Goal: Transaction & Acquisition: Purchase product/service

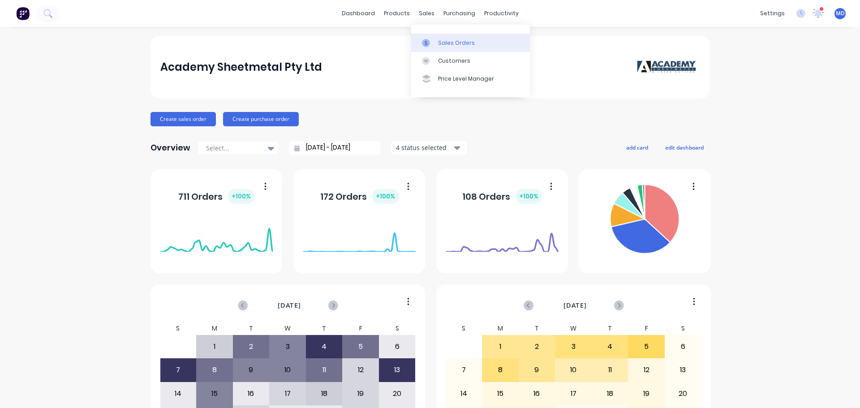
click at [435, 40] on div at bounding box center [428, 43] width 13 height 8
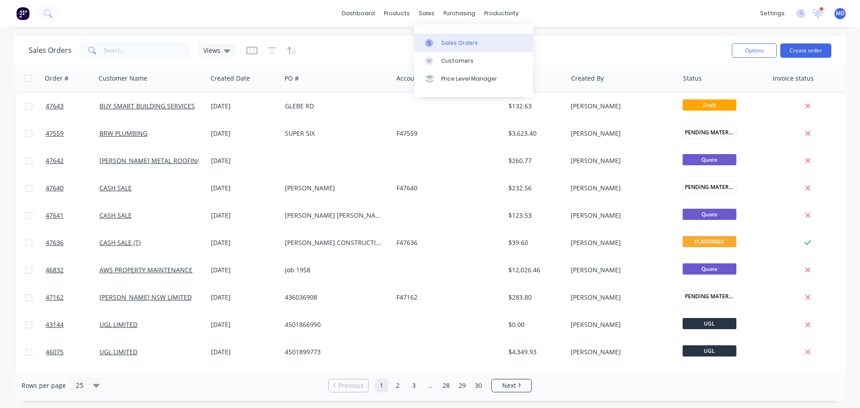
drag, startPoint x: 431, startPoint y: 38, endPoint x: 435, endPoint y: 34, distance: 5.1
click at [431, 38] on link "Sales Orders" at bounding box center [473, 43] width 119 height 18
click at [153, 46] on input "text" at bounding box center [147, 51] width 87 height 18
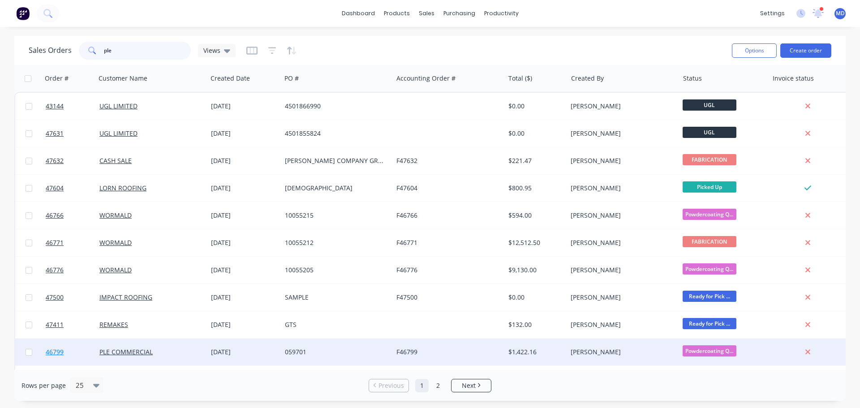
type input "ple"
click at [50, 357] on link "46799" at bounding box center [73, 352] width 54 height 27
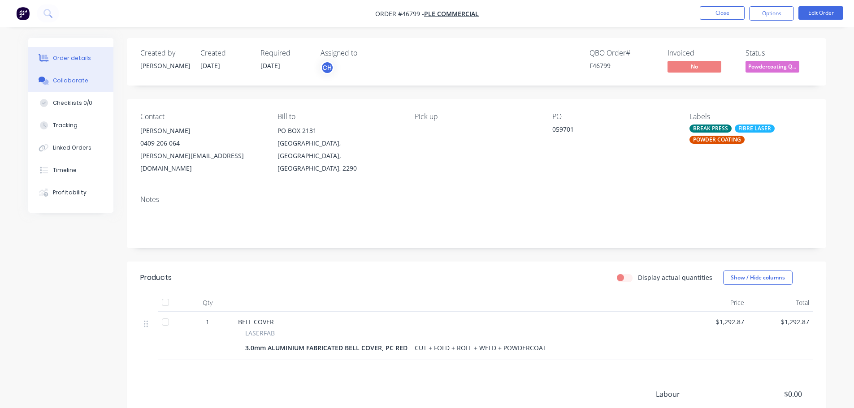
click at [80, 85] on button "Collaborate" at bounding box center [70, 80] width 85 height 22
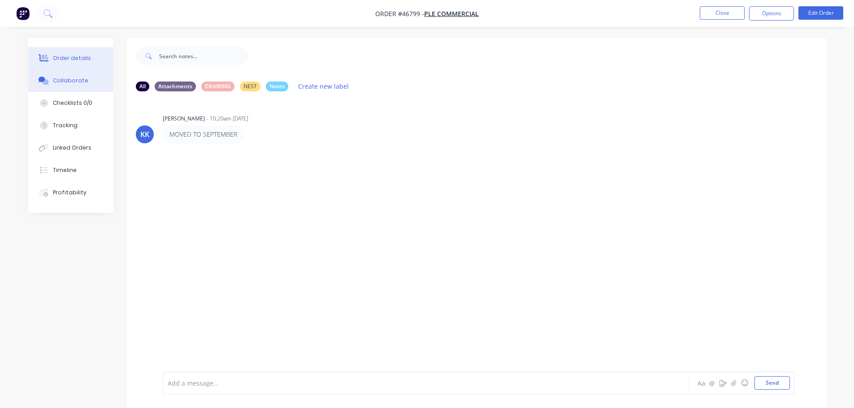
click at [69, 52] on button "Order details" at bounding box center [70, 58] width 85 height 22
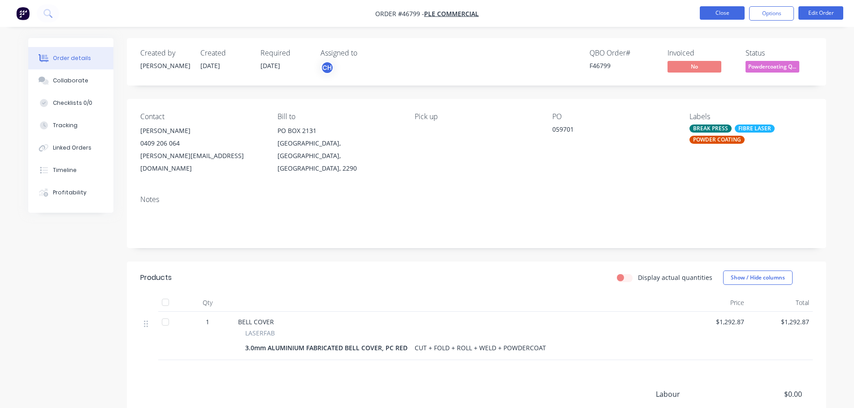
click at [718, 13] on button "Close" at bounding box center [721, 12] width 45 height 13
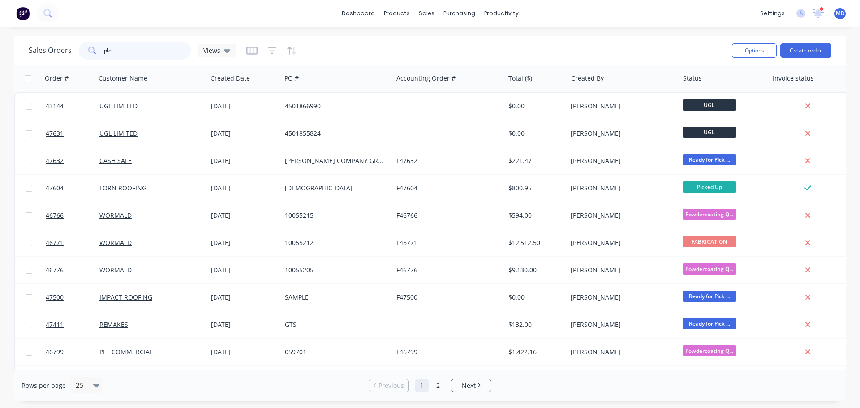
click at [143, 57] on input "ple" at bounding box center [147, 51] width 87 height 18
type input "p"
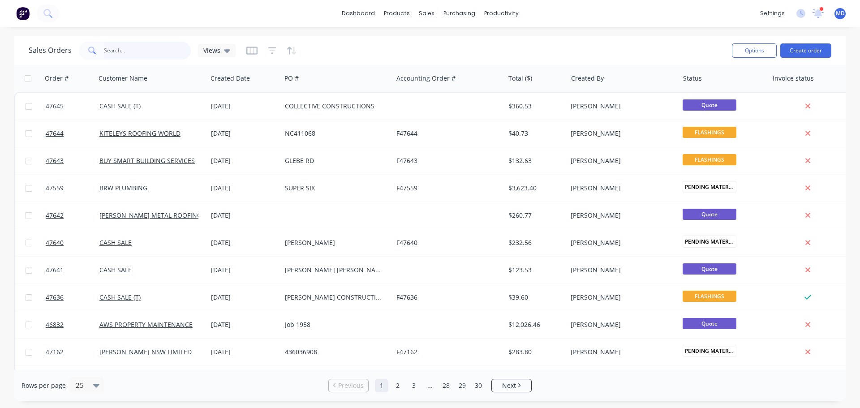
click at [148, 46] on input "text" at bounding box center [147, 51] width 87 height 18
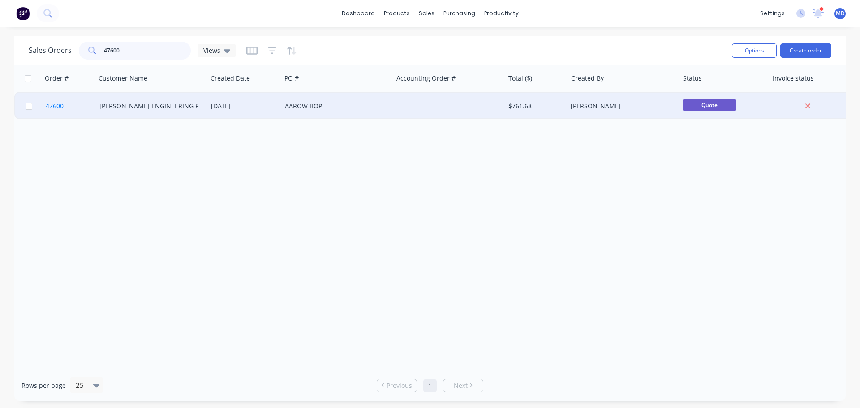
type input "47600"
click at [50, 105] on span "47600" at bounding box center [55, 106] width 18 height 9
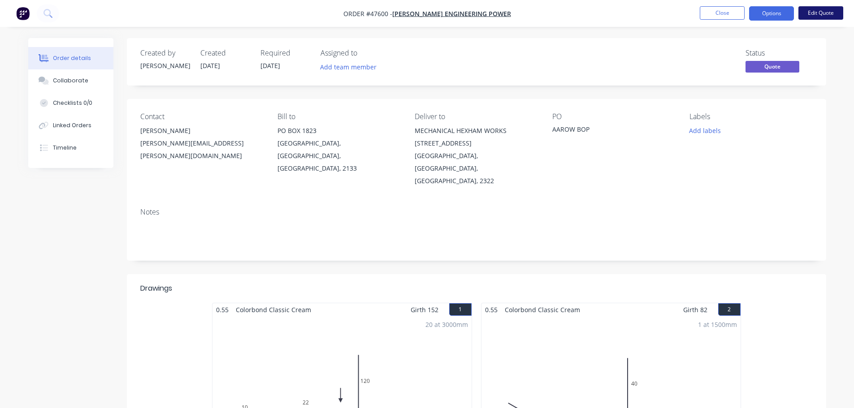
click at [825, 15] on button "Edit Quote" at bounding box center [820, 12] width 45 height 13
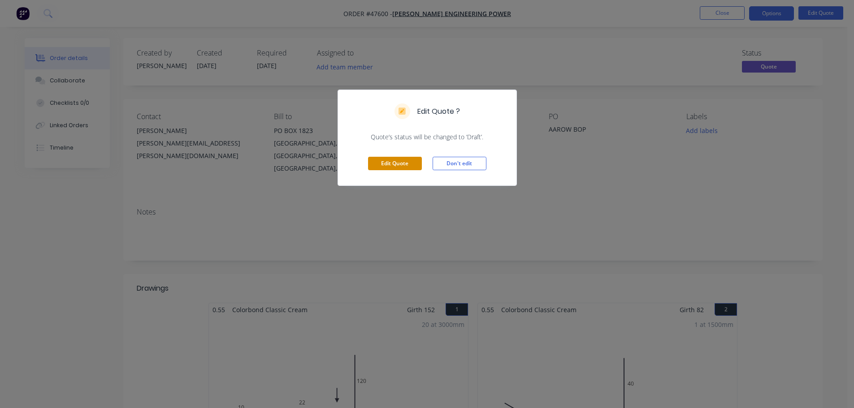
click at [386, 162] on button "Edit Quote" at bounding box center [395, 163] width 54 height 13
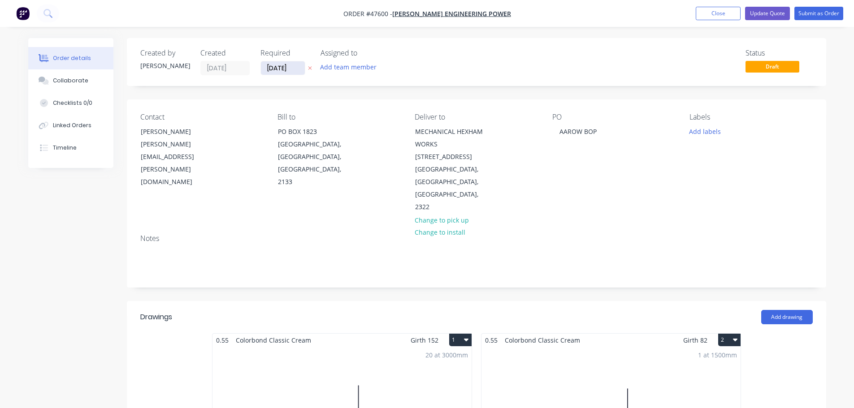
click at [281, 65] on input "[DATE]" at bounding box center [283, 67] width 44 height 13
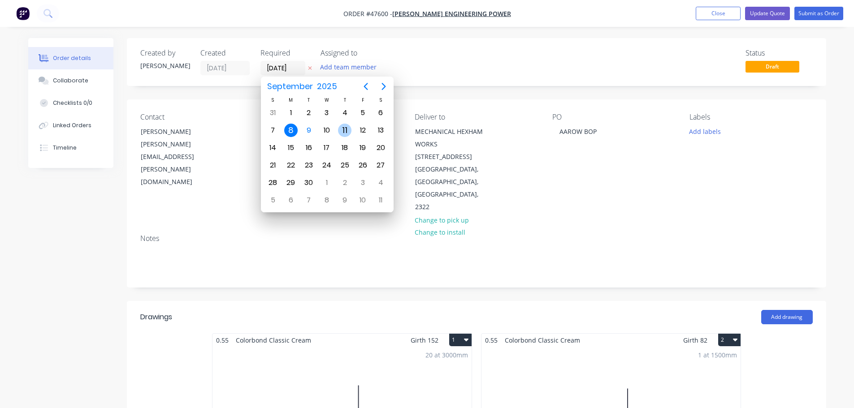
click at [344, 130] on div "11" at bounding box center [344, 130] width 13 height 13
type input "[DATE]"
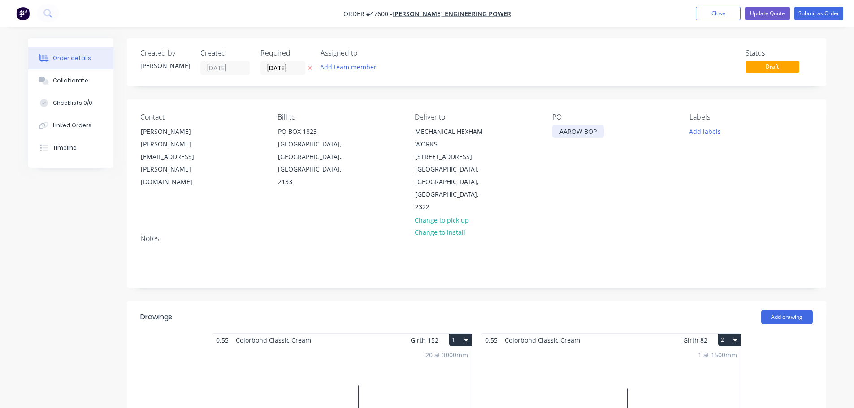
click at [557, 134] on div "AAROW BOP" at bounding box center [578, 131] width 52 height 13
click at [827, 17] on button "Submit as Order" at bounding box center [818, 13] width 49 height 13
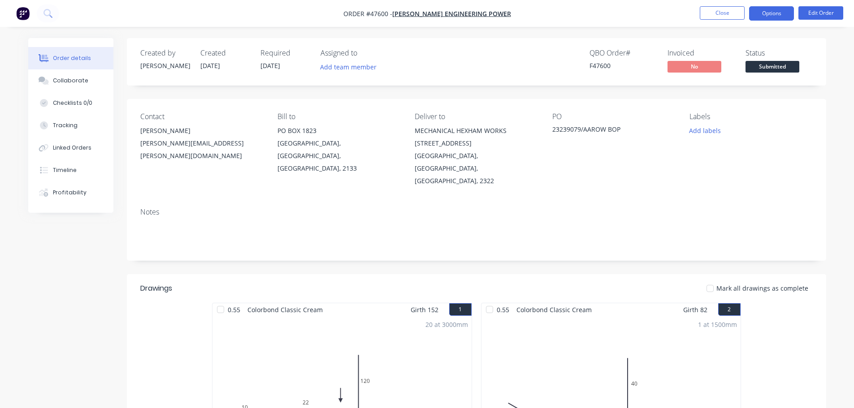
click at [773, 13] on button "Options" at bounding box center [771, 13] width 45 height 14
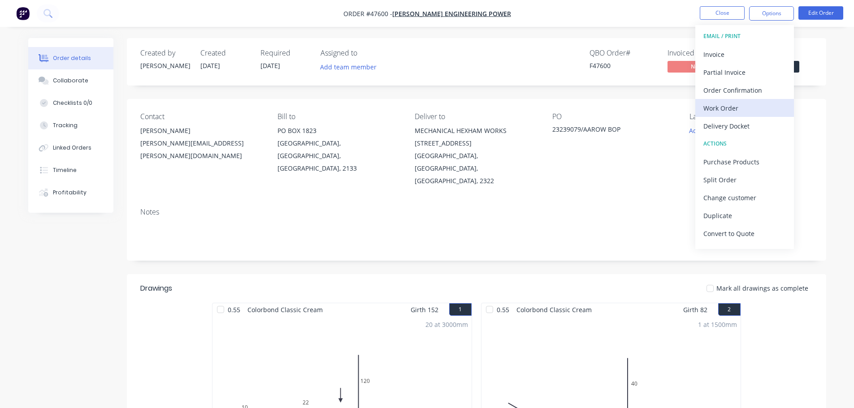
click at [741, 108] on div "Work Order" at bounding box center [744, 108] width 82 height 13
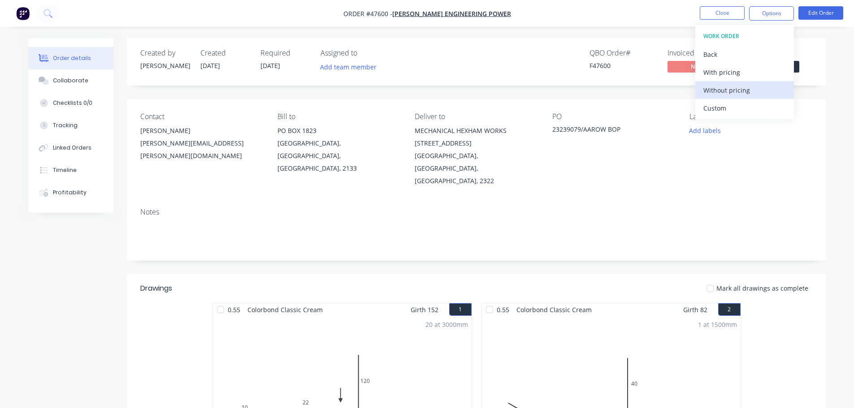
click at [751, 94] on div "Without pricing" at bounding box center [744, 90] width 82 height 13
click at [820, 64] on div "Created by [PERSON_NAME] Created [DATE] Required [DATE] Assigned to Add team me…" at bounding box center [476, 61] width 699 height 47
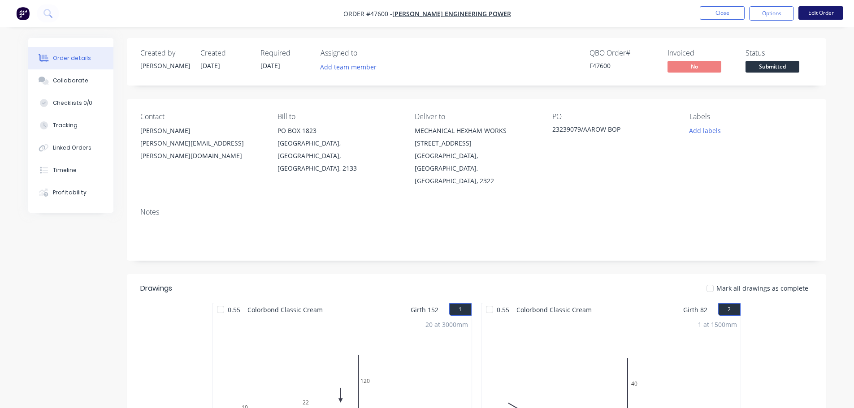
click at [811, 16] on button "Edit Order" at bounding box center [820, 12] width 45 height 13
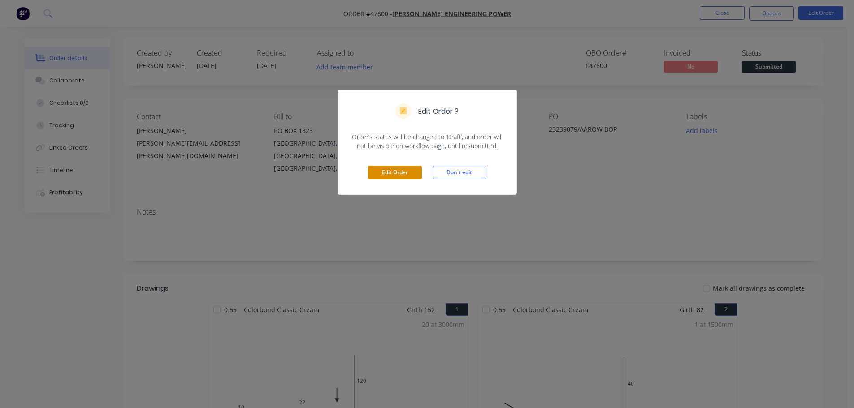
click at [394, 175] on button "Edit Order" at bounding box center [395, 172] width 54 height 13
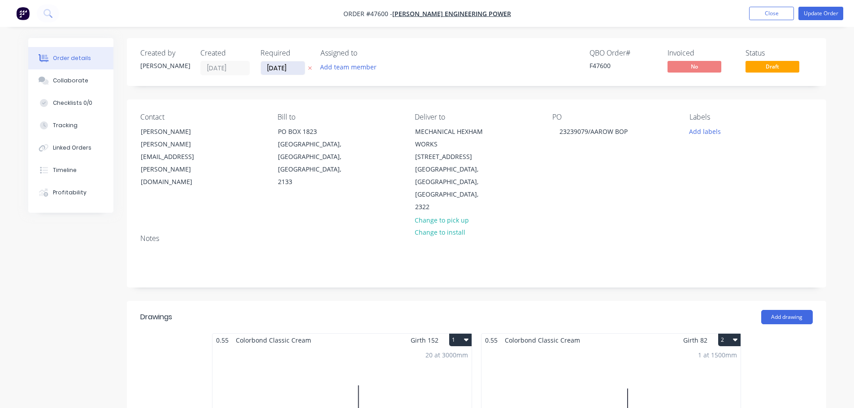
click at [283, 67] on input "[DATE]" at bounding box center [283, 67] width 44 height 13
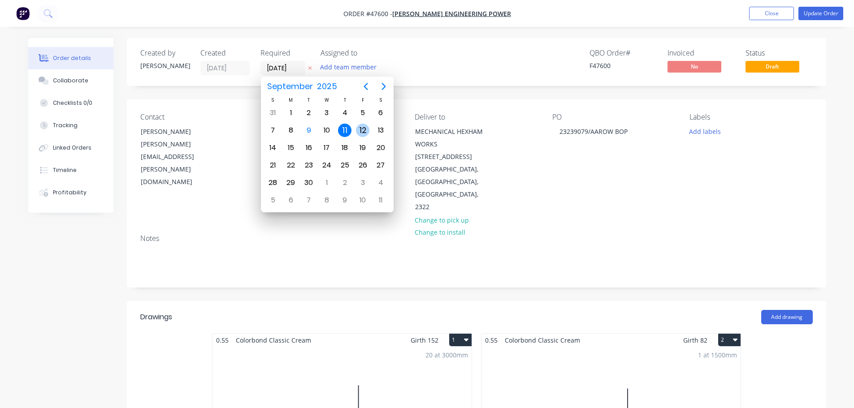
click at [368, 127] on div "12" at bounding box center [362, 130] width 13 height 13
type input "[DATE]"
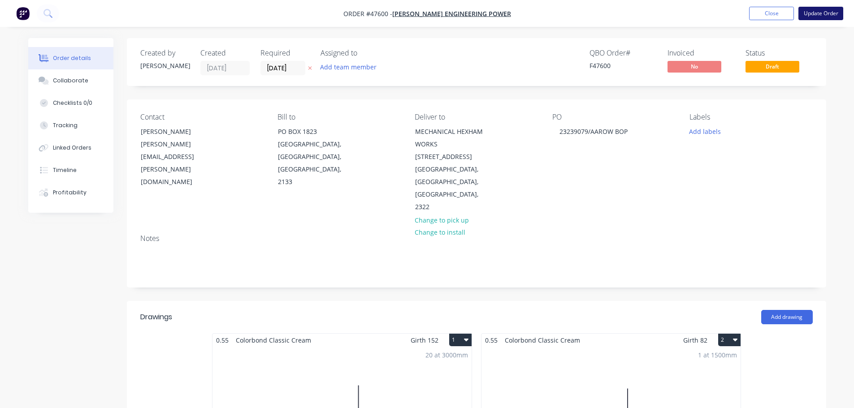
click at [810, 13] on button "Update Order" at bounding box center [820, 13] width 45 height 13
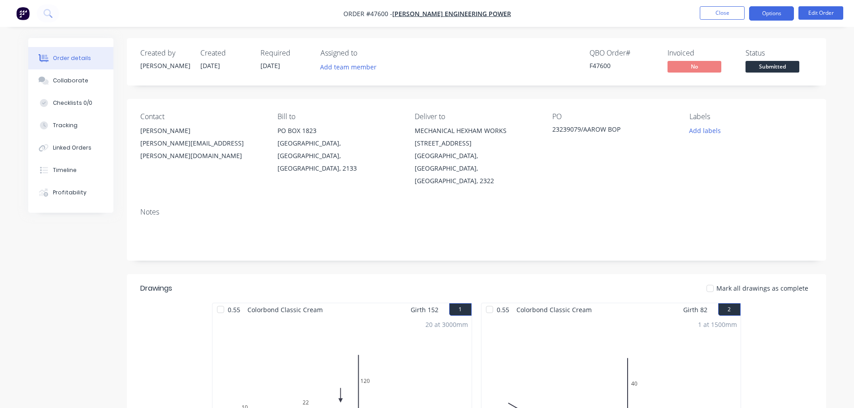
click at [765, 18] on button "Options" at bounding box center [771, 13] width 45 height 14
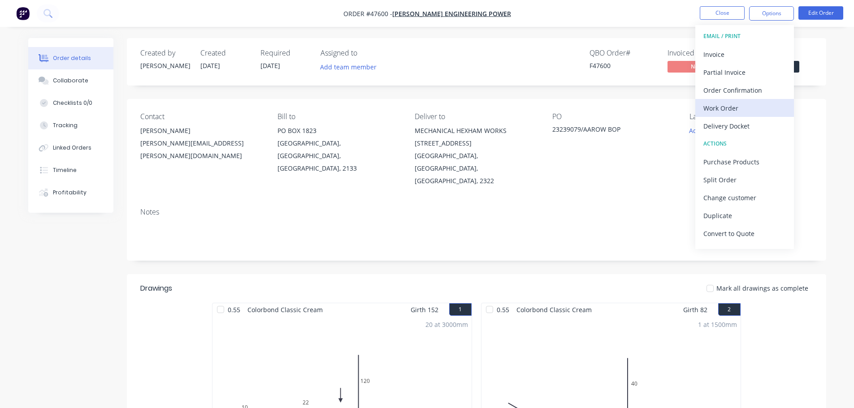
click at [733, 106] on div "Work Order" at bounding box center [744, 108] width 82 height 13
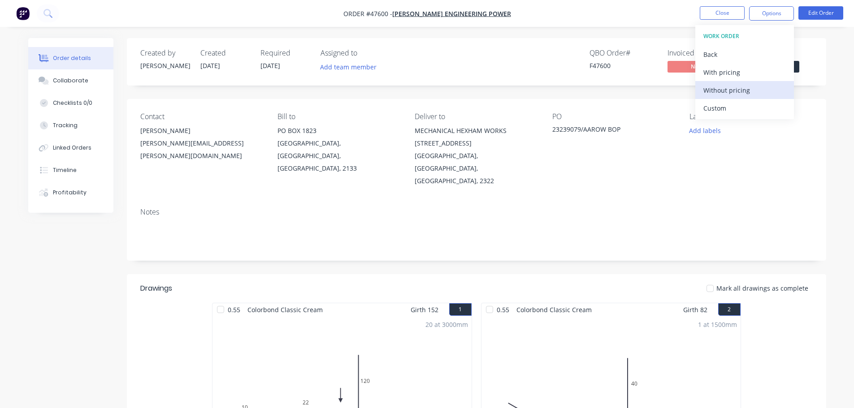
click at [746, 86] on div "Without pricing" at bounding box center [744, 90] width 82 height 13
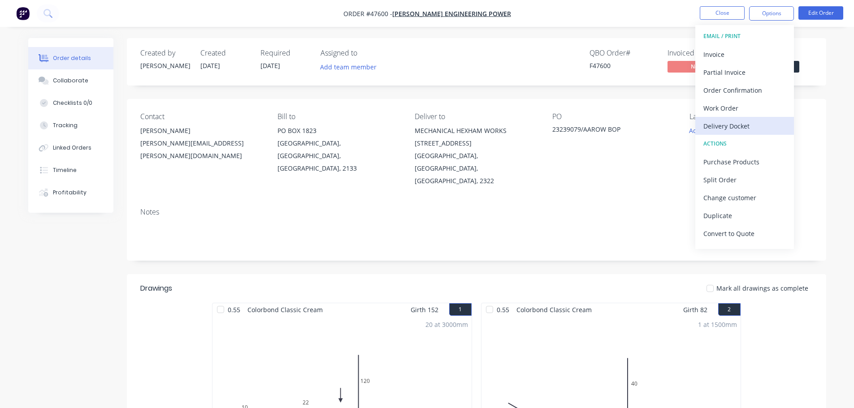
click at [738, 129] on div "Delivery Docket" at bounding box center [744, 126] width 82 height 13
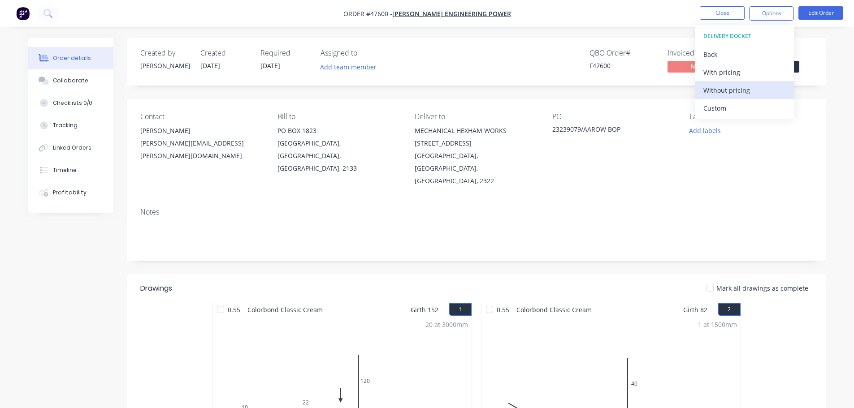
click at [739, 93] on div "Without pricing" at bounding box center [744, 90] width 82 height 13
click at [831, 41] on div "Order details Collaborate Checklists 0/0 Tracking Linked Orders Timeline Profit…" at bounding box center [427, 409] width 816 height 743
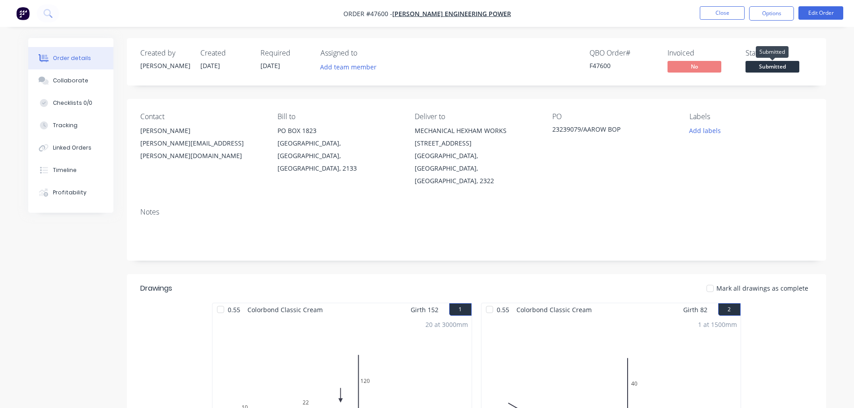
click at [790, 66] on span "Submitted" at bounding box center [772, 66] width 54 height 11
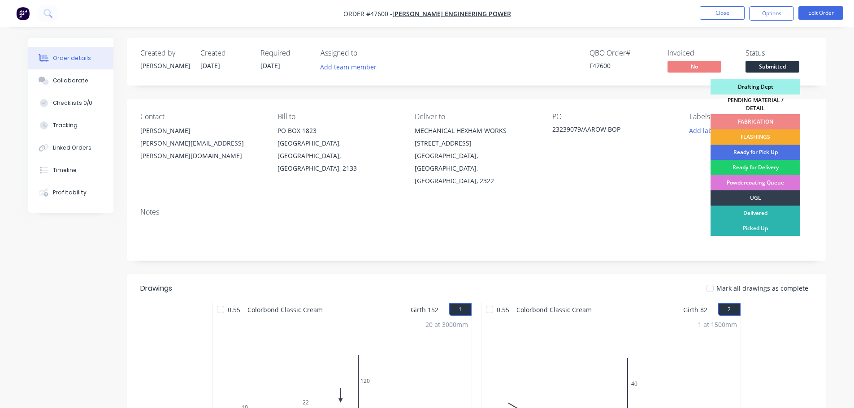
click at [775, 130] on div "FLASHINGS" at bounding box center [755, 137] width 90 height 15
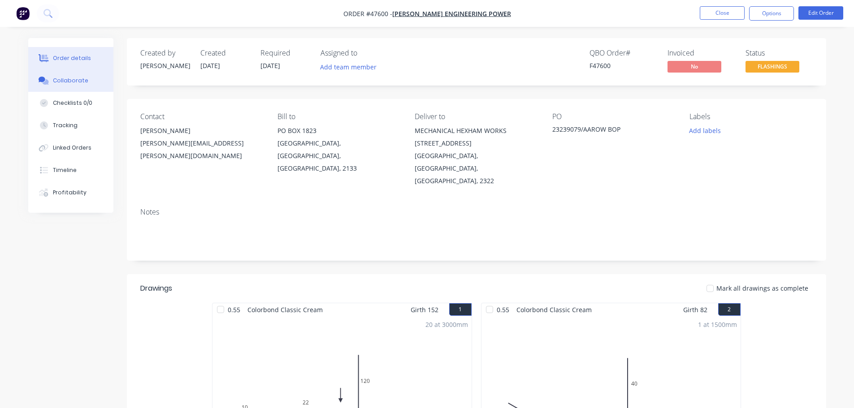
click at [61, 86] on button "Collaborate" at bounding box center [70, 80] width 85 height 22
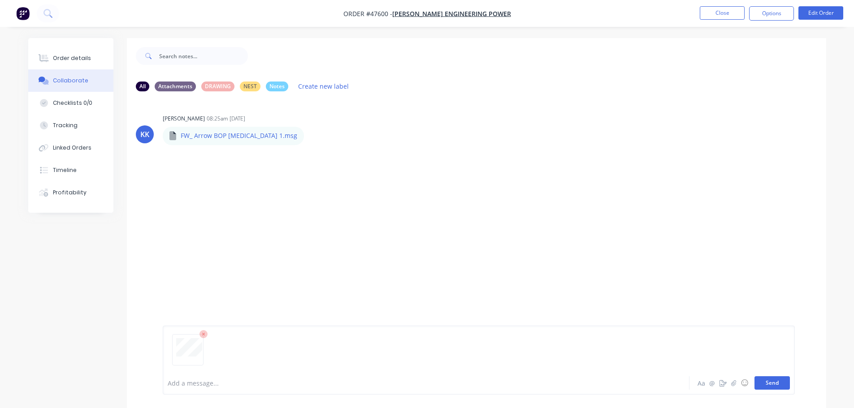
click at [769, 387] on button "Send" at bounding box center [771, 382] width 35 height 13
click at [310, 135] on icon "button" at bounding box center [311, 136] width 3 height 10
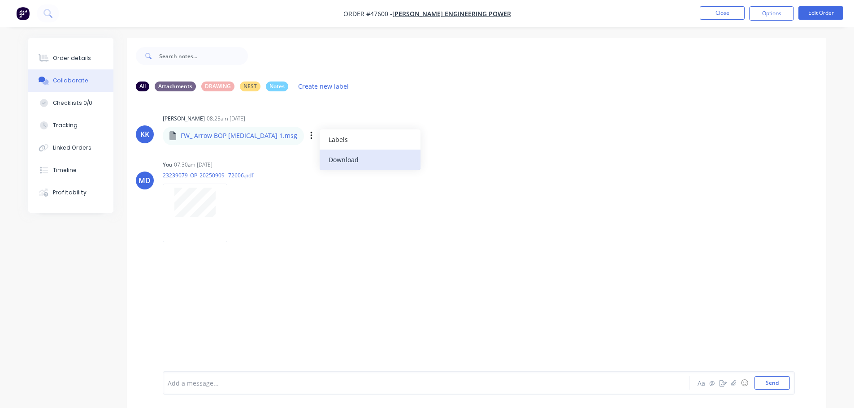
click at [319, 155] on button "Download" at bounding box center [369, 160] width 101 height 20
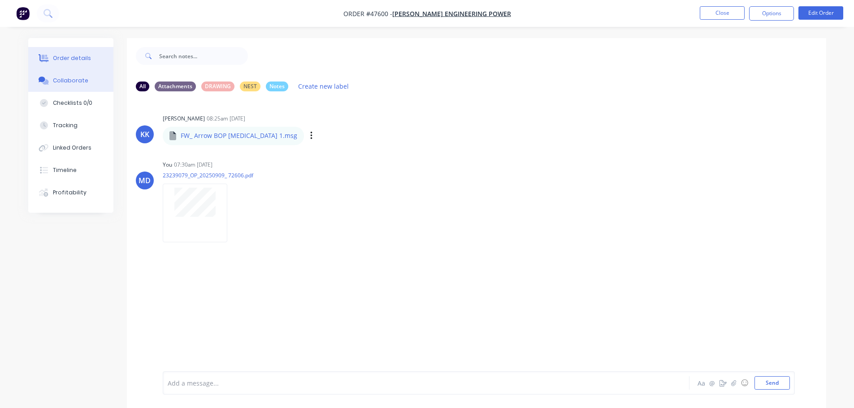
click at [74, 55] on div "Order details" at bounding box center [72, 58] width 38 height 8
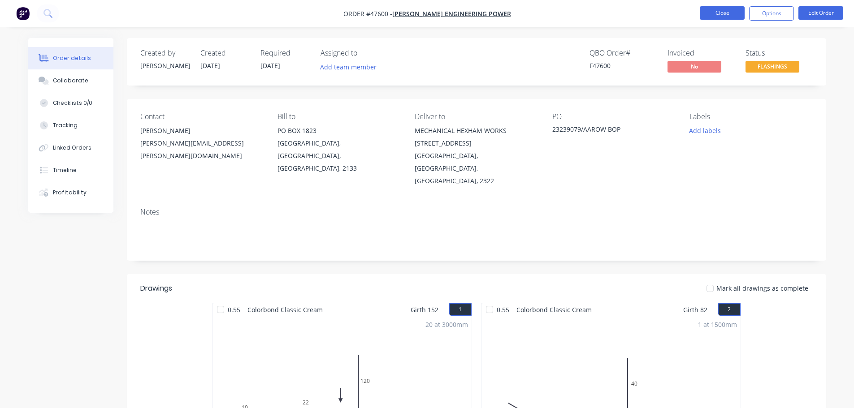
click at [730, 15] on button "Close" at bounding box center [721, 12] width 45 height 13
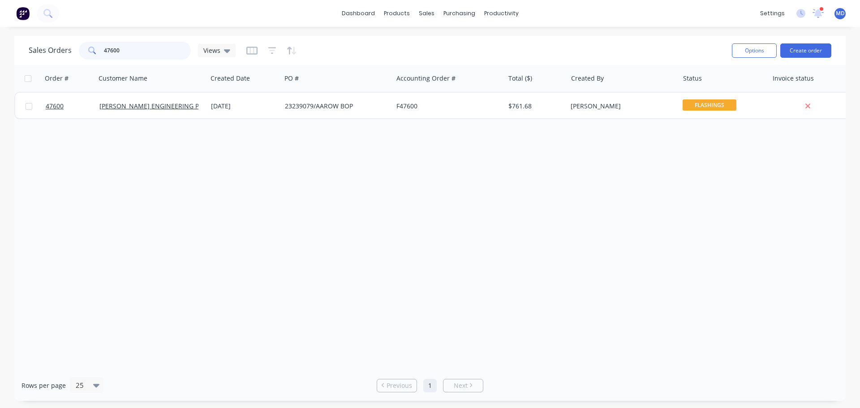
click at [143, 49] on input "47600" at bounding box center [147, 51] width 87 height 18
type input "4"
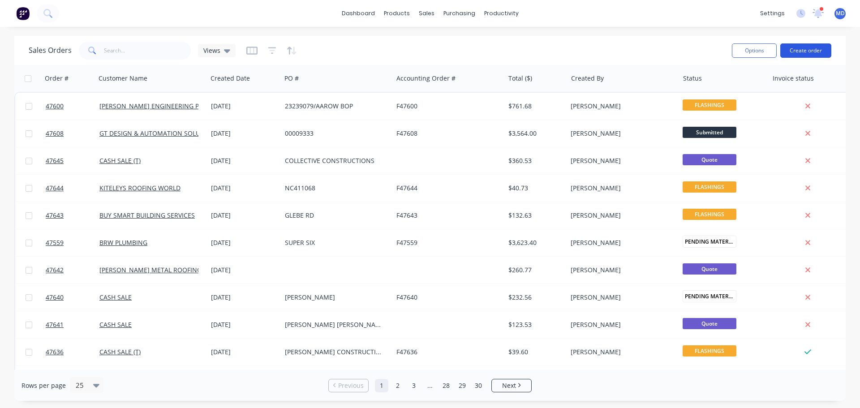
click at [803, 54] on button "Create order" at bounding box center [806, 50] width 51 height 14
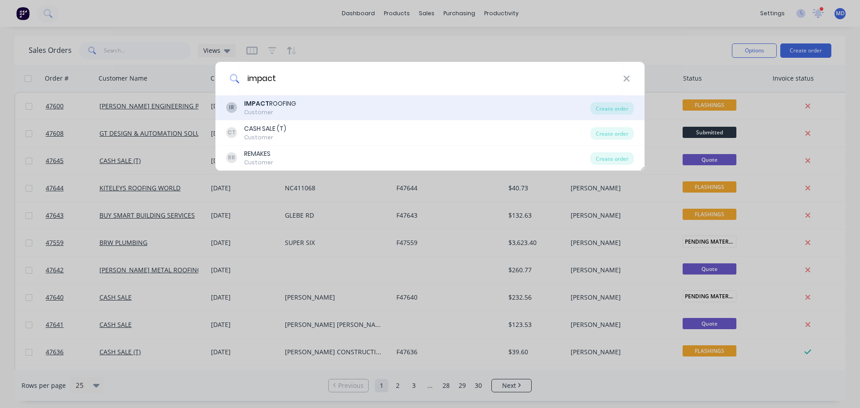
type input "impact"
click at [305, 107] on div "IR IMPACT ROOFING Customer" at bounding box center [408, 107] width 364 height 17
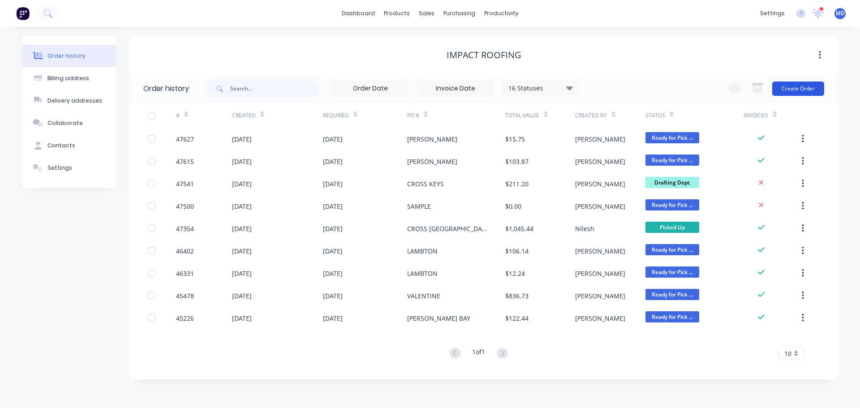
click at [783, 89] on button "Create Order" at bounding box center [799, 89] width 52 height 14
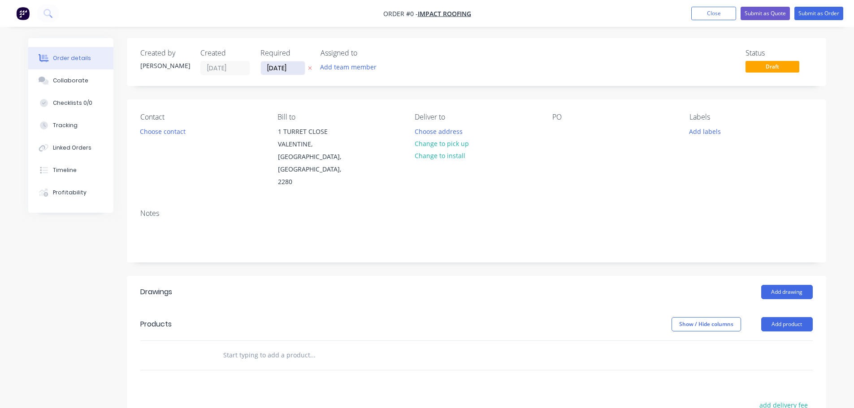
click at [280, 73] on input "[DATE]" at bounding box center [283, 67] width 44 height 13
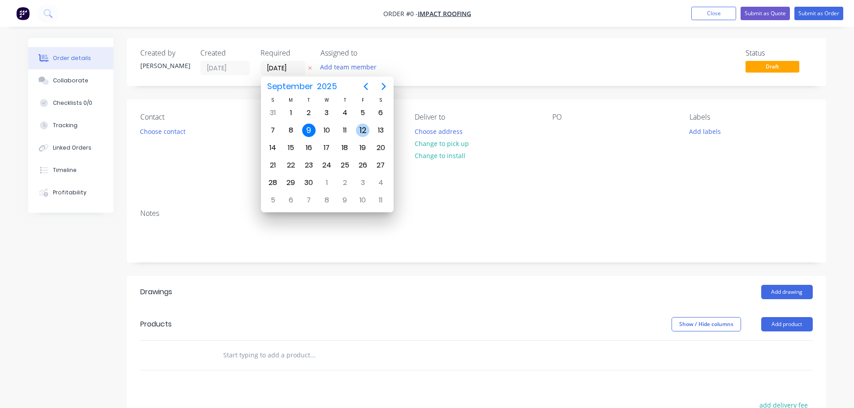
drag, startPoint x: 360, startPoint y: 130, endPoint x: 357, endPoint y: 119, distance: 10.8
click at [360, 129] on div "12" at bounding box center [362, 130] width 13 height 13
type input "[DATE]"
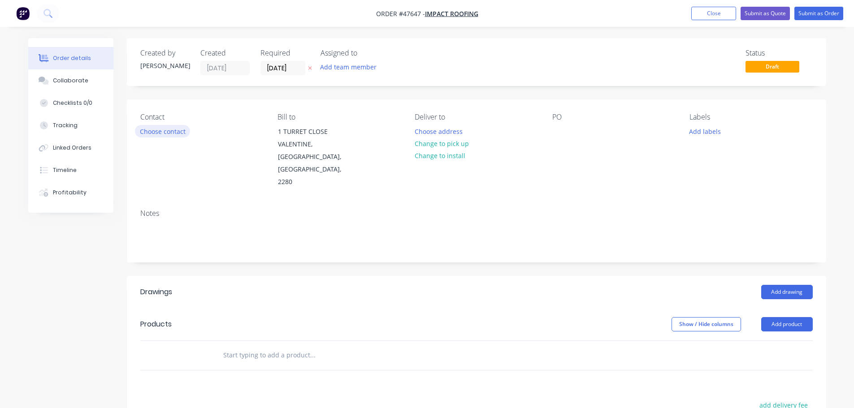
click at [155, 132] on button "Choose contact" at bounding box center [162, 131] width 55 height 12
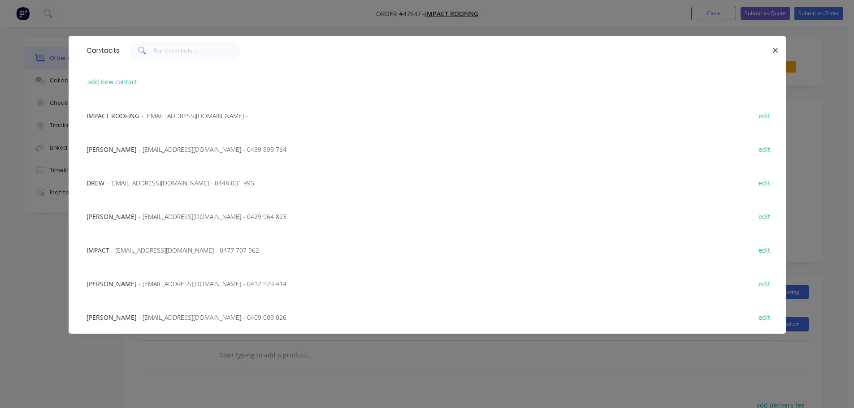
click at [121, 186] on span "- [EMAIL_ADDRESS][DOMAIN_NAME] - 0448 031 995" at bounding box center [180, 183] width 148 height 9
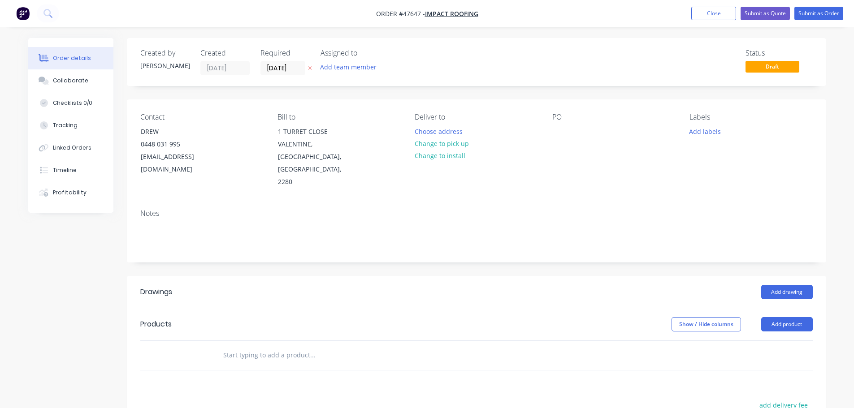
drag, startPoint x: 429, startPoint y: 143, endPoint x: 539, endPoint y: 142, distance: 110.2
click at [436, 142] on button "Change to pick up" at bounding box center [442, 144] width 64 height 12
click at [559, 130] on div at bounding box center [559, 131] width 14 height 13
click at [786, 317] on button "Add product" at bounding box center [787, 324] width 52 height 14
click at [773, 341] on div "Product catalogue" at bounding box center [769, 347] width 69 height 13
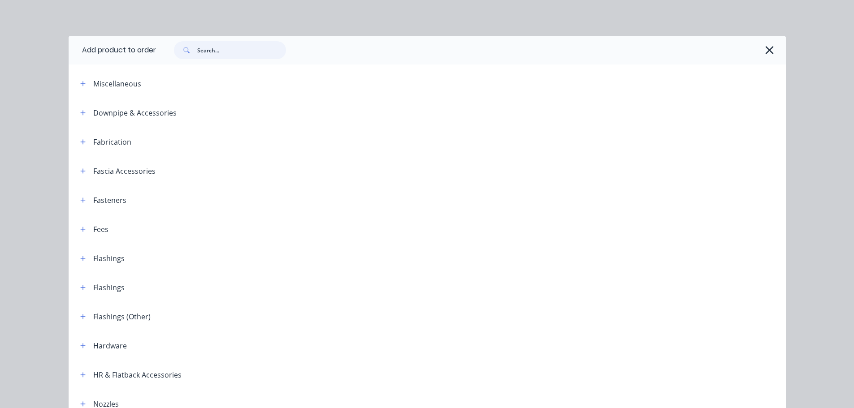
click at [215, 52] on input "text" at bounding box center [241, 50] width 89 height 18
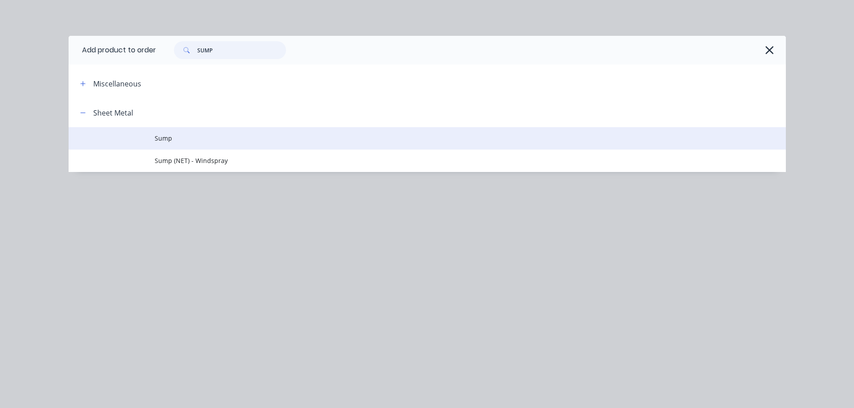
type input "SUMP"
click at [153, 138] on td at bounding box center [112, 138] width 86 height 22
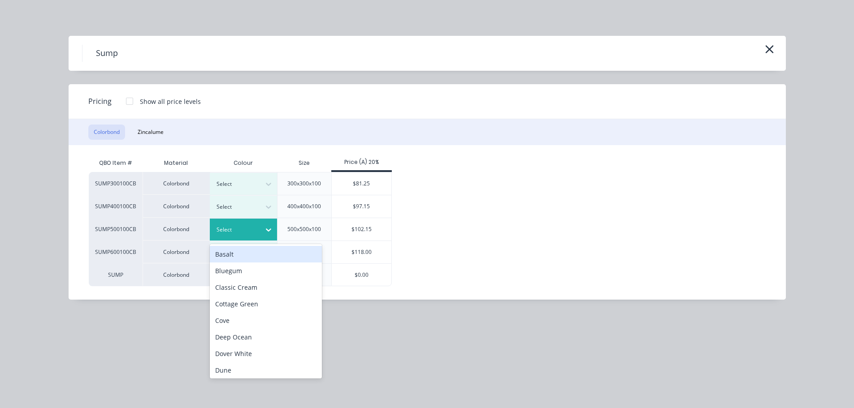
click at [259, 231] on div "Select" at bounding box center [235, 230] width 50 height 12
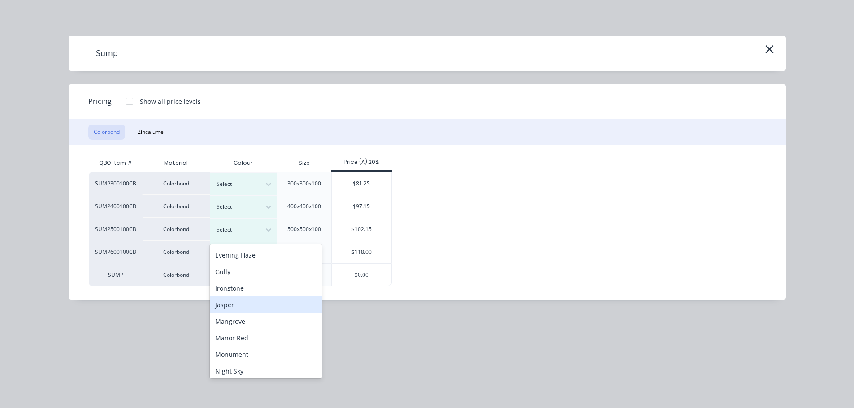
scroll to position [179, 0]
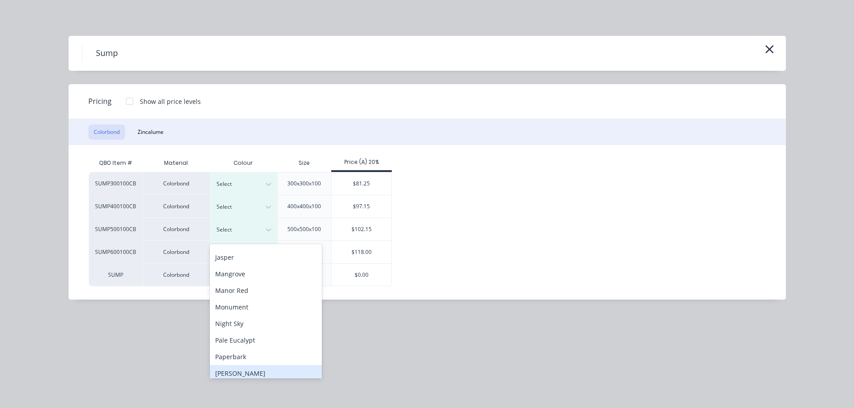
click at [229, 367] on div "[PERSON_NAME]" at bounding box center [266, 373] width 112 height 17
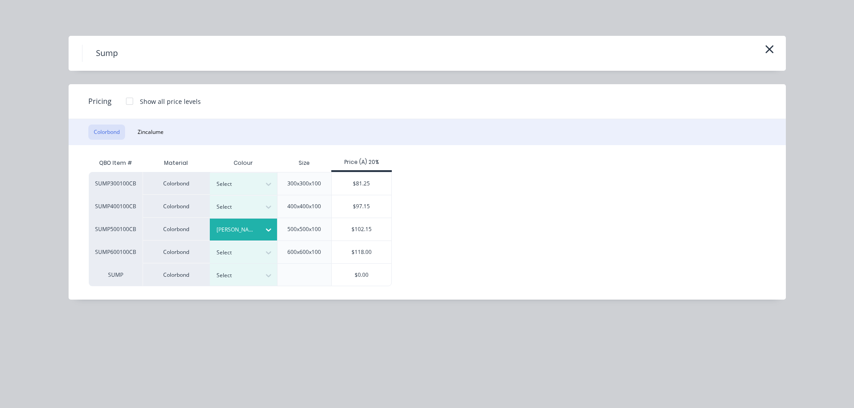
click at [370, 233] on div "$102.15" at bounding box center [362, 229] width 60 height 22
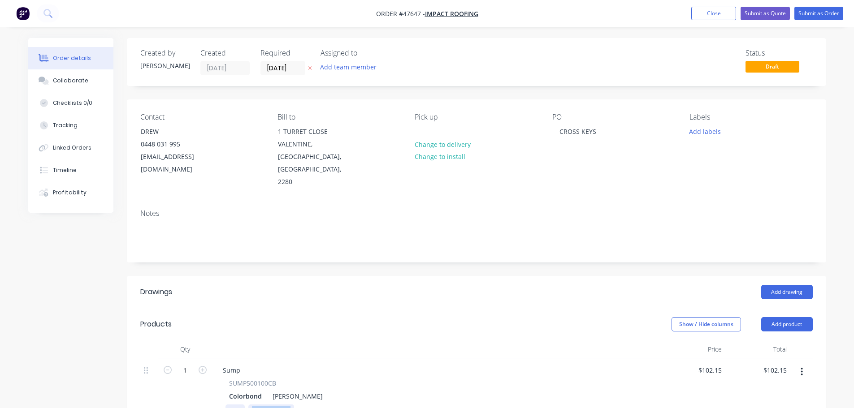
drag, startPoint x: 292, startPoint y: 386, endPoint x: 229, endPoint y: 384, distance: 63.2
click at [229, 405] on div "Size 500x500x100" at bounding box center [434, 411] width 418 height 13
click at [204, 366] on icon "button" at bounding box center [203, 370] width 8 height 8
type input "2"
type input "$204.30"
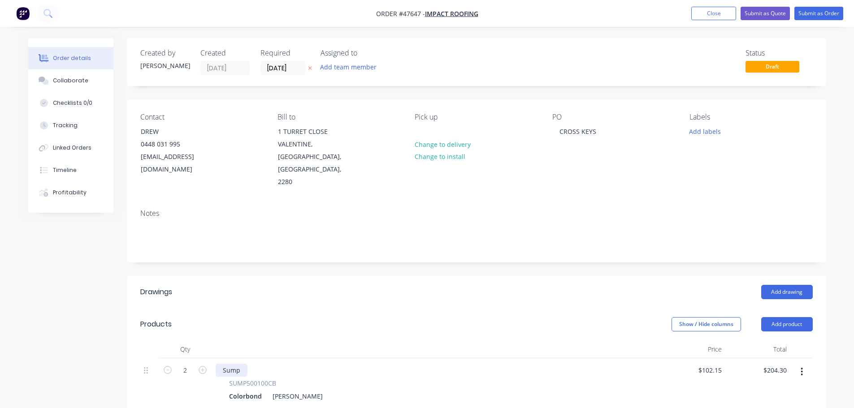
click at [246, 364] on div "Sump" at bounding box center [232, 370] width 32 height 13
click at [291, 405] on div "450X450X150" at bounding box center [271, 411] width 47 height 13
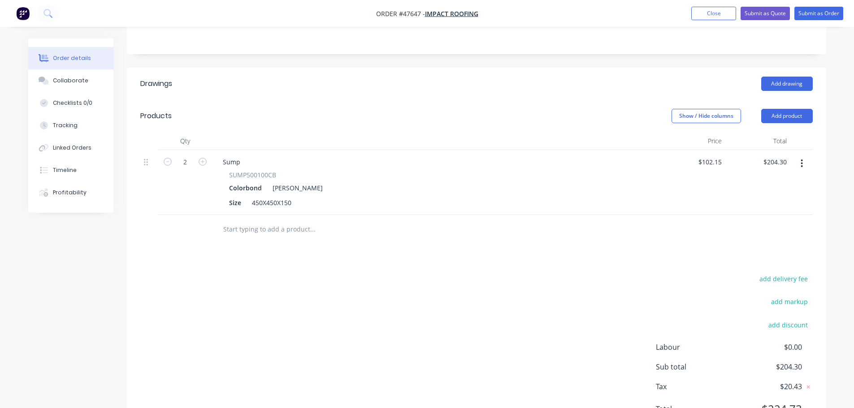
scroll to position [228, 0]
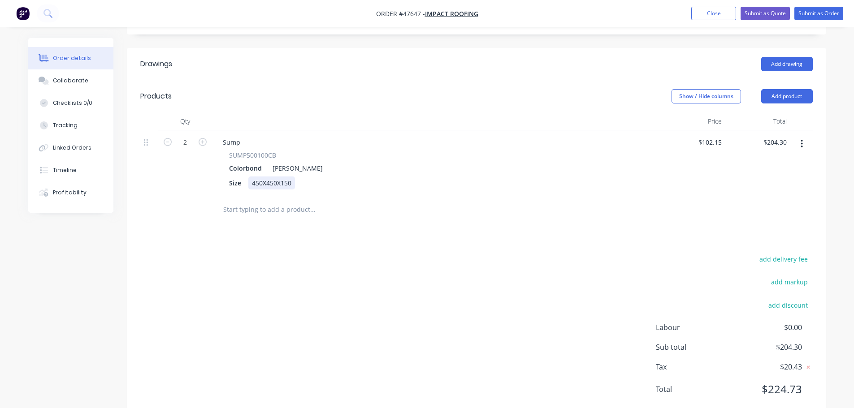
click at [294, 177] on div "450X450X150" at bounding box center [271, 183] width 47 height 13
click at [424, 177] on div "Size 450X450X150 WITH 20MM TABS" at bounding box center [434, 183] width 418 height 13
click at [419, 177] on div "Size 450X450X150 WITH 20MM TABS" at bounding box center [434, 183] width 418 height 13
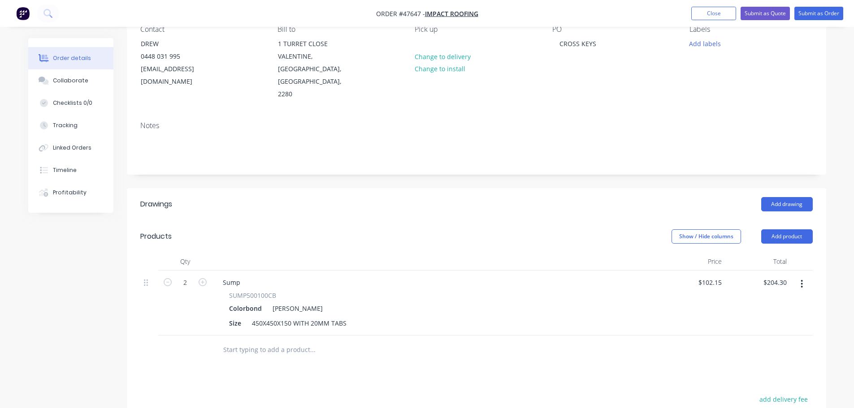
scroll to position [0, 0]
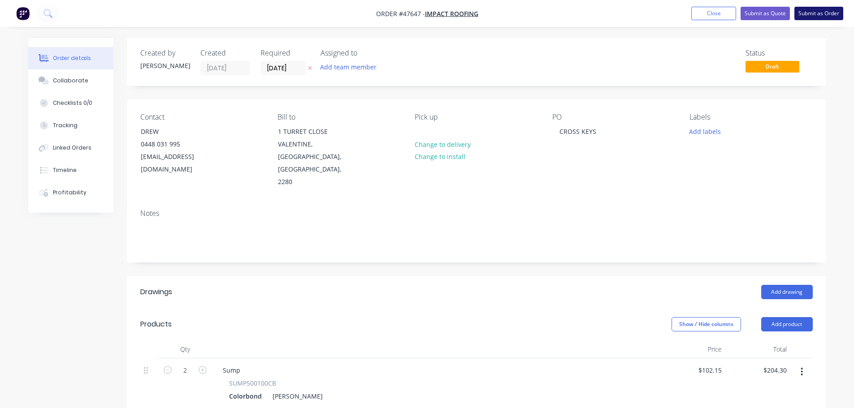
click at [822, 13] on button "Submit as Order" at bounding box center [818, 13] width 49 height 13
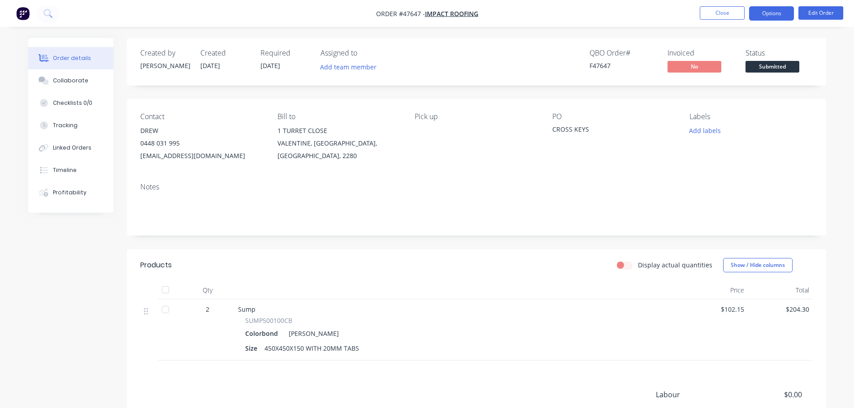
click at [775, 12] on button "Options" at bounding box center [771, 13] width 45 height 14
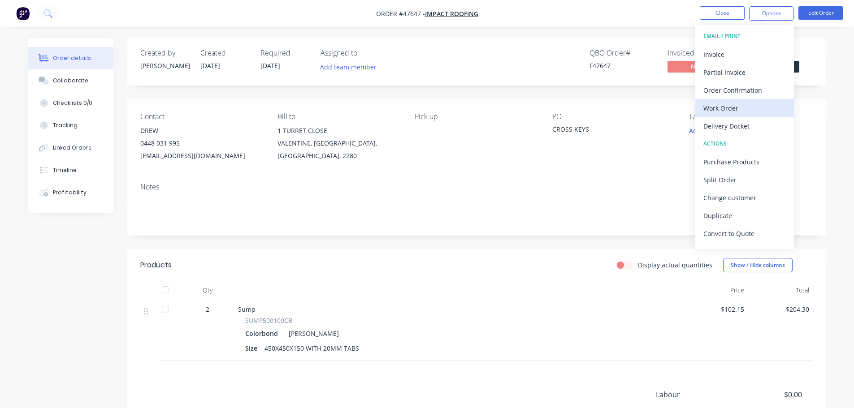
click at [749, 104] on div "Work Order" at bounding box center [744, 108] width 82 height 13
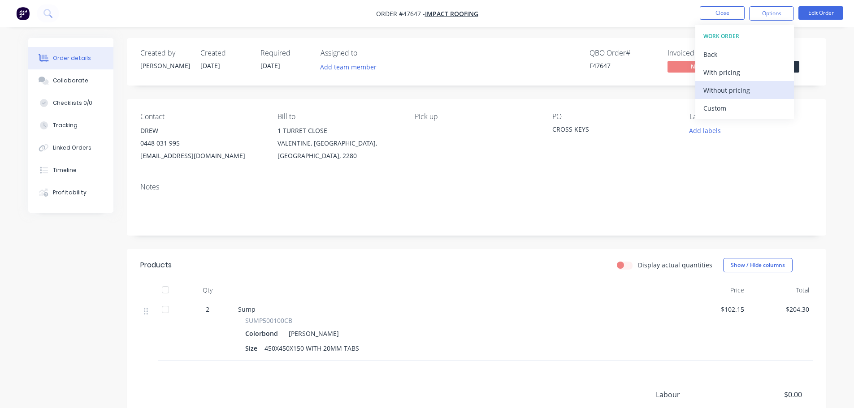
click at [750, 90] on div "Without pricing" at bounding box center [744, 90] width 82 height 13
click at [832, 59] on div "Order details Collaborate Checklists 0/0 Tracking Linked Orders Timeline Profit…" at bounding box center [427, 269] width 816 height 462
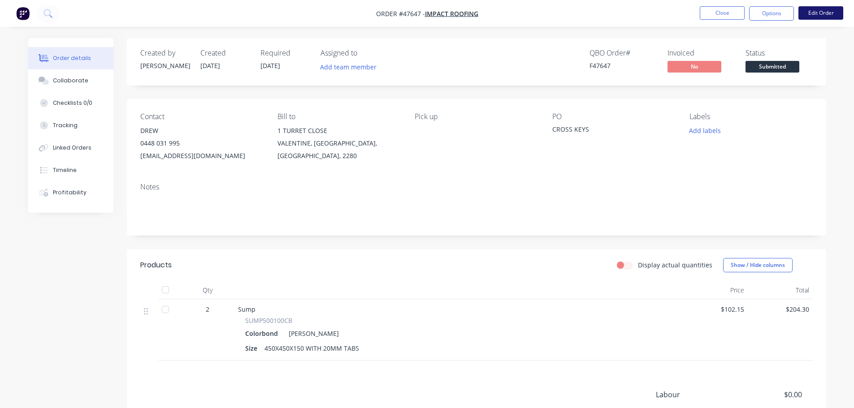
click at [829, 17] on button "Edit Order" at bounding box center [820, 12] width 45 height 13
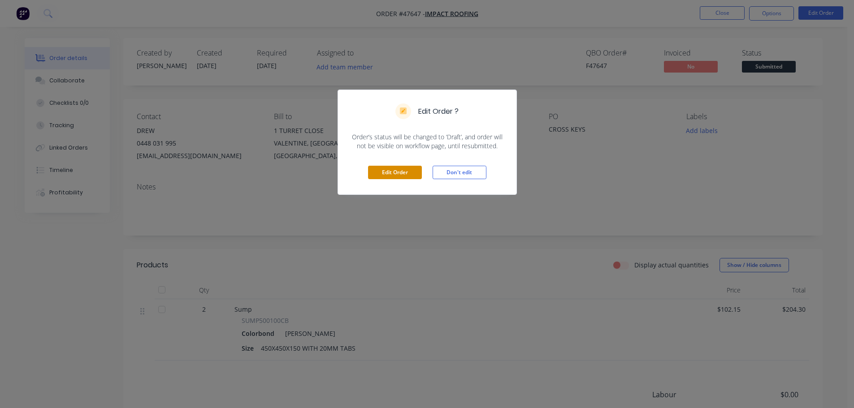
click at [400, 171] on button "Edit Order" at bounding box center [395, 172] width 54 height 13
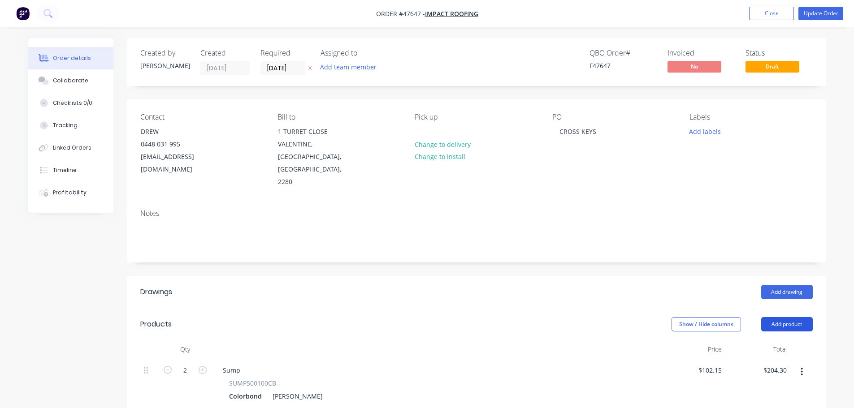
click at [789, 317] on button "Add product" at bounding box center [787, 324] width 52 height 14
click at [769, 341] on div "Product catalogue" at bounding box center [769, 347] width 69 height 13
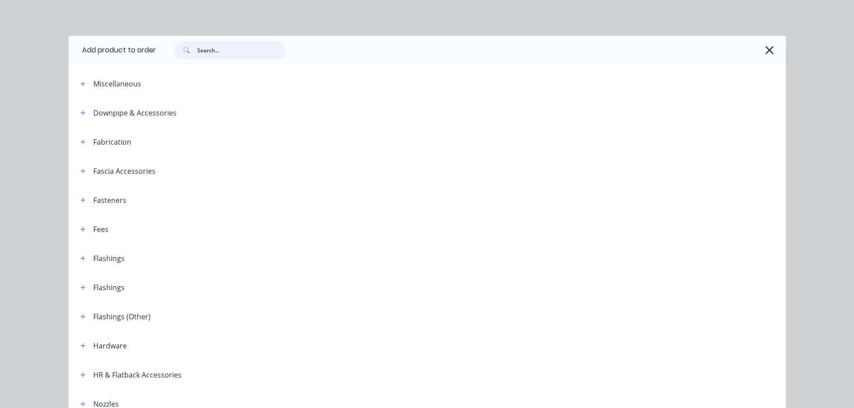
click at [219, 50] on input "text" at bounding box center [241, 50] width 89 height 18
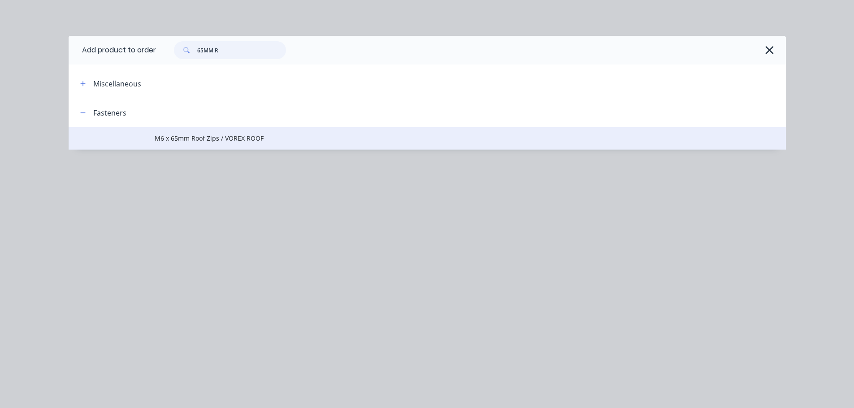
type input "65MM R"
click at [220, 139] on span "M6 x 65mm Roof Zips / VOREX ROOF" at bounding box center [407, 138] width 505 height 9
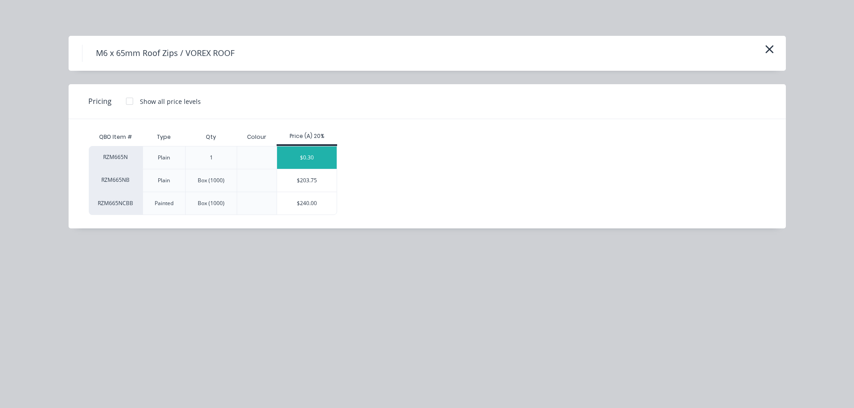
click at [317, 159] on div "$0.30" at bounding box center [307, 158] width 60 height 22
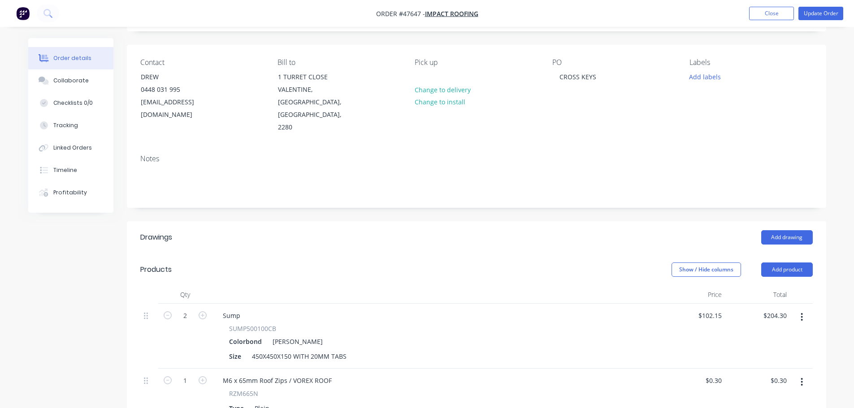
scroll to position [134, 0]
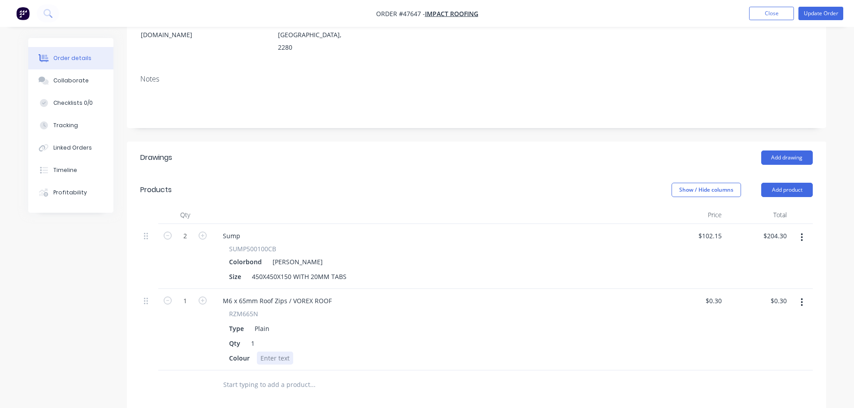
click at [265, 352] on div at bounding box center [275, 358] width 36 height 13
click at [185, 294] on input "1" at bounding box center [184, 300] width 23 height 13
type input "500"
type input "$150.00"
drag, startPoint x: 384, startPoint y: 282, endPoint x: 358, endPoint y: 280, distance: 25.7
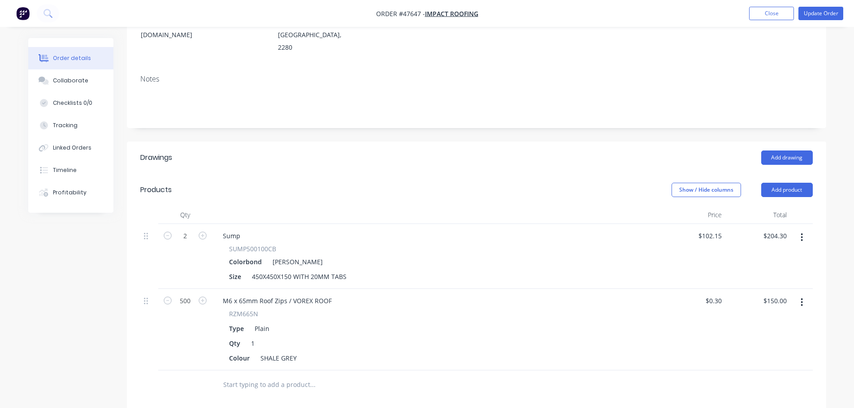
click at [382, 289] on div "M6 x 65mm Roof Zips / VOREX ROOF RZM665N Type Plain Qty 1 Colour SHALE GREY" at bounding box center [436, 330] width 448 height 82
click at [334, 294] on div "M6 x 65mm Roof Zips / VOREX ROOF" at bounding box center [277, 300] width 123 height 13
click at [816, 13] on button "Update Order" at bounding box center [820, 13] width 45 height 13
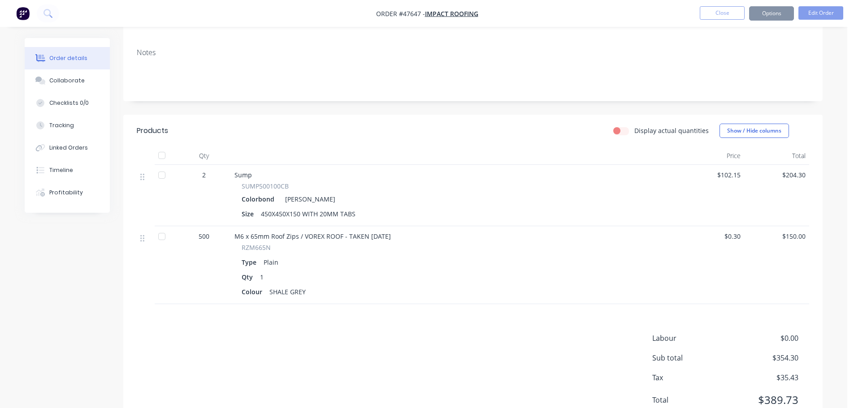
scroll to position [0, 0]
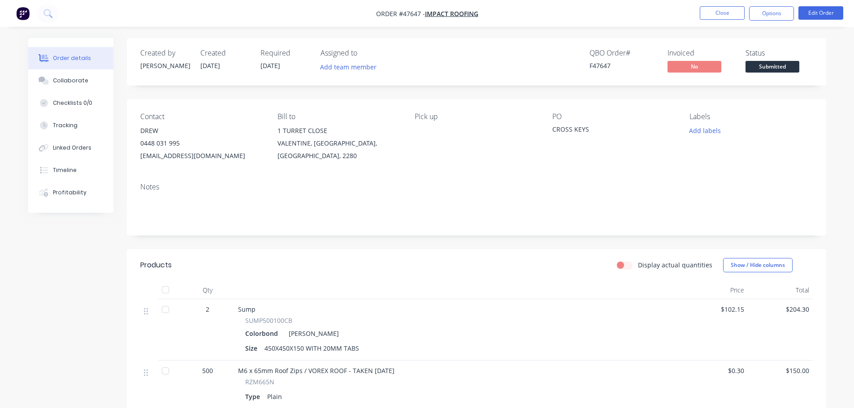
click at [168, 371] on div at bounding box center [165, 371] width 18 height 18
click at [72, 84] on div "Collaborate" at bounding box center [70, 81] width 35 height 8
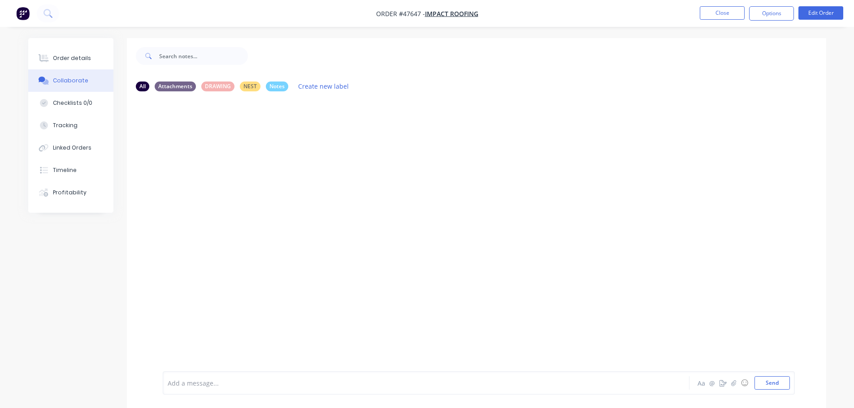
click at [200, 390] on div "Add a message... Aa @ ☺ Send" at bounding box center [479, 382] width 632 height 23
click at [219, 395] on div "Add a message... Aa @ ☺ Send" at bounding box center [476, 383] width 699 height 50
click at [218, 384] on div at bounding box center [401, 383] width 466 height 9
click at [773, 385] on button "Send" at bounding box center [771, 382] width 35 height 13
click at [67, 54] on div "Order details" at bounding box center [72, 58] width 38 height 8
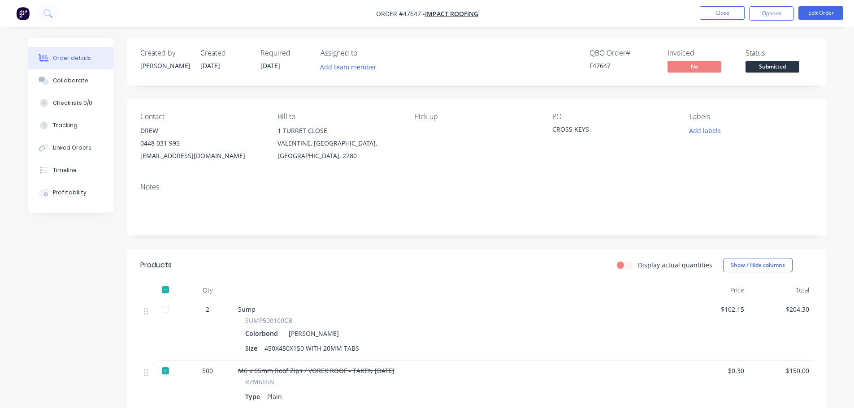
click at [760, 65] on span "Submitted" at bounding box center [772, 66] width 54 height 11
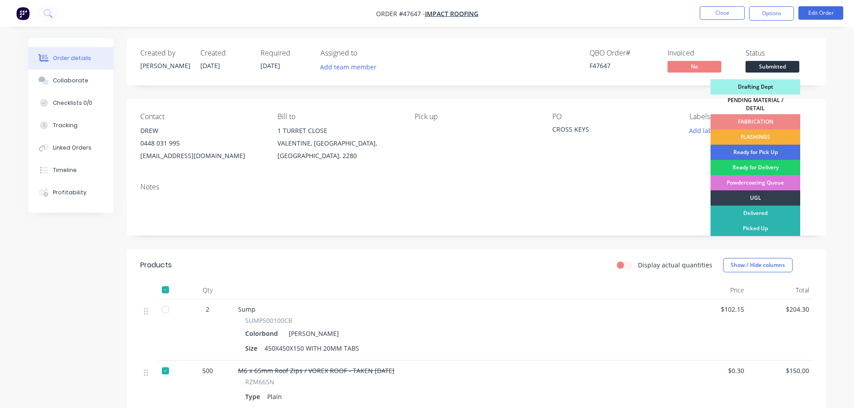
drag, startPoint x: 756, startPoint y: 84, endPoint x: 754, endPoint y: 71, distance: 13.2
click at [756, 84] on div "Drafting Dept" at bounding box center [755, 86] width 90 height 15
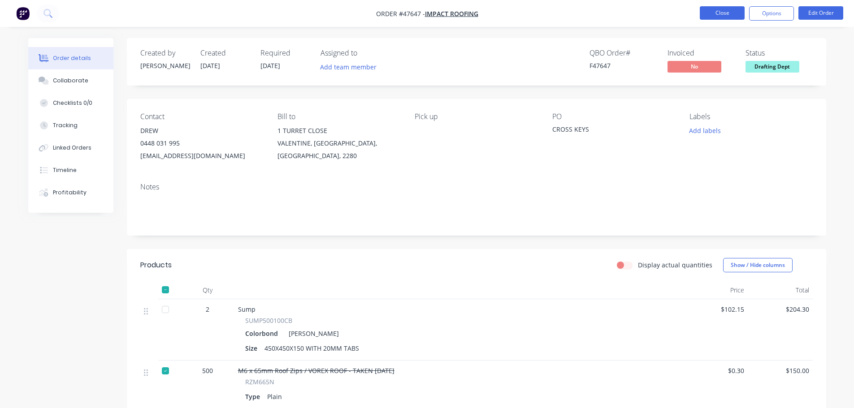
click at [719, 7] on button "Close" at bounding box center [721, 12] width 45 height 13
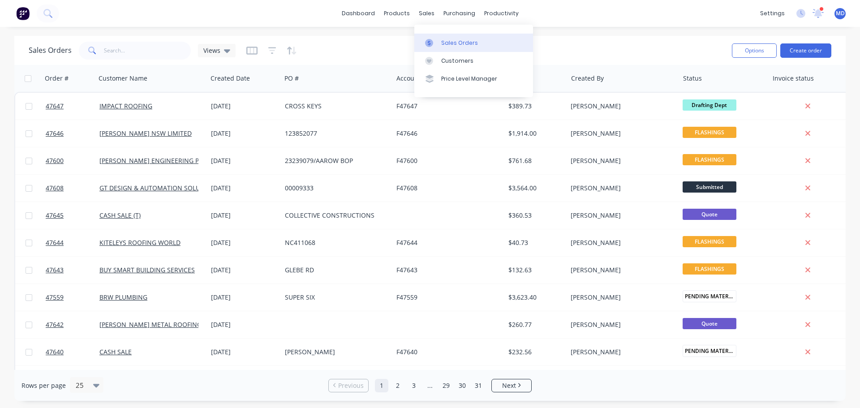
drag, startPoint x: 453, startPoint y: 47, endPoint x: 441, endPoint y: 49, distance: 12.6
click at [453, 47] on link "Sales Orders" at bounding box center [473, 43] width 119 height 18
click at [122, 53] on input "text" at bounding box center [147, 51] width 87 height 18
click at [452, 46] on div "Sales Orders" at bounding box center [459, 43] width 37 height 8
click at [121, 51] on input "text" at bounding box center [147, 51] width 87 height 18
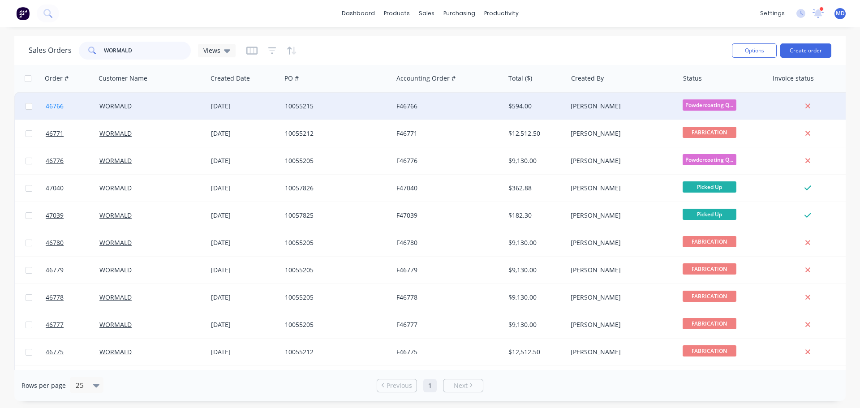
type input "WORMALD"
click at [48, 107] on span "46766" at bounding box center [55, 106] width 18 height 9
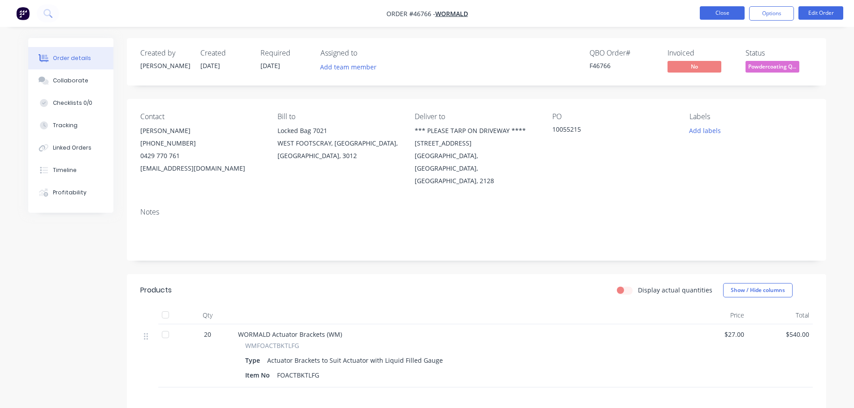
click at [730, 12] on button "Close" at bounding box center [721, 12] width 45 height 13
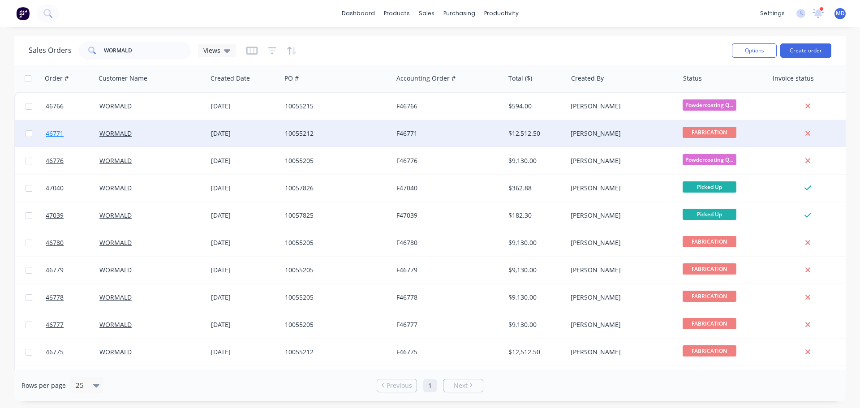
click at [51, 134] on span "46771" at bounding box center [55, 133] width 18 height 9
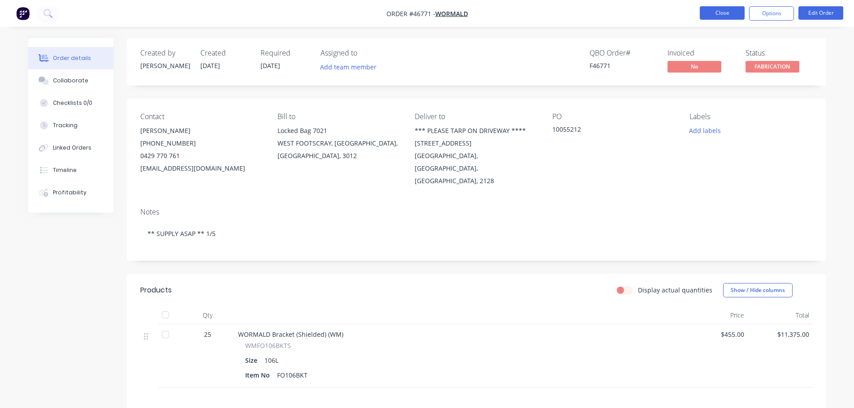
click at [718, 10] on button "Close" at bounding box center [721, 12] width 45 height 13
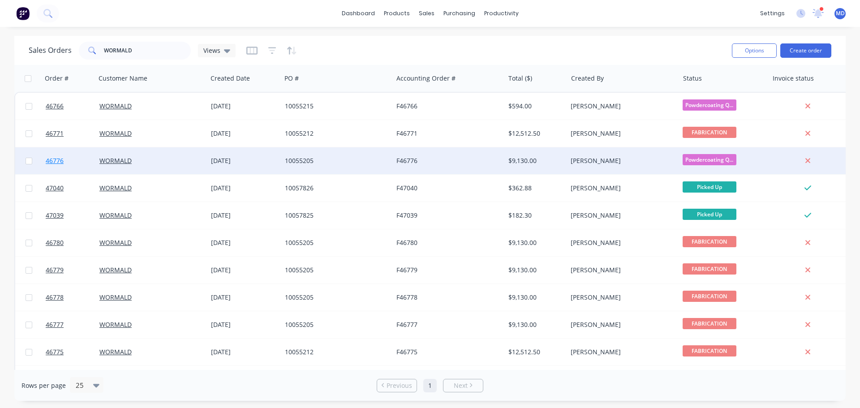
click at [56, 164] on span "46776" at bounding box center [55, 160] width 18 height 9
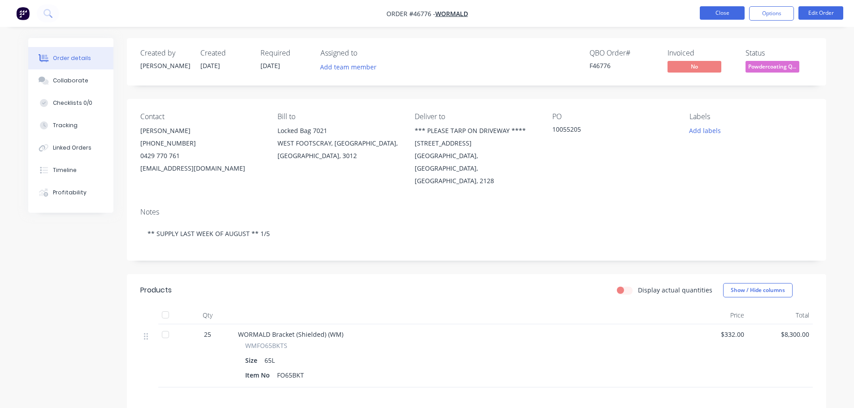
click at [713, 9] on button "Close" at bounding box center [721, 12] width 45 height 13
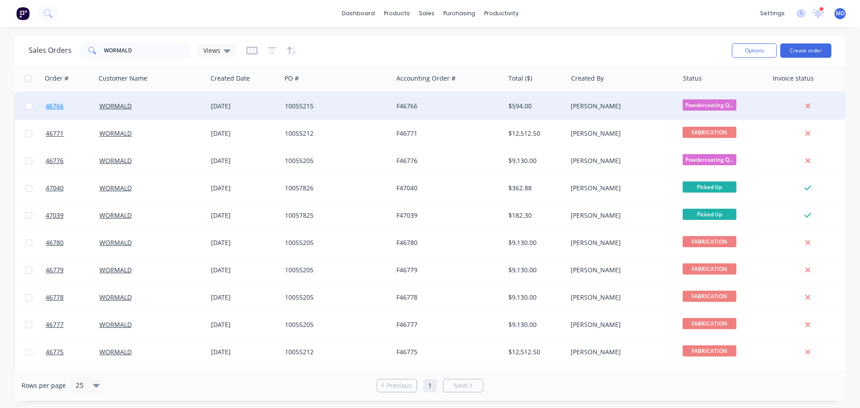
click at [58, 103] on span "46766" at bounding box center [55, 106] width 18 height 9
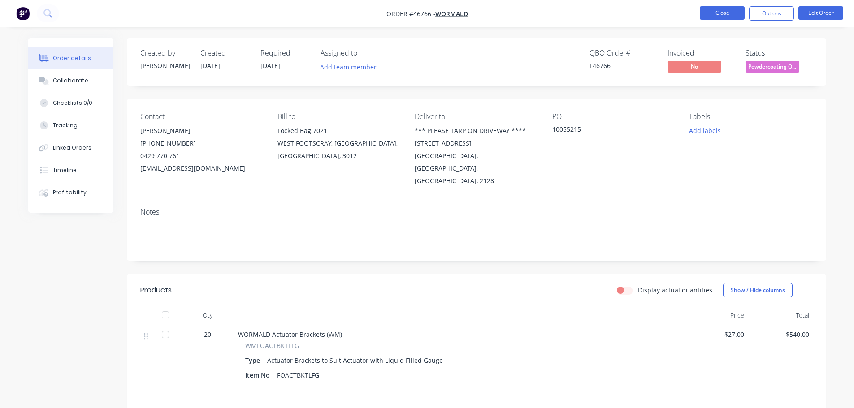
click at [714, 14] on button "Close" at bounding box center [721, 12] width 45 height 13
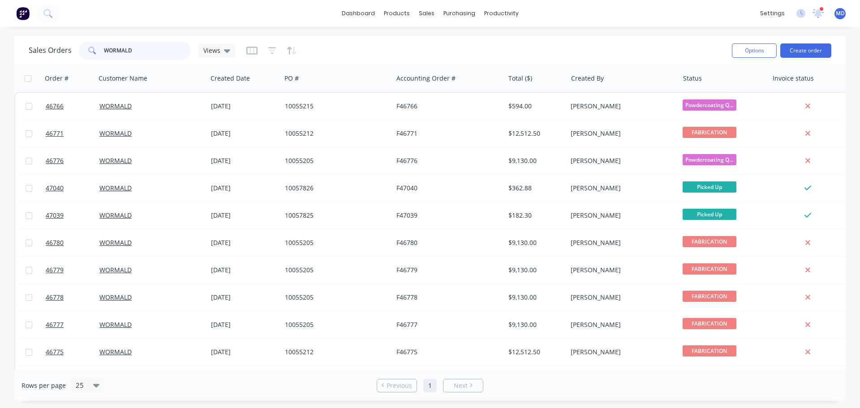
drag, startPoint x: 150, startPoint y: 51, endPoint x: 37, endPoint y: 47, distance: 113.0
click at [42, 50] on div "Sales Orders WORMALD Views" at bounding box center [132, 51] width 207 height 18
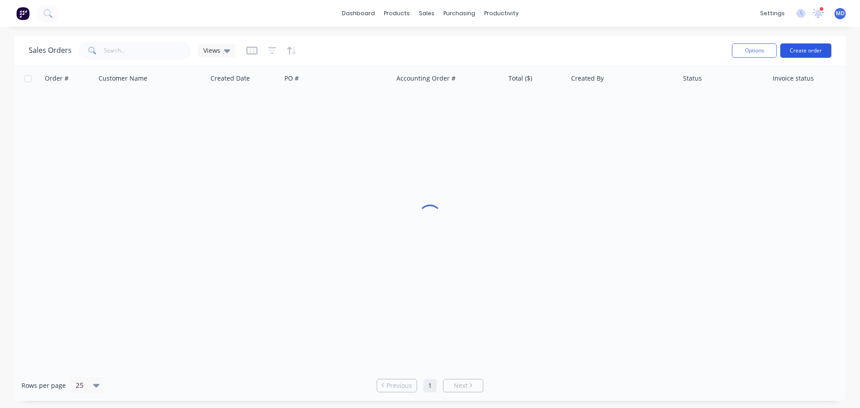
click at [814, 47] on button "Create order" at bounding box center [806, 50] width 51 height 14
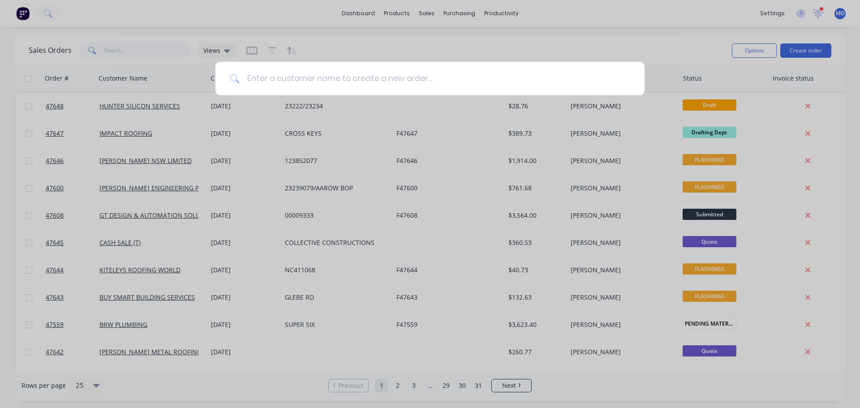
click at [244, 79] on input at bounding box center [435, 79] width 391 height 34
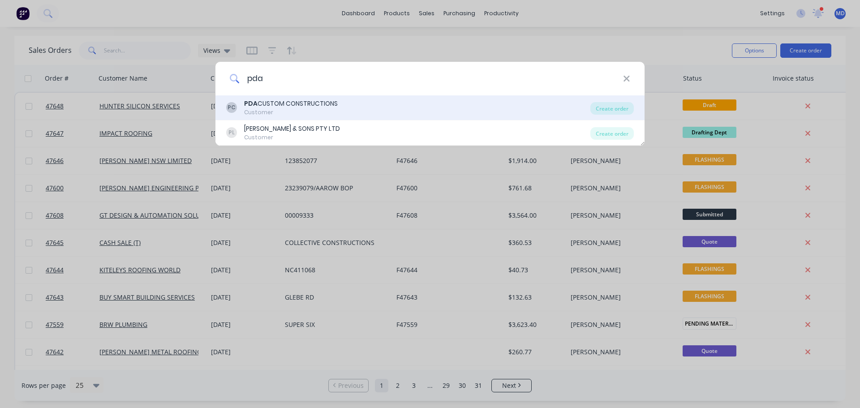
type input "pda"
click at [271, 107] on div "PDA CUSTOM CONSTRUCTIONS" at bounding box center [291, 103] width 94 height 9
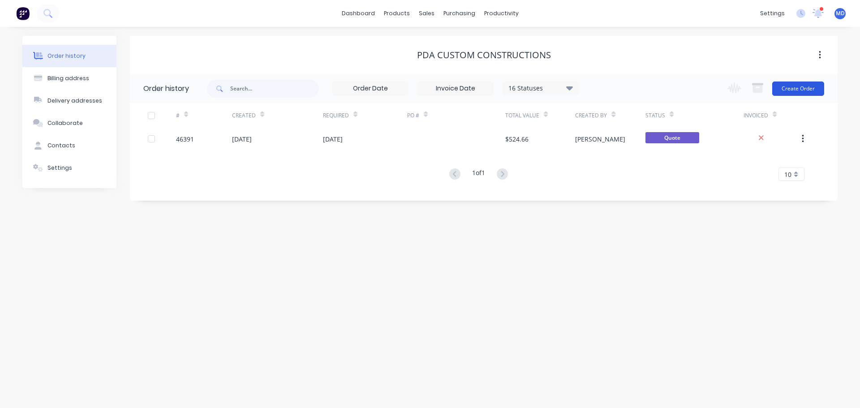
click at [786, 87] on button "Create Order" at bounding box center [799, 89] width 52 height 14
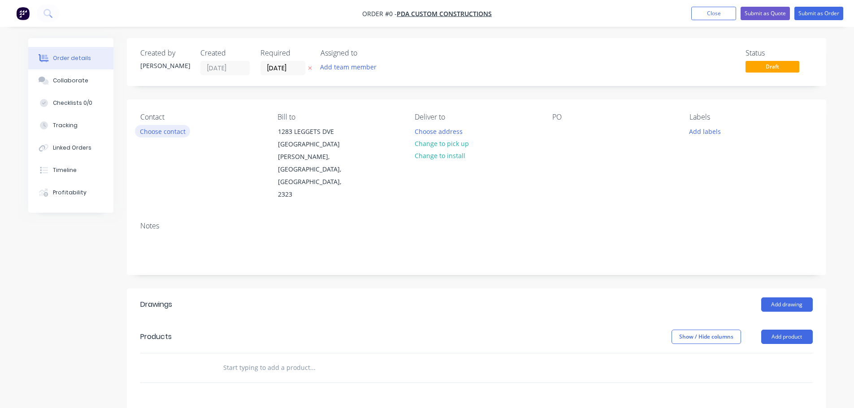
click at [161, 129] on button "Choose contact" at bounding box center [162, 131] width 55 height 12
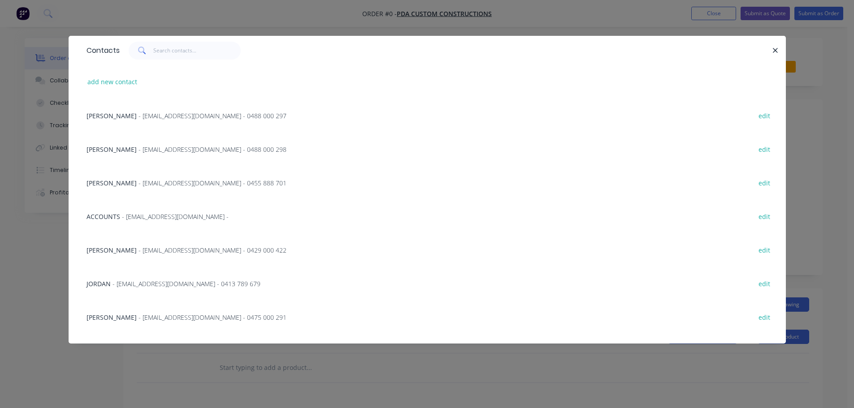
scroll to position [224, 0]
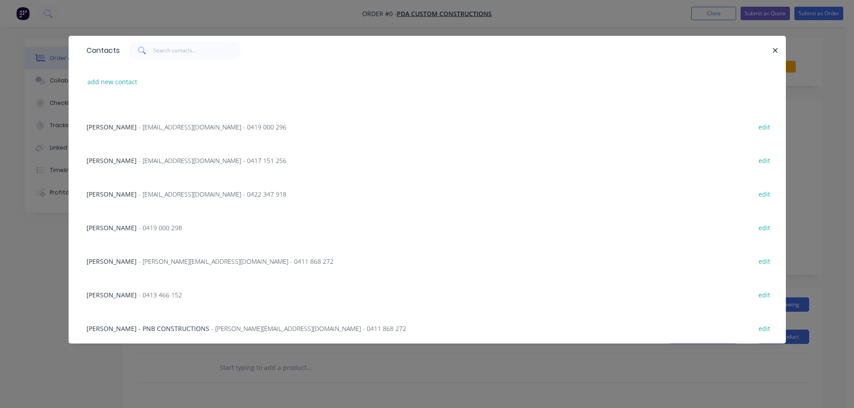
click at [142, 262] on span "- [PERSON_NAME][EMAIL_ADDRESS][DOMAIN_NAME] - 0411 868 272" at bounding box center [235, 261] width 195 height 9
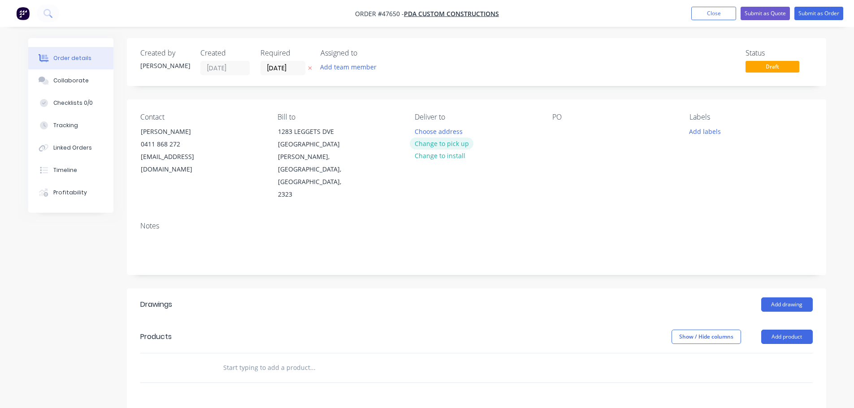
click at [446, 146] on button "Change to pick up" at bounding box center [442, 144] width 64 height 12
click at [560, 134] on div at bounding box center [559, 131] width 14 height 13
click at [559, 133] on div at bounding box center [559, 131] width 14 height 13
click at [787, 298] on button "Add drawing" at bounding box center [787, 305] width 52 height 14
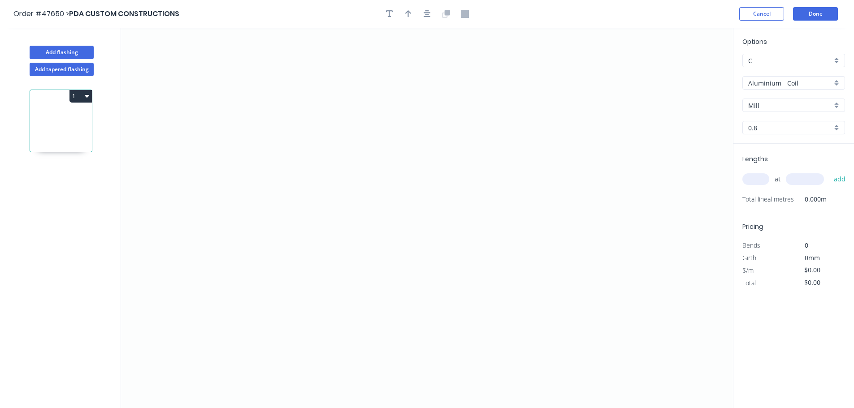
click at [766, 89] on div "Aluminium - Coil" at bounding box center [793, 82] width 103 height 13
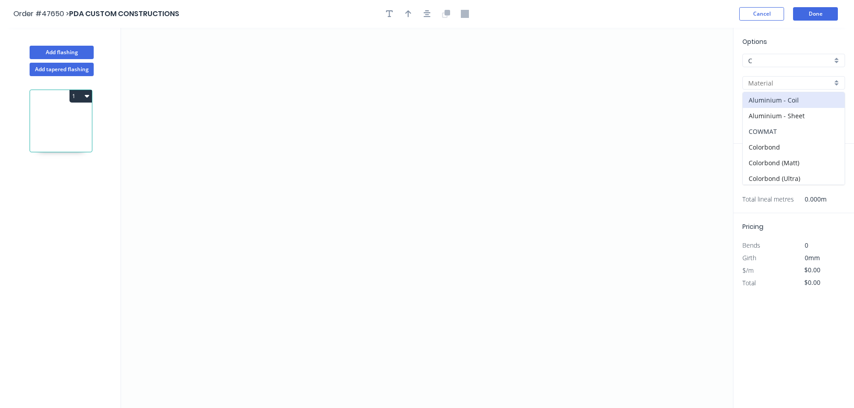
click at [760, 138] on div "COWMAT" at bounding box center [794, 132] width 102 height 16
type input "COWMAT"
type input "Colour"
type input "0.55"
click at [761, 87] on input "COWMAT" at bounding box center [790, 82] width 84 height 9
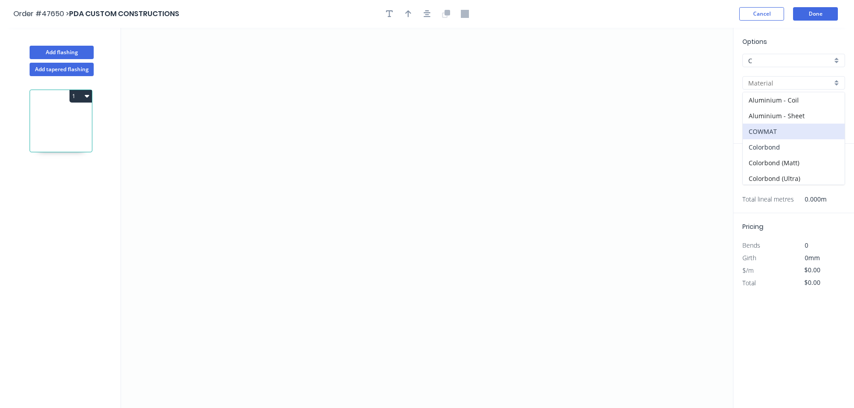
click at [770, 145] on div "Colorbond" at bounding box center [794, 147] width 102 height 16
type input "Colorbond"
type input "Basalt"
click at [760, 112] on div "Options C C Colorbond Colorbond Colorbond (Matt) Colorbond (Ultra) Basalt Basal…" at bounding box center [793, 90] width 121 height 107
click at [762, 108] on input "Basalt" at bounding box center [790, 105] width 84 height 9
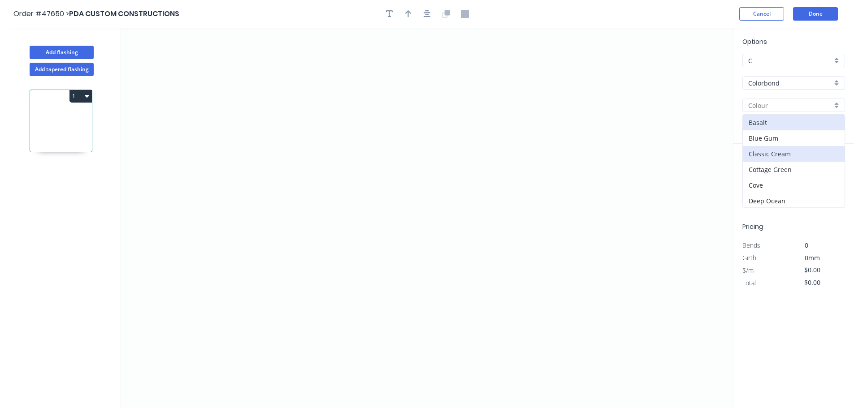
scroll to position [314, 0]
click at [760, 142] on div "Surfmist" at bounding box center [794, 138] width 102 height 16
type input "Surfmist"
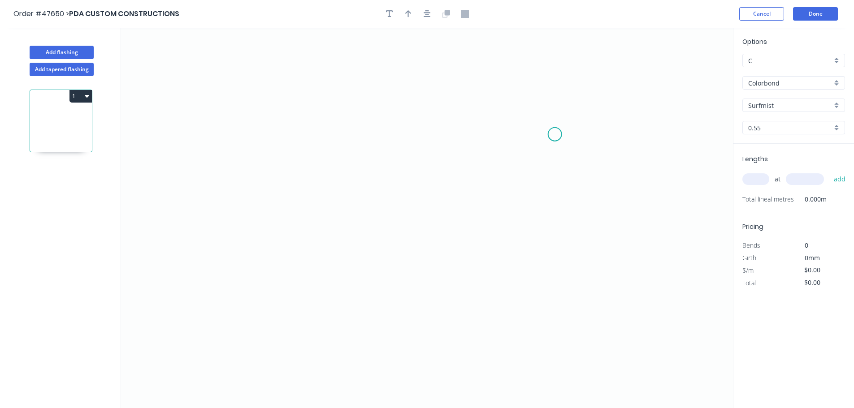
click at [555, 134] on icon "0" at bounding box center [427, 218] width 612 height 380
click at [551, 214] on icon "0" at bounding box center [427, 218] width 612 height 380
click at [268, 225] on icon "0 ?" at bounding box center [427, 218] width 612 height 380
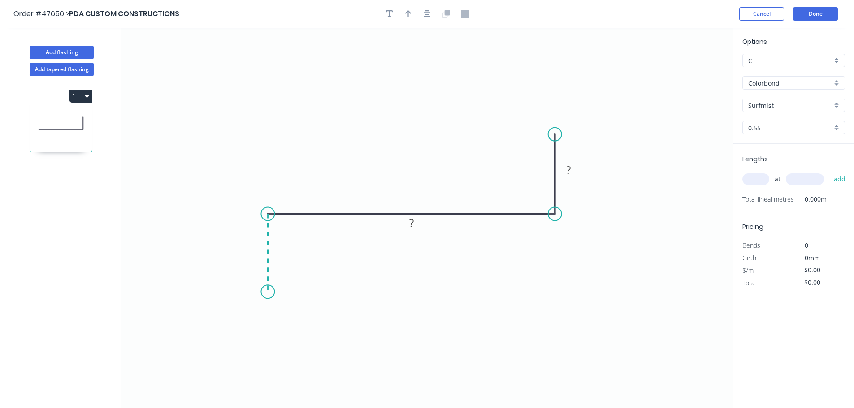
drag, startPoint x: 266, startPoint y: 292, endPoint x: 256, endPoint y: 292, distance: 9.9
click at [265, 292] on icon "0 ? ?" at bounding box center [427, 218] width 612 height 380
drag, startPoint x: 230, startPoint y: 328, endPoint x: 131, endPoint y: 24, distance: 320.0
click at [230, 326] on icon "0 ? ? ?" at bounding box center [427, 218] width 612 height 380
click at [262, 315] on rect at bounding box center [259, 316] width 18 height 13
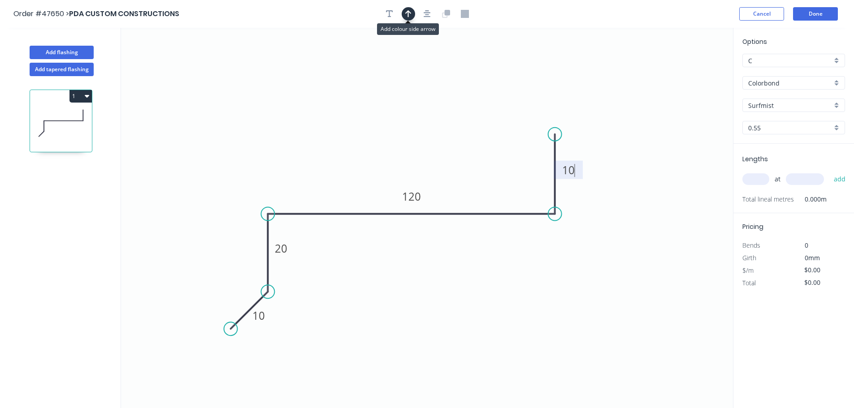
click at [407, 15] on icon "button" at bounding box center [408, 14] width 6 height 8
type input "$11.27"
drag, startPoint x: 687, startPoint y: 71, endPoint x: 419, endPoint y: 165, distance: 284.4
click at [422, 166] on icon at bounding box center [423, 156] width 8 height 29
click at [761, 179] on input "text" at bounding box center [755, 179] width 27 height 12
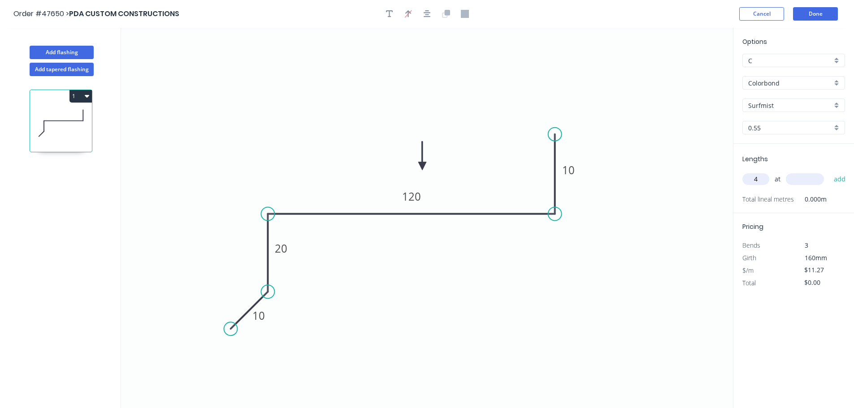
type input "4"
type input "2800"
click at [829, 172] on button "add" at bounding box center [839, 179] width 21 height 15
type input "$126.22"
type input "2"
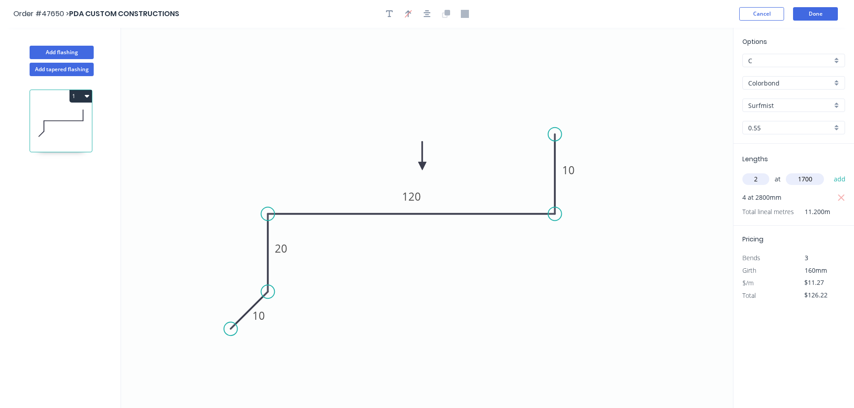
type input "1700"
click at [829, 172] on button "add" at bounding box center [839, 179] width 21 height 15
type input "$164.54"
type input "1"
type input "1400"
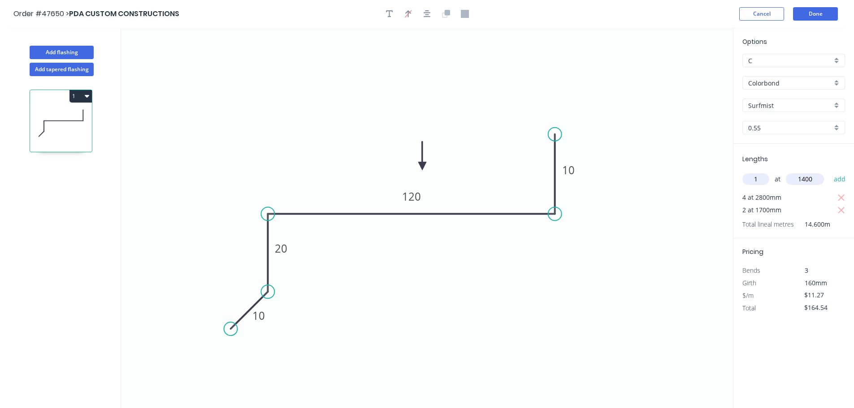
click at [829, 172] on button "add" at bounding box center [839, 179] width 21 height 15
click at [84, 92] on button "1" at bounding box center [80, 96] width 22 height 13
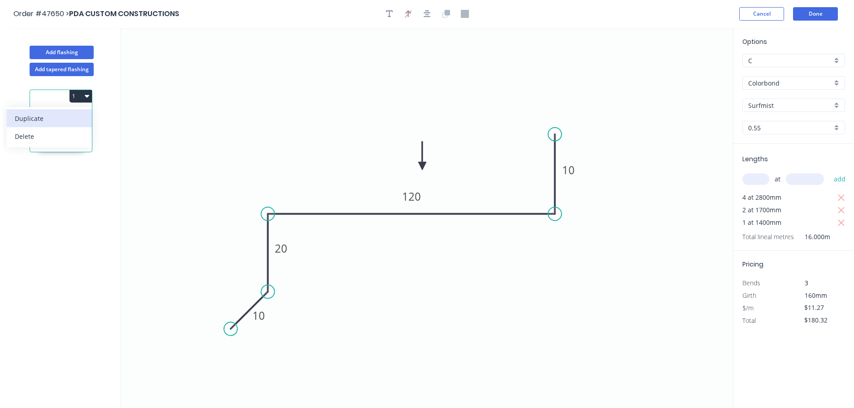
click at [56, 118] on div "Duplicate" at bounding box center [49, 118] width 69 height 13
type input "$0.00"
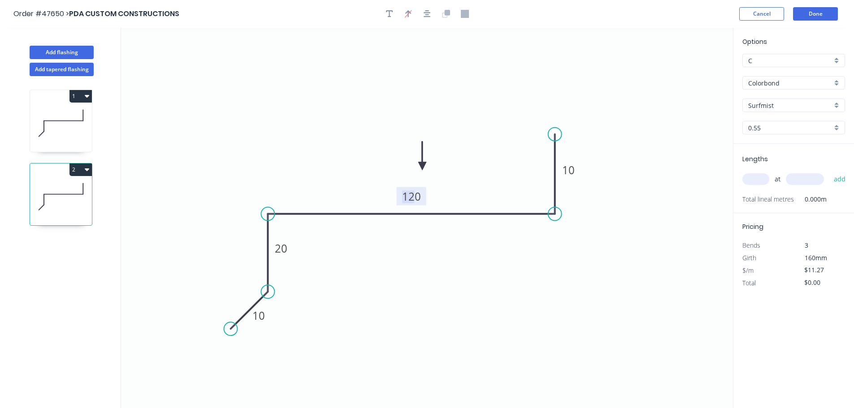
click at [415, 198] on tspan "120" at bounding box center [411, 196] width 19 height 15
click at [759, 180] on input "text" at bounding box center [755, 179] width 27 height 12
type input "$9.00"
type input "1"
type input "3800"
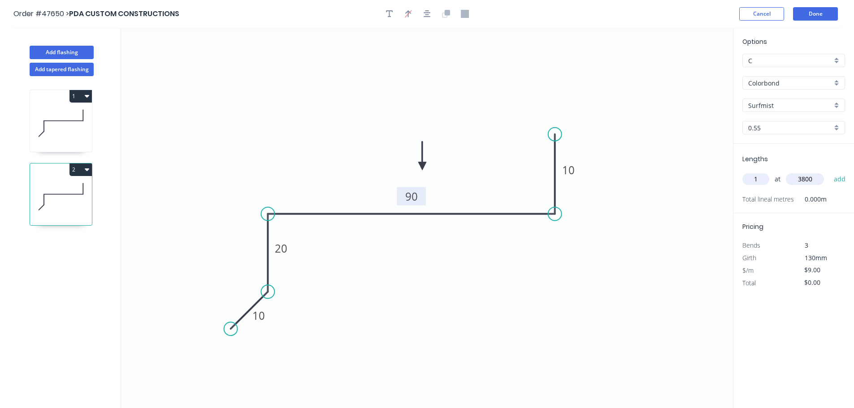
click at [829, 172] on button "add" at bounding box center [839, 179] width 21 height 15
type input "$34.20"
click at [812, 14] on button "Done" at bounding box center [815, 13] width 45 height 13
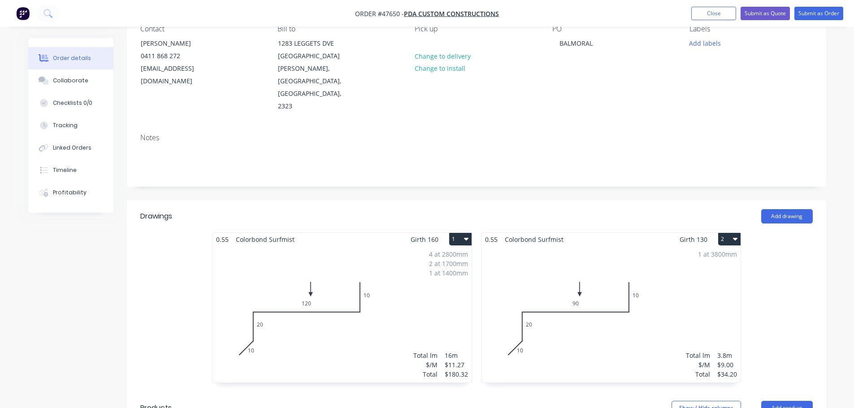
scroll to position [179, 0]
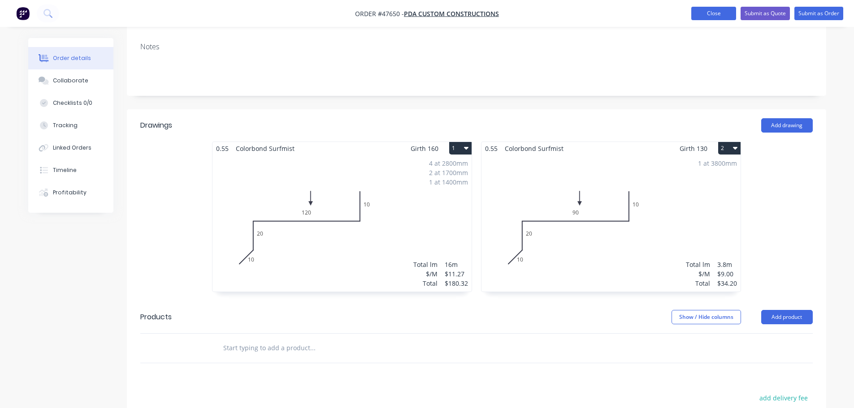
click at [715, 11] on button "Close" at bounding box center [713, 13] width 45 height 13
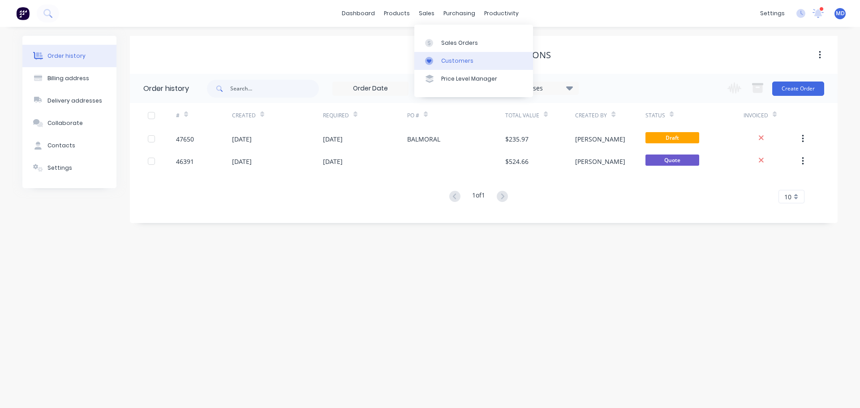
click at [444, 57] on div "Customers" at bounding box center [457, 61] width 32 height 8
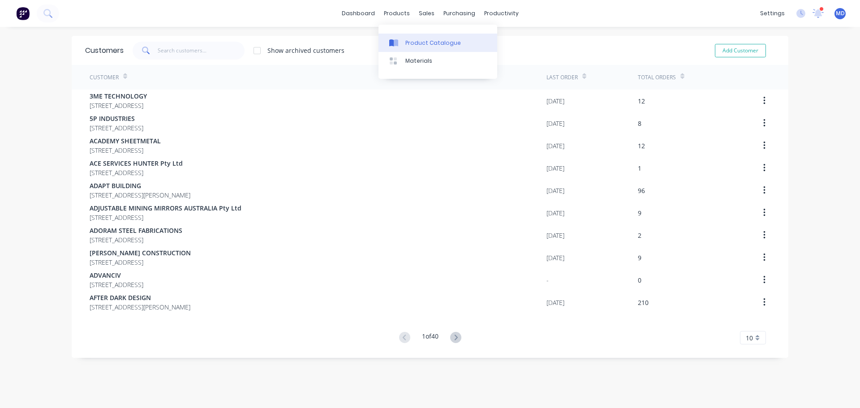
click at [404, 40] on link "Product Catalogue" at bounding box center [438, 43] width 119 height 18
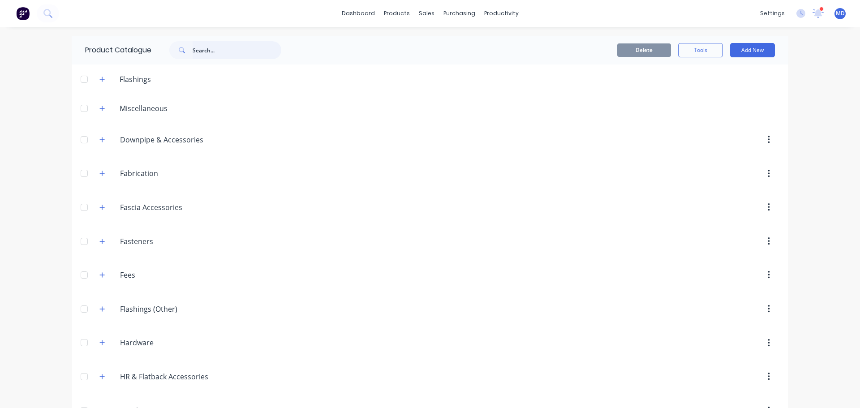
click at [208, 54] on input "text" at bounding box center [237, 50] width 89 height 18
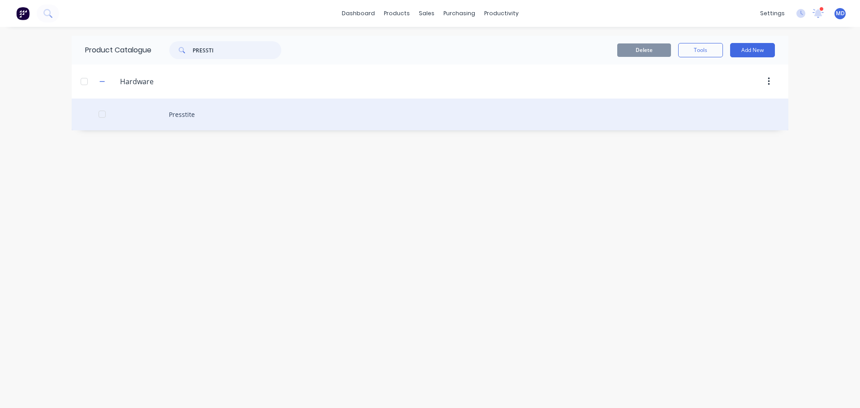
type input "PRESSTI"
click at [195, 116] on div "Presstite" at bounding box center [430, 115] width 717 height 32
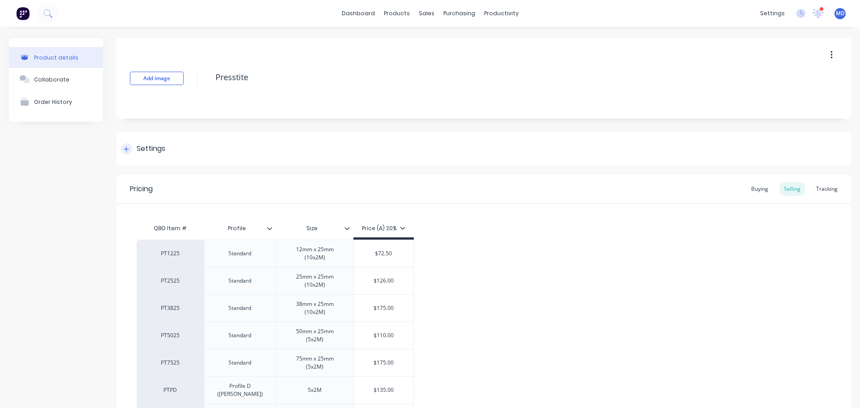
type textarea "x"
click at [436, 41] on link "Sales Orders" at bounding box center [470, 43] width 119 height 18
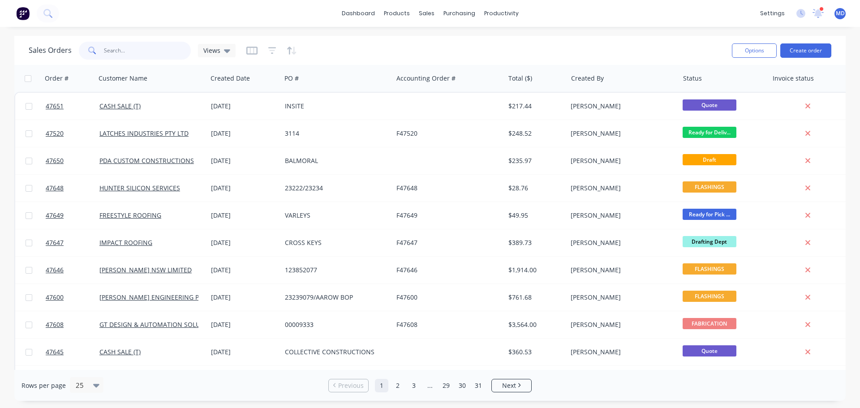
click at [135, 46] on input "text" at bounding box center [147, 51] width 87 height 18
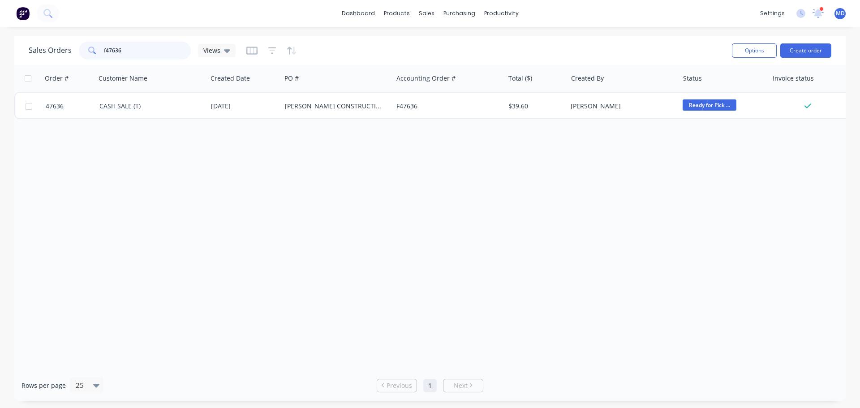
click at [104, 48] on input "f47636" at bounding box center [147, 51] width 87 height 18
drag, startPoint x: 140, startPoint y: 49, endPoint x: 55, endPoint y: 33, distance: 86.2
click at [57, 33] on div "dashboard products sales purchasing productivity dashboard products Product Cat…" at bounding box center [430, 204] width 860 height 408
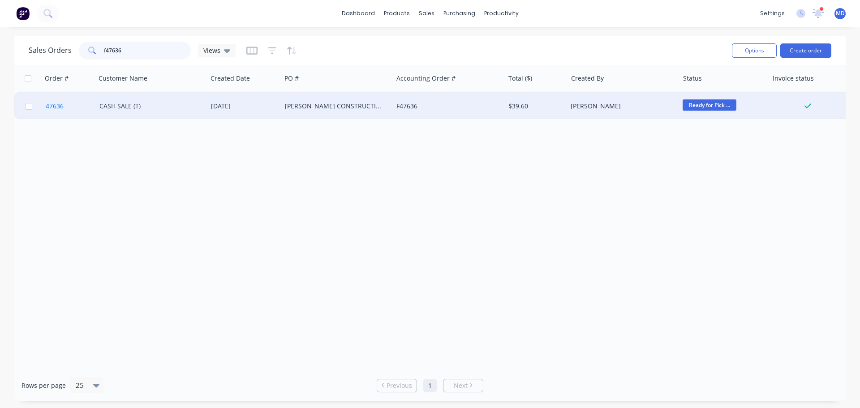
type input "f47636"
click at [47, 110] on span "47636" at bounding box center [55, 106] width 18 height 9
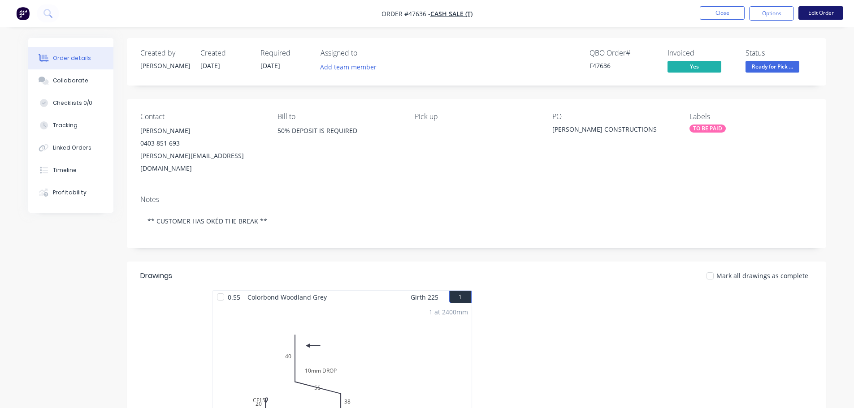
click at [823, 17] on button "Edit Order" at bounding box center [820, 12] width 45 height 13
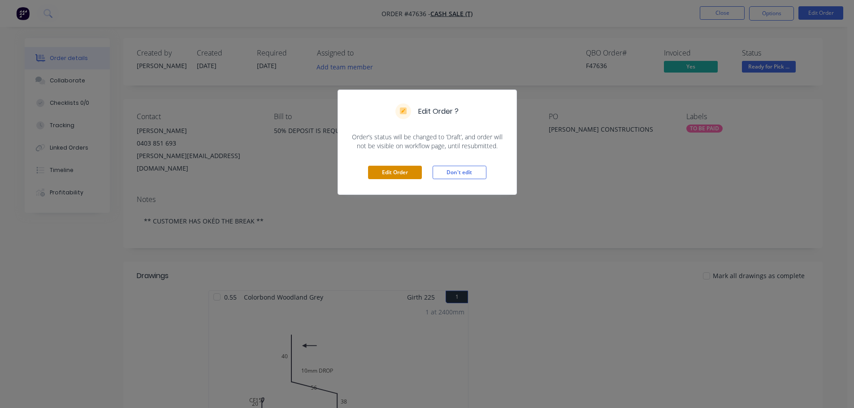
click at [404, 172] on button "Edit Order" at bounding box center [395, 172] width 54 height 13
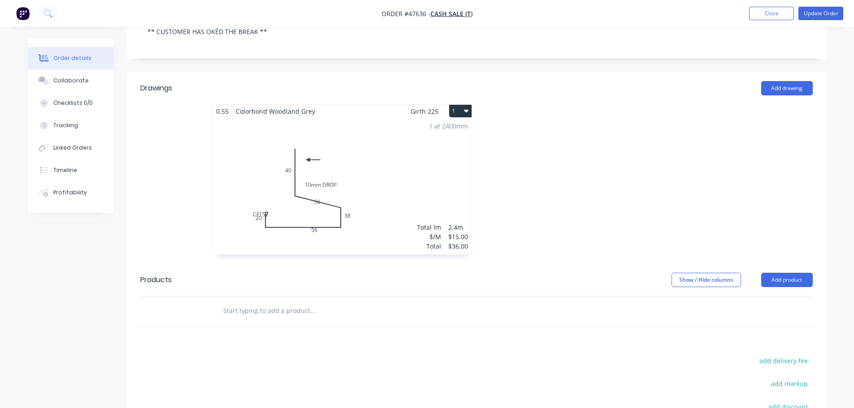
scroll to position [306, 0]
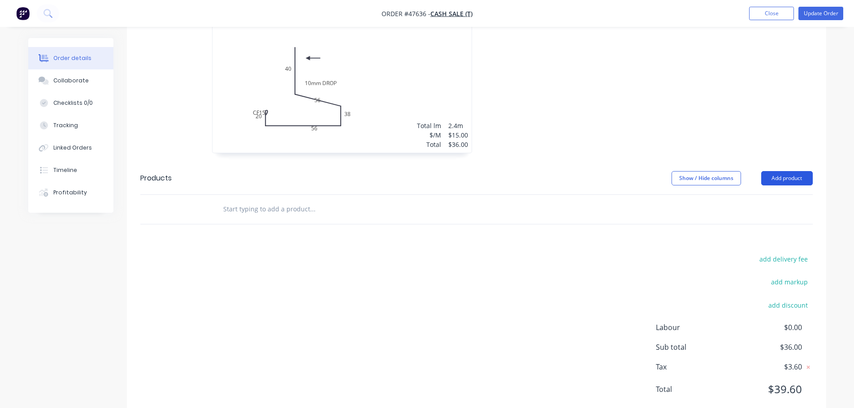
click at [794, 171] on button "Add product" at bounding box center [787, 178] width 52 height 14
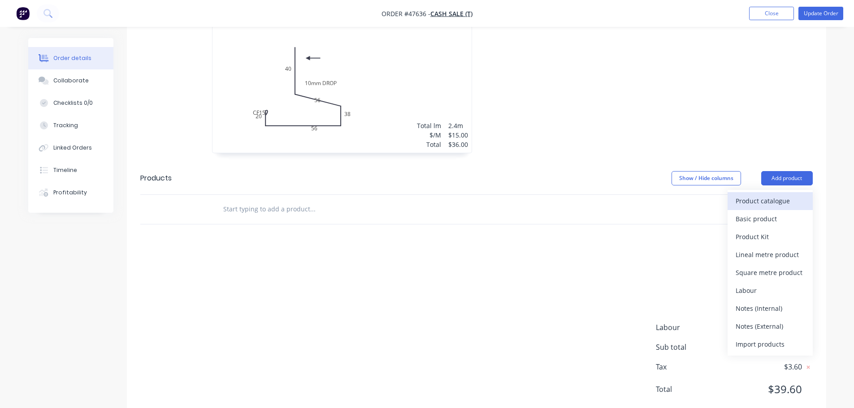
click at [776, 194] on div "Product catalogue" at bounding box center [769, 200] width 69 height 13
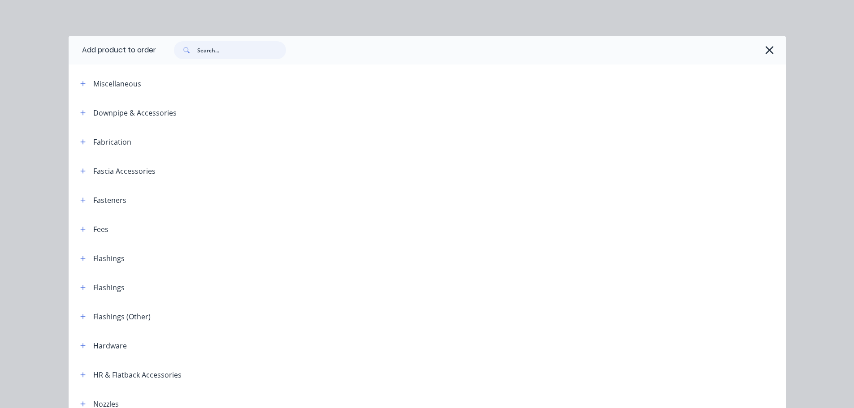
click at [220, 53] on input "text" at bounding box center [241, 50] width 89 height 18
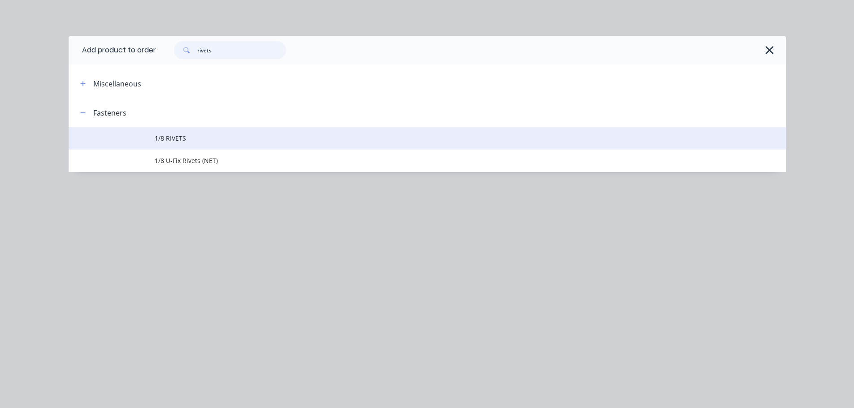
type input "rivets"
click at [172, 138] on span "1/8 RIVETS" at bounding box center [407, 138] width 505 height 9
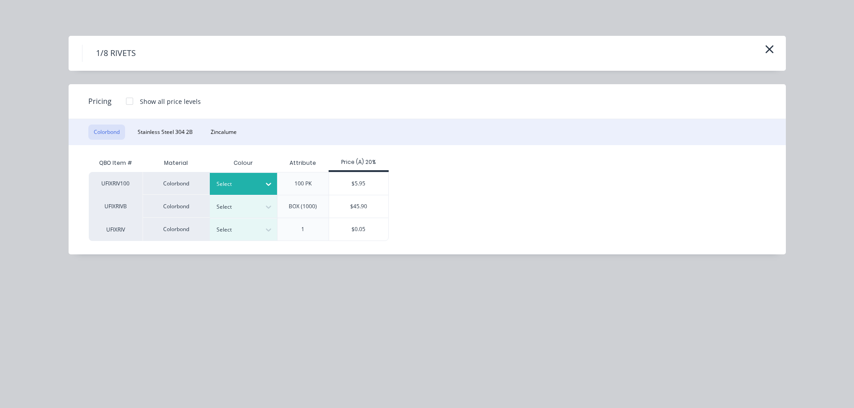
click at [238, 179] on div at bounding box center [236, 184] width 40 height 10
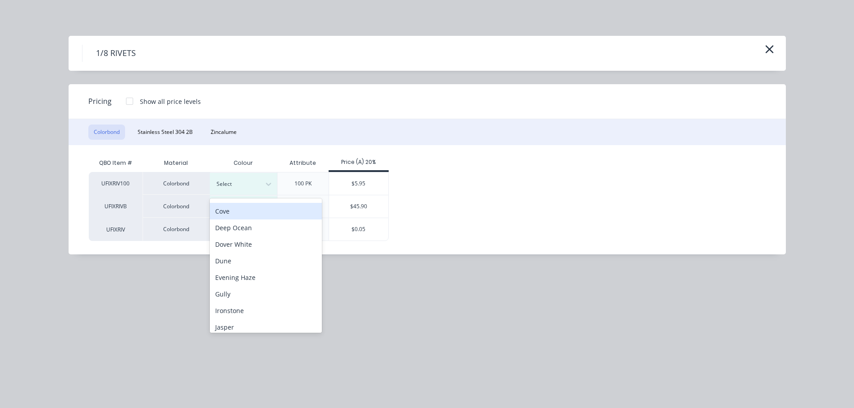
scroll to position [300, 0]
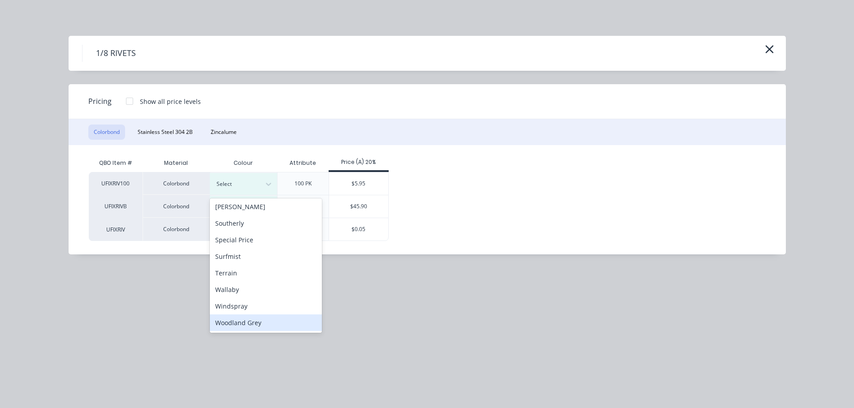
click at [249, 321] on div "Woodland Grey" at bounding box center [266, 323] width 112 height 17
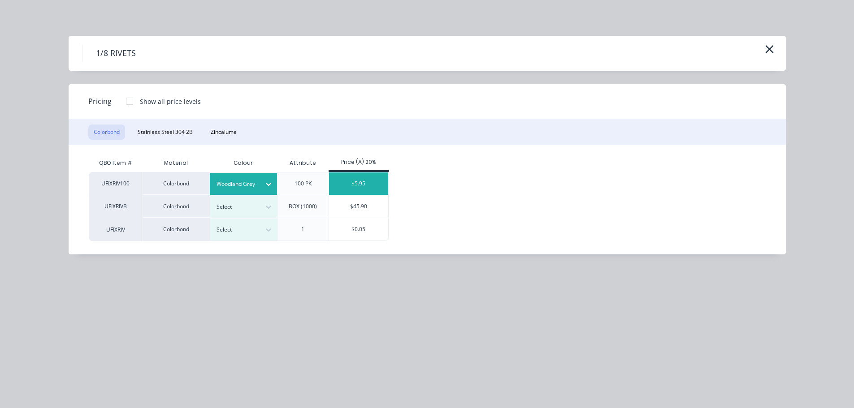
click at [351, 187] on div "$5.95" at bounding box center [359, 184] width 60 height 22
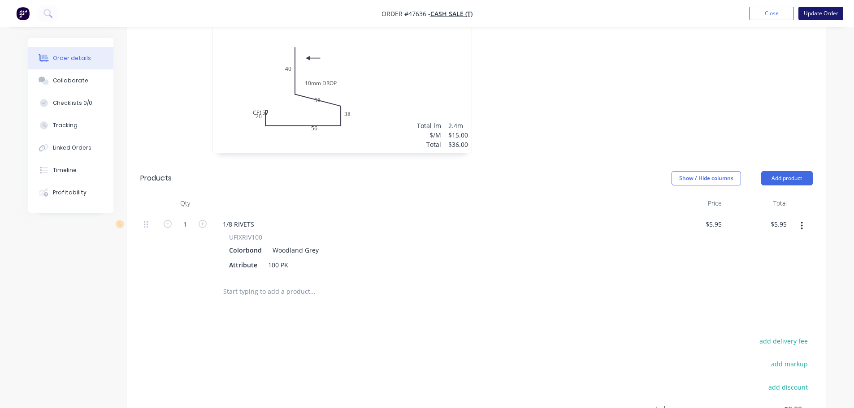
click at [825, 13] on button "Update Order" at bounding box center [820, 13] width 45 height 13
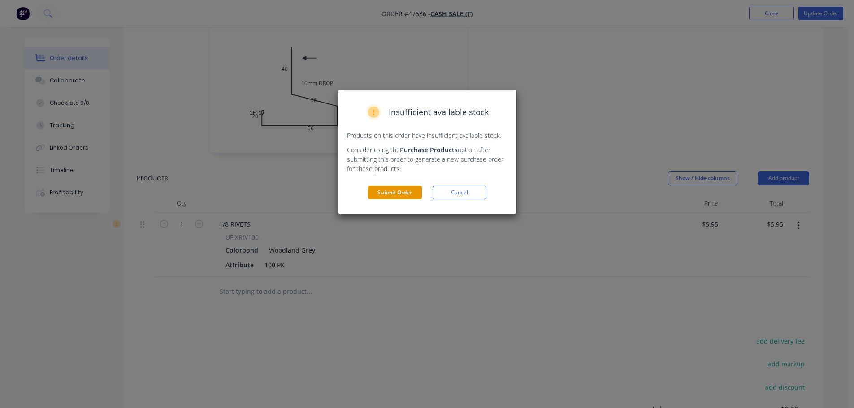
click at [389, 189] on button "Submit Order" at bounding box center [395, 192] width 54 height 13
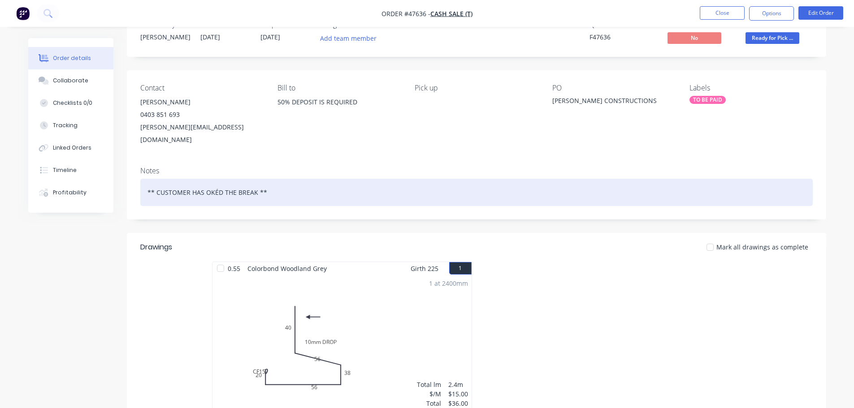
scroll to position [0, 0]
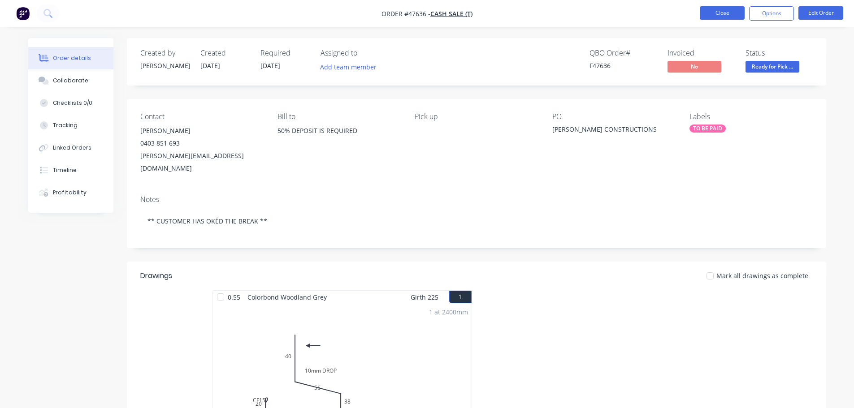
click at [727, 15] on button "Close" at bounding box center [721, 12] width 45 height 13
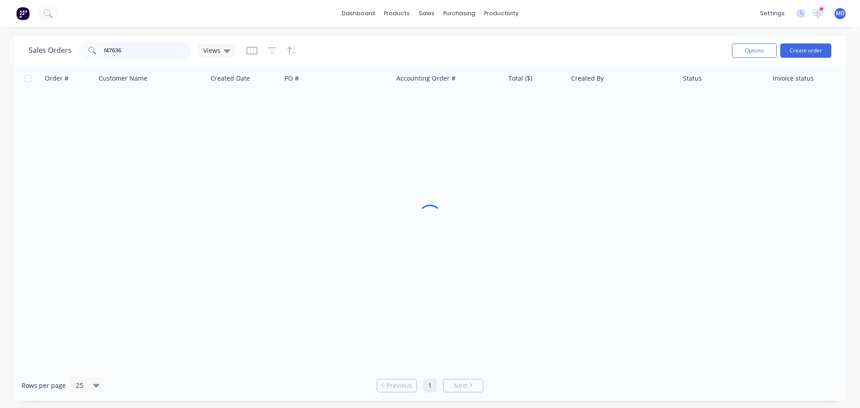
drag, startPoint x: 143, startPoint y: 55, endPoint x: 53, endPoint y: 54, distance: 89.6
click at [53, 54] on div "Sales Orders f47636 Views" at bounding box center [132, 51] width 207 height 18
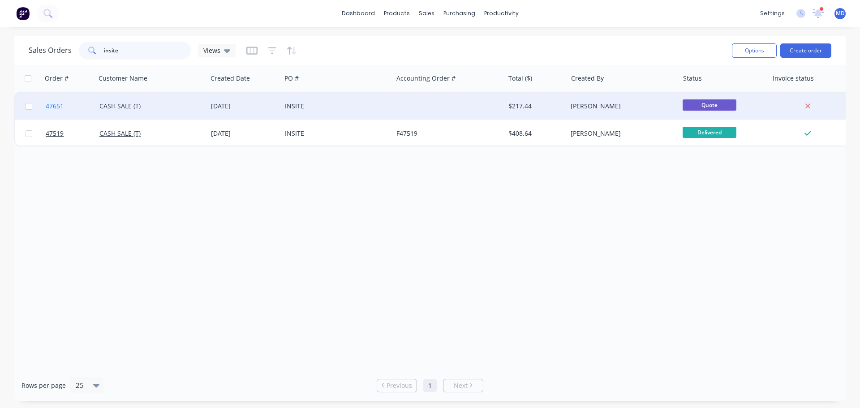
type input "insite"
click at [56, 111] on link "47651" at bounding box center [73, 106] width 54 height 27
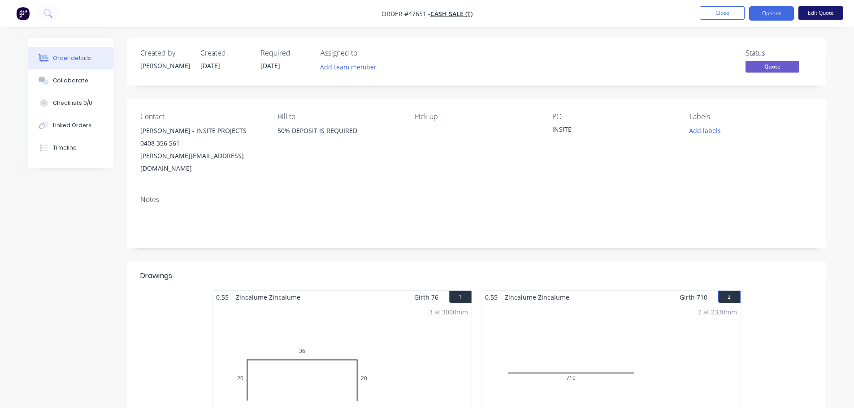
click at [831, 12] on button "Edit Quote" at bounding box center [820, 12] width 45 height 13
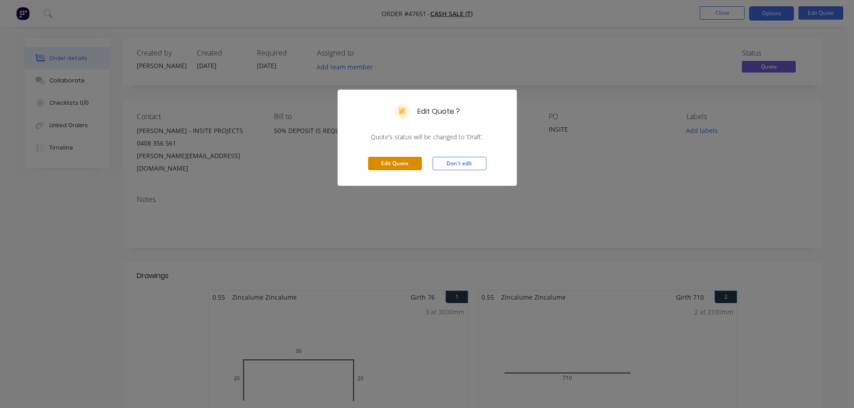
click at [380, 159] on button "Edit Quote" at bounding box center [395, 163] width 54 height 13
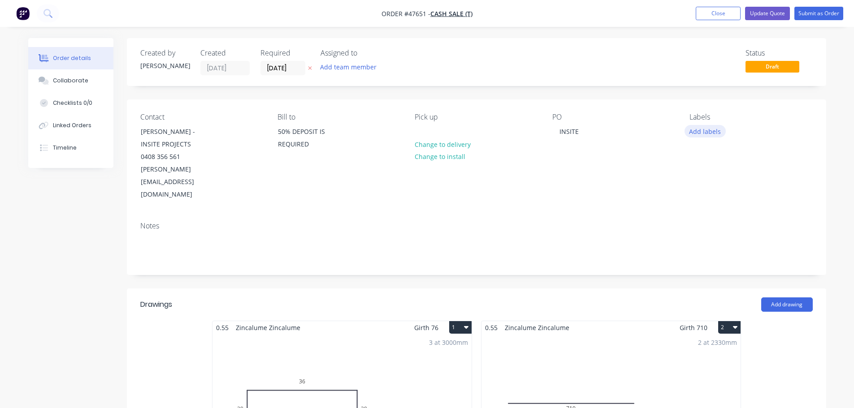
click at [716, 131] on button "Add labels" at bounding box center [704, 131] width 41 height 12
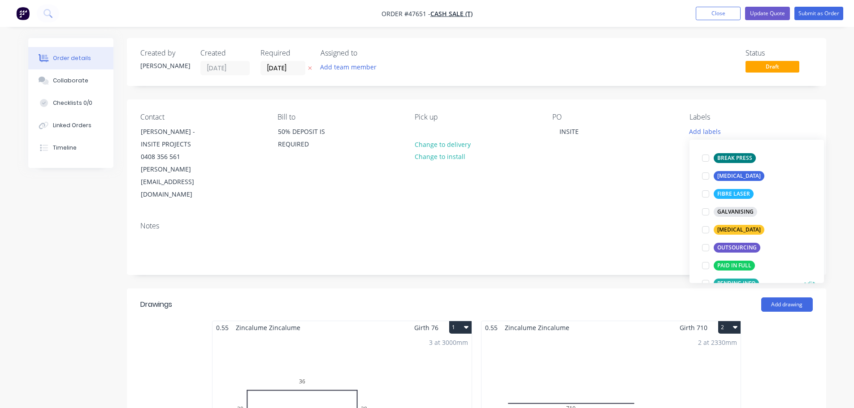
scroll to position [134, 0]
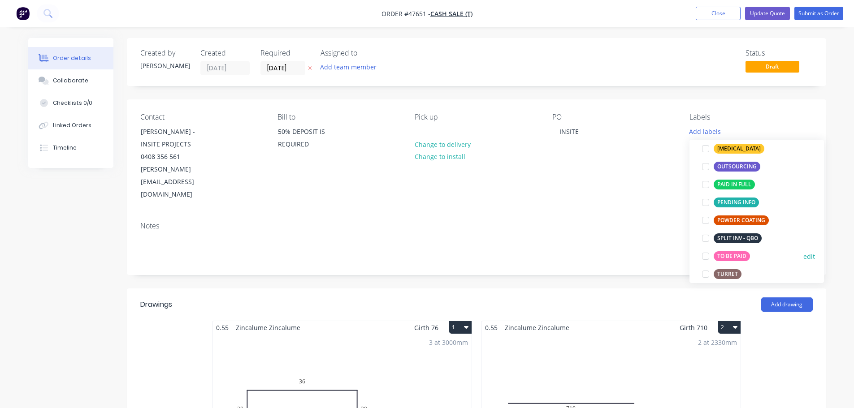
click at [702, 256] on div at bounding box center [705, 256] width 18 height 18
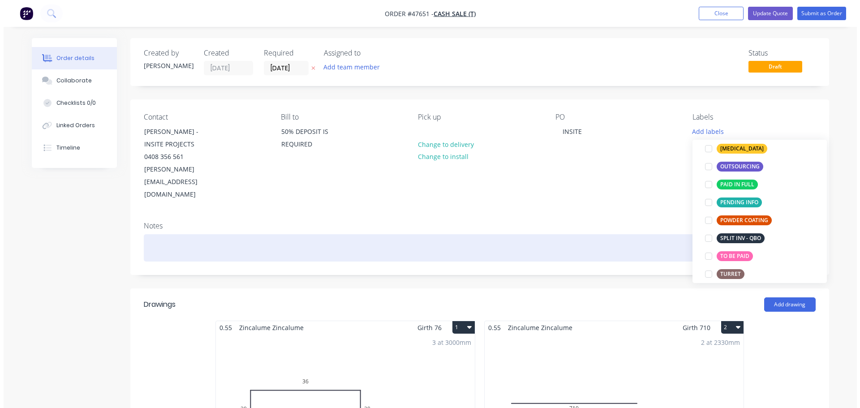
scroll to position [0, 0]
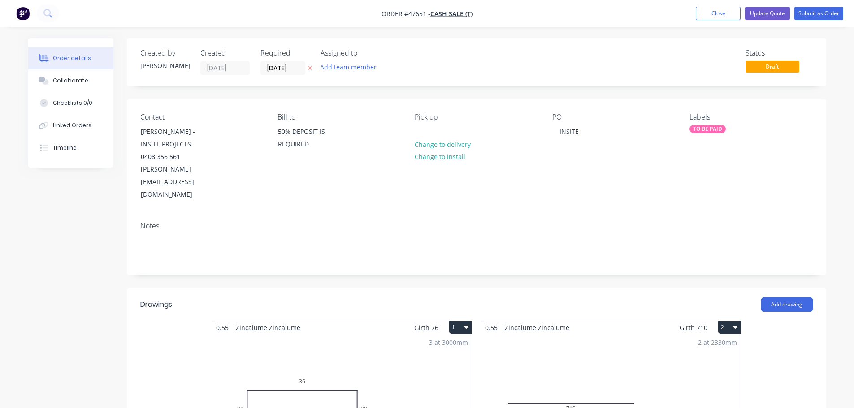
click at [629, 164] on div "PO INSITE" at bounding box center [613, 157] width 123 height 88
click at [426, 130] on div at bounding box center [421, 131] width 14 height 13
click at [812, 13] on button "Submit as Order" at bounding box center [818, 13] width 49 height 13
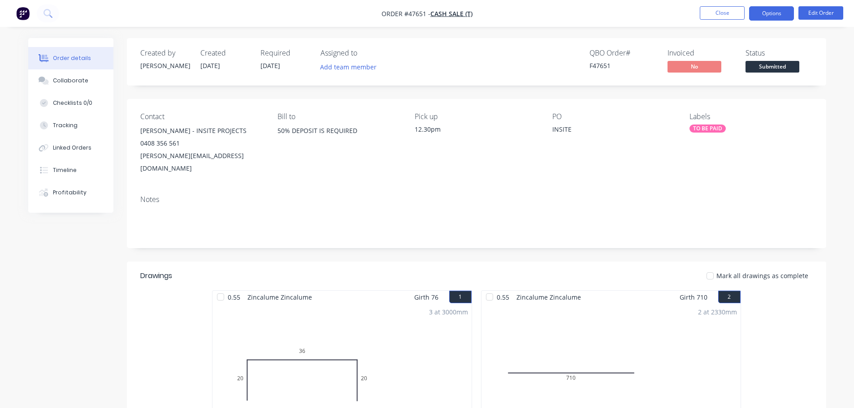
click at [777, 9] on button "Options" at bounding box center [771, 13] width 45 height 14
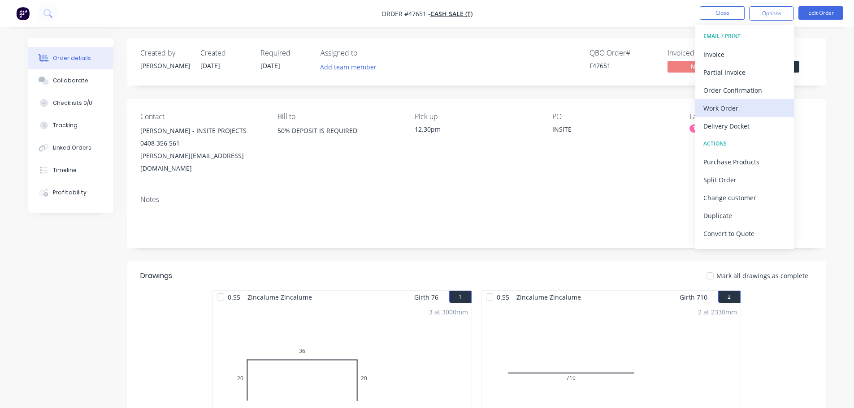
click at [742, 105] on div "Work Order" at bounding box center [744, 108] width 82 height 13
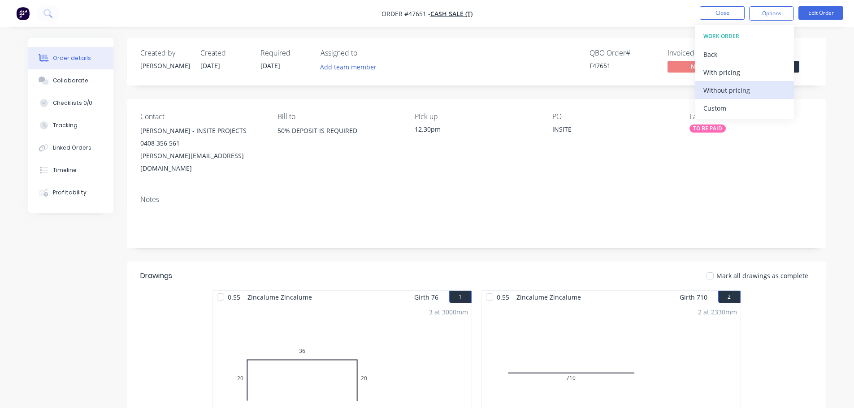
click at [744, 89] on div "Without pricing" at bounding box center [744, 90] width 82 height 13
click at [816, 51] on div "Created by [PERSON_NAME] Created [DATE] Required [DATE] Assigned to Add team me…" at bounding box center [476, 61] width 699 height 47
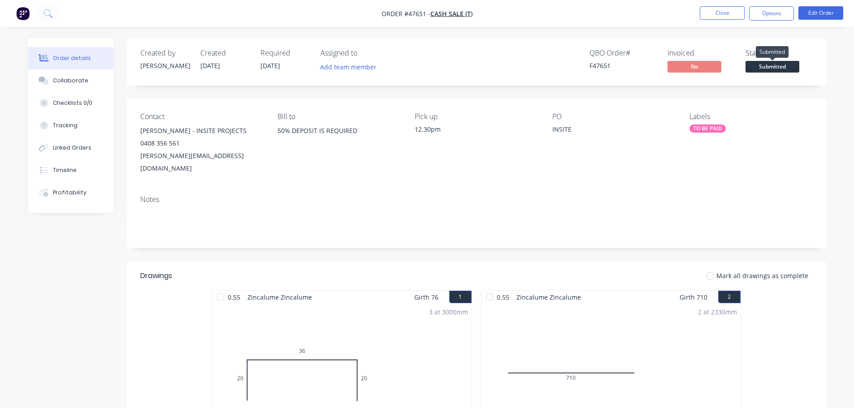
click at [771, 68] on span "Submitted" at bounding box center [772, 66] width 54 height 11
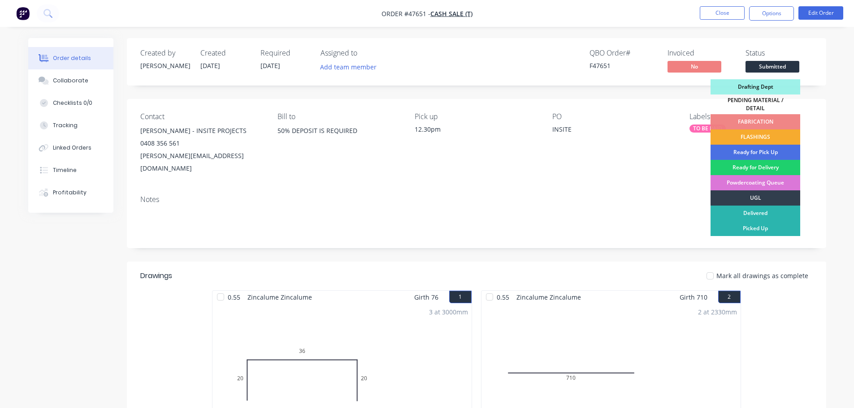
click at [766, 130] on div "FLASHINGS" at bounding box center [755, 137] width 90 height 15
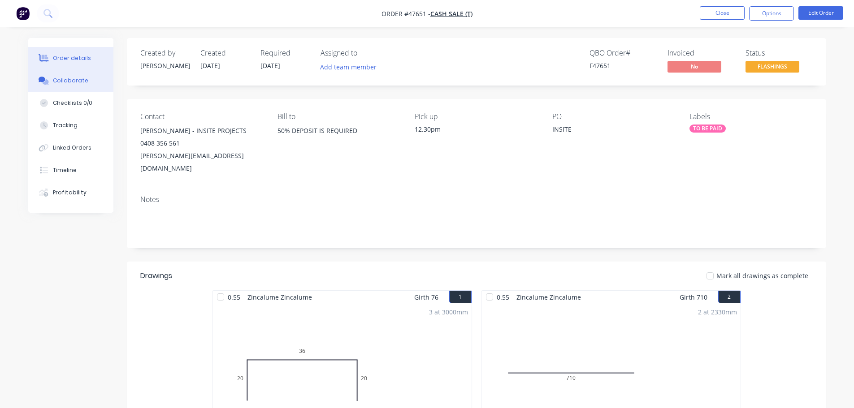
click at [70, 84] on div "Collaborate" at bounding box center [70, 81] width 35 height 8
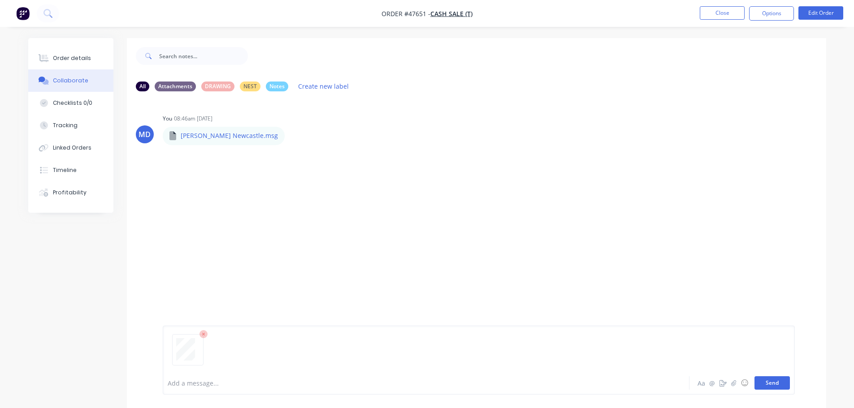
click at [765, 379] on button "Send" at bounding box center [771, 382] width 35 height 13
click at [185, 387] on div at bounding box center [401, 383] width 466 height 9
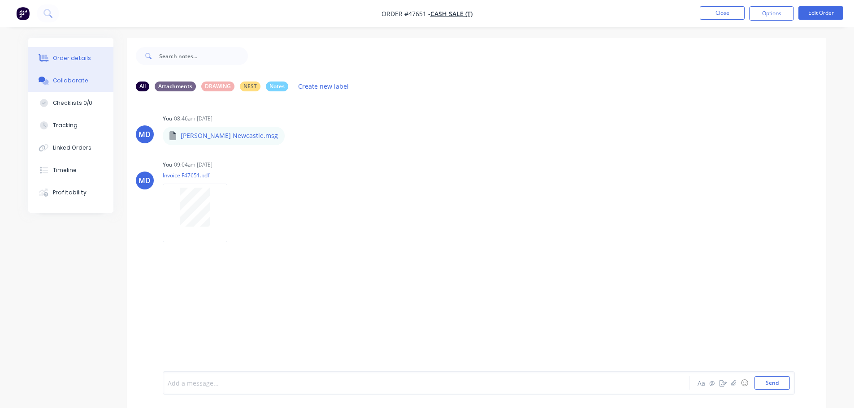
click at [45, 57] on icon at bounding box center [44, 58] width 10 height 8
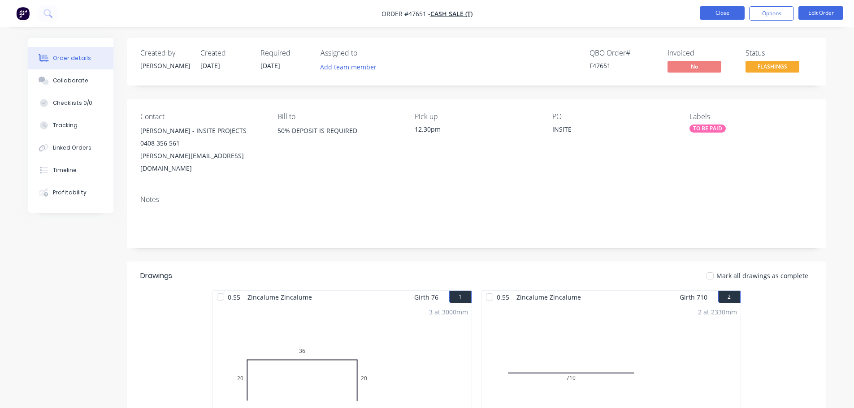
click at [729, 13] on button "Close" at bounding box center [721, 12] width 45 height 13
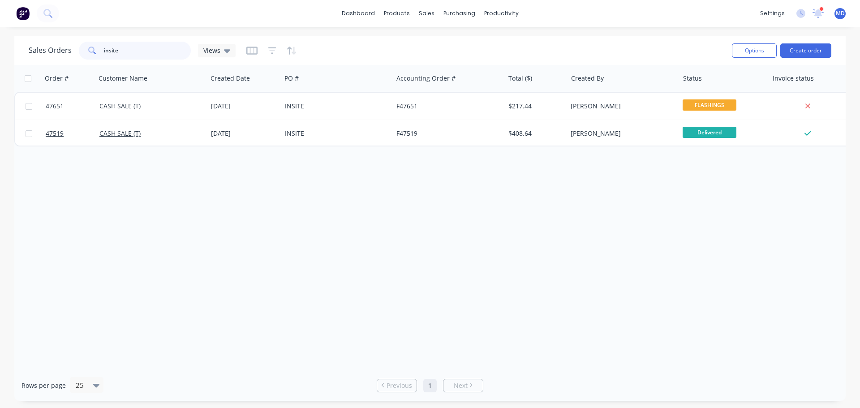
drag, startPoint x: 130, startPoint y: 52, endPoint x: 59, endPoint y: 43, distance: 71.4
click at [59, 43] on div "Sales Orders insite Views" at bounding box center [132, 51] width 207 height 18
type input "INSITE"
click at [275, 47] on icon "button" at bounding box center [272, 50] width 8 height 7
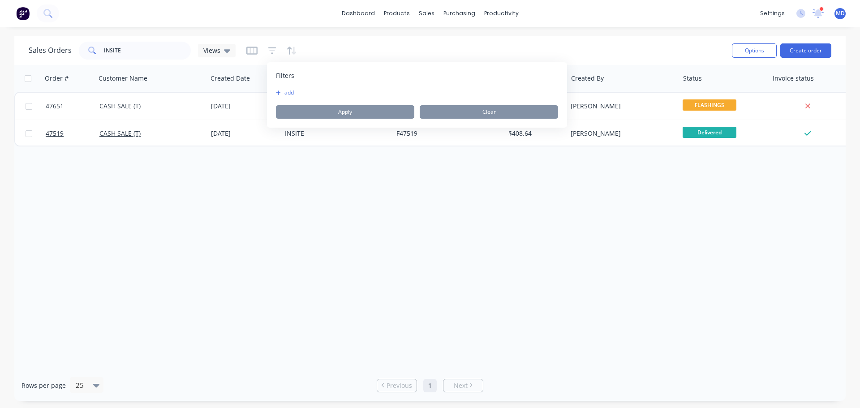
click at [290, 94] on button "add" at bounding box center [287, 92] width 22 height 7
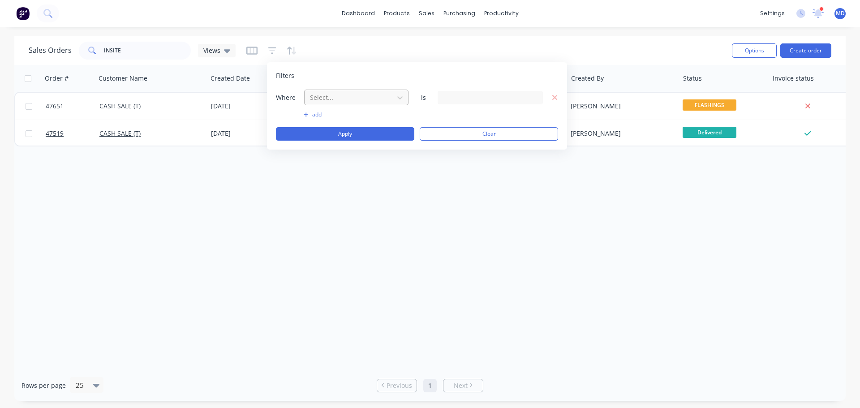
click at [341, 99] on div at bounding box center [349, 97] width 80 height 11
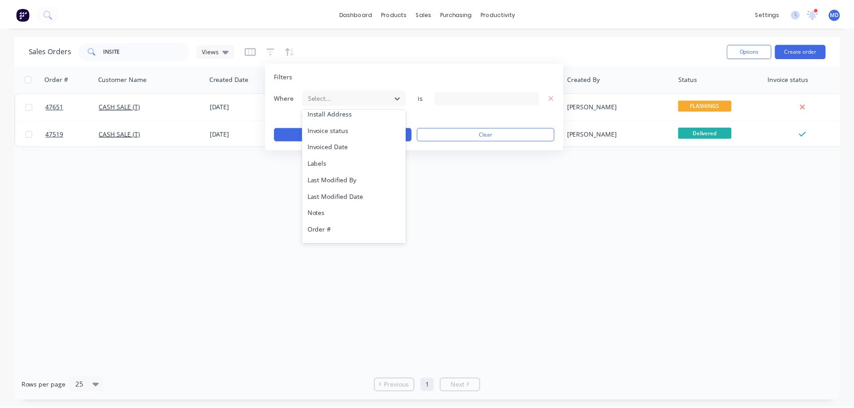
scroll to position [217, 0]
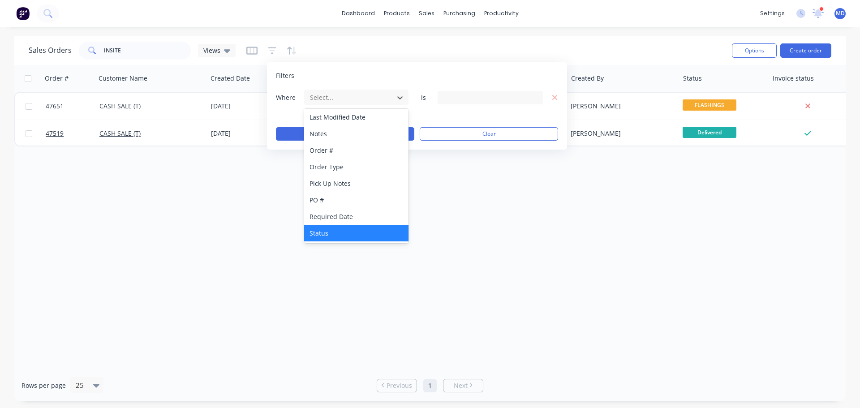
click at [333, 238] on div "Status" at bounding box center [356, 233] width 104 height 17
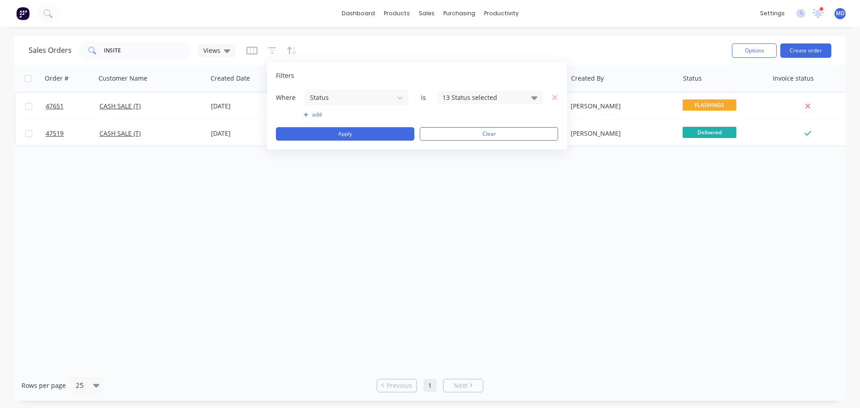
click at [494, 95] on div "13 Status selected" at bounding box center [483, 97] width 81 height 9
click at [453, 144] on div at bounding box center [453, 147] width 18 height 18
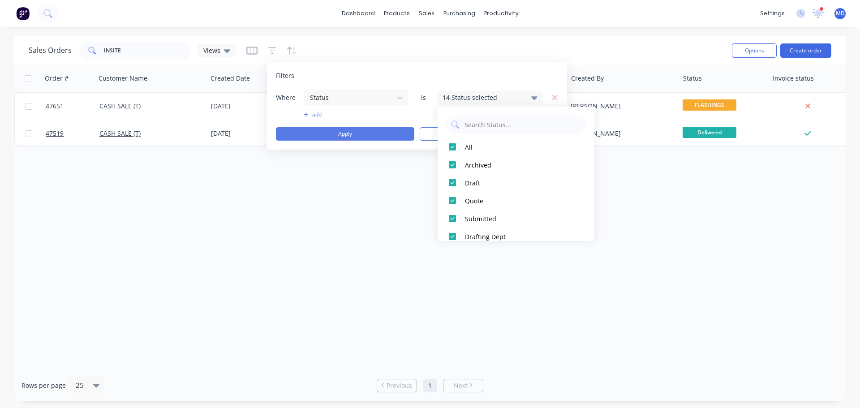
click at [363, 131] on button "Apply" at bounding box center [345, 133] width 138 height 13
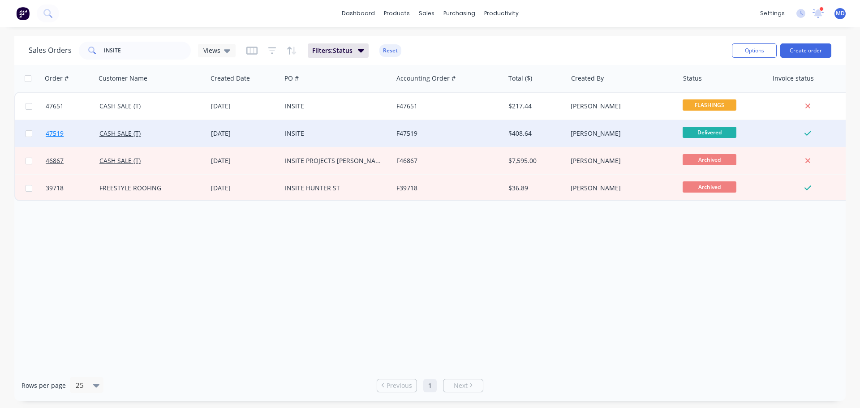
click at [47, 130] on span "47519" at bounding box center [55, 133] width 18 height 9
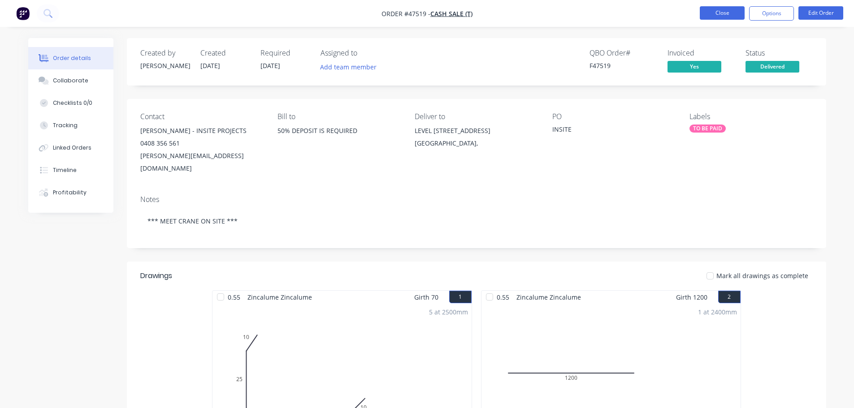
click at [727, 9] on button "Close" at bounding box center [721, 12] width 45 height 13
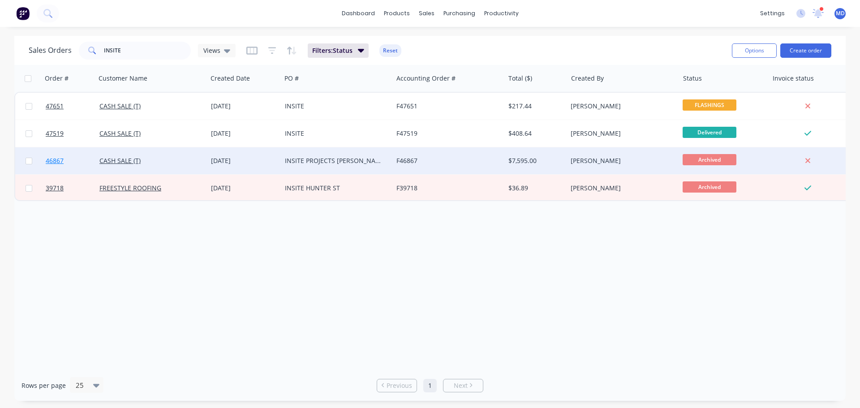
click at [46, 170] on link "46867" at bounding box center [73, 160] width 54 height 27
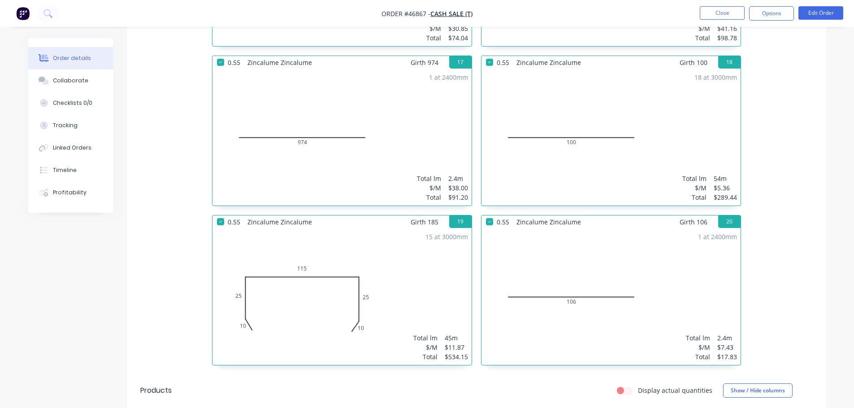
scroll to position [1568, 0]
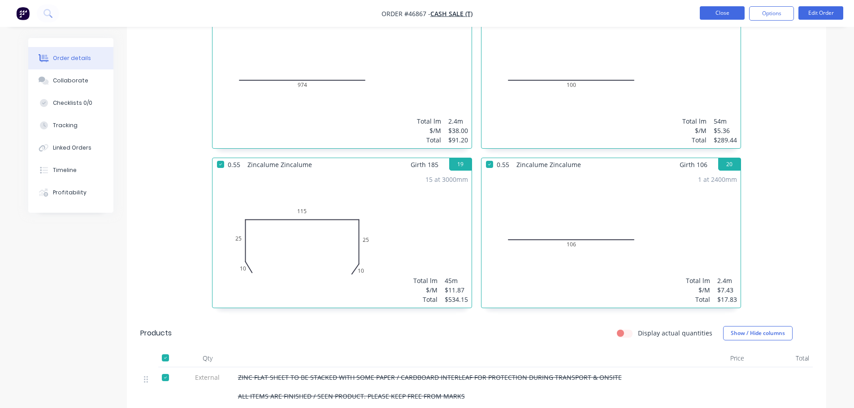
click at [705, 12] on button "Close" at bounding box center [721, 12] width 45 height 13
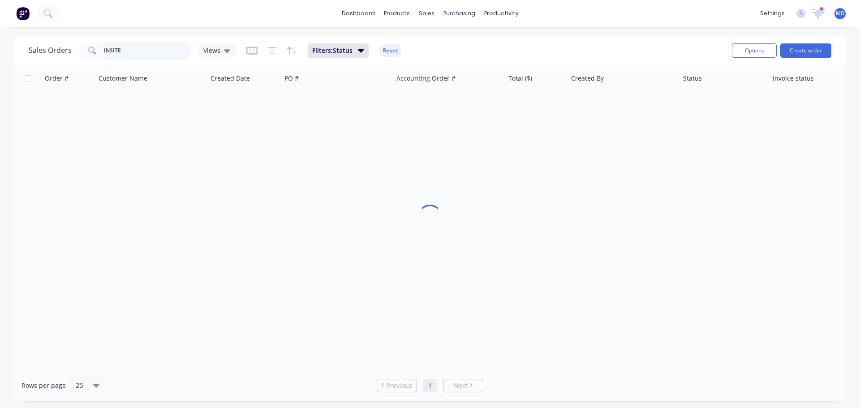
click at [129, 53] on input "INSITE" at bounding box center [147, 51] width 87 height 18
type input "I"
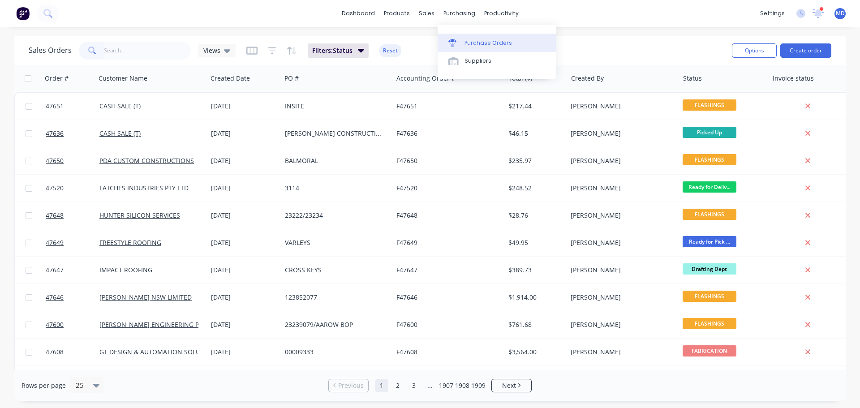
click at [466, 48] on link "Purchase Orders" at bounding box center [497, 43] width 119 height 18
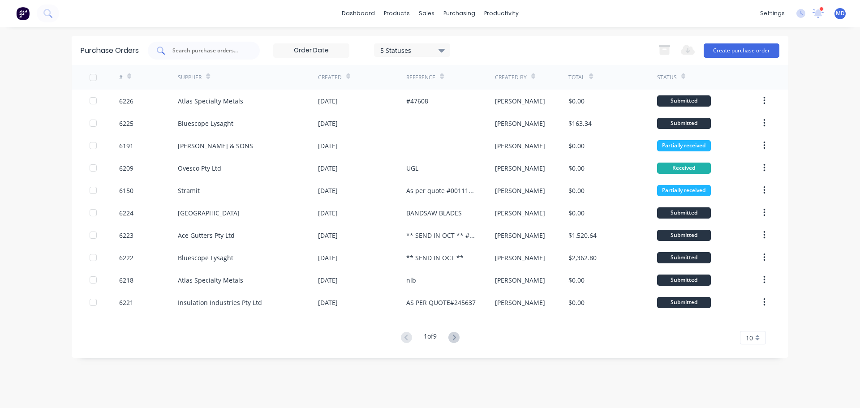
click at [191, 52] on input "text" at bounding box center [209, 50] width 74 height 9
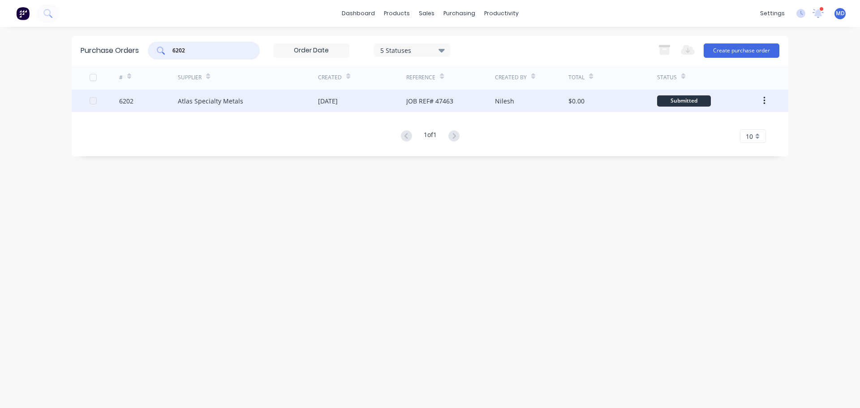
type input "6202"
click at [125, 101] on div "6202" at bounding box center [126, 100] width 14 height 9
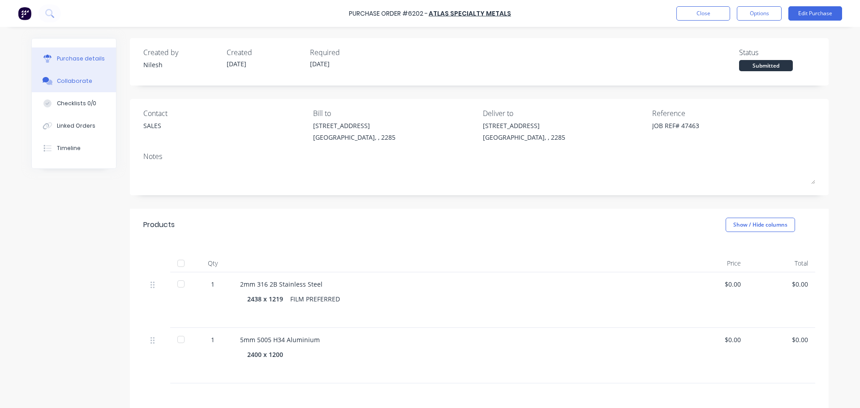
click at [46, 85] on icon at bounding box center [49, 82] width 6 height 5
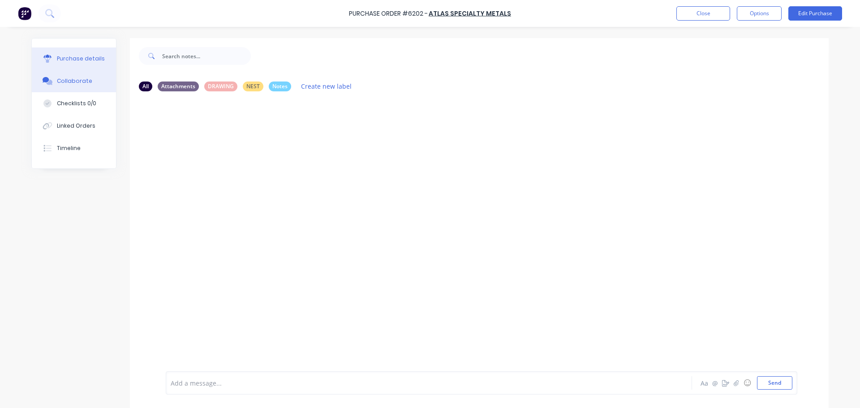
click at [53, 55] on button "Purchase details" at bounding box center [74, 58] width 84 height 22
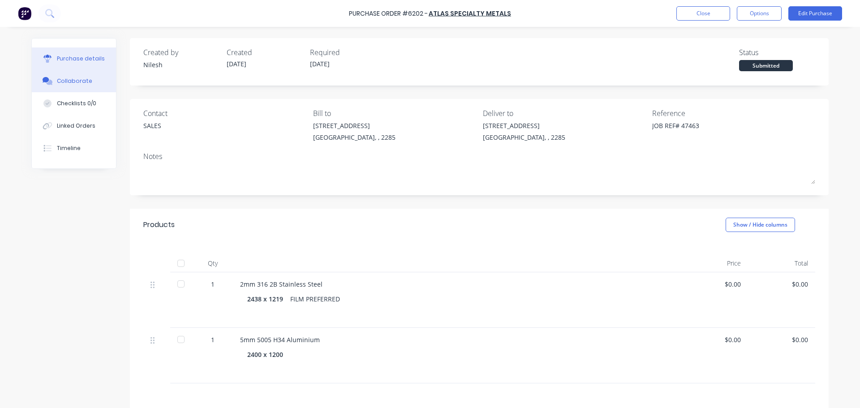
click at [70, 83] on div "Collaborate" at bounding box center [74, 81] width 35 height 8
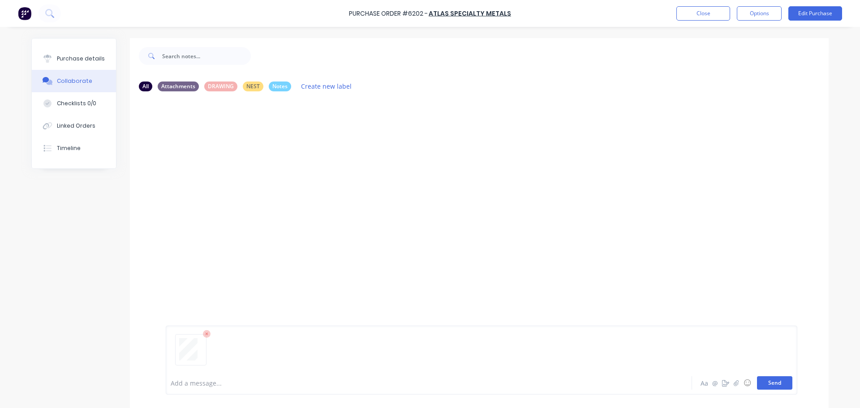
click at [762, 380] on button "Send" at bounding box center [774, 382] width 35 height 13
click at [74, 44] on div "Purchase details Collaborate Checklists 0/0 Linked Orders Timeline" at bounding box center [74, 104] width 84 height 130
click at [72, 61] on div "Purchase details" at bounding box center [81, 59] width 48 height 8
type textarea "x"
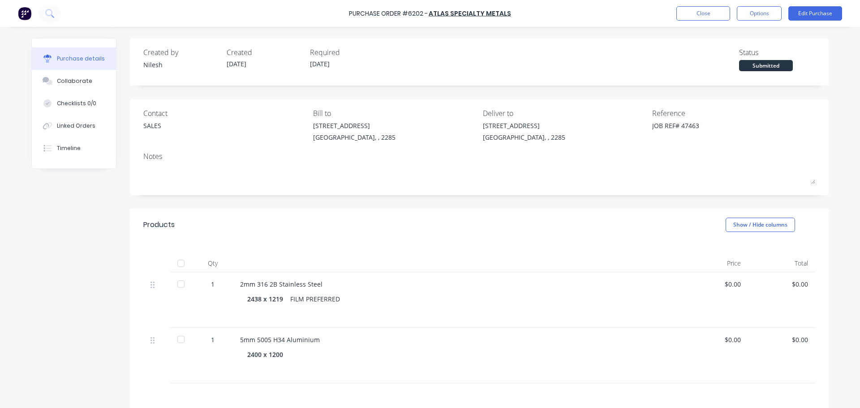
click at [700, 6] on div "Purchase Order #6202 - Atlas Specialty Metals Close Options Edit Purchase" at bounding box center [430, 13] width 860 height 27
click at [707, 12] on button "Close" at bounding box center [704, 13] width 54 height 14
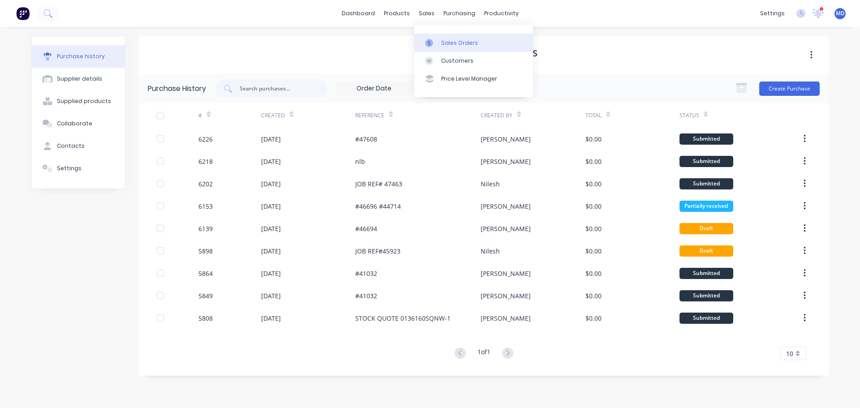
click at [451, 43] on div "Sales Orders" at bounding box center [459, 43] width 37 height 8
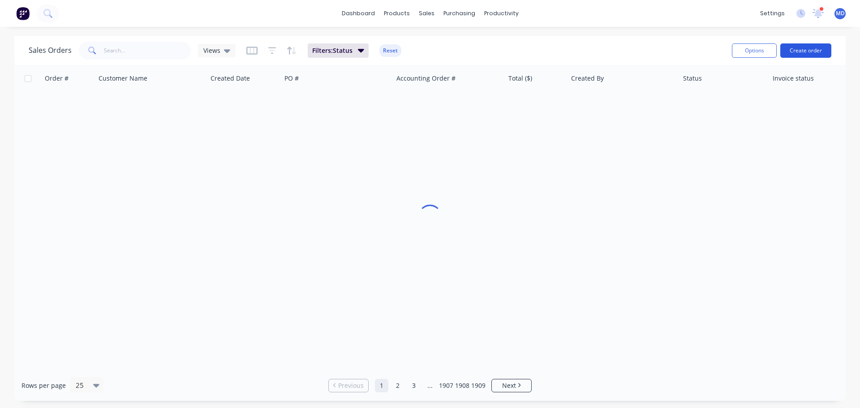
click at [800, 53] on button "Create order" at bounding box center [806, 50] width 51 height 14
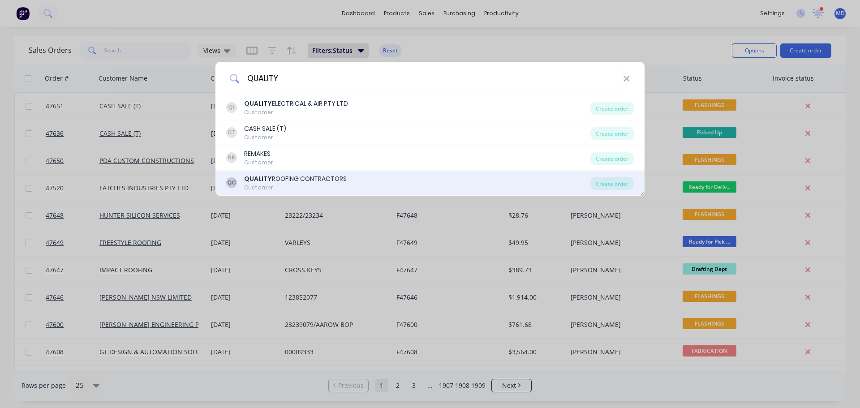
type input "QUALITY"
click at [284, 178] on div "QUALITY ROOFING CONTRACTORS" at bounding box center [295, 178] width 103 height 9
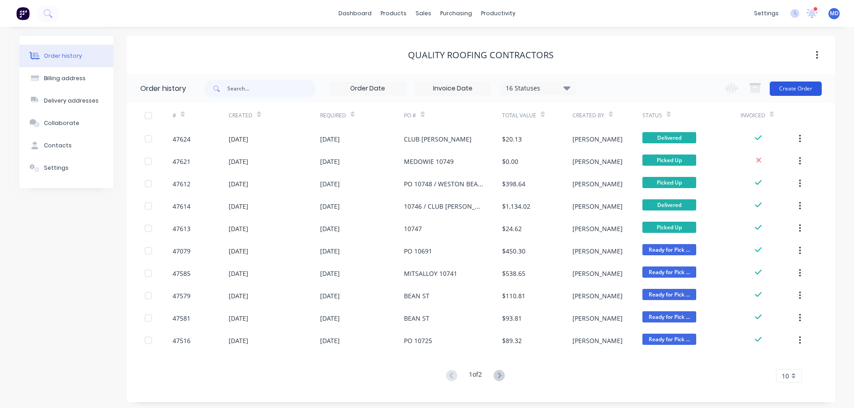
click at [798, 91] on button "Create Order" at bounding box center [795, 89] width 52 height 14
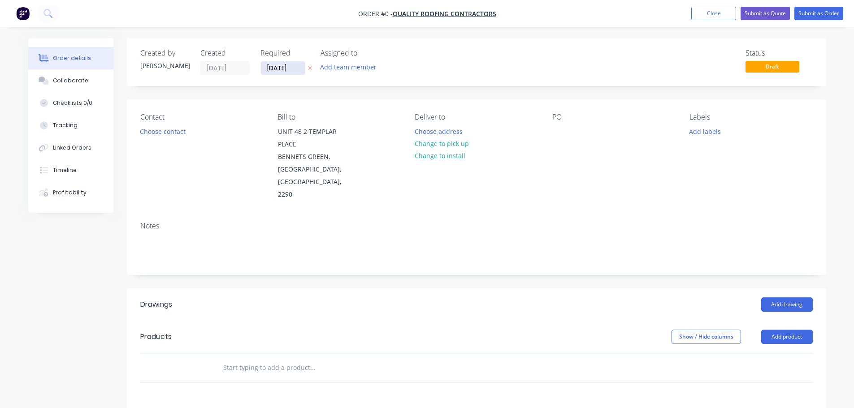
click at [281, 67] on input "[DATE]" at bounding box center [283, 67] width 44 height 13
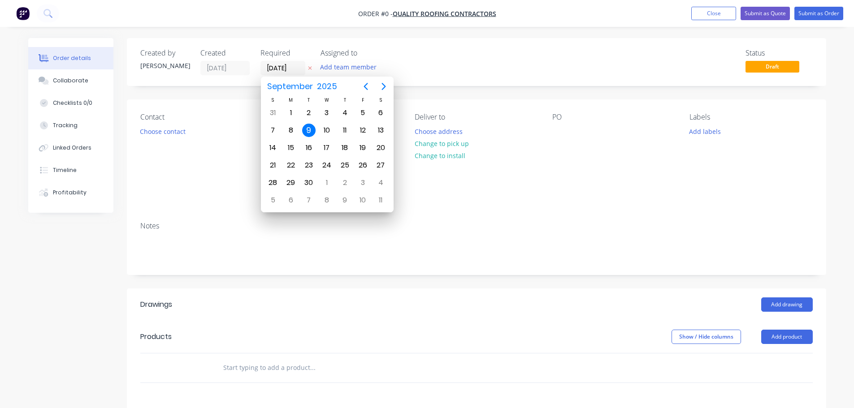
drag, startPoint x: 305, startPoint y: 130, endPoint x: 270, endPoint y: 130, distance: 35.0
click at [305, 130] on div "9" at bounding box center [308, 130] width 13 height 13
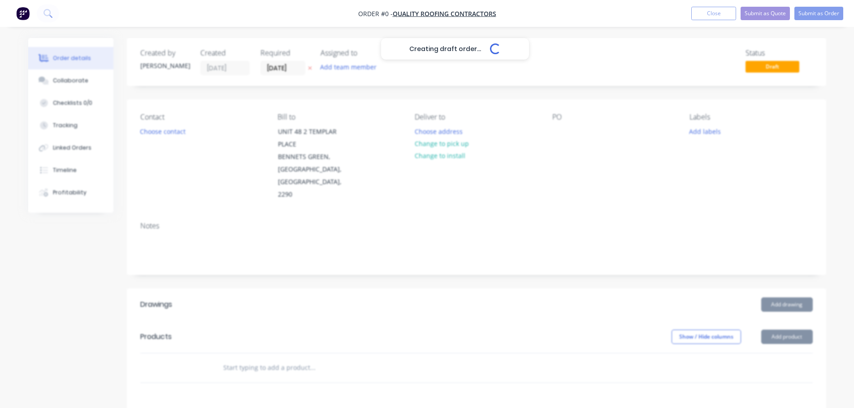
click at [168, 130] on div "Creating draft order... Loading..." at bounding box center [455, 242] width 854 height 408
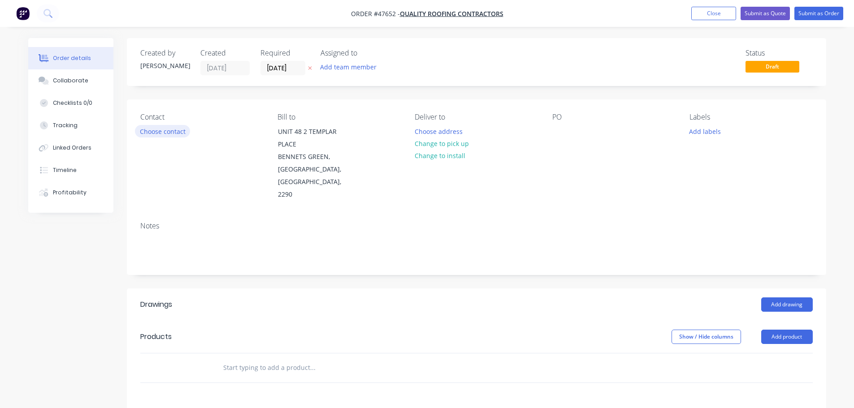
click at [159, 134] on button "Choose contact" at bounding box center [162, 131] width 55 height 12
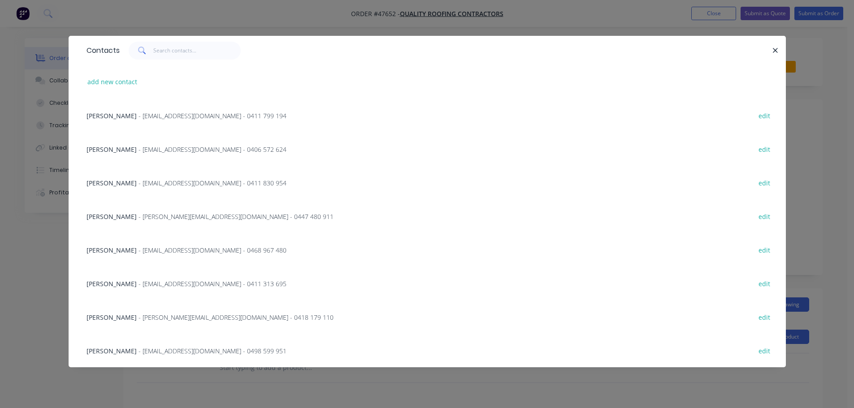
click at [138, 214] on span "- [PERSON_NAME][EMAIL_ADDRESS][DOMAIN_NAME] - 0447 480 911" at bounding box center [235, 216] width 195 height 9
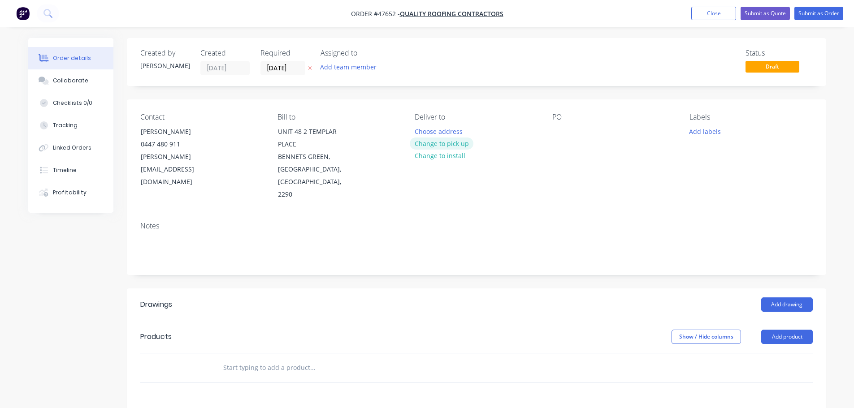
drag, startPoint x: 444, startPoint y: 146, endPoint x: 435, endPoint y: 130, distance: 17.7
click at [444, 145] on button "Change to pick up" at bounding box center [442, 144] width 64 height 12
click at [419, 128] on div at bounding box center [421, 131] width 14 height 13
click at [554, 129] on div at bounding box center [559, 131] width 14 height 13
click at [793, 298] on button "Add drawing" at bounding box center [787, 305] width 52 height 14
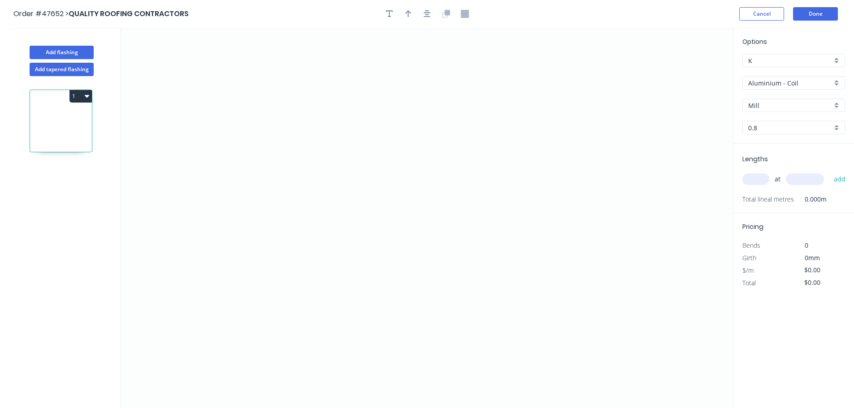
click at [771, 86] on input "Aluminium - Coil" at bounding box center [790, 82] width 84 height 9
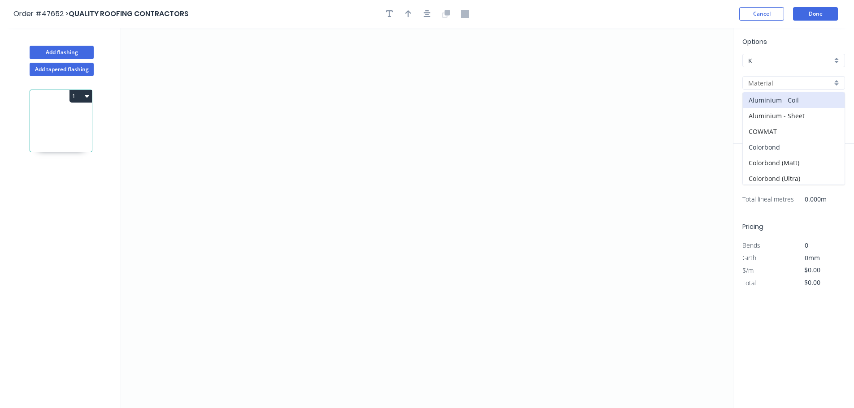
drag, startPoint x: 766, startPoint y: 146, endPoint x: 759, endPoint y: 114, distance: 32.2
click at [766, 143] on div "Colorbond" at bounding box center [794, 147] width 102 height 16
type input "Colorbond"
type input "Basalt"
type input "0.55"
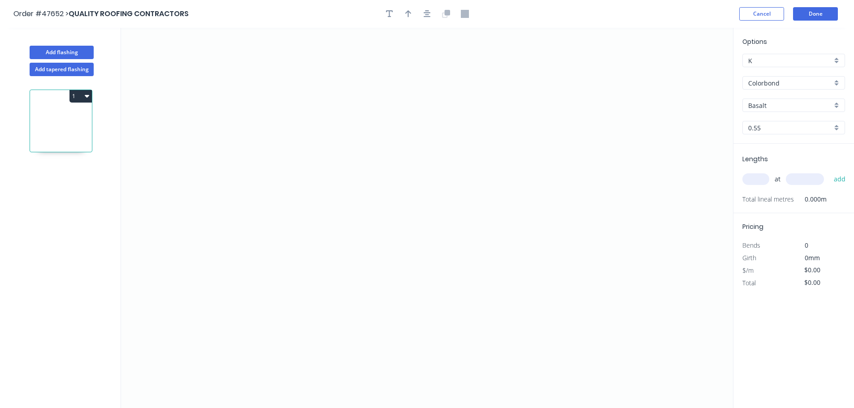
click at [765, 101] on input "Basalt" at bounding box center [790, 105] width 84 height 9
click at [767, 194] on div "Woodland Grey" at bounding box center [794, 199] width 102 height 16
type input "Woodland Grey"
click at [198, 141] on icon "0" at bounding box center [427, 218] width 612 height 380
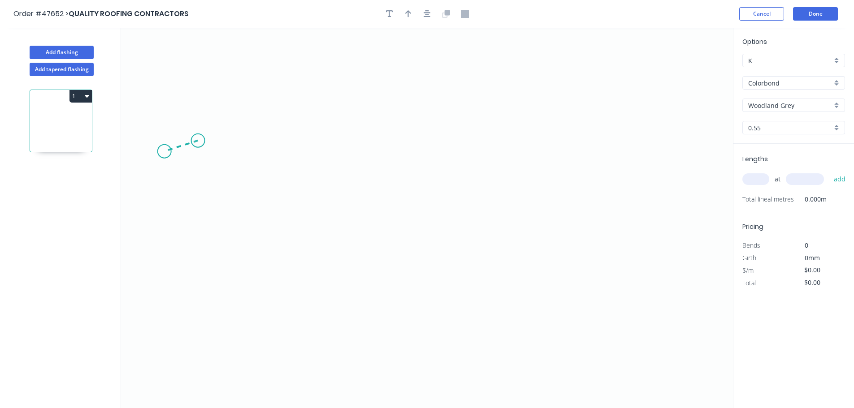
click at [164, 151] on icon "0" at bounding box center [427, 218] width 612 height 380
drag, startPoint x: 252, startPoint y: 242, endPoint x: 318, endPoint y: 243, distance: 65.4
click at [253, 242] on icon "0 ?" at bounding box center [427, 218] width 612 height 380
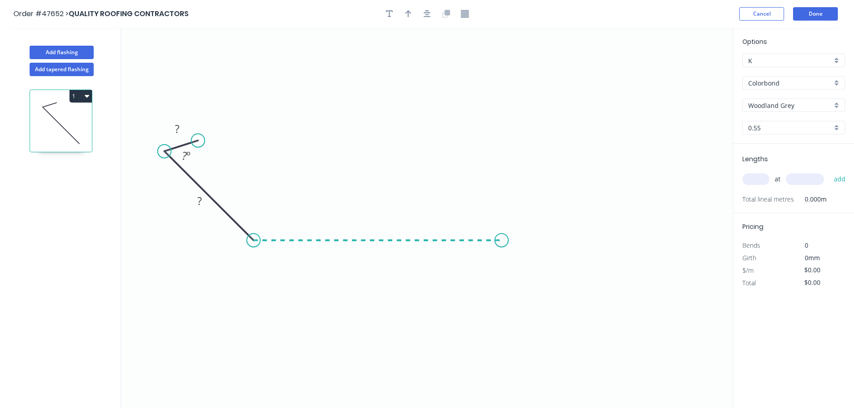
click at [502, 250] on icon "0 ? ? ? º" at bounding box center [427, 218] width 612 height 380
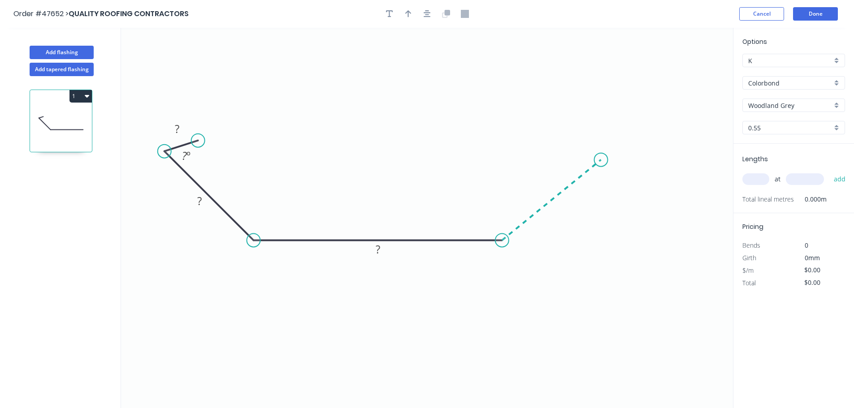
click at [601, 160] on icon "0 ? ? ? ? º" at bounding box center [427, 218] width 612 height 380
drag, startPoint x: 574, startPoint y: 151, endPoint x: 560, endPoint y: 133, distance: 23.0
click at [573, 149] on icon "0 ? ? ? ? ? º ? º" at bounding box center [427, 218] width 612 height 380
drag, startPoint x: 604, startPoint y: 155, endPoint x: 591, endPoint y: 148, distance: 14.5
click at [604, 148] on icon "0 ? ? ? ? ? ? º ? º" at bounding box center [427, 218] width 612 height 380
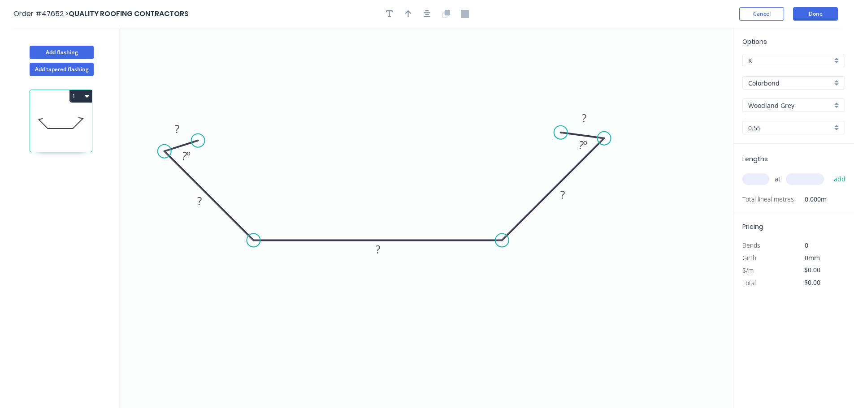
drag, startPoint x: 571, startPoint y: 147, endPoint x: 561, endPoint y: 133, distance: 18.3
click at [561, 133] on circle at bounding box center [560, 132] width 13 height 13
drag, startPoint x: 603, startPoint y: 137, endPoint x: 595, endPoint y: 146, distance: 12.4
click at [595, 146] on circle at bounding box center [595, 146] width 13 height 13
drag, startPoint x: 187, startPoint y: 179, endPoint x: 384, endPoint y: 171, distance: 196.4
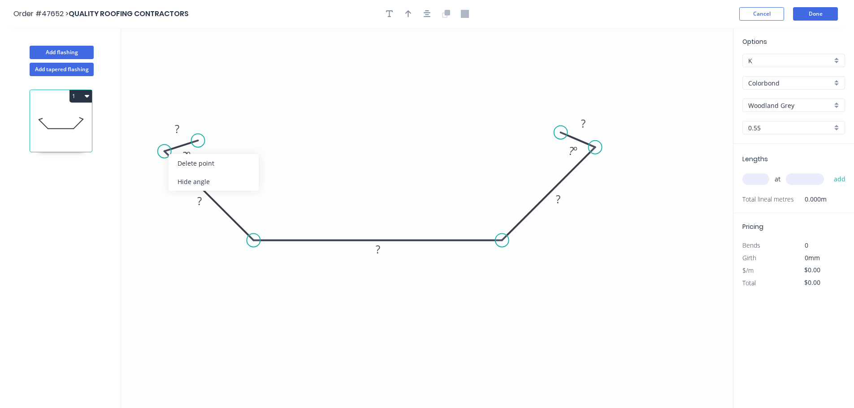
click at [188, 179] on div "Hide angle" at bounding box center [213, 182] width 90 height 18
click at [601, 177] on div "Hide angle" at bounding box center [637, 182] width 90 height 18
click at [182, 125] on rect at bounding box center [177, 129] width 18 height 13
click at [408, 15] on icon "button" at bounding box center [408, 13] width 6 height 7
type input "$25.05"
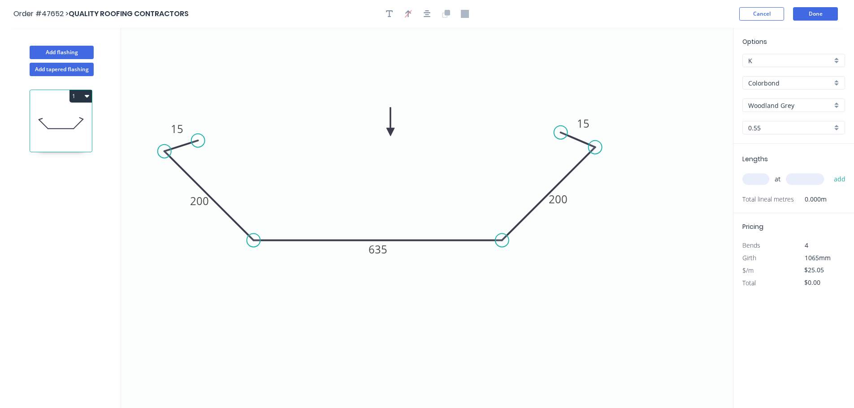
drag, startPoint x: 686, startPoint y: 70, endPoint x: 370, endPoint y: 120, distance: 319.7
click at [391, 132] on icon at bounding box center [390, 122] width 8 height 29
click at [764, 187] on div "at add" at bounding box center [794, 179] width 104 height 24
click at [760, 181] on input "text" at bounding box center [755, 179] width 27 height 12
type input "1"
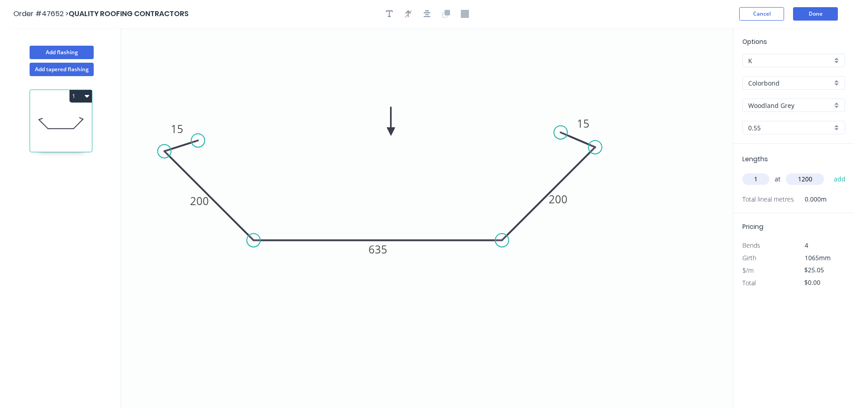
type input "1200"
click at [829, 172] on button "add" at bounding box center [839, 179] width 21 height 15
type input "$30.06"
drag, startPoint x: 389, startPoint y: 129, endPoint x: 376, endPoint y: 153, distance: 27.1
click at [376, 153] on icon at bounding box center [376, 142] width 8 height 29
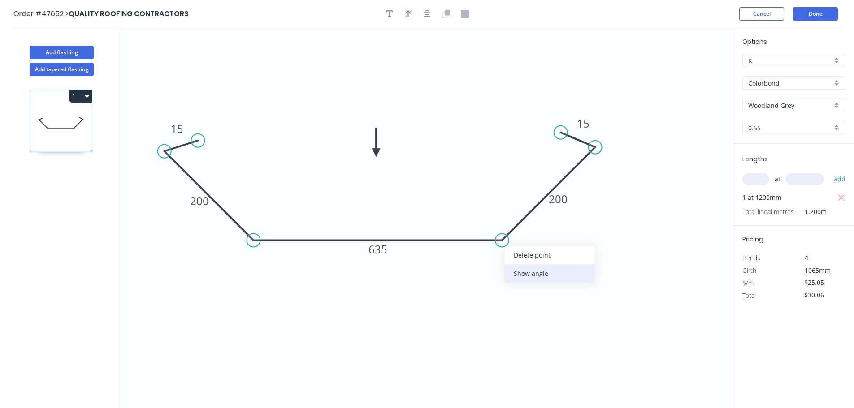
click at [522, 274] on div "Show angle" at bounding box center [550, 273] width 90 height 18
drag, startPoint x: 265, startPoint y: 276, endPoint x: 260, endPoint y: 245, distance: 30.9
click at [265, 275] on div "Show angle" at bounding box center [296, 272] width 90 height 18
click at [259, 221] on tspan "?" at bounding box center [260, 219] width 5 height 15
click at [488, 218] on rect at bounding box center [493, 219] width 18 height 13
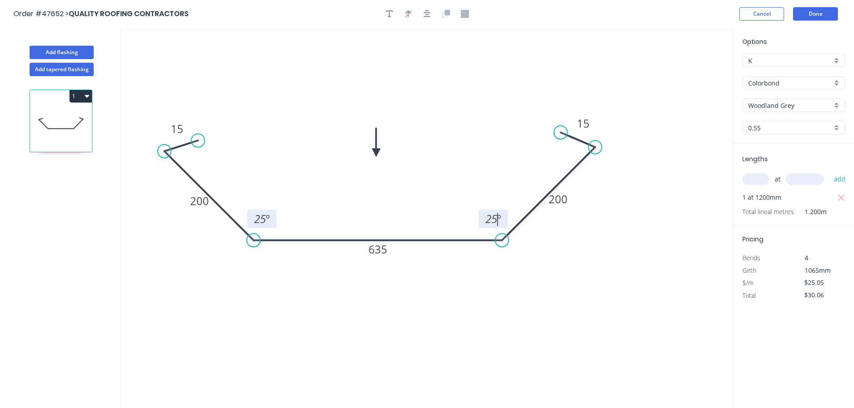
click at [694, 99] on icon "0 15 200 635 200 15 25 º 25 º" at bounding box center [427, 218] width 612 height 380
drag, startPoint x: 560, startPoint y: 130, endPoint x: 485, endPoint y: 124, distance: 74.6
click at [559, 138] on circle at bounding box center [558, 136] width 13 height 13
click at [813, 12] on button "Done" at bounding box center [815, 13] width 45 height 13
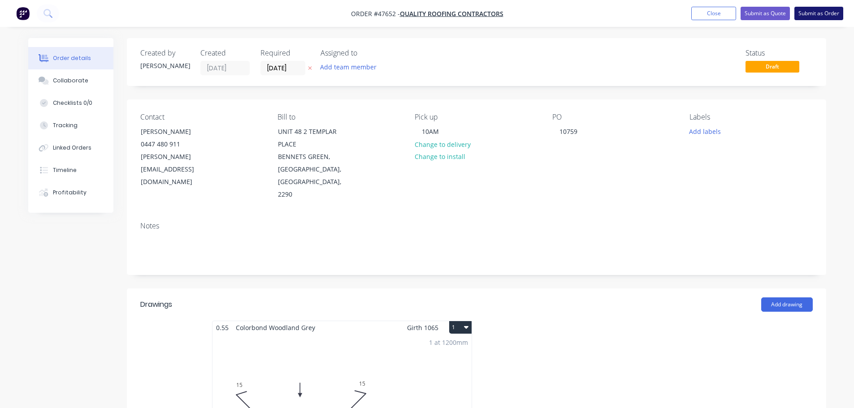
click at [824, 17] on button "Submit as Order" at bounding box center [818, 13] width 49 height 13
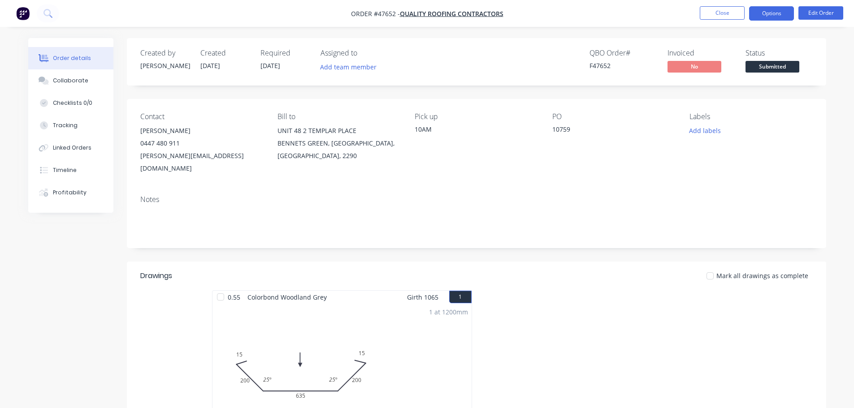
click at [777, 9] on button "Options" at bounding box center [771, 13] width 45 height 14
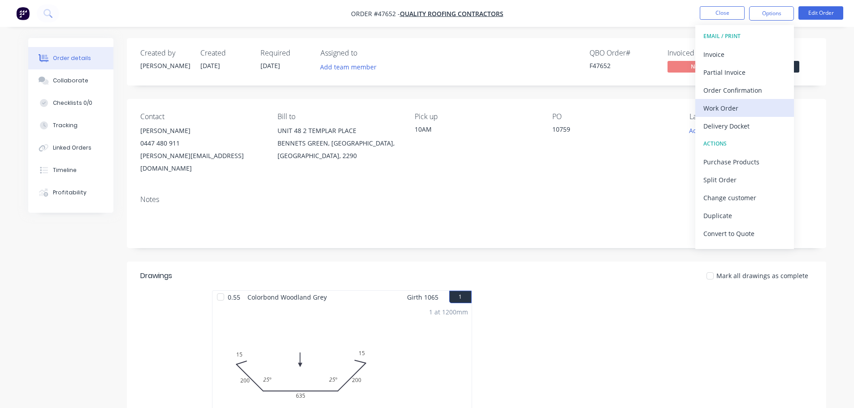
click at [743, 102] on div "Work Order" at bounding box center [744, 108] width 82 height 13
click at [744, 94] on div "Without pricing" at bounding box center [744, 90] width 82 height 13
click at [821, 49] on div "Created by [PERSON_NAME] Created [DATE] Required [DATE] Assigned to Add team me…" at bounding box center [476, 61] width 699 height 47
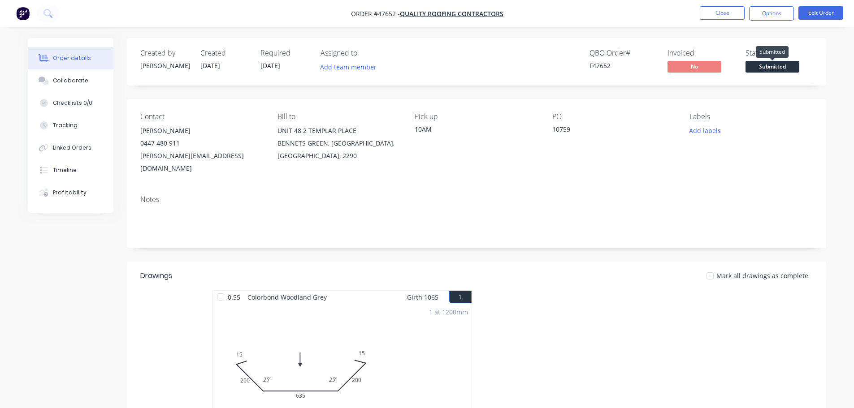
click at [777, 66] on span "Submitted" at bounding box center [772, 66] width 54 height 11
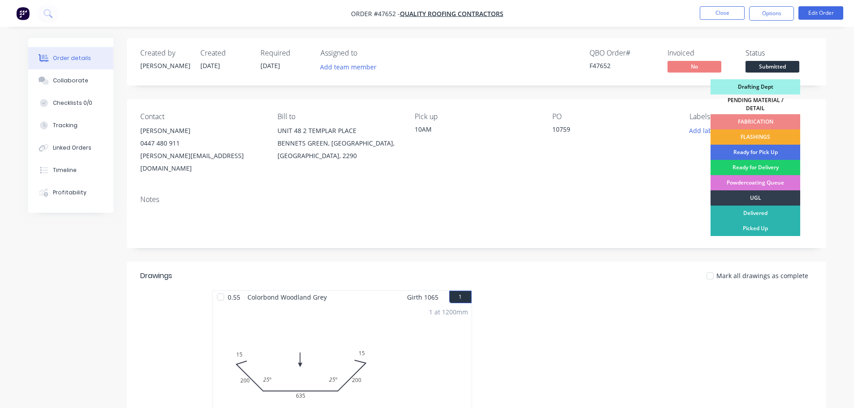
click at [776, 130] on div "FLASHINGS" at bounding box center [755, 137] width 90 height 15
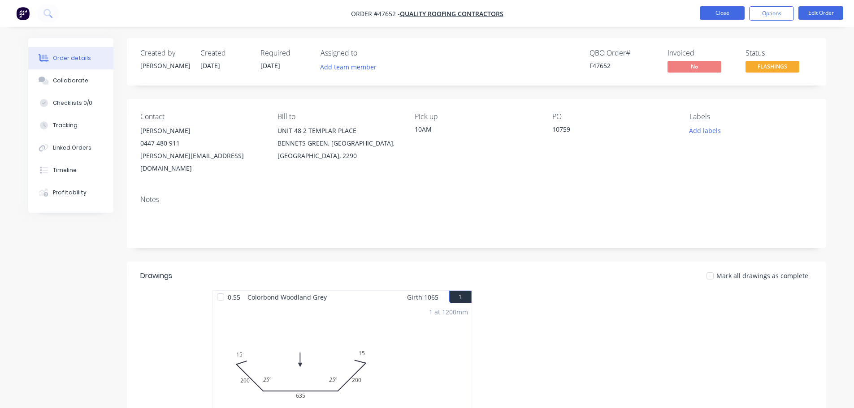
click at [722, 15] on button "Close" at bounding box center [721, 12] width 45 height 13
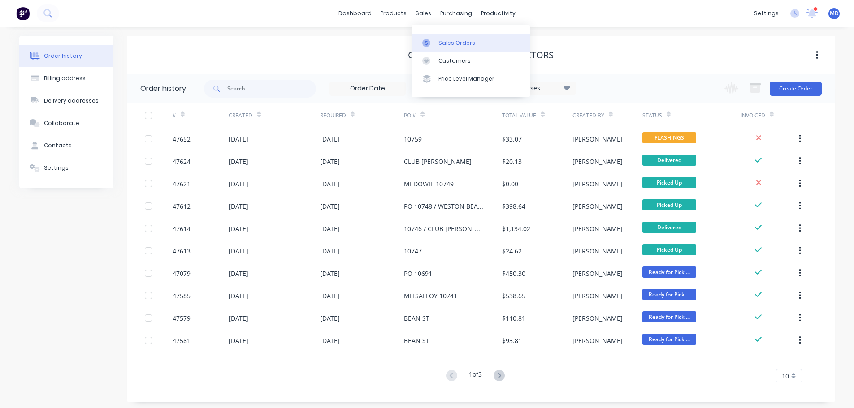
click at [436, 40] on link "Sales Orders" at bounding box center [470, 43] width 119 height 18
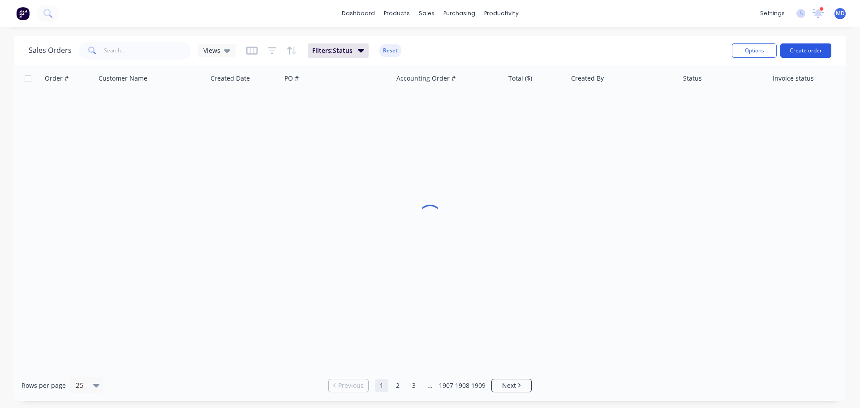
click at [809, 52] on button "Create order" at bounding box center [806, 50] width 51 height 14
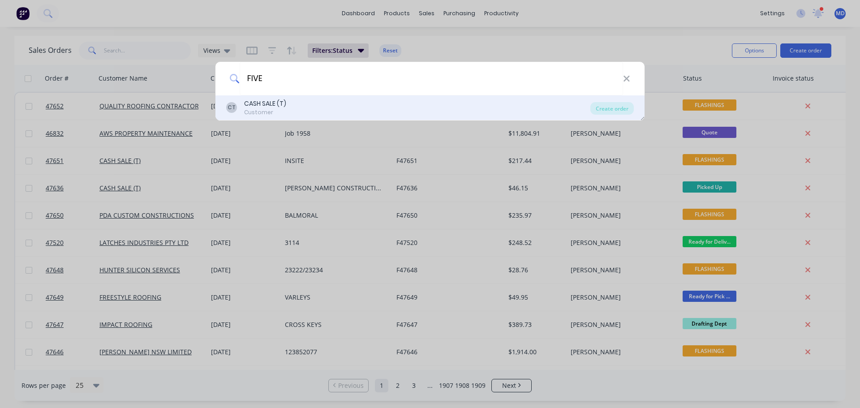
type input "FIVE"
click at [266, 104] on div "CASH SALE (T)" at bounding box center [265, 103] width 42 height 9
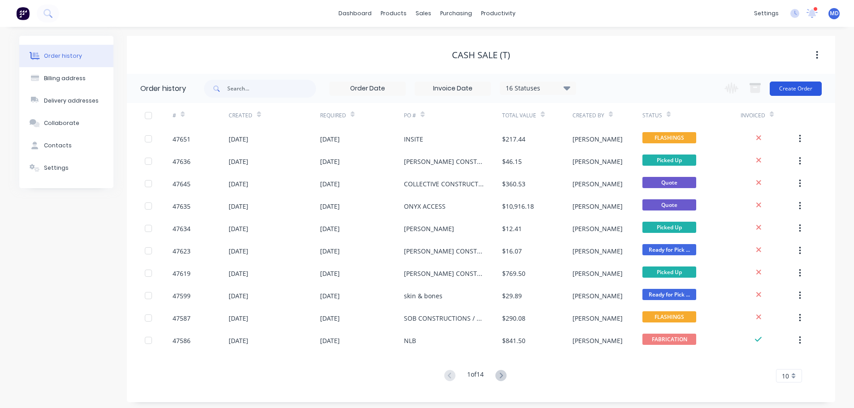
click at [816, 89] on button "Create Order" at bounding box center [795, 89] width 52 height 14
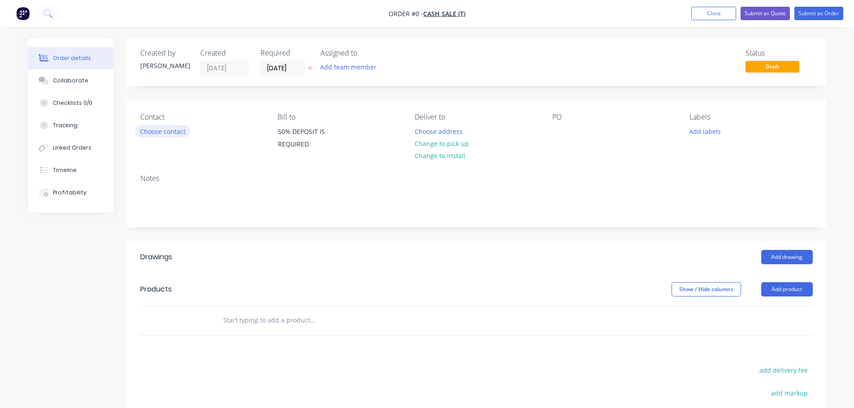
click at [157, 132] on button "Choose contact" at bounding box center [162, 131] width 55 height 12
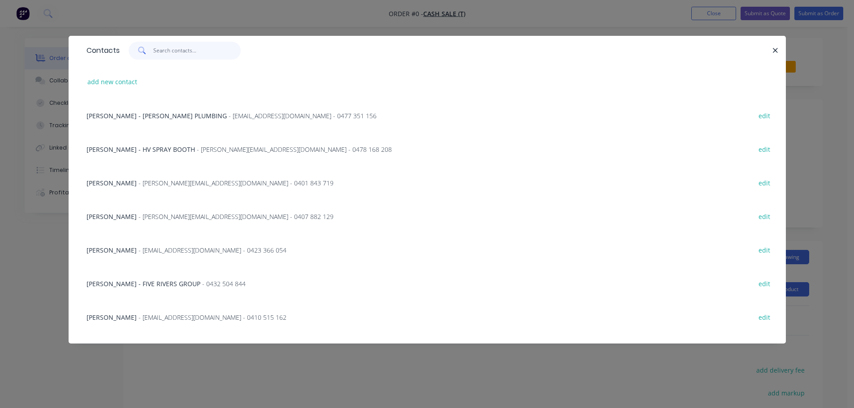
click at [173, 49] on input "text" at bounding box center [196, 51] width 87 height 18
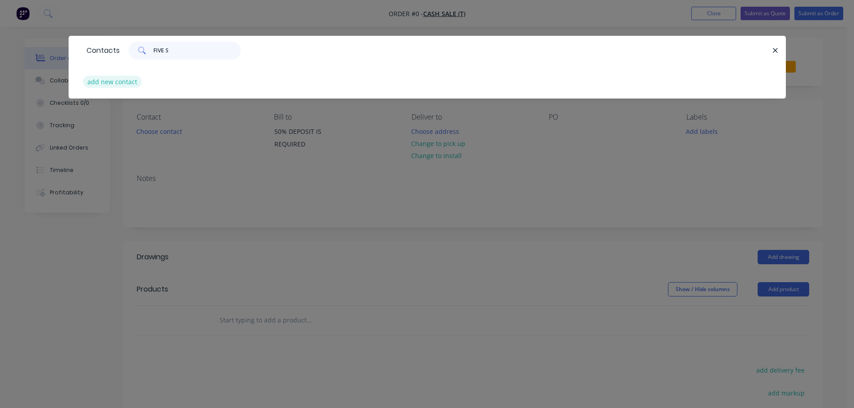
type input "FIVE S"
click at [117, 84] on button "add new contact" at bounding box center [112, 82] width 59 height 12
select select "AU"
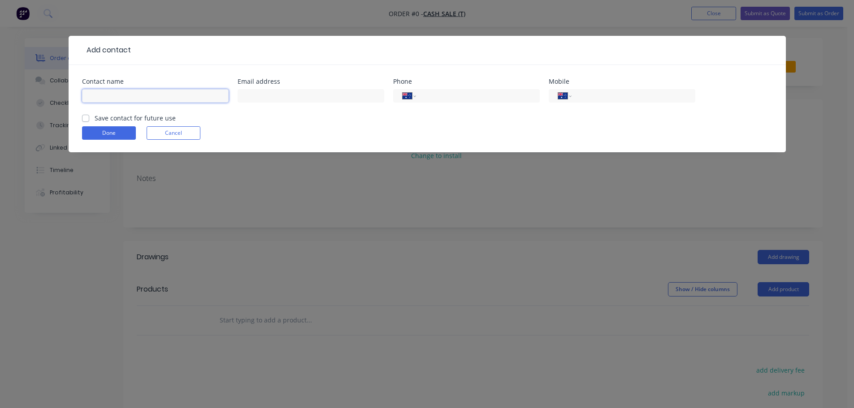
click at [110, 94] on input "text" at bounding box center [155, 95] width 147 height 13
type input "ALFI - FIVE STAR FIRE PLACES"
type input "0405 491 596"
click at [95, 120] on label "Save contact for future use" at bounding box center [135, 117] width 81 height 9
click at [86, 120] on input "Save contact for future use" at bounding box center [85, 117] width 7 height 9
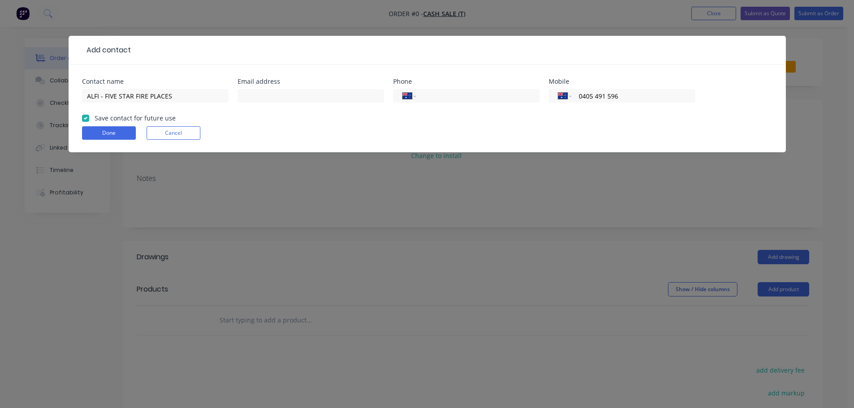
checkbox input "true"
click at [96, 133] on button "Done" at bounding box center [109, 132] width 54 height 13
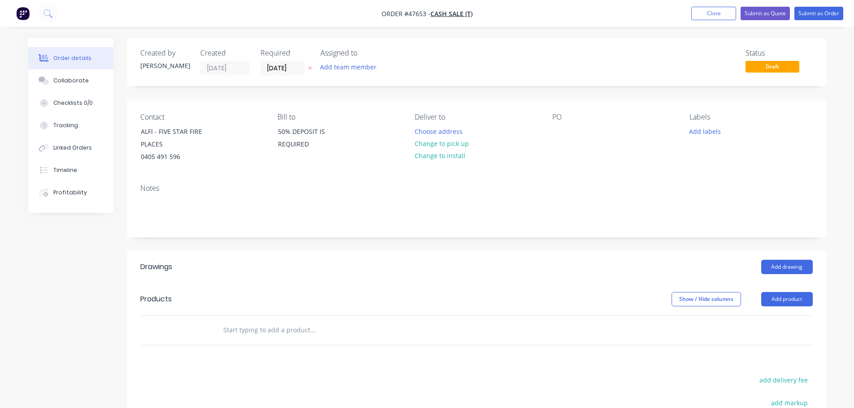
click at [441, 148] on button "Change to pick up" at bounding box center [442, 144] width 64 height 12
click at [563, 134] on div at bounding box center [559, 131] width 14 height 13
click at [789, 269] on button "Add drawing" at bounding box center [787, 267] width 52 height 14
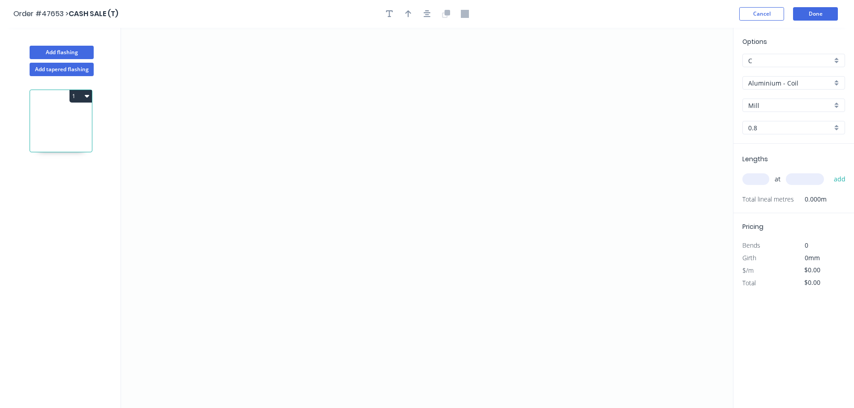
click at [775, 85] on input "Aluminium - Coil" at bounding box center [790, 82] width 84 height 9
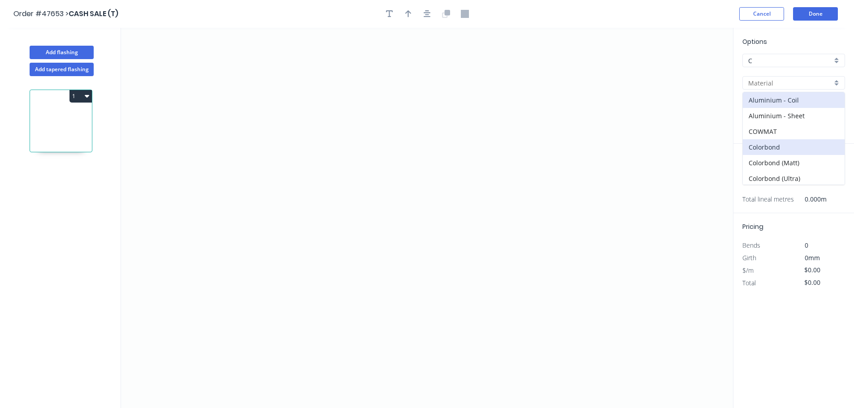
scroll to position [127, 0]
click at [766, 159] on div "Zincalume" at bounding box center [794, 161] width 102 height 16
type input "Zincalume"
type input "0.55"
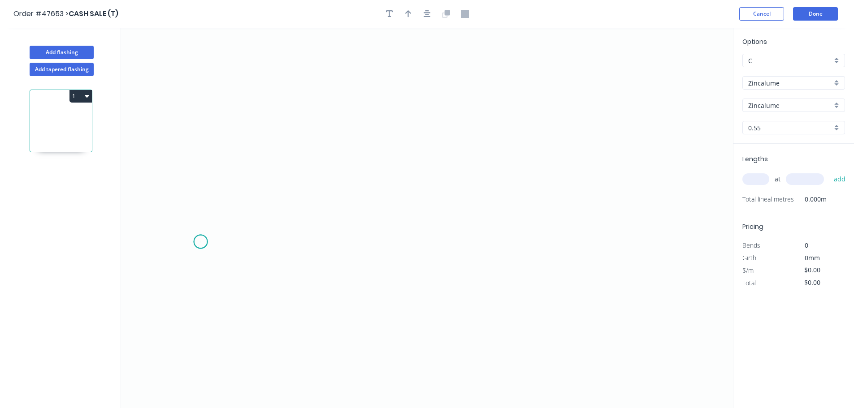
click at [200, 242] on icon "0" at bounding box center [427, 218] width 612 height 380
drag, startPoint x: 251, startPoint y: 193, endPoint x: 357, endPoint y: 191, distance: 106.2
click at [253, 193] on icon "0" at bounding box center [427, 218] width 612 height 380
click at [570, 190] on icon "0 ?" at bounding box center [427, 218] width 612 height 380
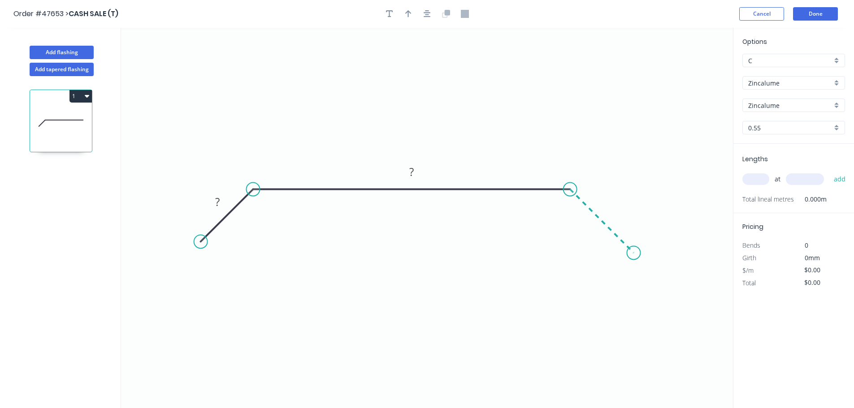
drag, startPoint x: 634, startPoint y: 249, endPoint x: 408, endPoint y: 14, distance: 325.8
click at [634, 249] on icon "0 ? ?" at bounding box center [427, 218] width 612 height 380
click at [212, 204] on rect at bounding box center [217, 202] width 18 height 13
click at [389, 13] on icon "button" at bounding box center [389, 14] width 7 height 8
type input "$26.47"
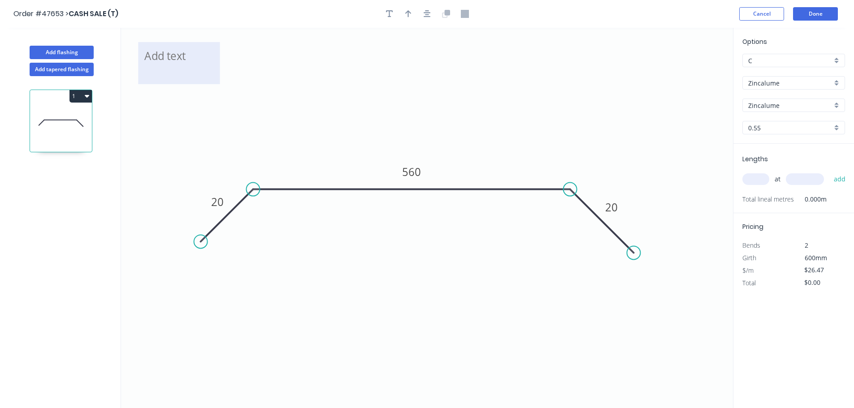
click at [194, 62] on textarea at bounding box center [178, 63] width 73 height 33
click at [148, 58] on textarea "O SUIT [PERSON_NAME]" at bounding box center [178, 63] width 73 height 33
click at [257, 72] on icon "TO SUIT [PERSON_NAME] 20 560 20" at bounding box center [427, 218] width 612 height 380
type textarea "TO SUIT [PERSON_NAME]"
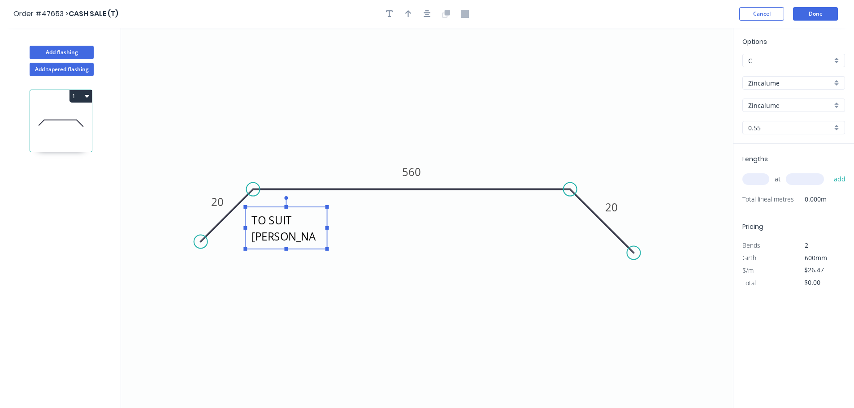
drag, startPoint x: 182, startPoint y: 76, endPoint x: 291, endPoint y: 242, distance: 198.7
click at [291, 242] on textarea "TO SUIT [PERSON_NAME]" at bounding box center [286, 228] width 73 height 33
click at [407, 16] on icon "button" at bounding box center [408, 14] width 6 height 8
drag, startPoint x: 410, startPoint y: 13, endPoint x: 421, endPoint y: 13, distance: 11.2
click at [414, 13] on button "button" at bounding box center [408, 13] width 13 height 13
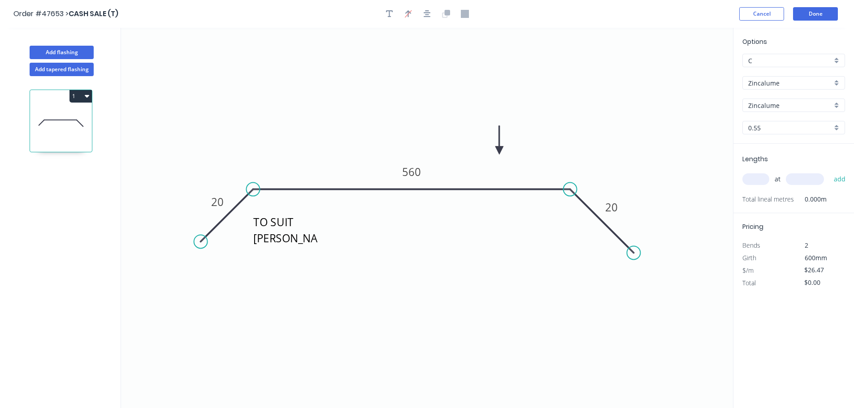
drag, startPoint x: 688, startPoint y: 72, endPoint x: 499, endPoint y: 154, distance: 206.5
click at [499, 154] on icon at bounding box center [499, 140] width 8 height 29
click at [748, 177] on input "text" at bounding box center [755, 179] width 27 height 12
type input "2"
type input "2400"
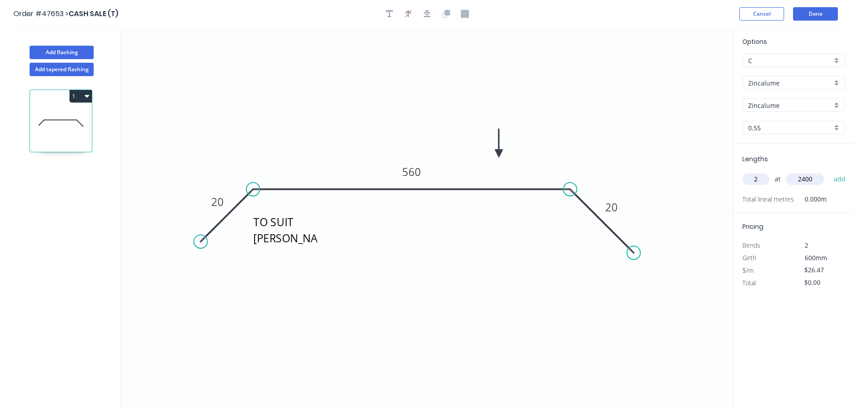
click at [829, 172] on button "add" at bounding box center [839, 179] width 21 height 15
type input "$127.06"
click at [816, 19] on button "Done" at bounding box center [815, 13] width 45 height 13
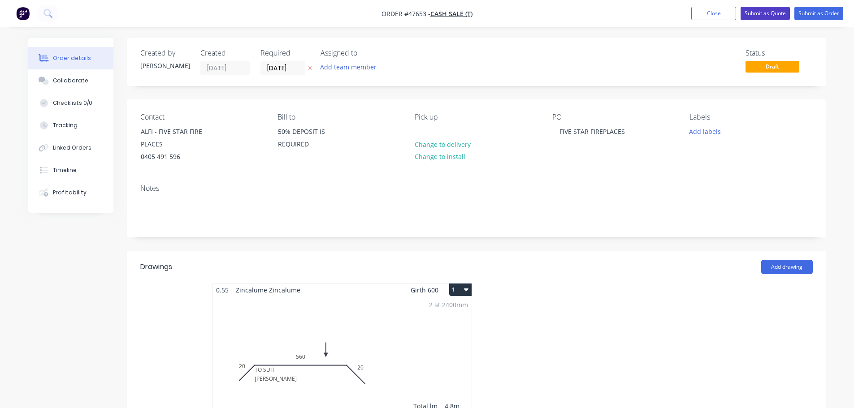
click at [766, 10] on button "Submit as Quote" at bounding box center [764, 13] width 49 height 13
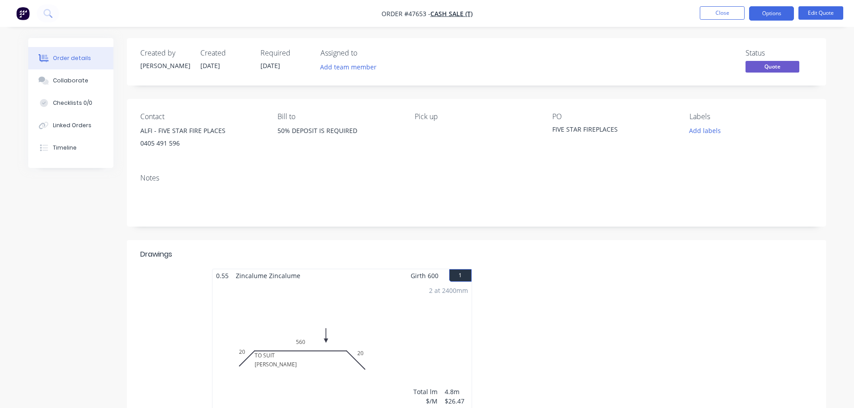
drag, startPoint x: 777, startPoint y: 15, endPoint x: 764, endPoint y: 25, distance: 16.7
click at [777, 14] on button "Options" at bounding box center [771, 13] width 45 height 14
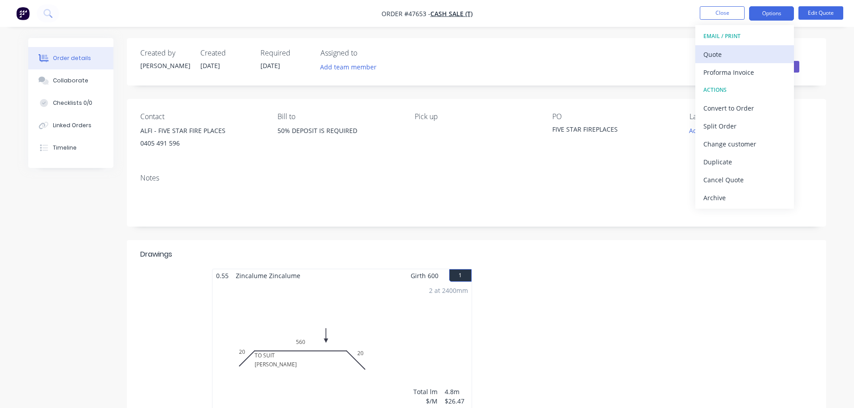
click at [740, 55] on div "Quote" at bounding box center [744, 54] width 82 height 13
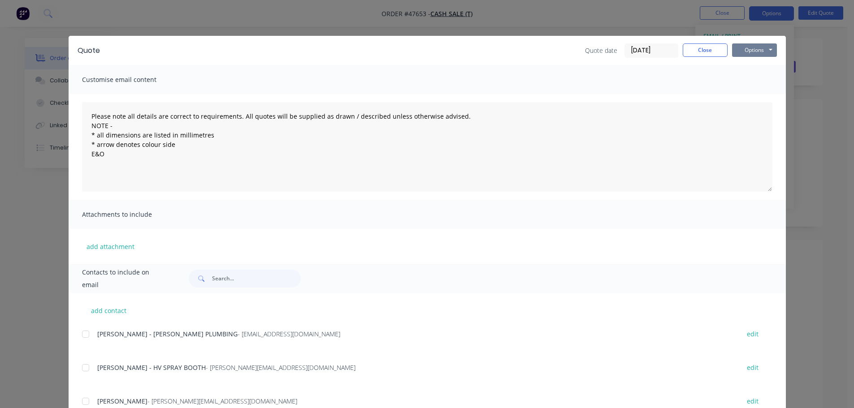
click at [741, 52] on button "Options" at bounding box center [754, 49] width 45 height 13
click at [750, 79] on button "Print" at bounding box center [760, 80] width 57 height 15
drag, startPoint x: 686, startPoint y: 42, endPoint x: 697, endPoint y: 46, distance: 11.7
click at [688, 42] on div "Quote Quote date [DATE] Close Options Preview Print Email" at bounding box center [427, 50] width 717 height 29
click at [699, 50] on button "Close" at bounding box center [704, 49] width 45 height 13
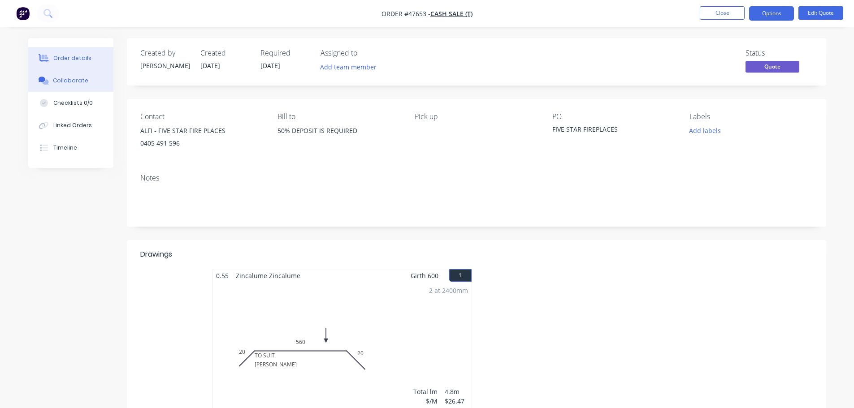
click at [73, 79] on div "Collaborate" at bounding box center [70, 81] width 35 height 8
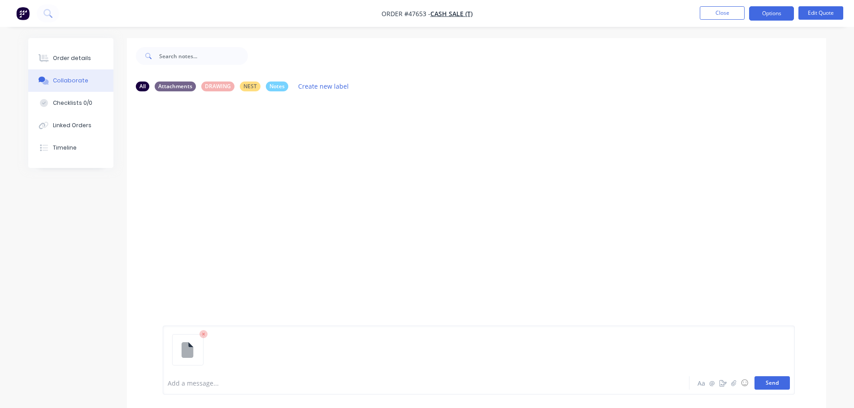
click at [781, 383] on button "Send" at bounding box center [771, 382] width 35 height 13
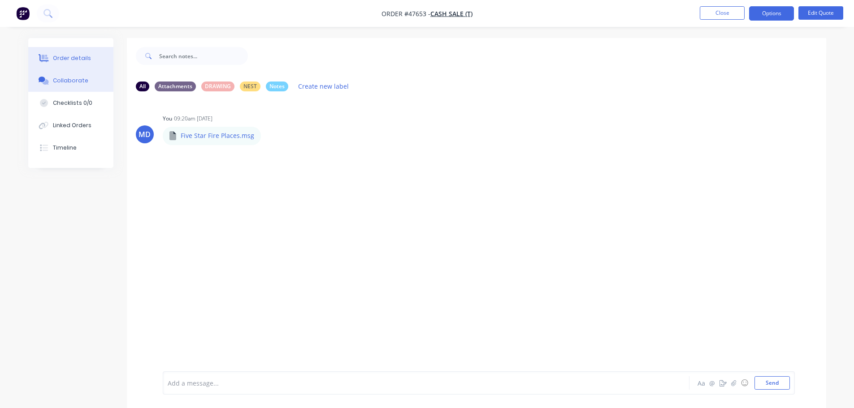
click at [61, 58] on div "Order details" at bounding box center [72, 58] width 38 height 8
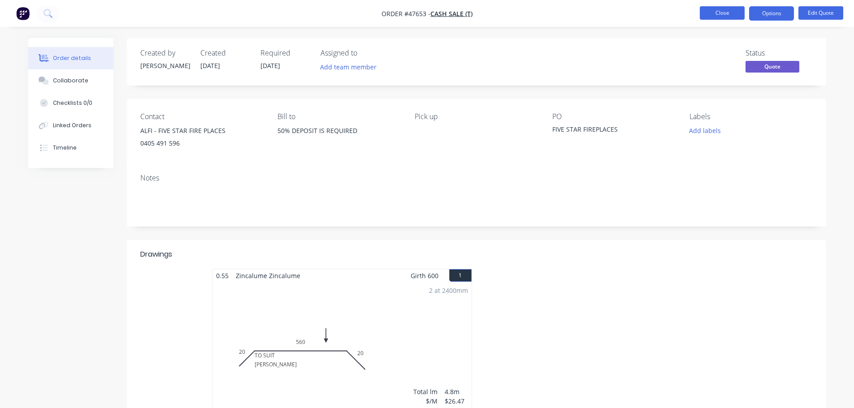
click at [716, 13] on button "Close" at bounding box center [721, 12] width 45 height 13
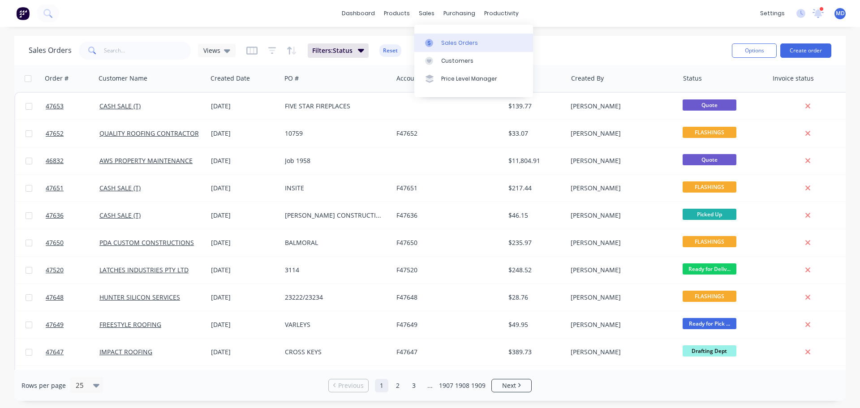
drag, startPoint x: 437, startPoint y: 39, endPoint x: 432, endPoint y: 39, distance: 4.6
click at [437, 39] on div at bounding box center [431, 43] width 13 height 8
click at [138, 50] on input "text" at bounding box center [147, 51] width 87 height 18
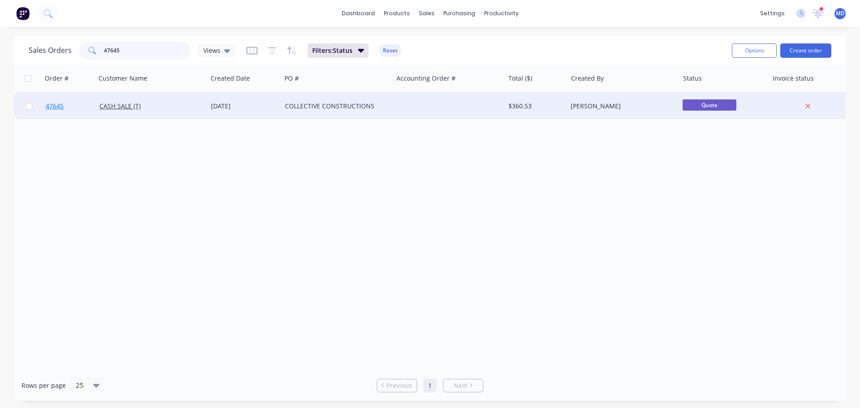
type input "47645"
click at [59, 106] on span "47645" at bounding box center [55, 106] width 18 height 9
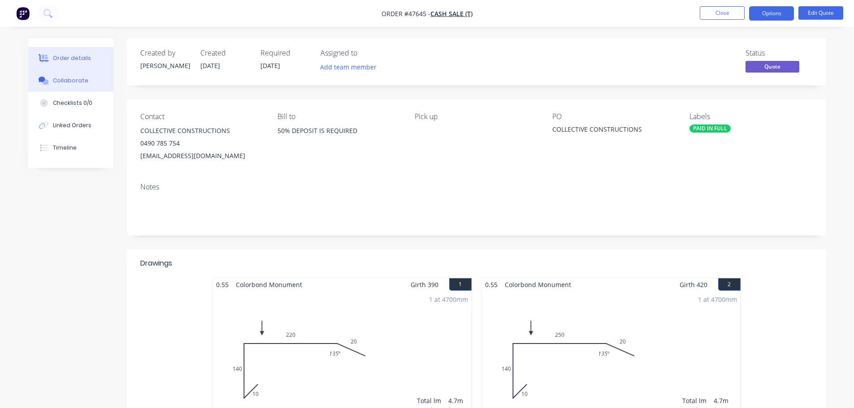
click at [61, 85] on button "Collaborate" at bounding box center [70, 80] width 85 height 22
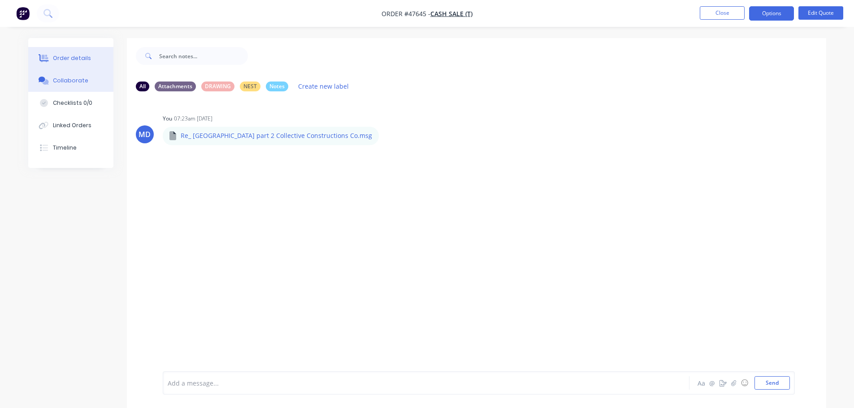
click at [69, 56] on div "Order details" at bounding box center [72, 58] width 38 height 8
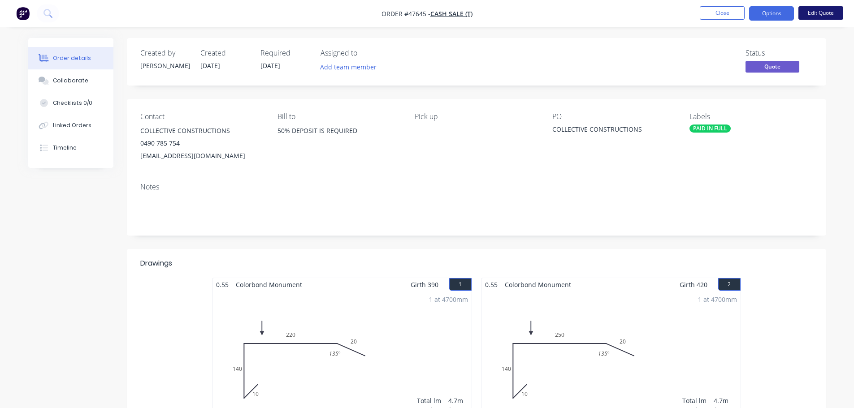
click at [821, 13] on button "Edit Quote" at bounding box center [820, 12] width 45 height 13
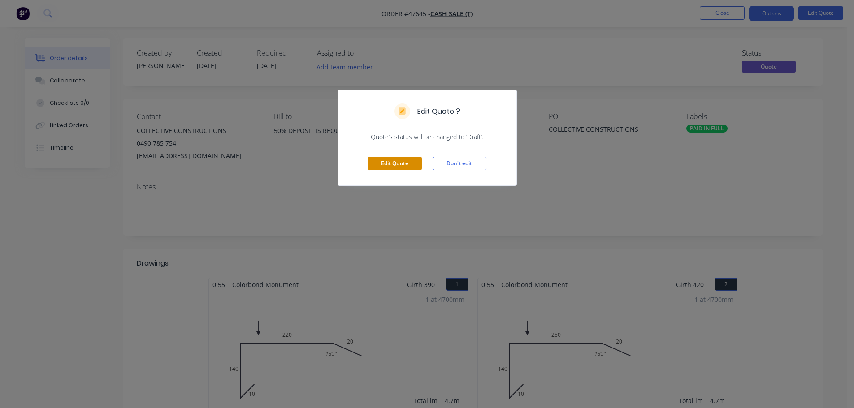
click at [389, 166] on button "Edit Quote" at bounding box center [395, 163] width 54 height 13
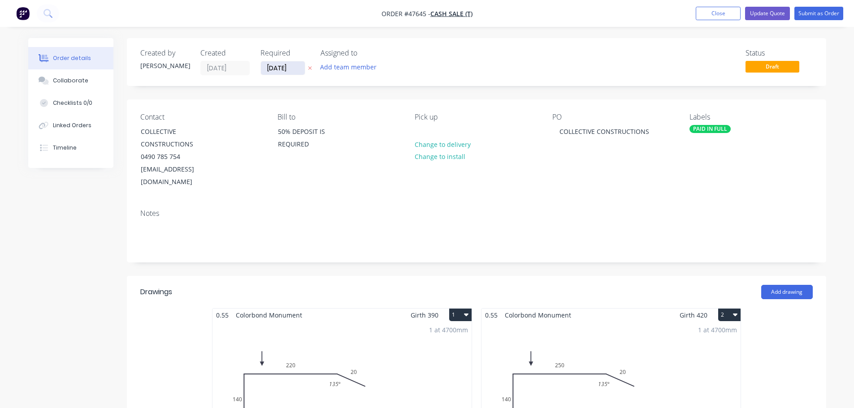
click at [268, 63] on input "[DATE]" at bounding box center [283, 67] width 44 height 13
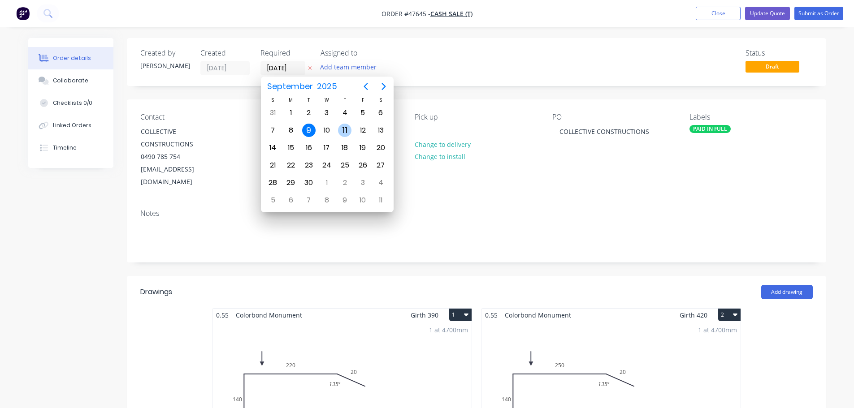
click at [346, 129] on div "11" at bounding box center [344, 130] width 13 height 13
type input "[DATE]"
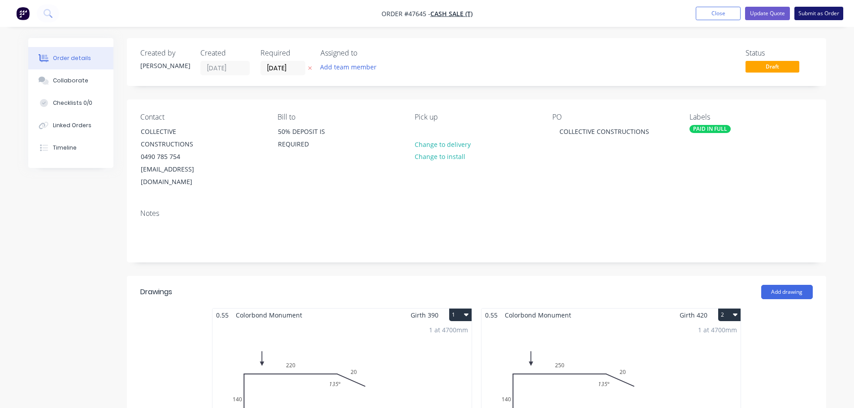
click at [822, 15] on button "Submit as Order" at bounding box center [818, 13] width 49 height 13
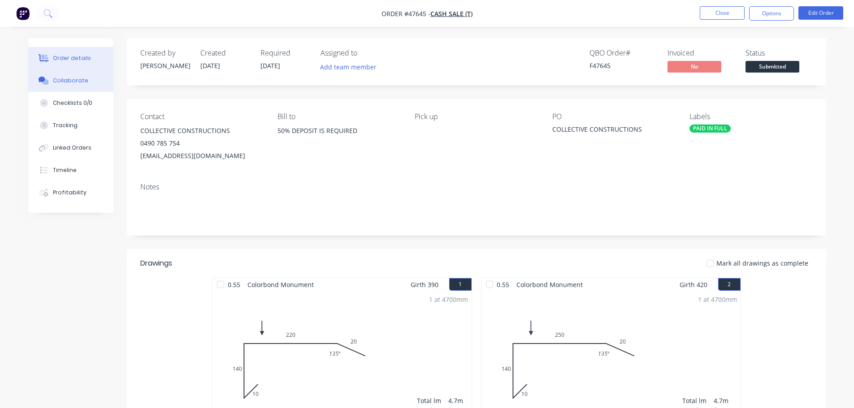
click at [69, 84] on div "Collaborate" at bounding box center [70, 81] width 35 height 8
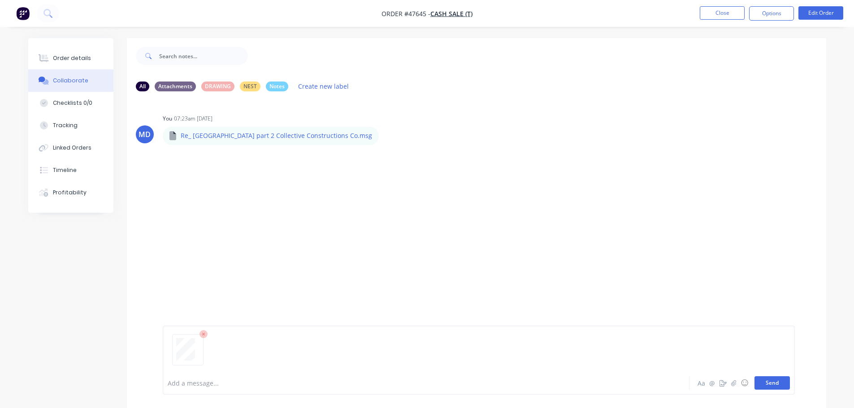
click at [774, 389] on button "Send" at bounding box center [771, 382] width 35 height 13
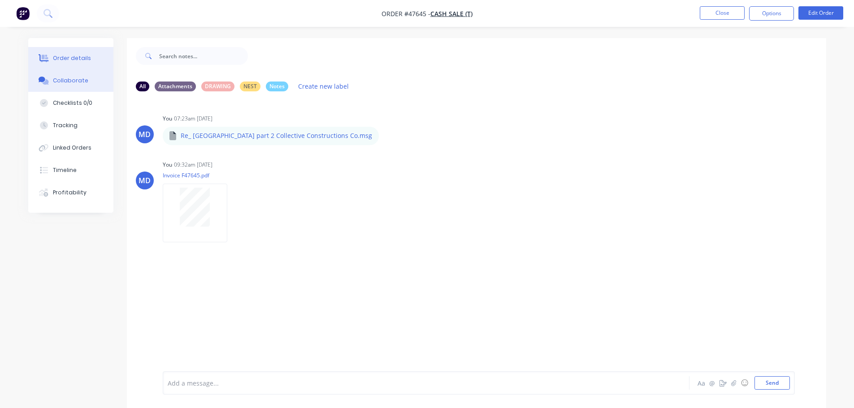
click at [69, 57] on div "Order details" at bounding box center [72, 58] width 38 height 8
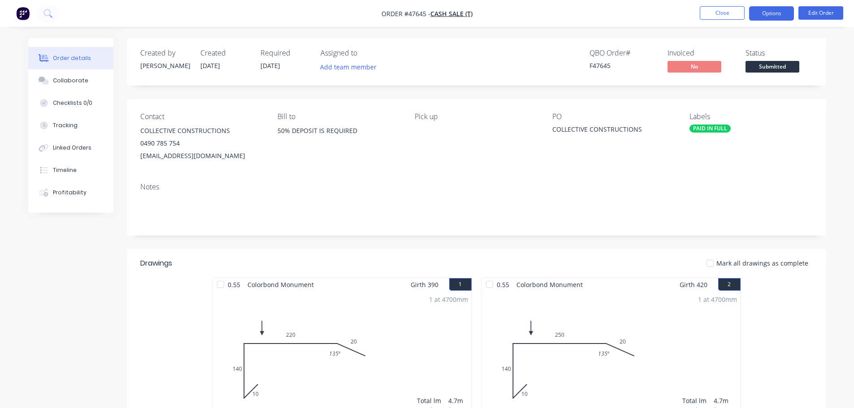
click at [773, 14] on button "Options" at bounding box center [771, 13] width 45 height 14
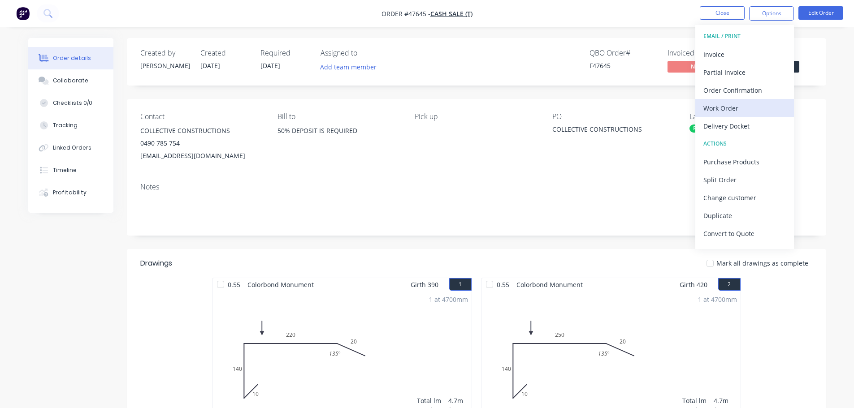
click at [745, 109] on div "Work Order" at bounding box center [744, 108] width 82 height 13
drag, startPoint x: 743, startPoint y: 98, endPoint x: 735, endPoint y: 102, distance: 8.8
click at [743, 97] on button "Without pricing" at bounding box center [744, 90] width 99 height 18
click at [734, 172] on button "Split Order" at bounding box center [744, 180] width 99 height 18
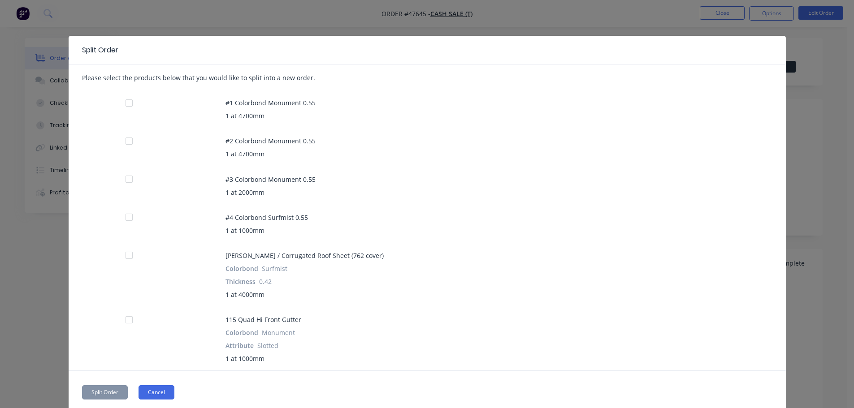
click at [159, 389] on button "Cancel" at bounding box center [156, 392] width 36 height 14
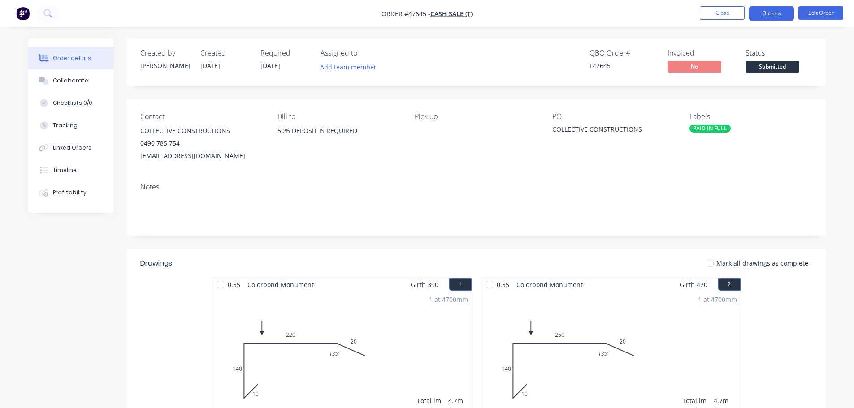
click at [779, 6] on button "Options" at bounding box center [771, 13] width 45 height 14
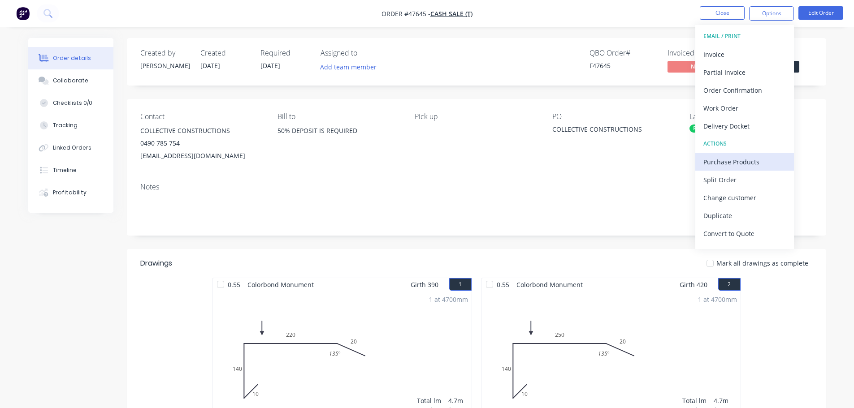
click at [719, 158] on div "Purchase Products" at bounding box center [744, 161] width 82 height 13
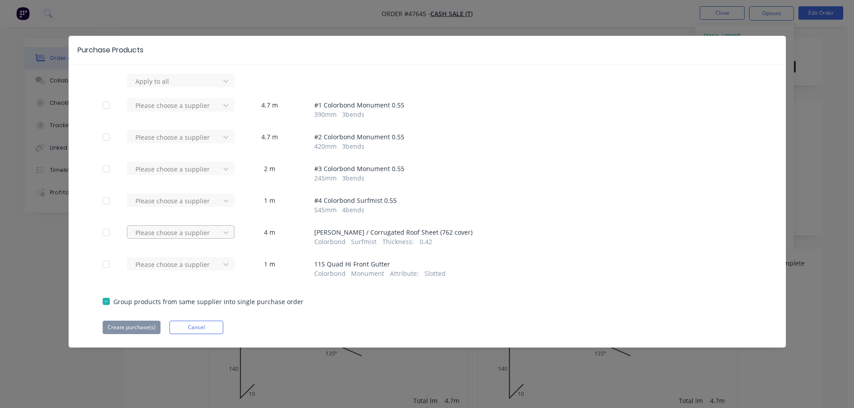
click at [194, 231] on div at bounding box center [174, 232] width 81 height 11
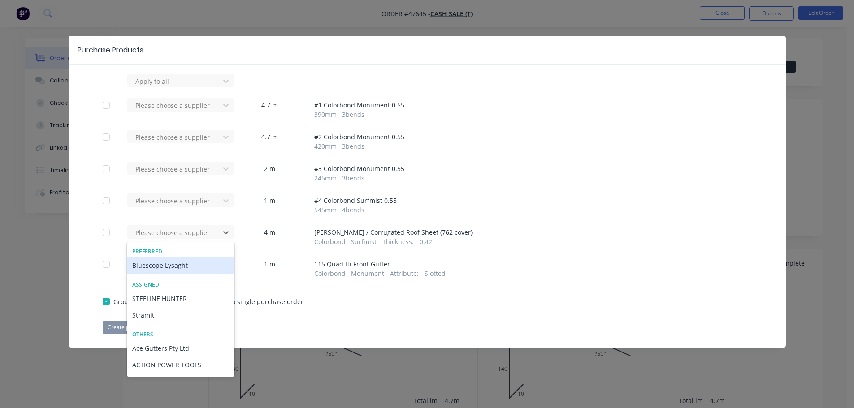
click at [175, 265] on div "Bluescope Lysaght" at bounding box center [181, 265] width 108 height 17
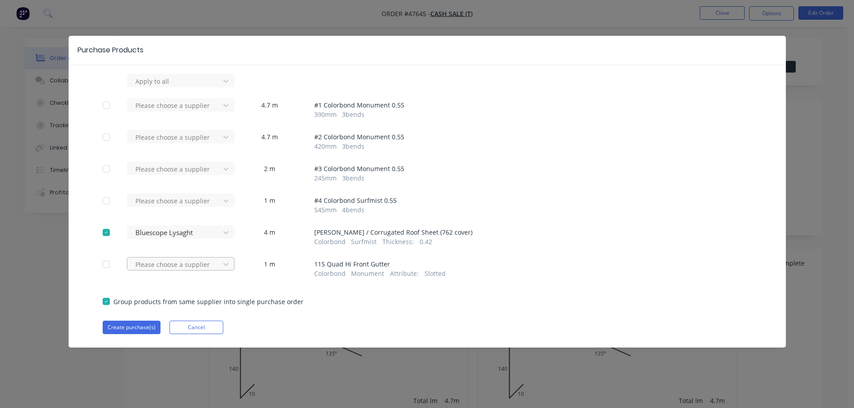
click at [166, 261] on div at bounding box center [174, 264] width 81 height 11
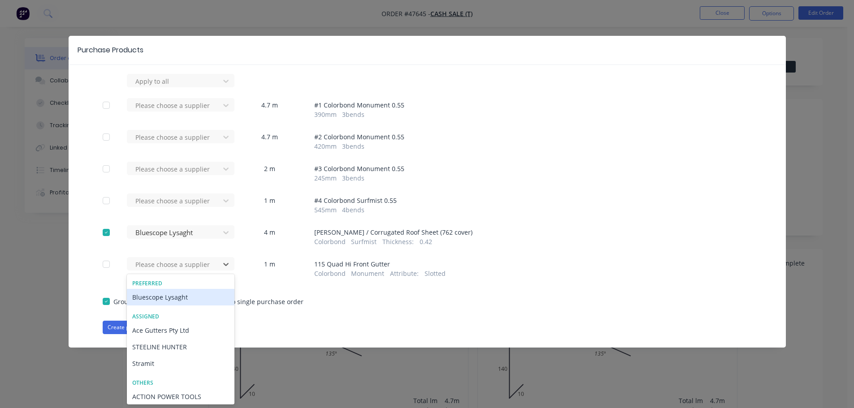
click at [161, 294] on div "Bluescope Lysaght" at bounding box center [181, 297] width 108 height 17
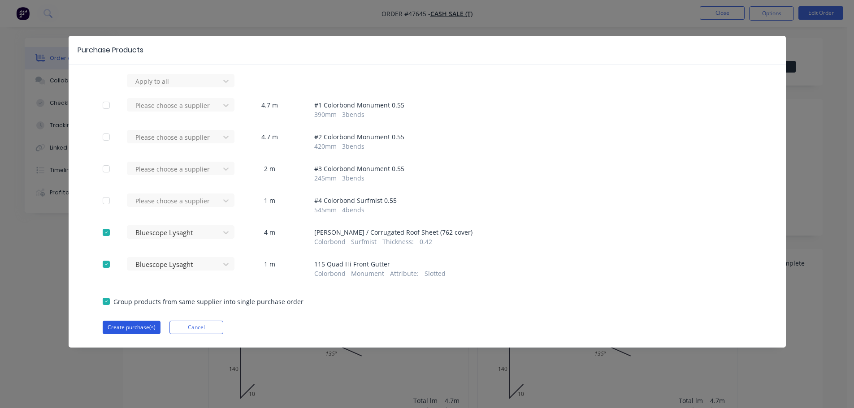
click at [126, 330] on button "Create purchase(s)" at bounding box center [132, 327] width 58 height 13
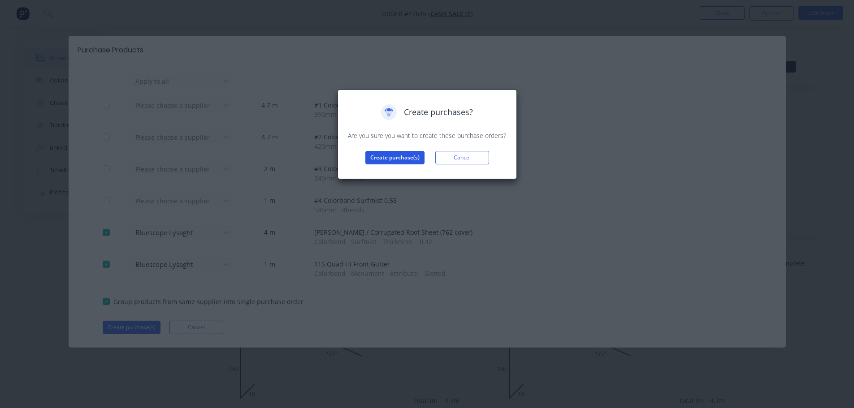
click at [408, 157] on button "Create purchase(s)" at bounding box center [394, 157] width 59 height 13
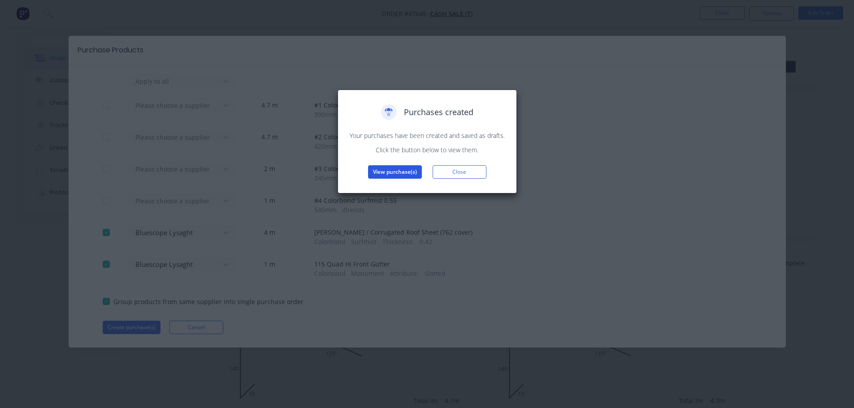
click at [398, 169] on button "View purchase(s)" at bounding box center [395, 171] width 54 height 13
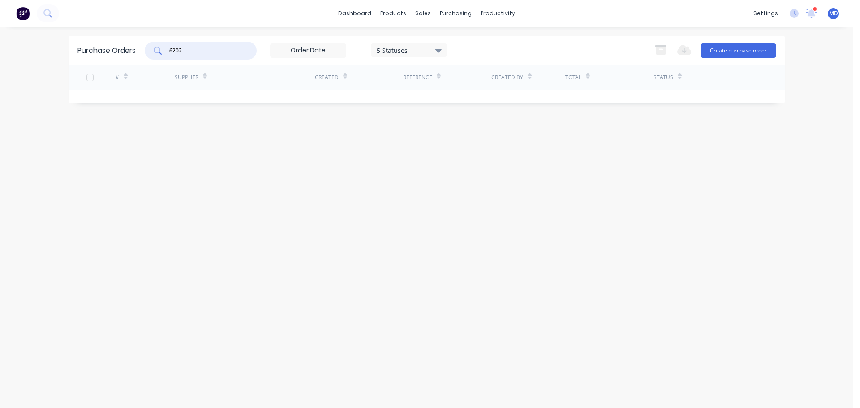
drag, startPoint x: 187, startPoint y: 51, endPoint x: 151, endPoint y: 51, distance: 36.3
click at [151, 51] on div "6202" at bounding box center [201, 51] width 112 height 18
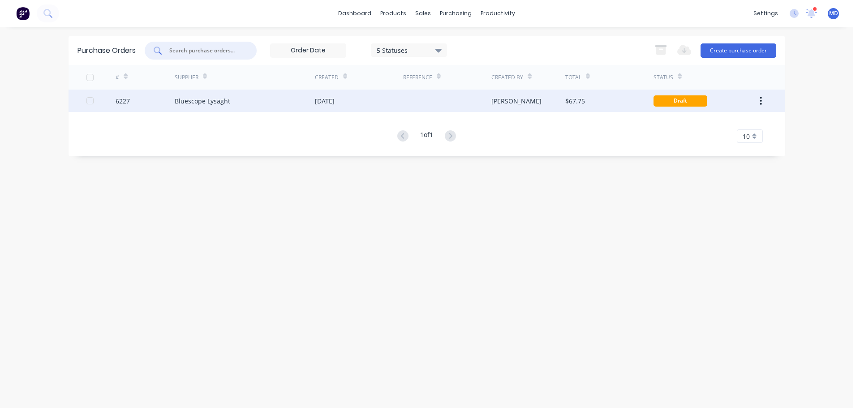
click at [118, 97] on div "6227" at bounding box center [123, 100] width 14 height 9
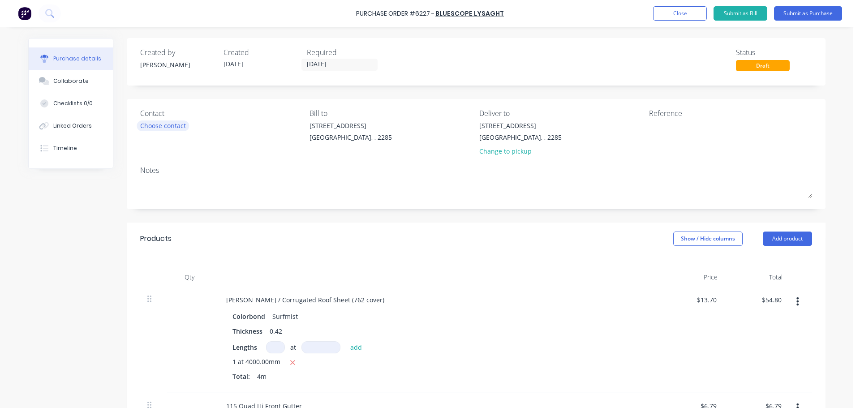
click at [181, 125] on div "Choose contact" at bounding box center [163, 125] width 46 height 9
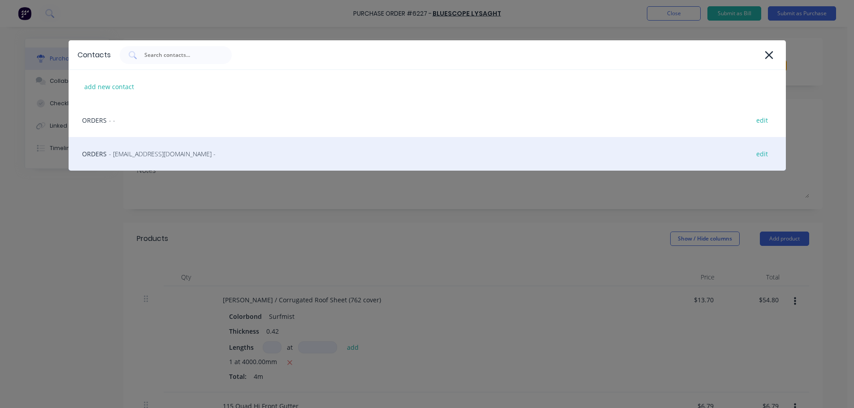
drag, startPoint x: 161, startPoint y: 159, endPoint x: 186, endPoint y: 155, distance: 25.0
click at [163, 158] on div "ORDERS - [EMAIL_ADDRESS][DOMAIN_NAME] - edit" at bounding box center [427, 154] width 717 height 34
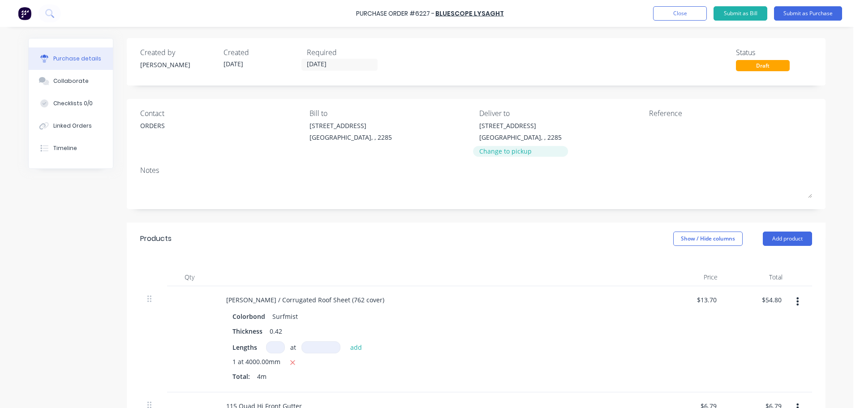
click at [508, 151] on div "Change to pickup" at bounding box center [520, 151] width 82 height 9
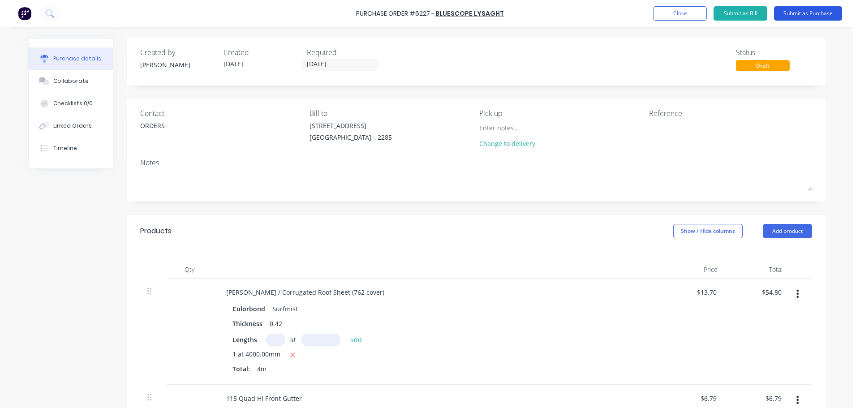
click at [793, 13] on button "Submit as Purchase" at bounding box center [808, 13] width 68 height 14
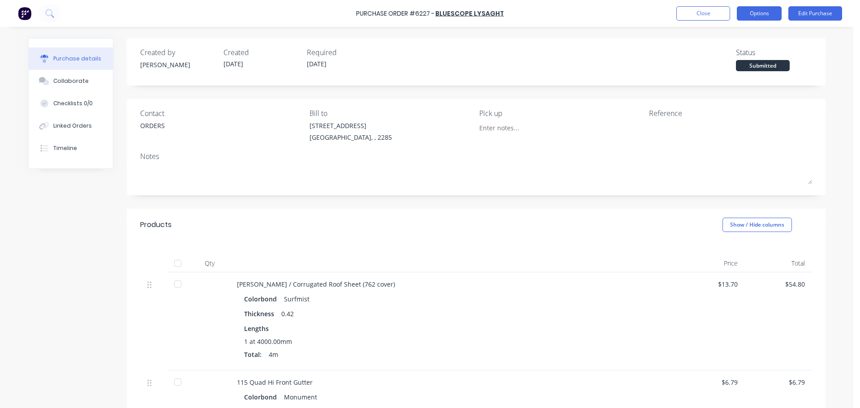
click at [759, 9] on button "Options" at bounding box center [759, 13] width 45 height 14
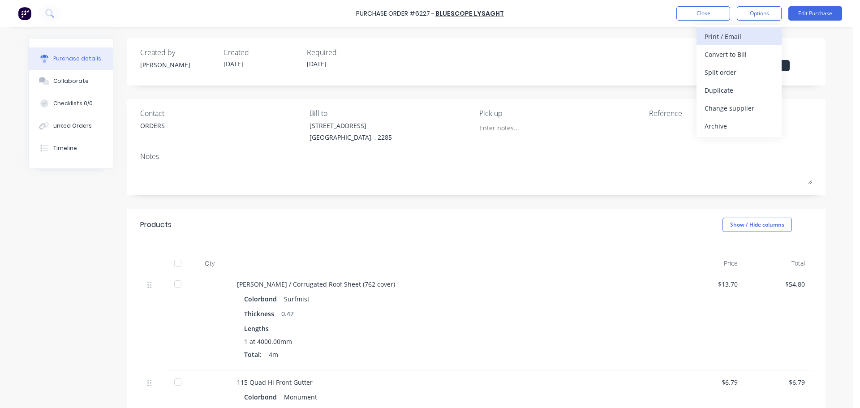
click at [742, 37] on div "Print / Email" at bounding box center [739, 36] width 69 height 13
click at [746, 69] on div "Without pricing" at bounding box center [739, 72] width 69 height 13
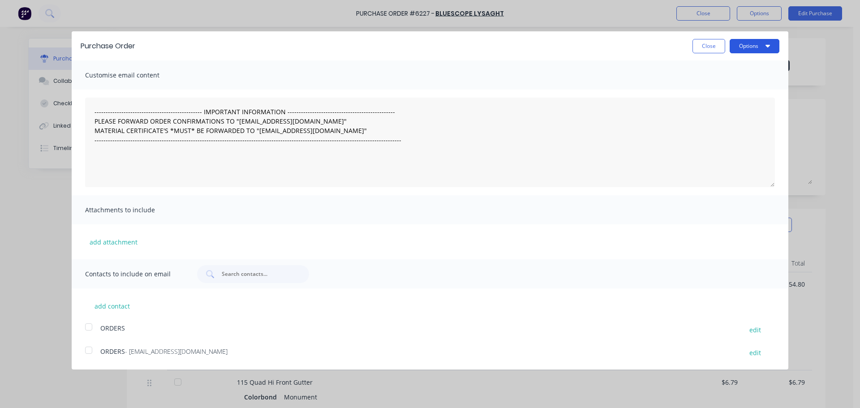
click at [756, 47] on button "Options" at bounding box center [755, 46] width 50 height 14
click at [742, 69] on div "Print" at bounding box center [737, 68] width 69 height 13
click at [701, 47] on button "Close" at bounding box center [709, 46] width 33 height 14
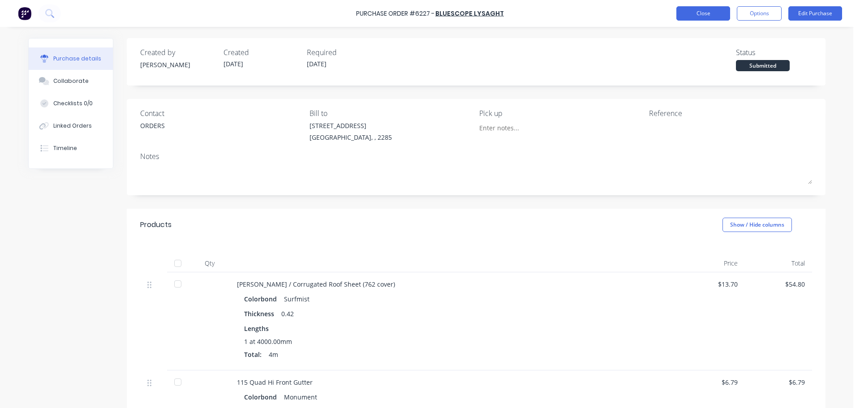
click at [701, 14] on button "Close" at bounding box center [704, 13] width 54 height 14
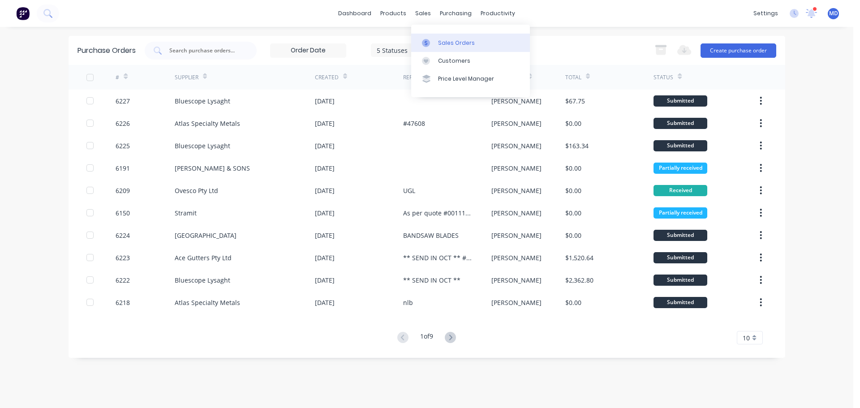
click at [432, 39] on div at bounding box center [428, 43] width 13 height 8
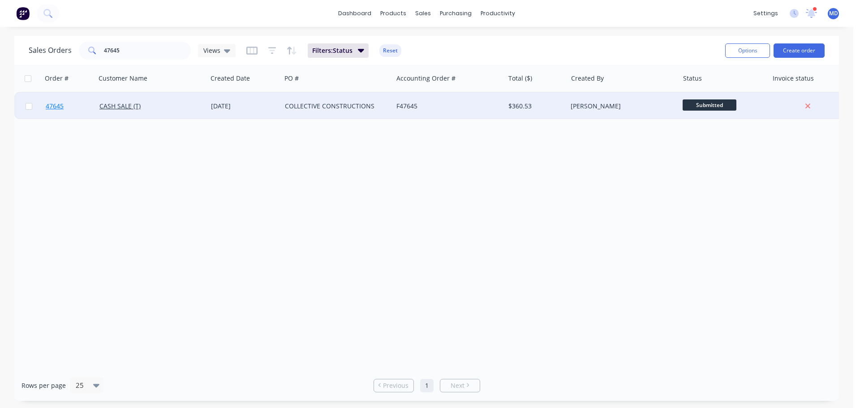
click at [47, 105] on span "47645" at bounding box center [55, 106] width 18 height 9
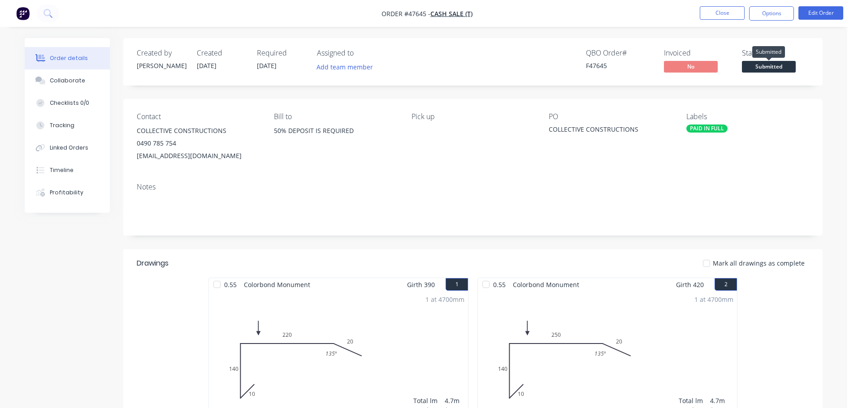
click at [768, 67] on span "Submitted" at bounding box center [769, 66] width 54 height 11
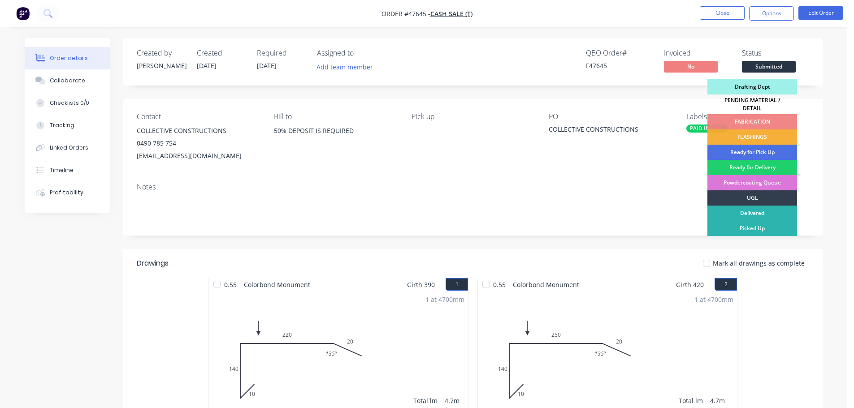
click at [754, 104] on div "PENDING MATERIAL / DETAIL" at bounding box center [752, 105] width 90 height 20
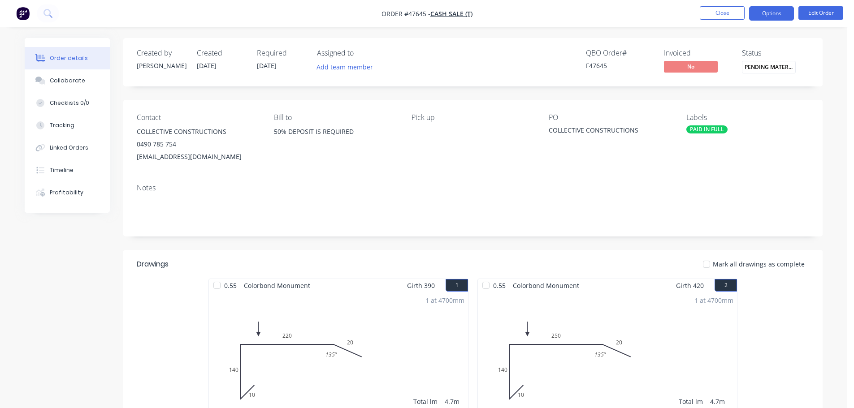
click at [768, 12] on button "Options" at bounding box center [771, 13] width 45 height 14
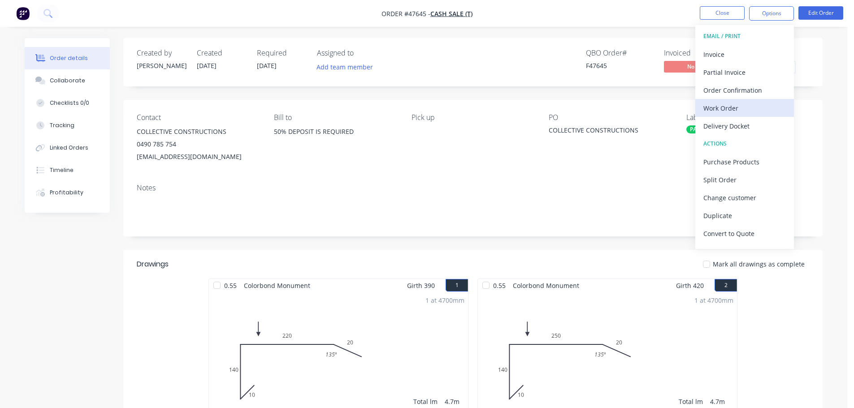
click at [743, 105] on div "Work Order" at bounding box center [744, 108] width 82 height 13
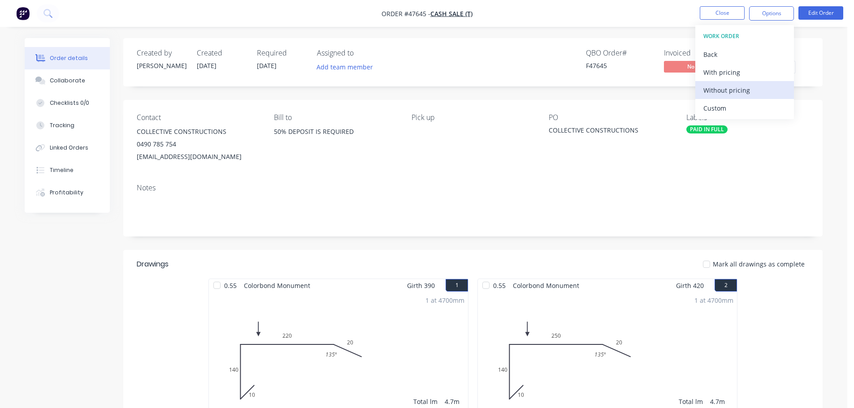
click at [748, 95] on div "Without pricing" at bounding box center [744, 90] width 82 height 13
click at [505, 45] on div "Created by [PERSON_NAME] Created [DATE] Required [DATE] Assigned to Add team me…" at bounding box center [472, 62] width 699 height 48
click at [703, 6] on nav "Order #47645 - CASH SALE (T) Close Options Edit Order" at bounding box center [427, 13] width 854 height 27
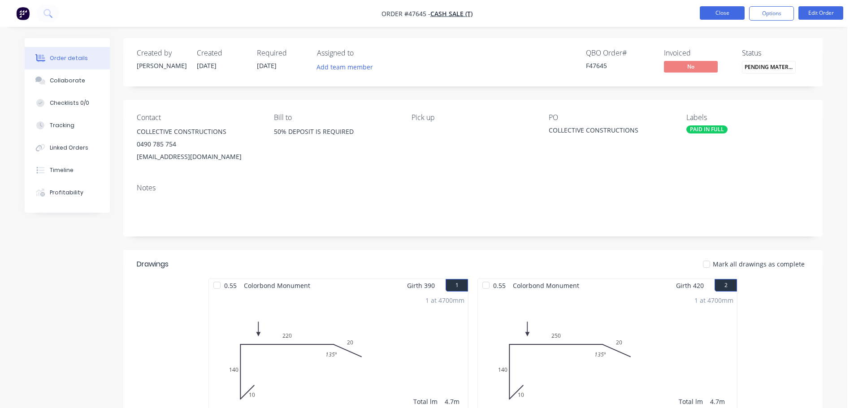
click at [711, 10] on button "Close" at bounding box center [721, 12] width 45 height 13
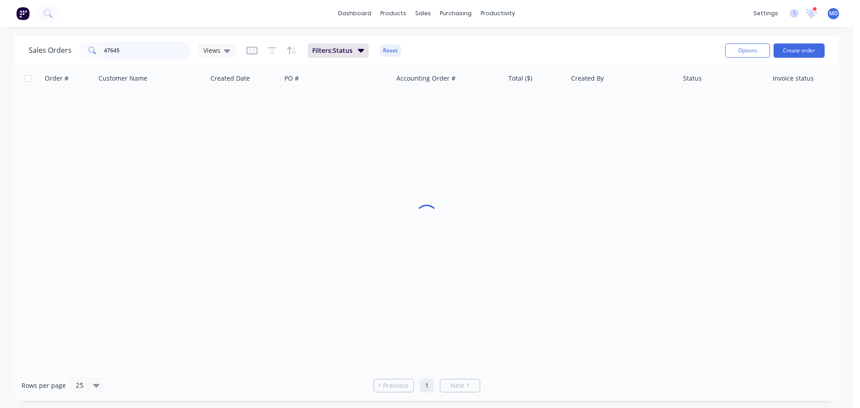
drag, startPoint x: 127, startPoint y: 51, endPoint x: 64, endPoint y: 48, distance: 63.2
click at [64, 48] on div "Sales Orders 47645 Views" at bounding box center [132, 51] width 207 height 18
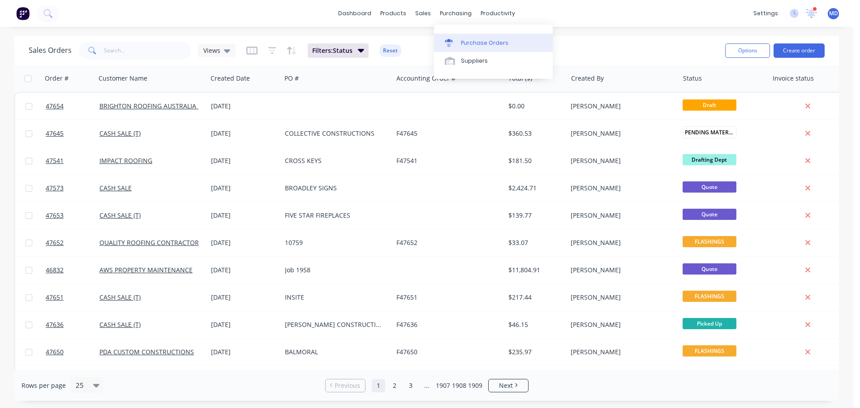
click at [460, 46] on link "Purchase Orders" at bounding box center [493, 43] width 119 height 18
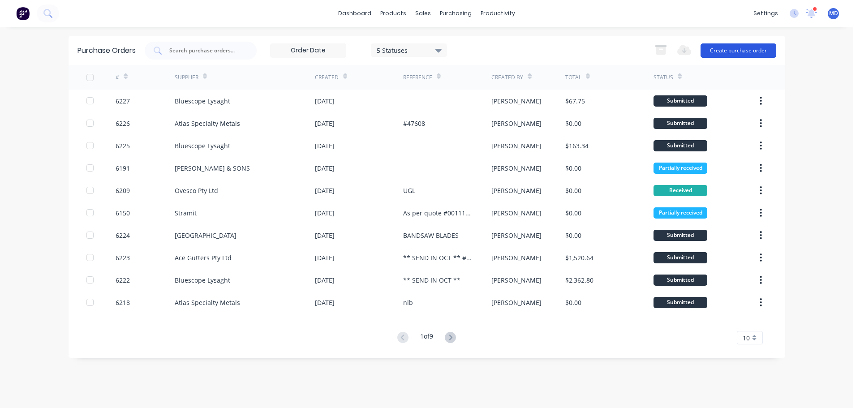
click at [723, 50] on button "Create purchase order" at bounding box center [739, 50] width 76 height 14
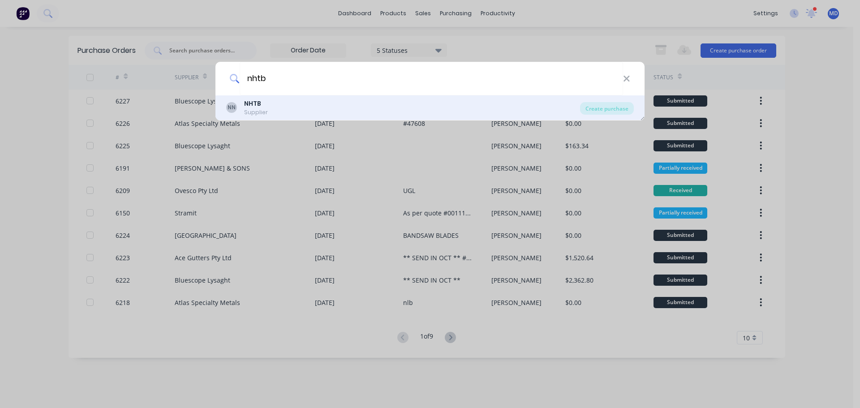
type input "nhtb"
click at [267, 109] on div "NN NHTB Supplier" at bounding box center [403, 107] width 354 height 17
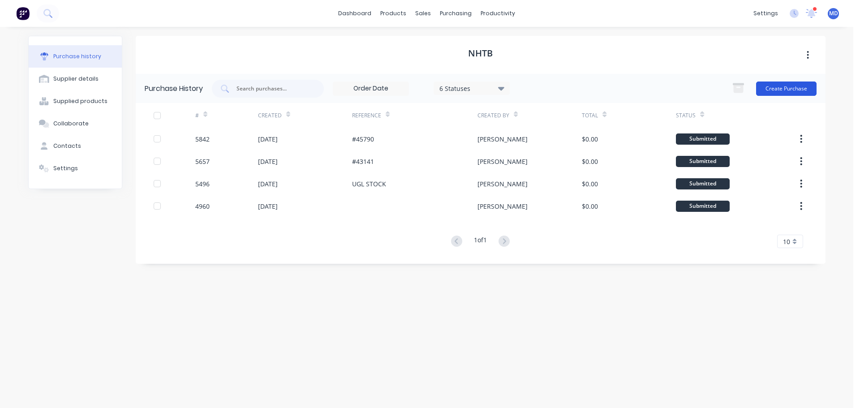
click at [777, 90] on button "Create Purchase" at bounding box center [786, 89] width 60 height 14
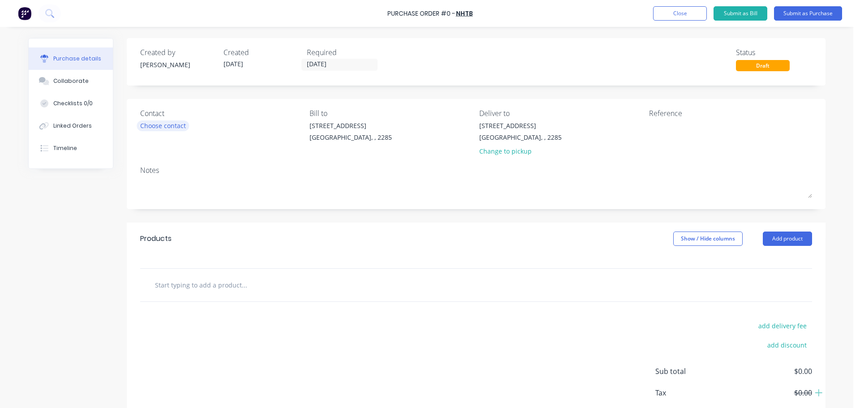
click at [164, 127] on div "Choose contact" at bounding box center [163, 125] width 46 height 9
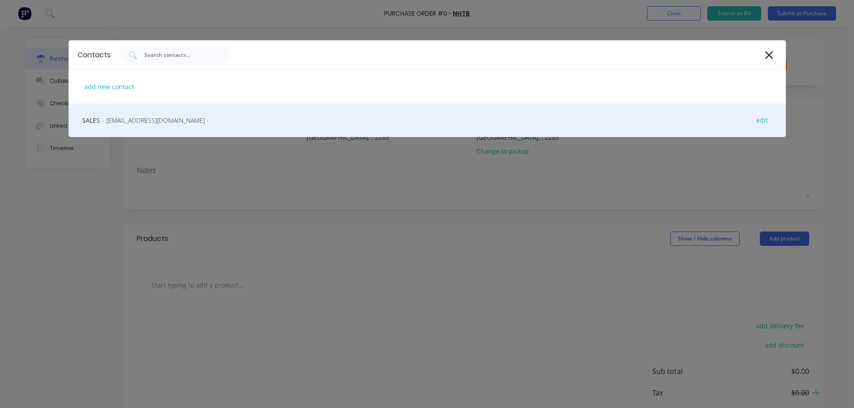
click at [126, 114] on div "SALES - [EMAIL_ADDRESS][DOMAIN_NAME] - edit" at bounding box center [427, 121] width 717 height 34
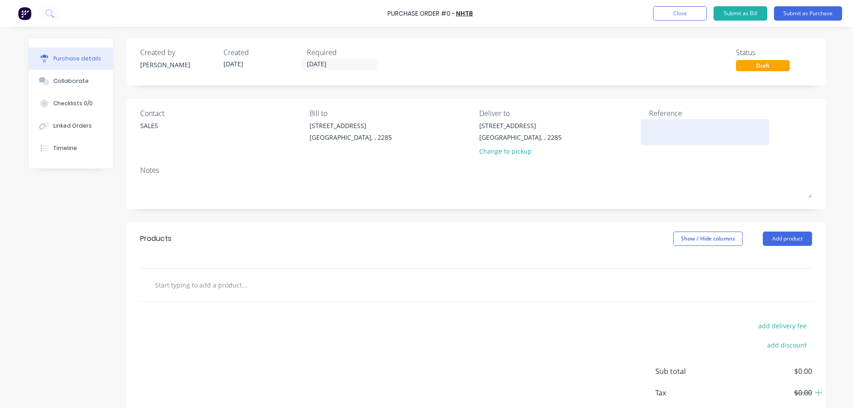
click at [658, 126] on textarea at bounding box center [705, 131] width 112 height 20
type textarea "UGL"
type textarea "x"
type textarea "UGL"
click at [780, 237] on button "Add product" at bounding box center [787, 239] width 49 height 14
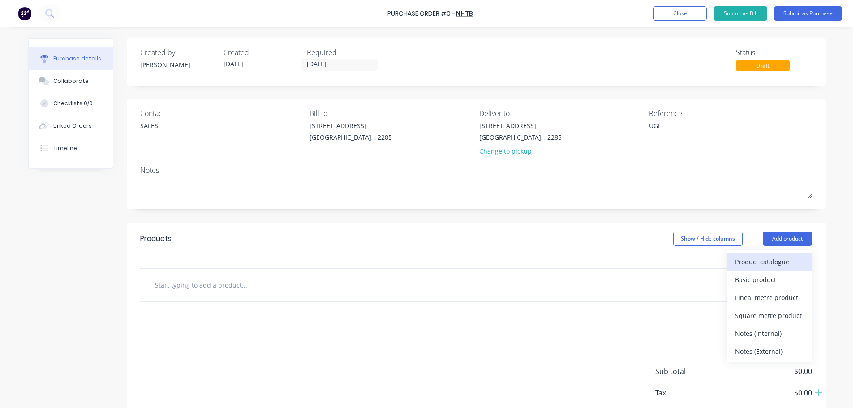
click at [767, 261] on div "Product catalogue" at bounding box center [769, 261] width 69 height 13
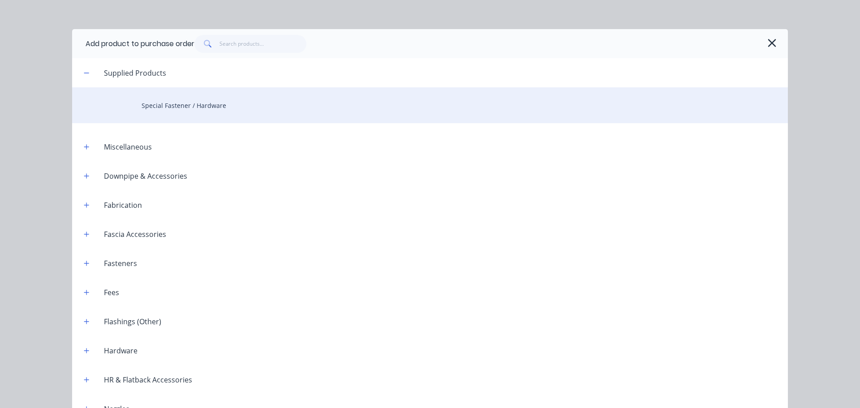
click at [215, 109] on div "Special Fastener / Hardware" at bounding box center [430, 105] width 716 height 36
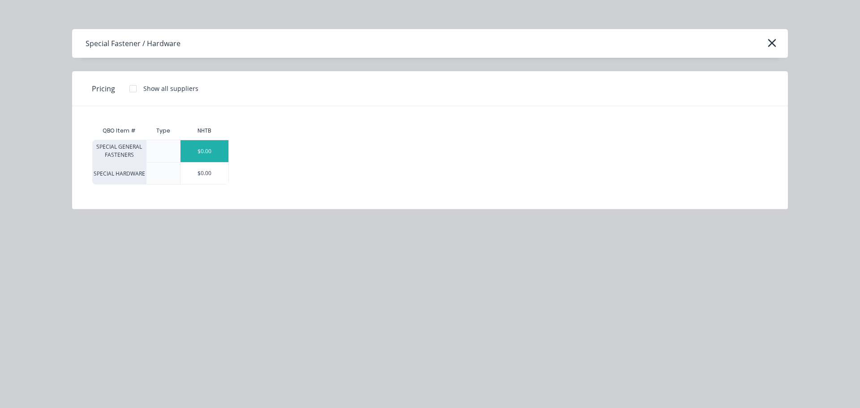
click at [200, 149] on div "$0.00" at bounding box center [205, 151] width 48 height 22
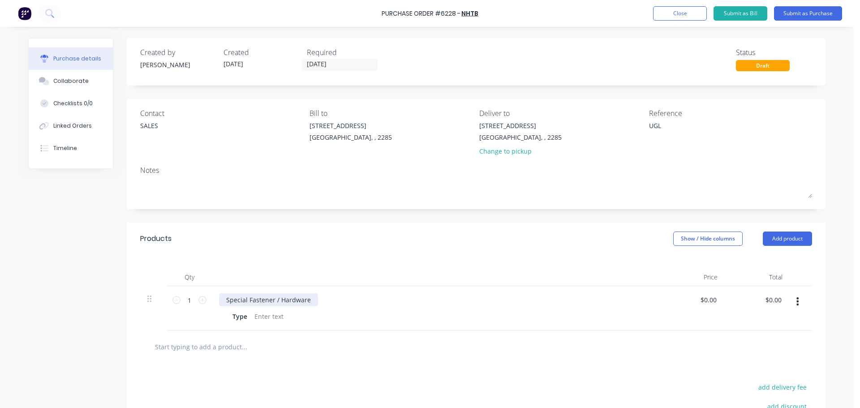
type textarea "x"
drag, startPoint x: 308, startPoint y: 301, endPoint x: 191, endPoint y: 296, distance: 117.5
click at [193, 298] on div "1 1 Special Fastener / Hardware Type $0.00 $0.00 $0.00 $0.00" at bounding box center [476, 308] width 672 height 44
type textarea "x"
drag, startPoint x: 271, startPoint y: 319, endPoint x: 245, endPoint y: 320, distance: 25.6
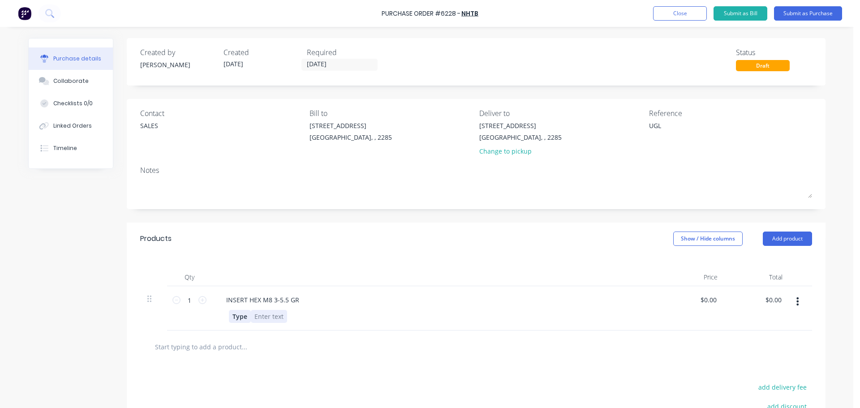
click at [270, 319] on div at bounding box center [269, 316] width 36 height 13
click at [186, 302] on input "1" at bounding box center [190, 300] width 18 height 13
type textarea "x"
type input "10"
type textarea "x"
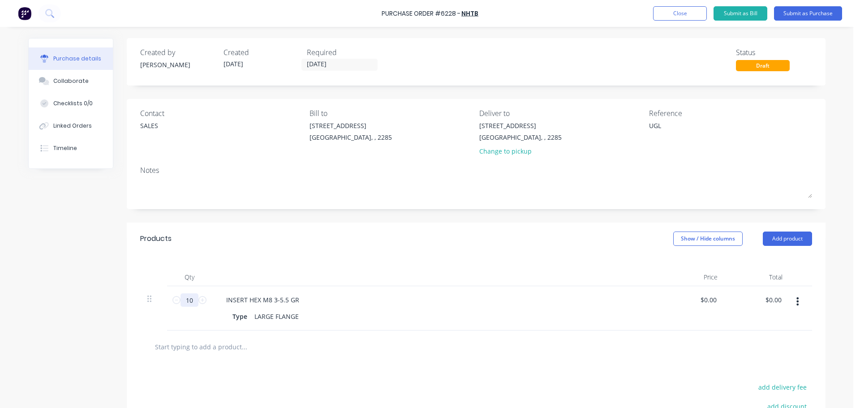
type input "100"
type textarea "x"
type input "100"
click at [356, 303] on div "INSERT HEX M8 3-5.5 GR" at bounding box center [436, 300] width 434 height 13
click at [299, 300] on div "INSERT HEX M8 3-5.5 GR" at bounding box center [262, 300] width 87 height 13
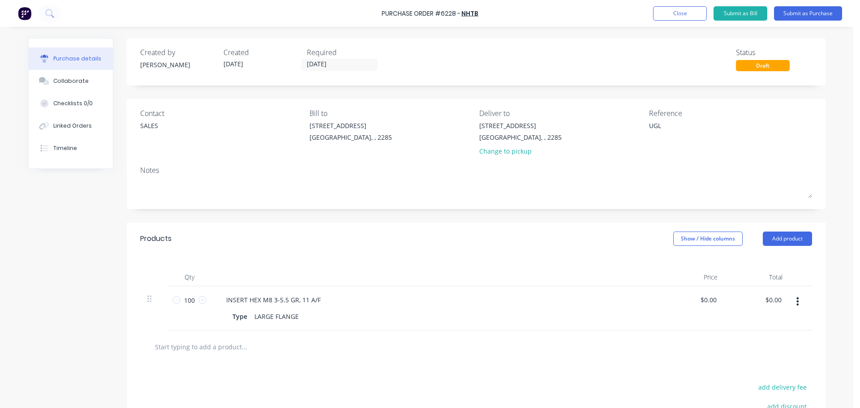
click at [386, 281] on div at bounding box center [436, 277] width 448 height 18
click at [825, 13] on button "Submit as Purchase" at bounding box center [808, 13] width 68 height 14
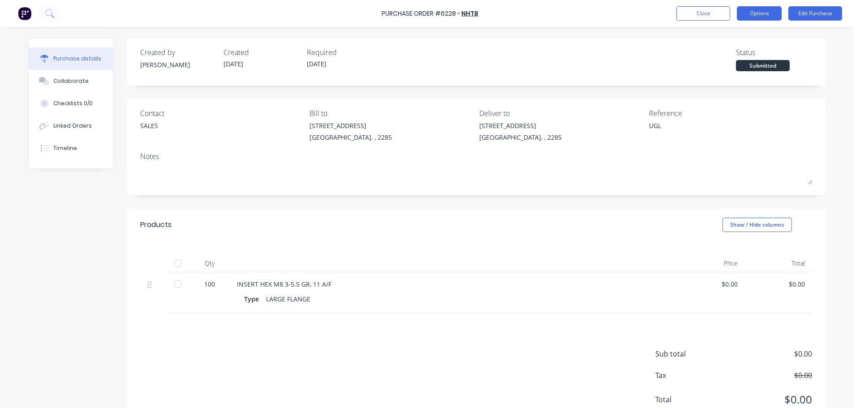
click at [773, 15] on button "Options" at bounding box center [759, 13] width 45 height 14
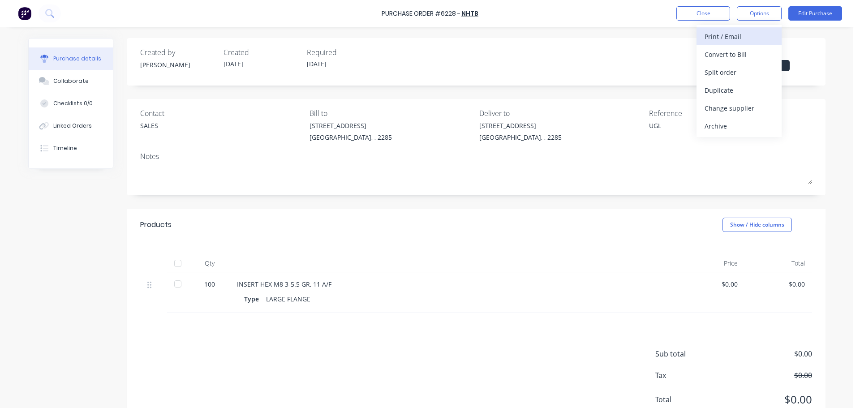
click at [739, 30] on div "Print / Email" at bounding box center [739, 36] width 69 height 13
click at [730, 69] on div "Without pricing" at bounding box center [739, 72] width 69 height 13
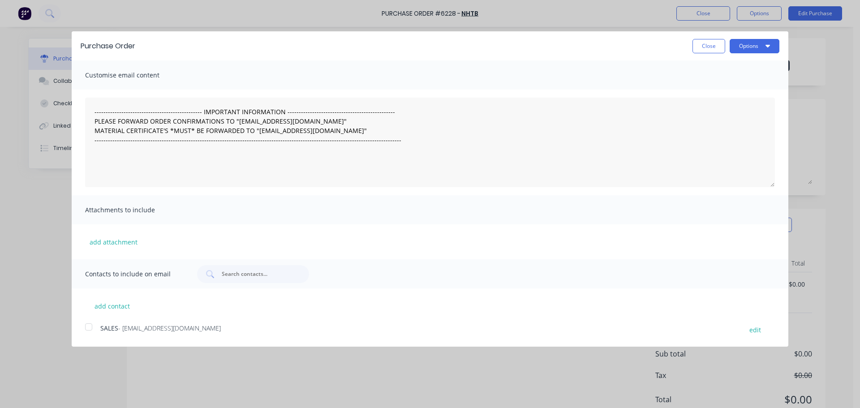
click at [91, 325] on div at bounding box center [89, 327] width 18 height 18
click at [761, 47] on button "Options" at bounding box center [755, 46] width 50 height 14
click at [712, 91] on div "Email" at bounding box center [737, 86] width 69 height 13
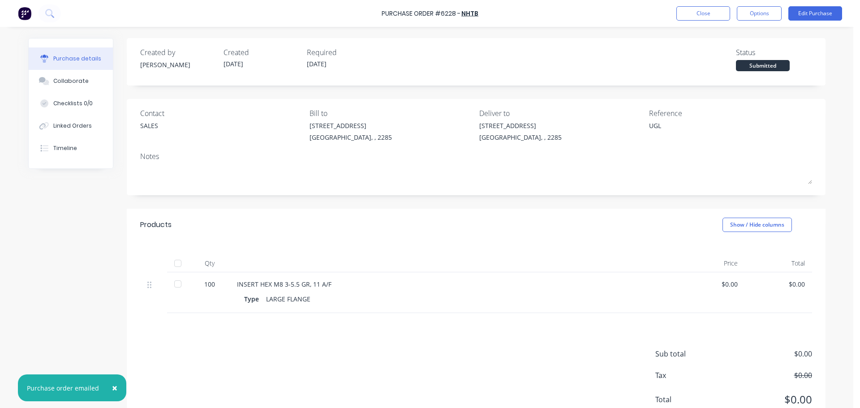
type textarea "x"
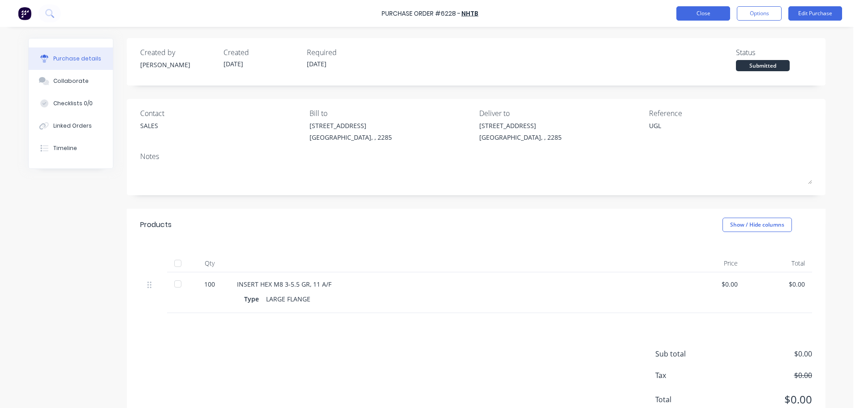
click at [691, 18] on button "Close" at bounding box center [704, 13] width 54 height 14
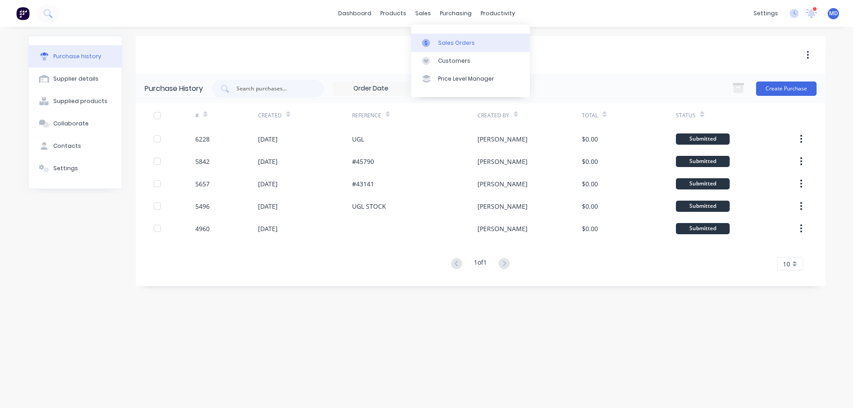
click at [432, 41] on div at bounding box center [428, 43] width 13 height 8
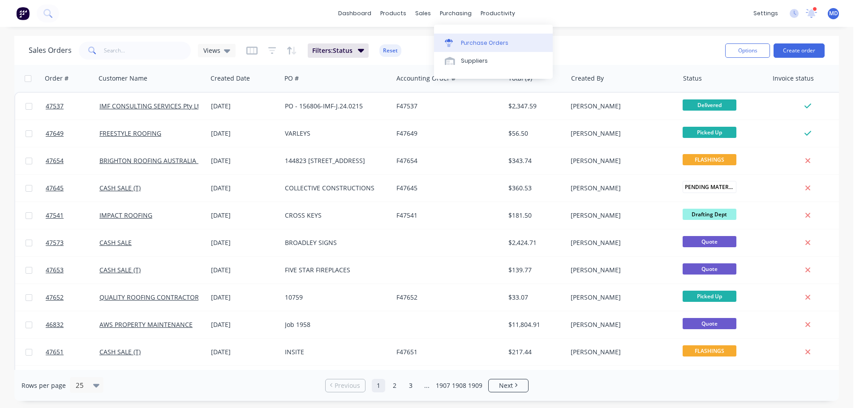
click at [472, 40] on div "Purchase Orders" at bounding box center [484, 43] width 47 height 8
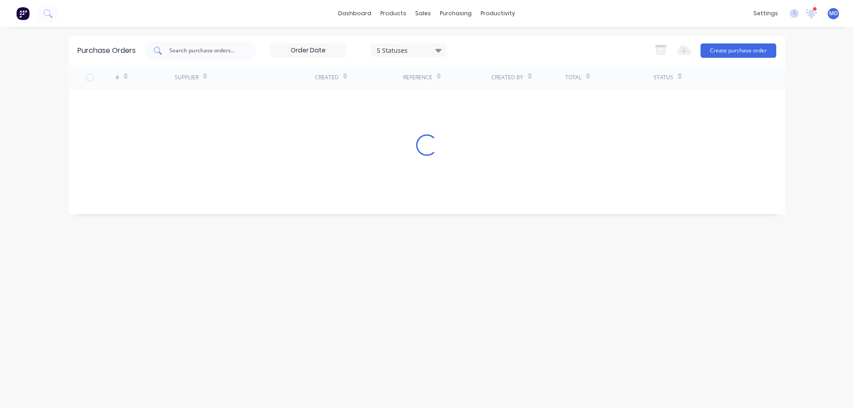
click at [180, 51] on input "text" at bounding box center [205, 50] width 74 height 9
type input "D"
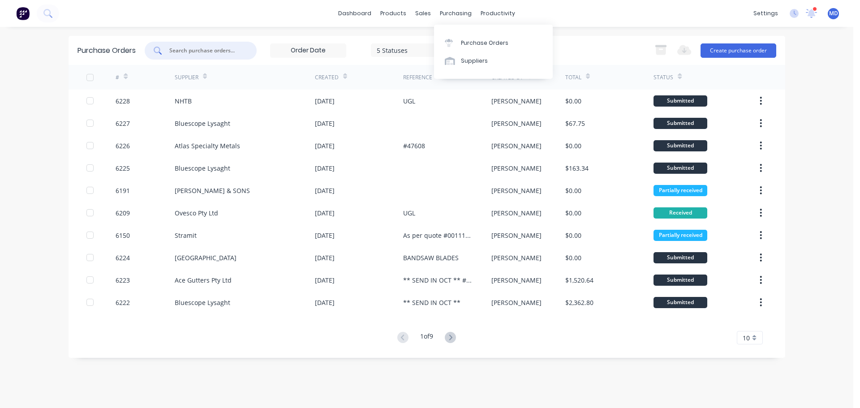
click at [213, 48] on input "text" at bounding box center [205, 50] width 74 height 9
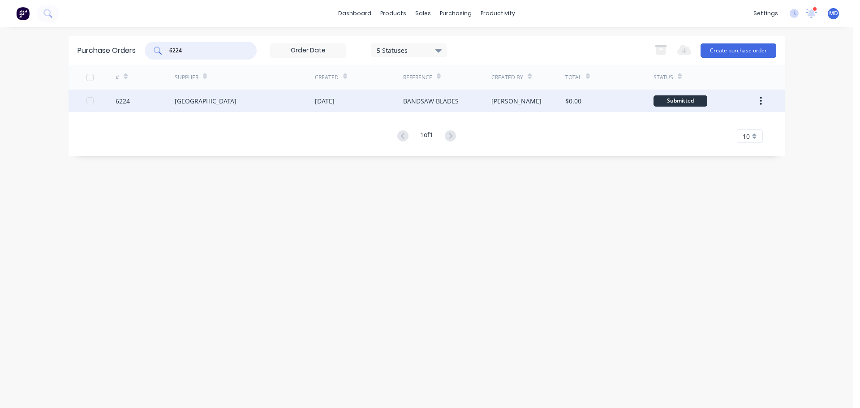
type input "6224"
click at [126, 94] on div "6224" at bounding box center [145, 101] width 59 height 22
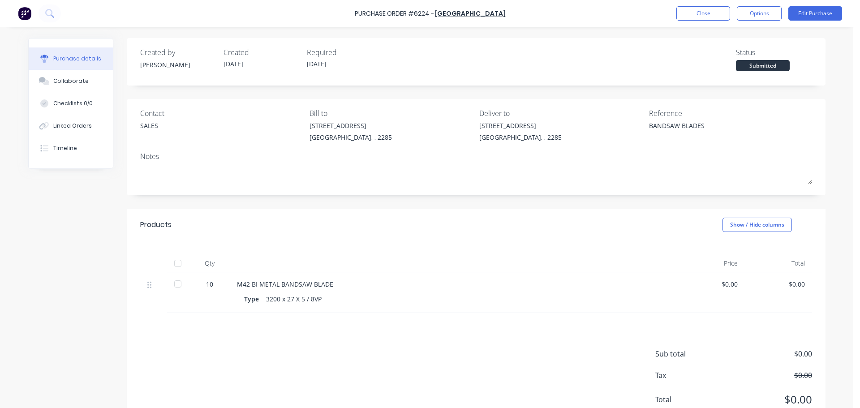
click at [174, 265] on div at bounding box center [178, 264] width 18 height 18
type textarea "x"
click at [695, 22] on div "Purchase Order #6224 - [GEOGRAPHIC_DATA] [GEOGRAPHIC_DATA] Close Options Edit P…" at bounding box center [430, 13] width 860 height 27
click at [695, 17] on button "Close" at bounding box center [704, 13] width 54 height 14
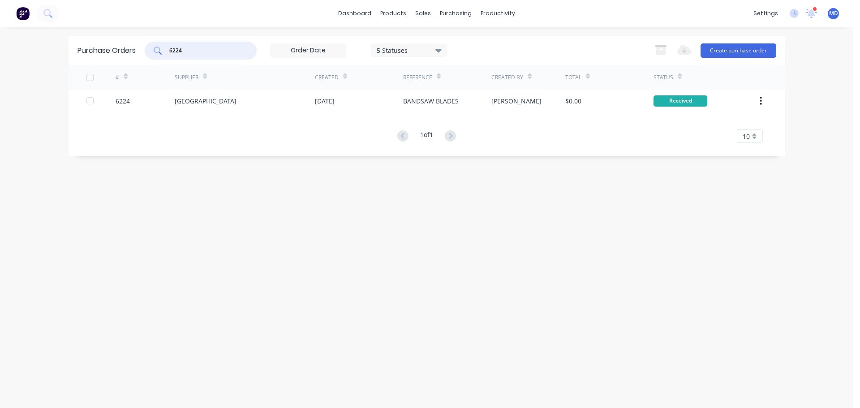
click at [186, 52] on input "6224" at bounding box center [205, 50] width 74 height 9
type input "6"
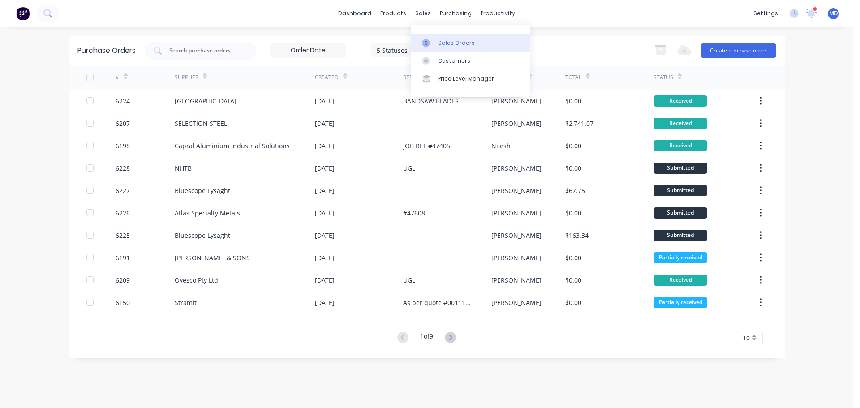
click at [428, 43] on icon at bounding box center [426, 43] width 8 height 8
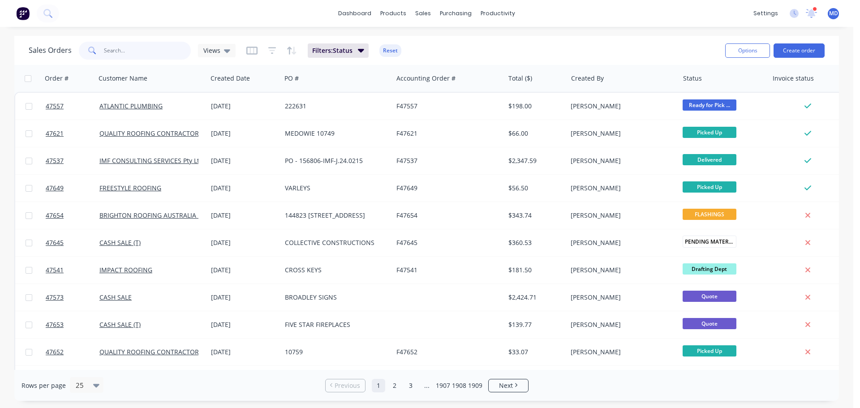
click at [111, 52] on input "text" at bounding box center [147, 51] width 87 height 18
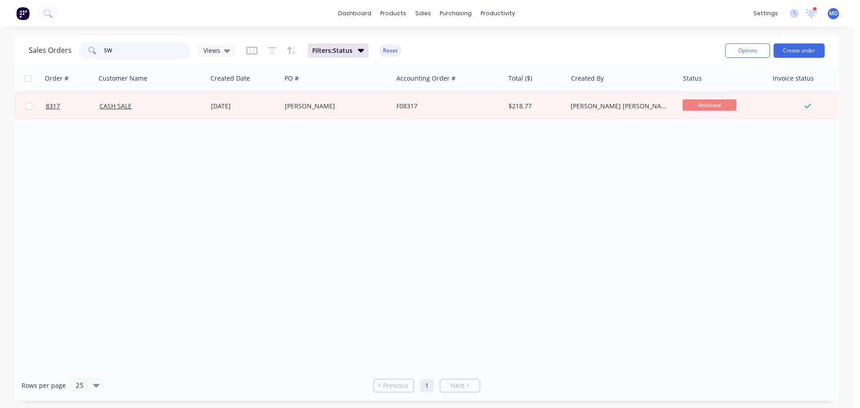
type input "S"
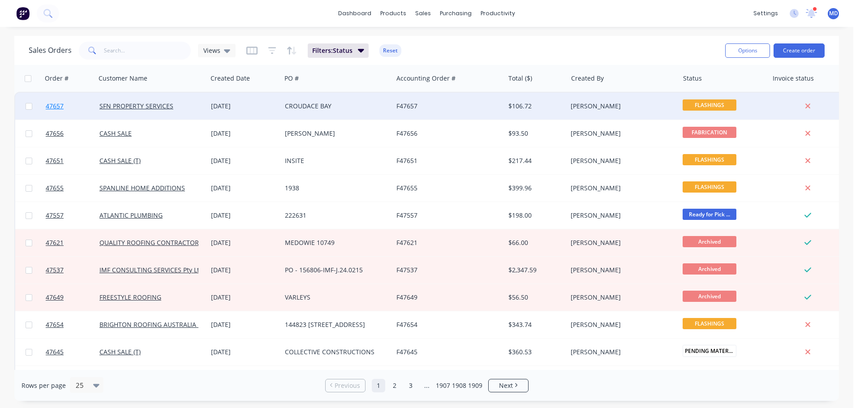
click at [56, 100] on link "47657" at bounding box center [73, 106] width 54 height 27
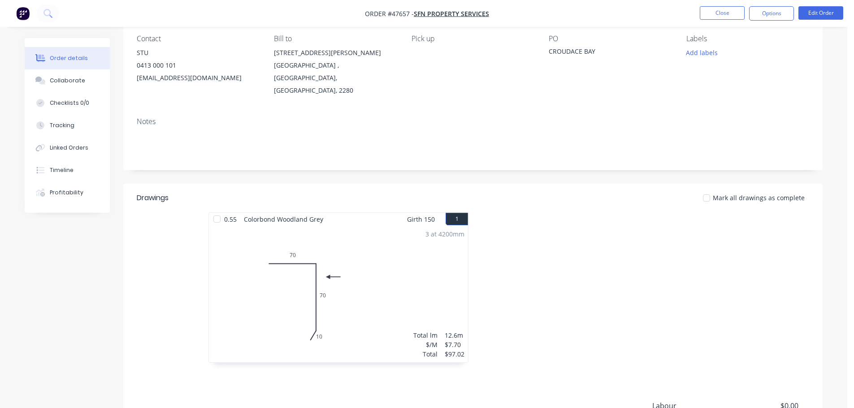
scroll to position [90, 0]
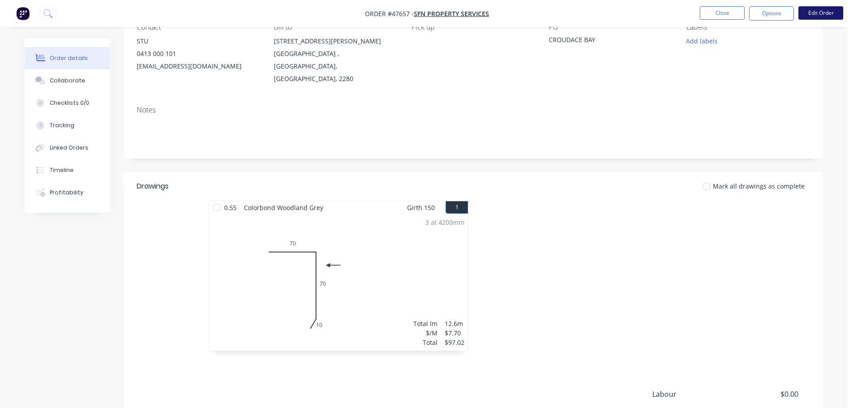
click at [823, 13] on button "Edit Order" at bounding box center [820, 12] width 45 height 13
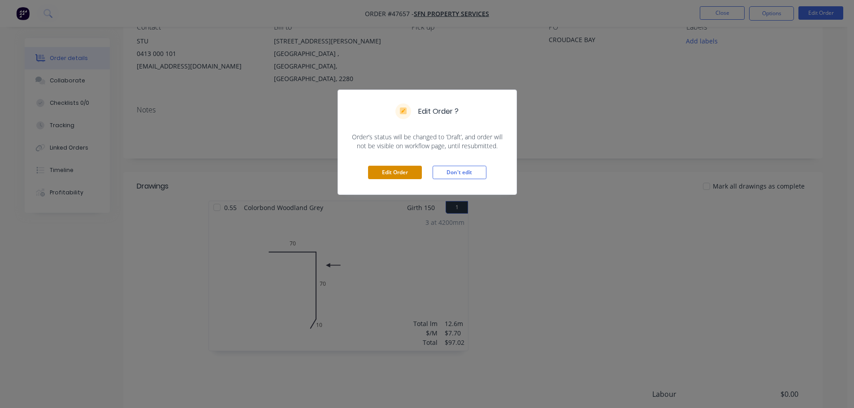
click at [387, 170] on button "Edit Order" at bounding box center [395, 172] width 54 height 13
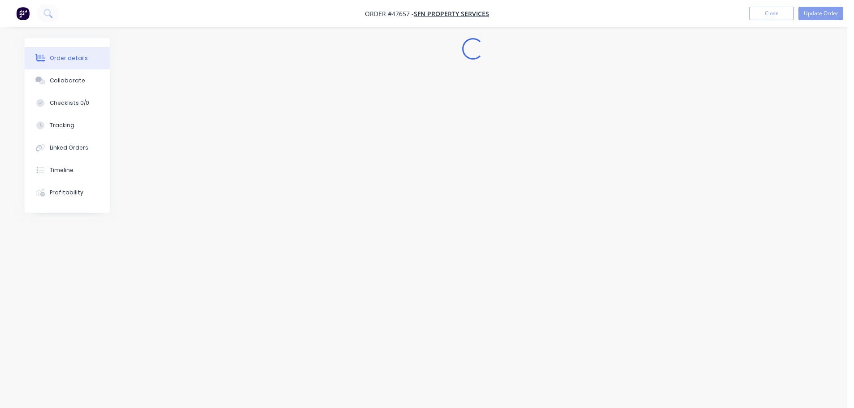
scroll to position [0, 0]
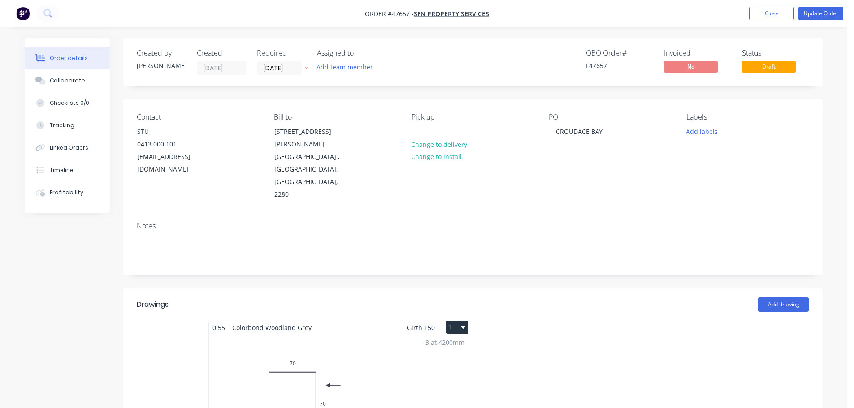
click at [315, 360] on div "3 at 4200mm Total lm $/M Total 12.6m $7.70 $97.02" at bounding box center [338, 402] width 259 height 137
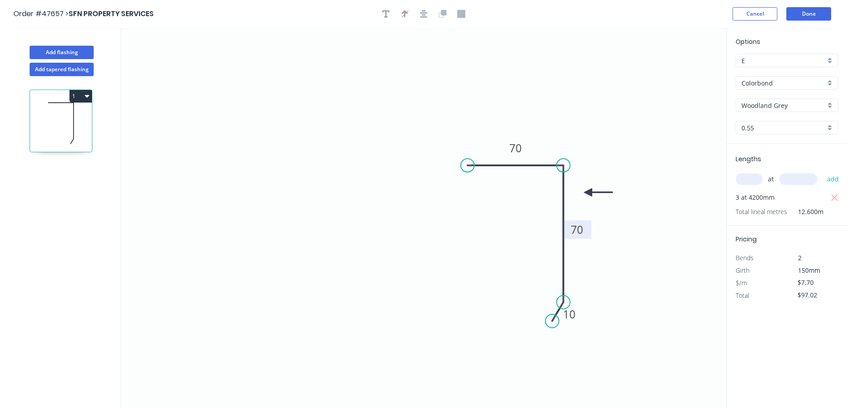
click at [573, 230] on tspan "70" at bounding box center [576, 229] width 13 height 15
drag, startPoint x: 641, startPoint y: 226, endPoint x: 632, endPoint y: 221, distance: 9.8
click at [639, 221] on icon "0 70 90 10" at bounding box center [423, 218] width 605 height 380
type input "$9.67"
type input "$121.84"
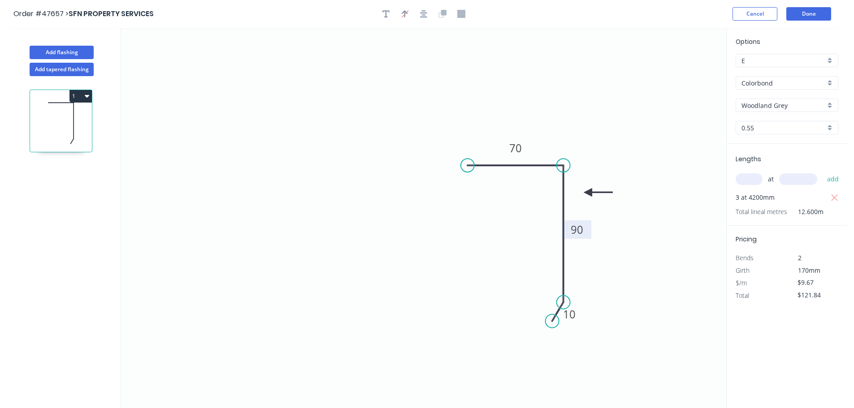
click at [803, 7] on header "Order #47657 > SFN PROPERTY SERVICES Cancel Done" at bounding box center [423, 14] width 847 height 28
click at [805, 12] on button "Done" at bounding box center [808, 13] width 45 height 13
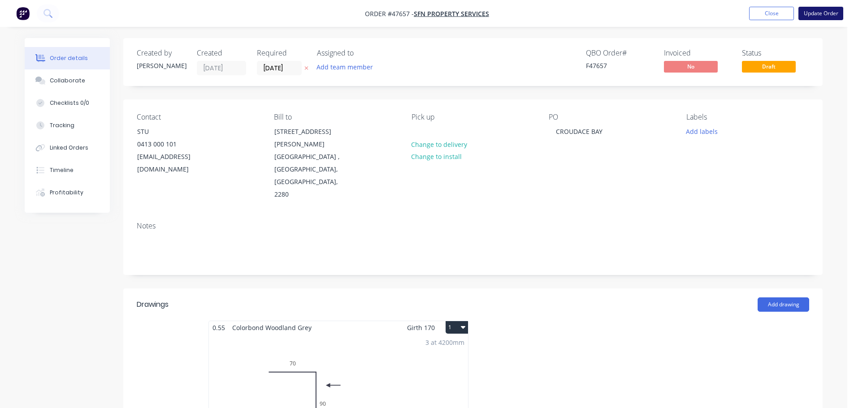
click at [807, 12] on button "Update Order" at bounding box center [820, 13] width 45 height 13
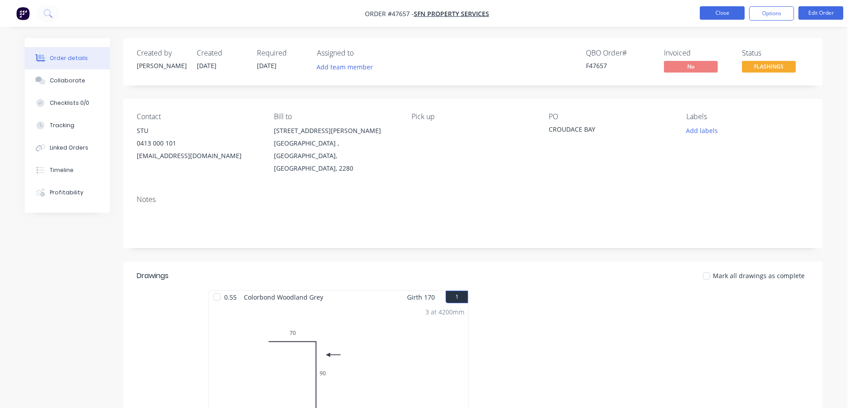
click at [724, 15] on button "Close" at bounding box center [721, 12] width 45 height 13
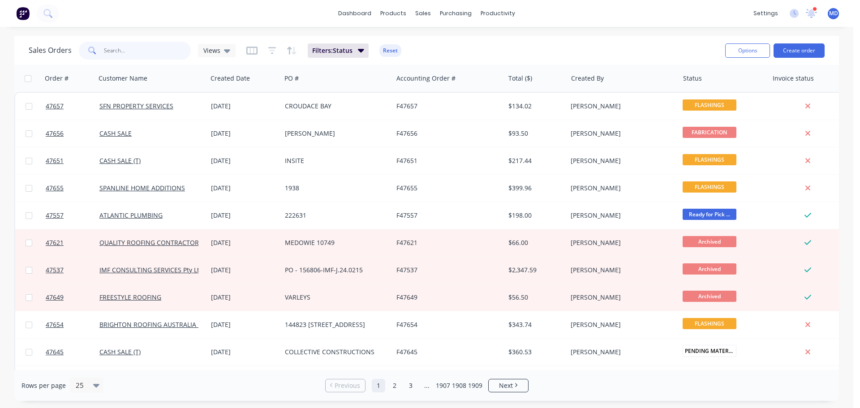
click at [151, 47] on input "text" at bounding box center [147, 51] width 87 height 18
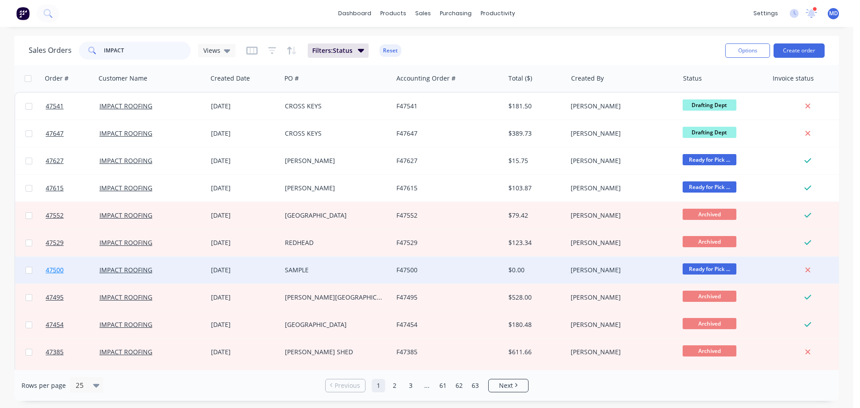
type input "IMPACT"
click at [56, 272] on span "47500" at bounding box center [55, 270] width 18 height 9
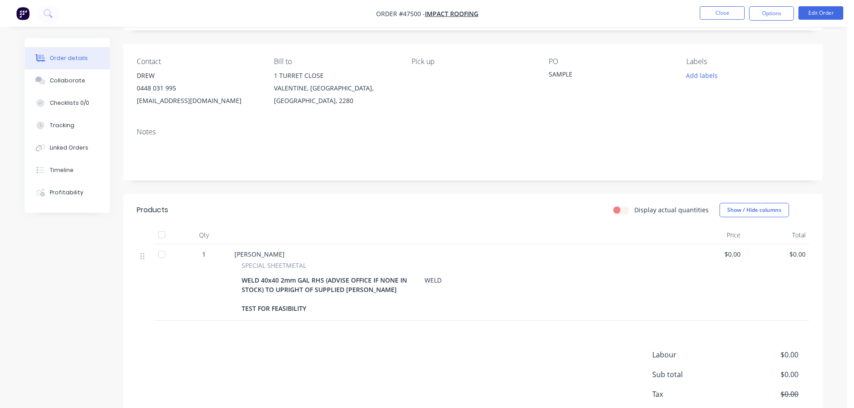
scroll to position [108, 0]
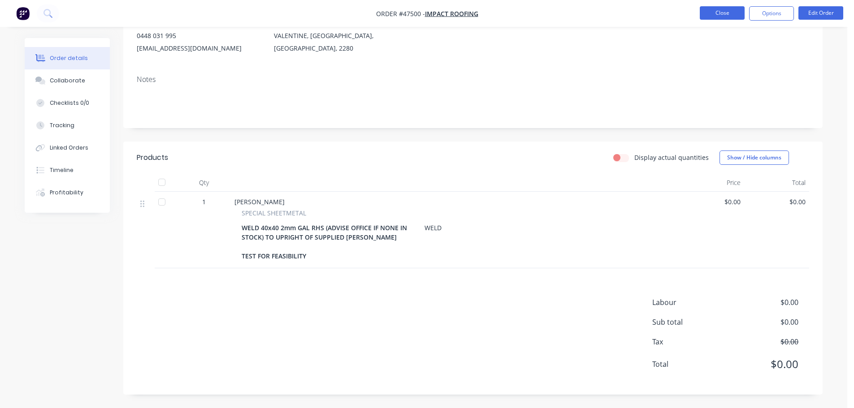
click at [712, 16] on button "Close" at bounding box center [721, 12] width 45 height 13
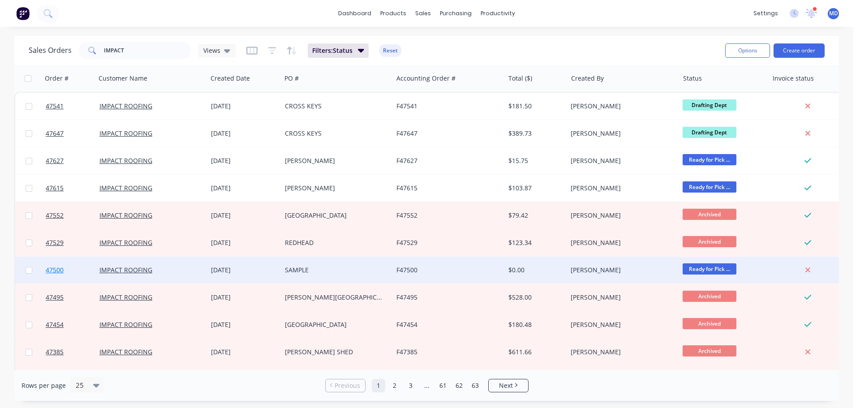
click at [57, 271] on span "47500" at bounding box center [55, 270] width 18 height 9
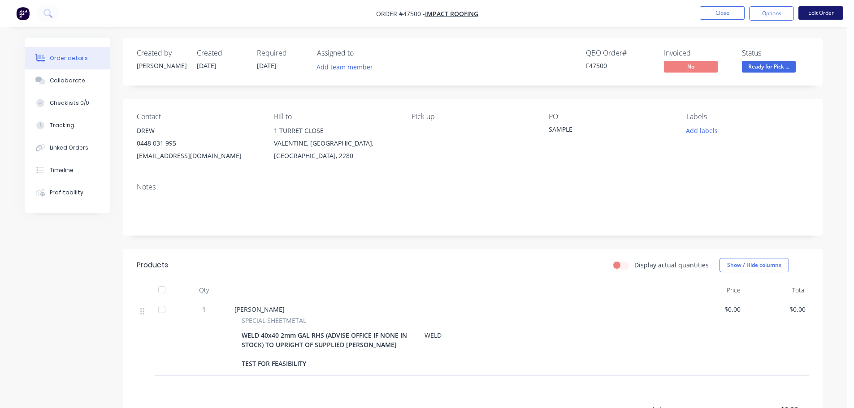
click at [814, 15] on button "Edit Order" at bounding box center [820, 12] width 45 height 13
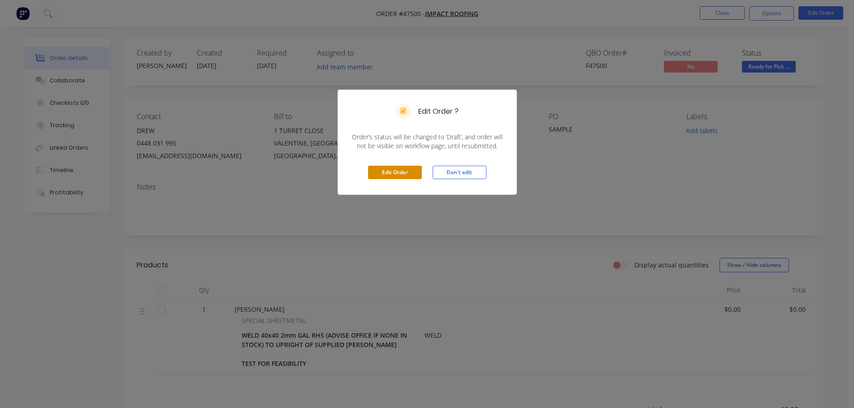
click at [397, 166] on button "Edit Order" at bounding box center [395, 172] width 54 height 13
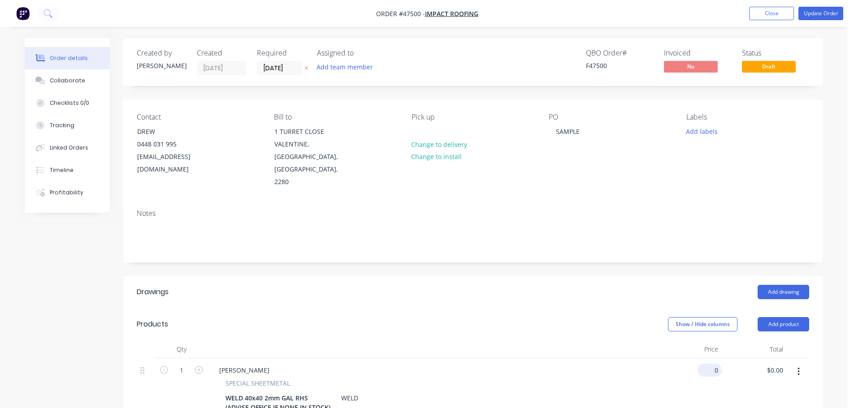
click at [713, 364] on input "0" at bounding box center [711, 370] width 21 height 13
type input "$80.00"
click at [817, 16] on button "Update Order" at bounding box center [820, 13] width 45 height 13
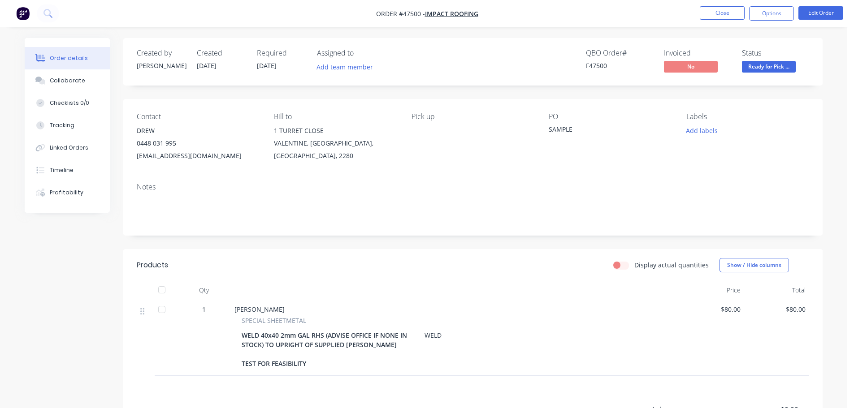
click at [756, 68] on span "Ready for Pick ..." at bounding box center [769, 66] width 54 height 11
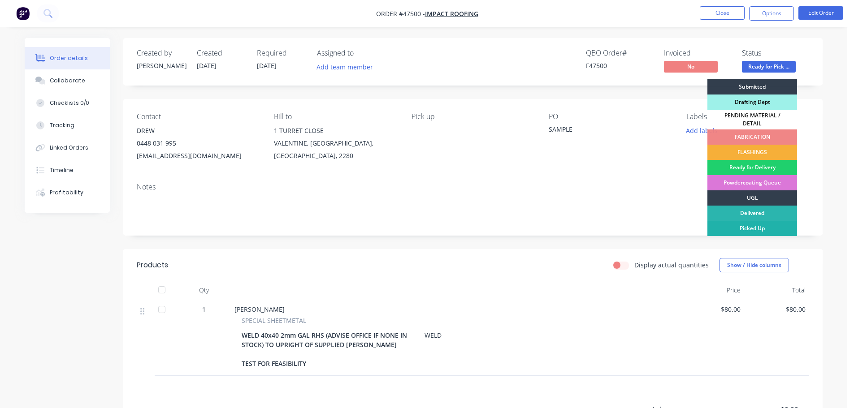
click at [747, 224] on div "Picked Up" at bounding box center [752, 228] width 90 height 15
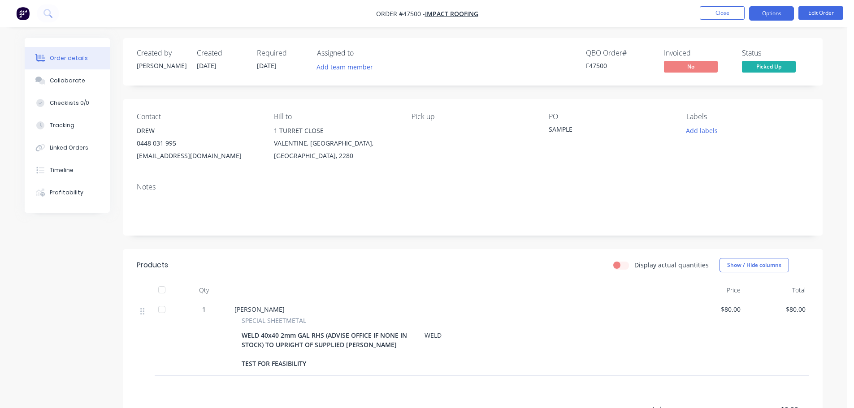
click at [768, 10] on button "Options" at bounding box center [771, 13] width 45 height 14
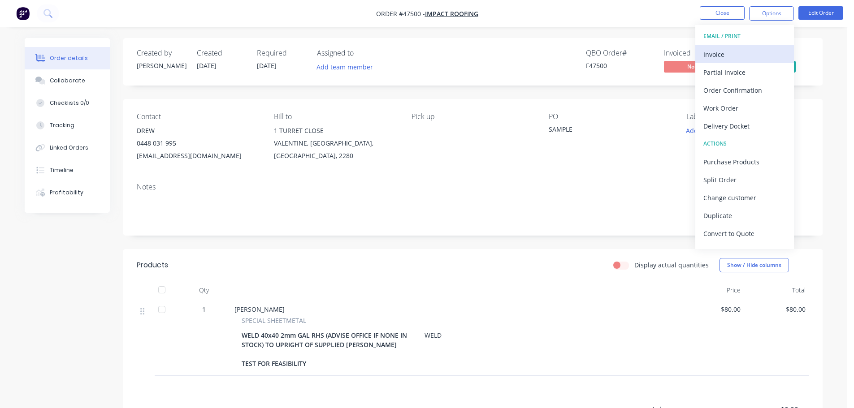
click at [735, 54] on div "Invoice" at bounding box center [744, 54] width 82 height 13
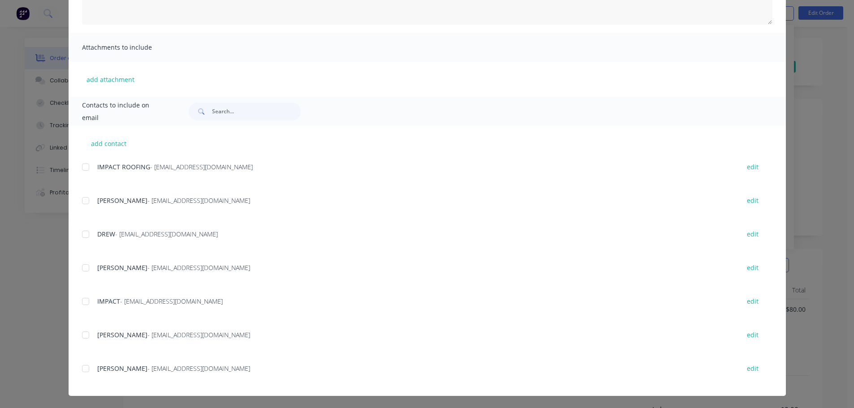
scroll to position [168, 0]
click at [85, 164] on div at bounding box center [86, 167] width 18 height 18
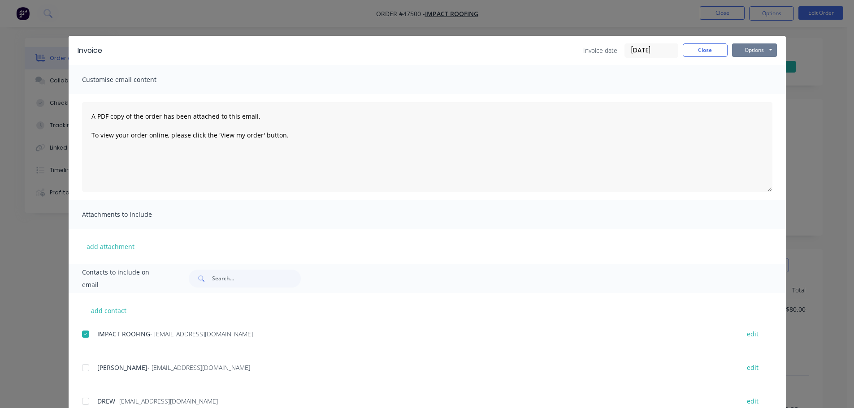
click at [747, 55] on button "Options" at bounding box center [754, 49] width 45 height 13
click at [752, 92] on button "Email" at bounding box center [760, 95] width 57 height 15
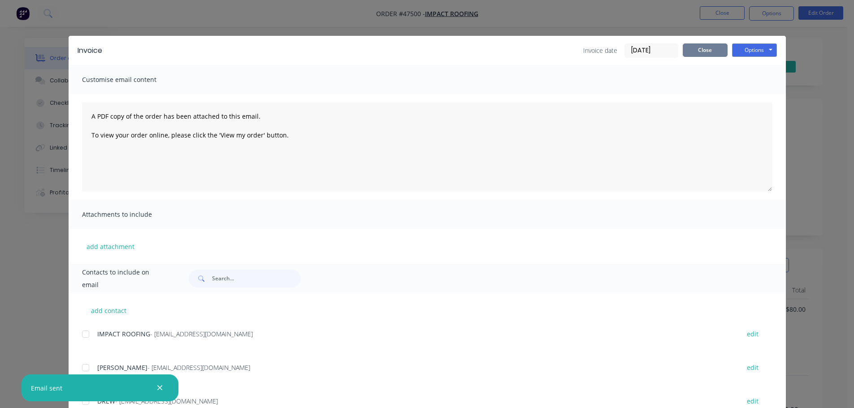
click at [704, 51] on button "Close" at bounding box center [704, 49] width 45 height 13
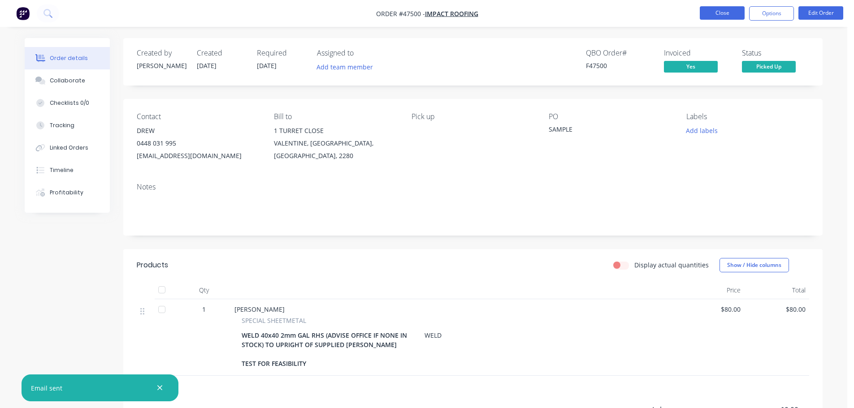
click at [726, 9] on button "Close" at bounding box center [721, 12] width 45 height 13
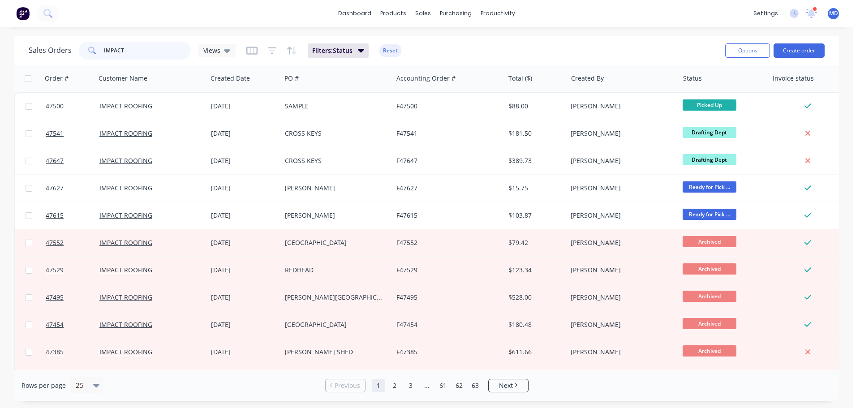
click at [135, 42] on input "IMPACT" at bounding box center [147, 51] width 87 height 18
type input "I"
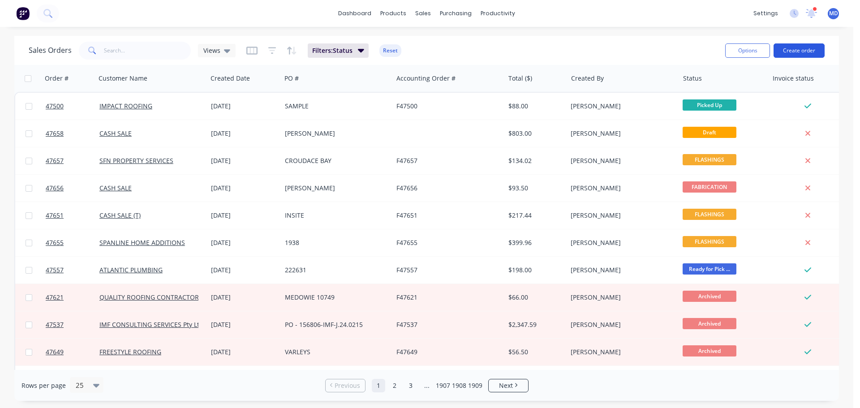
click at [798, 55] on button "Create order" at bounding box center [799, 50] width 51 height 14
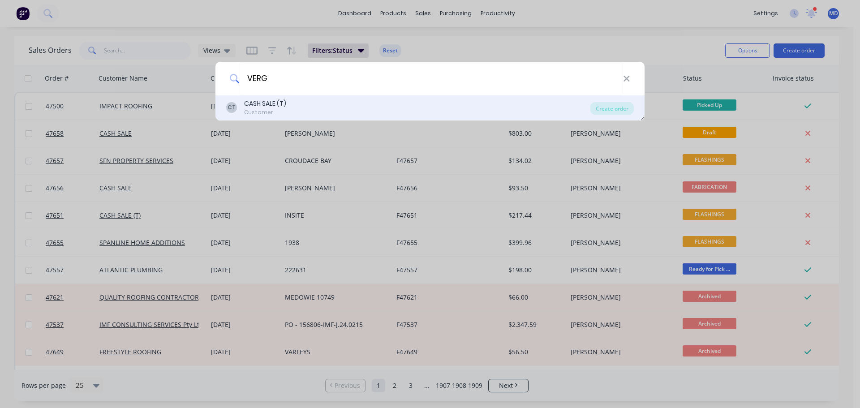
type input "VERG"
click at [235, 100] on div "CT" at bounding box center [231, 107] width 11 height 17
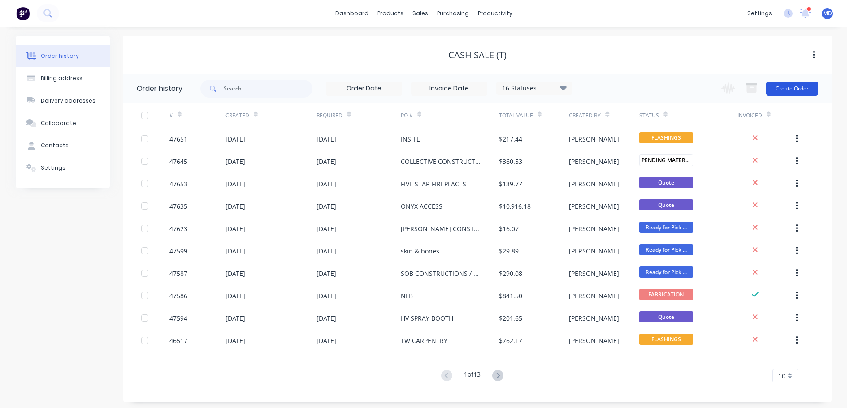
click at [788, 91] on button "Create Order" at bounding box center [792, 89] width 52 height 14
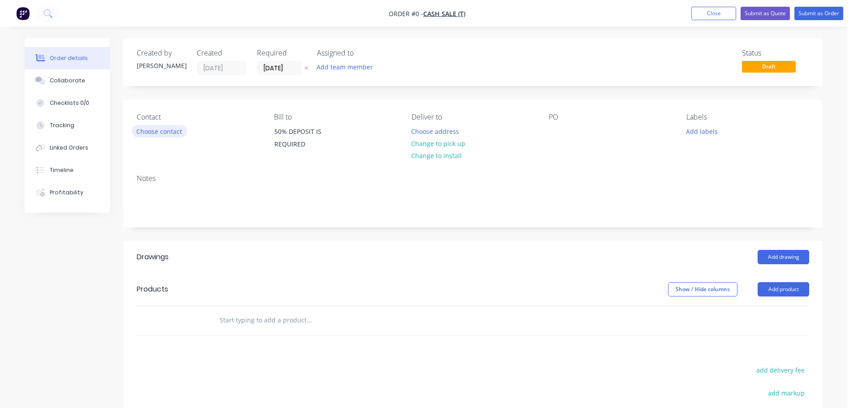
click at [158, 133] on button "Choose contact" at bounding box center [159, 131] width 55 height 12
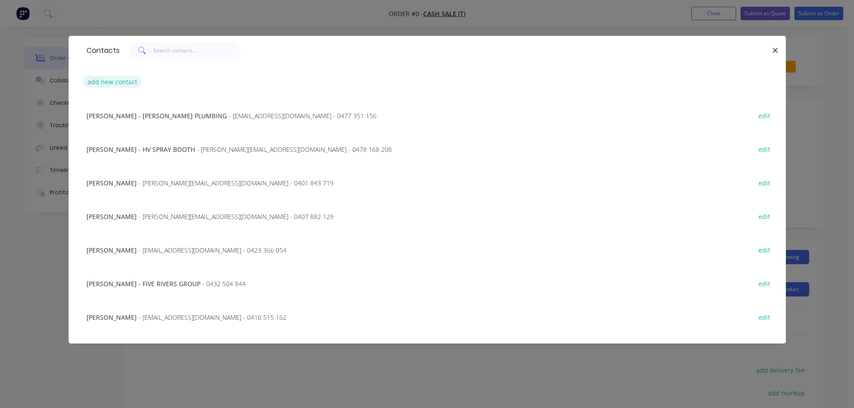
click at [116, 86] on button "add new contact" at bounding box center [112, 82] width 59 height 12
select select "AU"
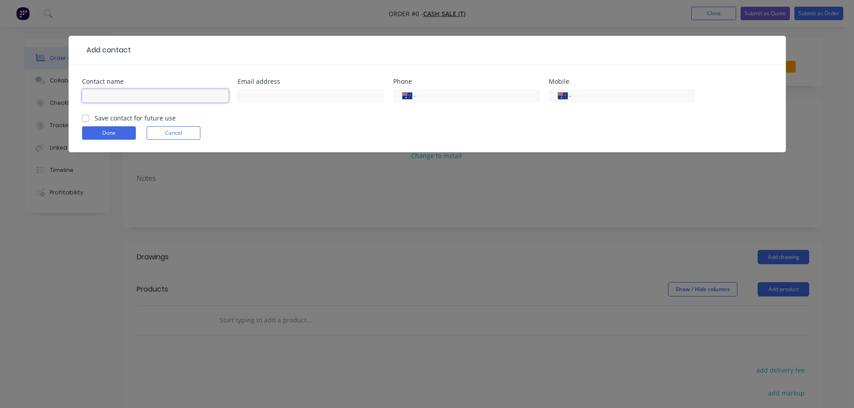
click at [122, 99] on input "text" at bounding box center [155, 95] width 147 height 13
type input "[PERSON_NAME] - VERGE CONSTRUCTION"
click at [166, 135] on button "Cancel" at bounding box center [174, 132] width 54 height 13
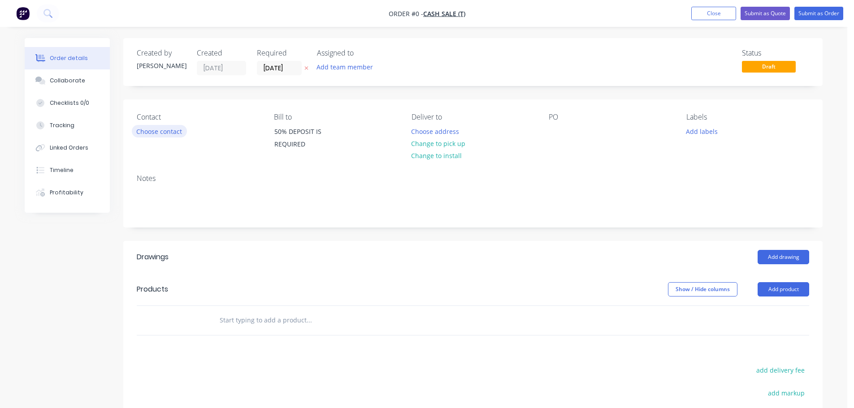
click at [153, 132] on button "Choose contact" at bounding box center [159, 131] width 55 height 12
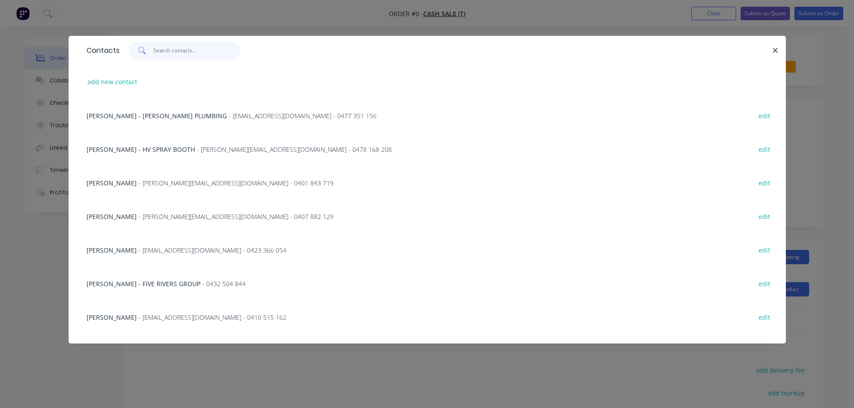
click at [162, 50] on input "text" at bounding box center [196, 51] width 87 height 18
type input "[PERSON_NAME]"
click at [151, 120] on div "[PERSON_NAME] - VERGE CONSTRUCTION - [EMAIL_ADDRESS][DOMAIN_NAME] - 0418 683 313" at bounding box center [224, 115] width 276 height 9
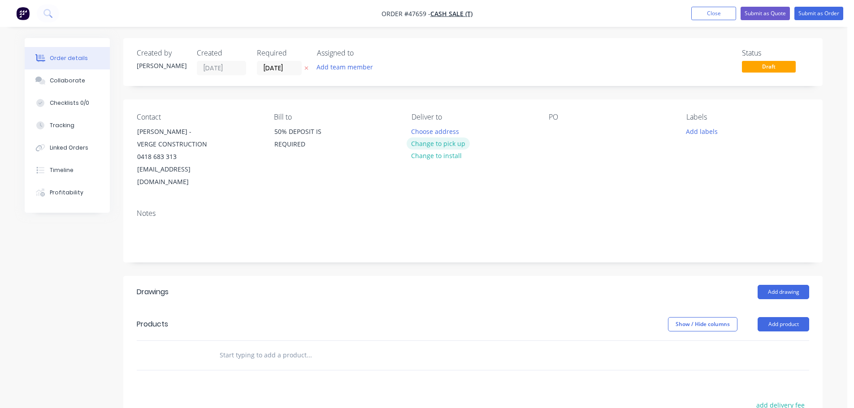
click at [436, 147] on button "Change to pick up" at bounding box center [438, 144] width 64 height 12
click at [558, 134] on div at bounding box center [555, 131] width 14 height 13
click at [772, 285] on button "Add drawing" at bounding box center [783, 292] width 52 height 14
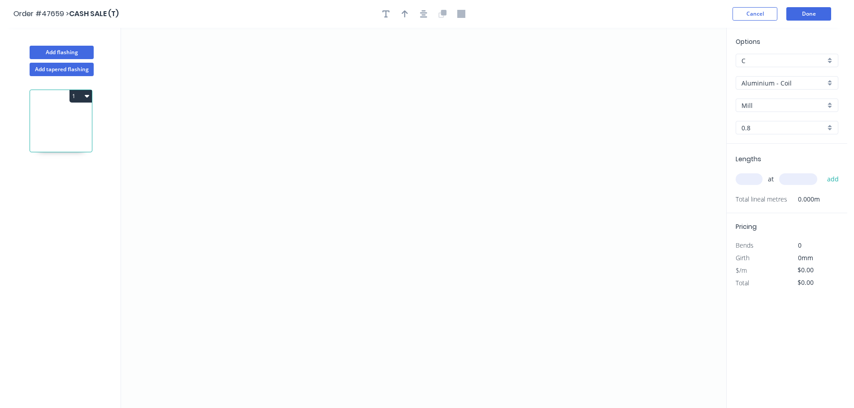
click at [758, 84] on input "Aluminium - Coil" at bounding box center [783, 82] width 84 height 9
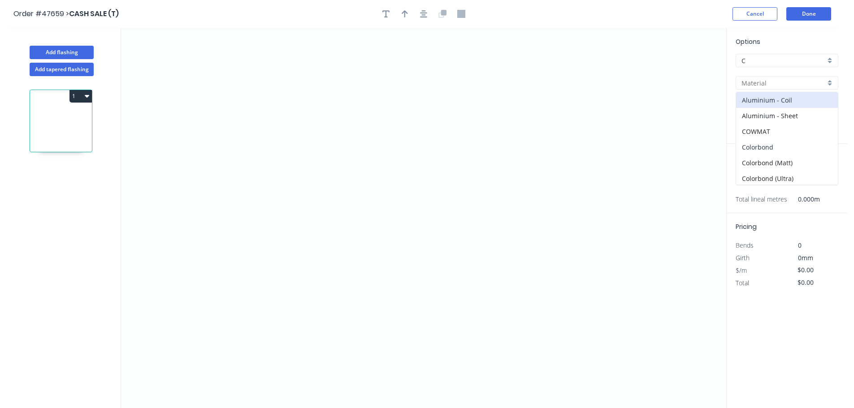
click at [756, 145] on div "Colorbond" at bounding box center [787, 147] width 102 height 16
type input "Colorbond"
type input "Basalt"
type input "0.55"
click at [778, 99] on div "Basalt" at bounding box center [786, 105] width 103 height 13
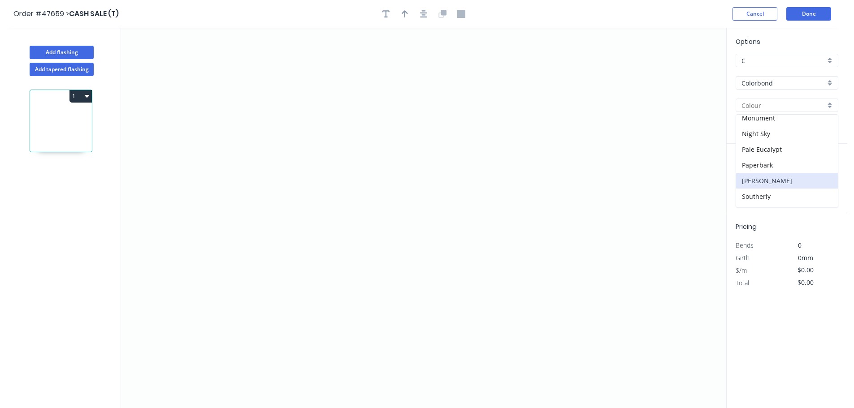
scroll to position [269, 0]
click at [767, 179] on div "Surfmist" at bounding box center [787, 183] width 102 height 16
type input "Surfmist"
click at [201, 160] on icon "0" at bounding box center [423, 218] width 605 height 380
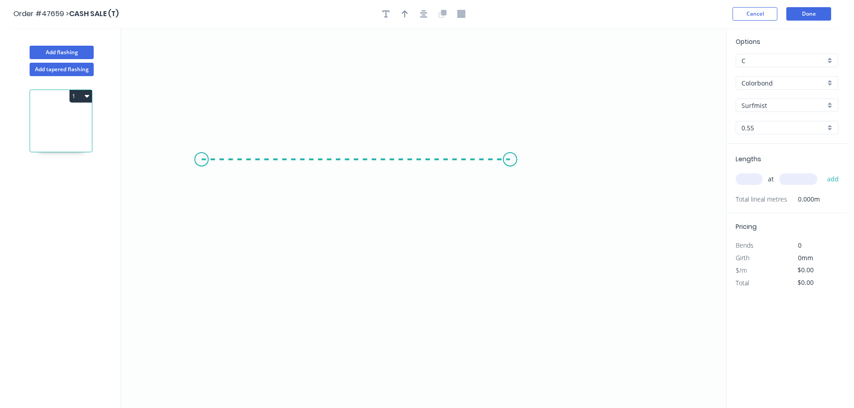
drag, startPoint x: 510, startPoint y: 147, endPoint x: 522, endPoint y: 152, distance: 13.1
click at [511, 147] on icon "0" at bounding box center [423, 218] width 605 height 380
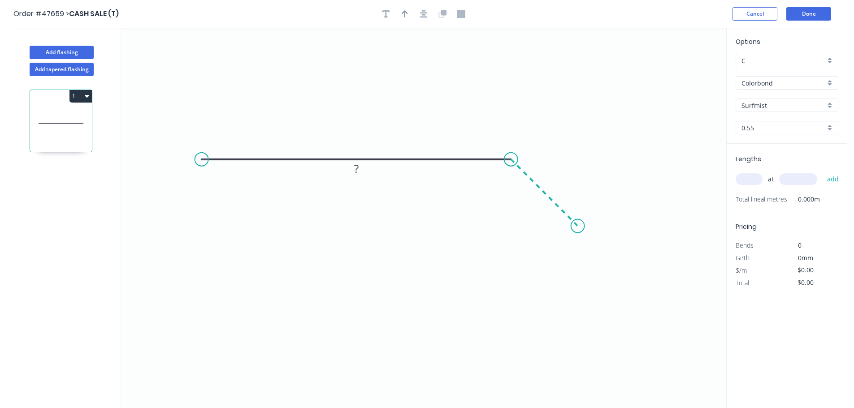
click at [578, 227] on icon "0 ?" at bounding box center [423, 218] width 605 height 380
click at [358, 143] on tspan "?" at bounding box center [356, 141] width 4 height 15
drag, startPoint x: 404, startPoint y: 15, endPoint x: 560, endPoint y: 45, distance: 158.8
click at [404, 15] on icon "button" at bounding box center [405, 14] width 6 height 8
type input "$17.40"
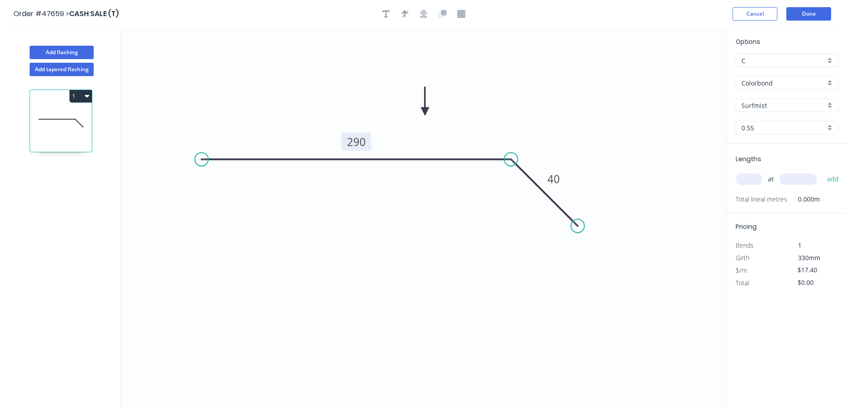
drag, startPoint x: 683, startPoint y: 69, endPoint x: 420, endPoint y: 122, distance: 267.9
click at [421, 116] on icon at bounding box center [425, 101] width 8 height 29
click at [737, 174] on div "at add" at bounding box center [787, 179] width 104 height 15
click at [742, 180] on input "text" at bounding box center [748, 179] width 27 height 12
type input "1"
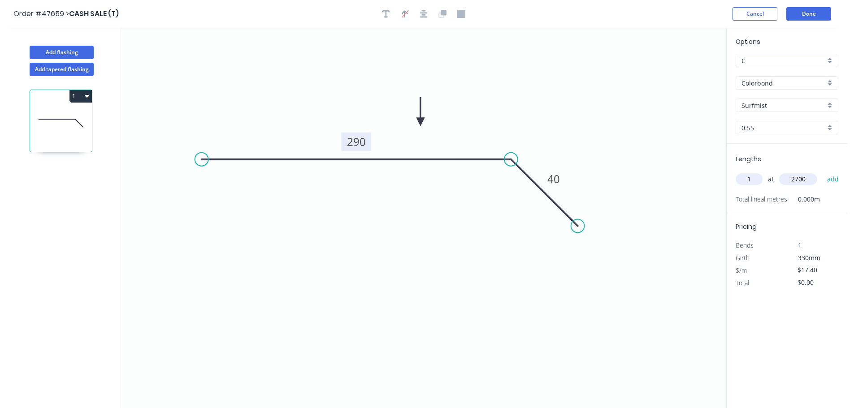
type input "2700"
click at [822, 172] on button "add" at bounding box center [832, 179] width 21 height 15
click at [74, 92] on button "1" at bounding box center [80, 96] width 22 height 13
click at [60, 118] on div "Duplicate" at bounding box center [49, 118] width 69 height 13
type input "$0.00"
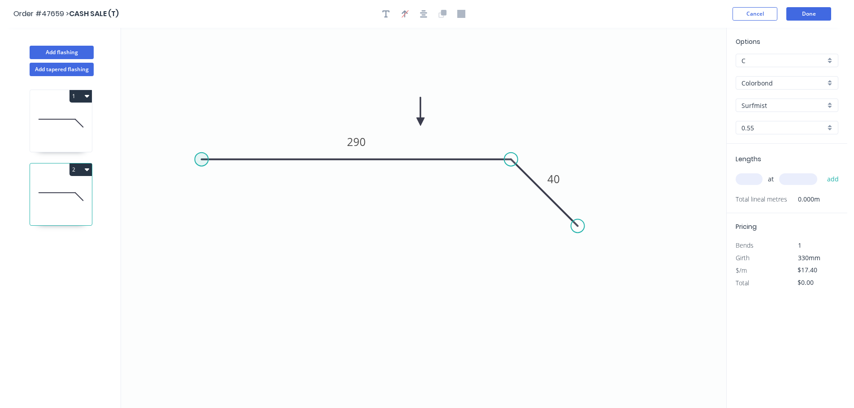
drag, startPoint x: 195, startPoint y: 158, endPoint x: 181, endPoint y: 185, distance: 29.9
click at [195, 159] on circle at bounding box center [201, 159] width 13 height 13
click at [187, 160] on icon "0 290 40" at bounding box center [423, 218] width 605 height 380
click at [194, 159] on circle at bounding box center [195, 159] width 13 height 13
click at [143, 231] on icon "0 290 40" at bounding box center [423, 218] width 605 height 380
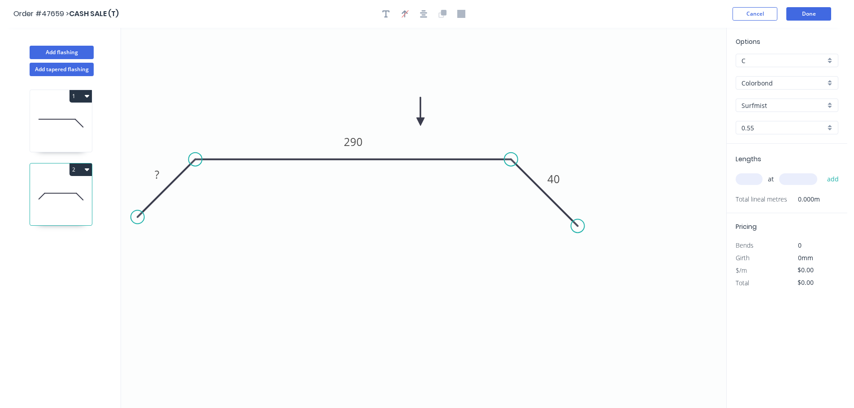
drag, startPoint x: 141, startPoint y: 231, endPoint x: 137, endPoint y: 225, distance: 6.8
click at [137, 225] on icon "0 ? 290 40" at bounding box center [423, 218] width 605 height 380
click at [156, 175] on tspan "?" at bounding box center [157, 174] width 4 height 15
type input "$18.11"
click at [747, 182] on input "text" at bounding box center [748, 179] width 27 height 12
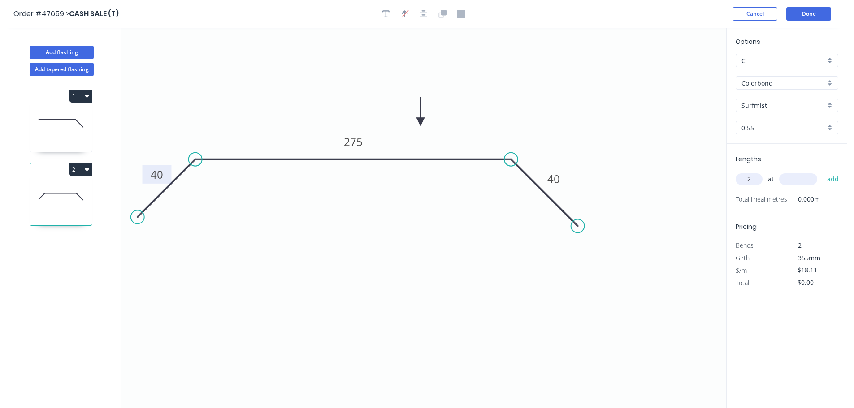
type input "2"
type input "2700"
click at [822, 172] on button "add" at bounding box center [832, 179] width 21 height 15
type input "$97.79"
click at [390, 16] on button "button" at bounding box center [385, 13] width 13 height 13
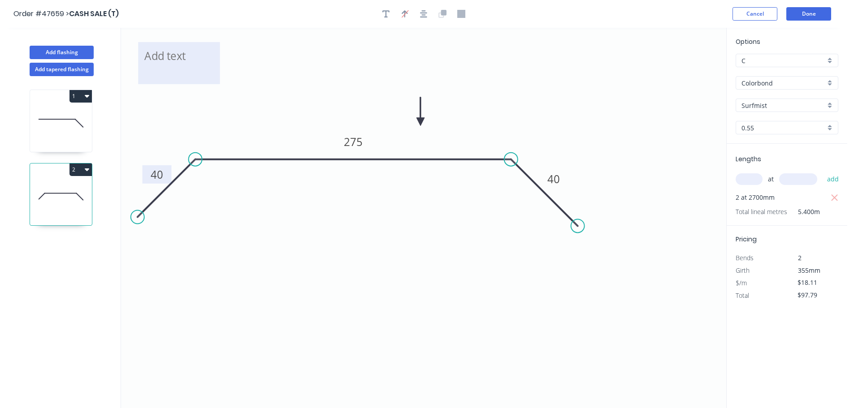
click at [139, 63] on g at bounding box center [179, 63] width 82 height 42
drag, startPoint x: 158, startPoint y: 63, endPoint x: 160, endPoint y: 58, distance: 6.0
click at [158, 63] on textarea at bounding box center [178, 63] width 73 height 33
click at [162, 56] on textarea at bounding box center [179, 63] width 73 height 33
click at [246, 47] on icon "TO SUIT 406 KLIPLOK 40 275 40" at bounding box center [423, 218] width 605 height 380
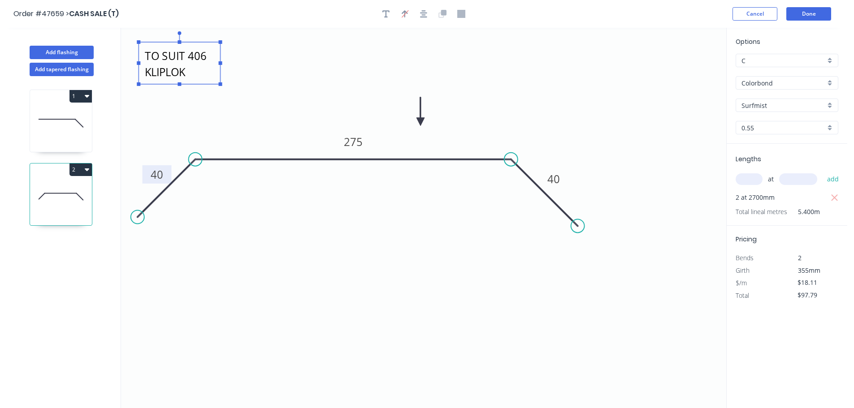
type textarea "TO SUIT 406 KLIPLOK"
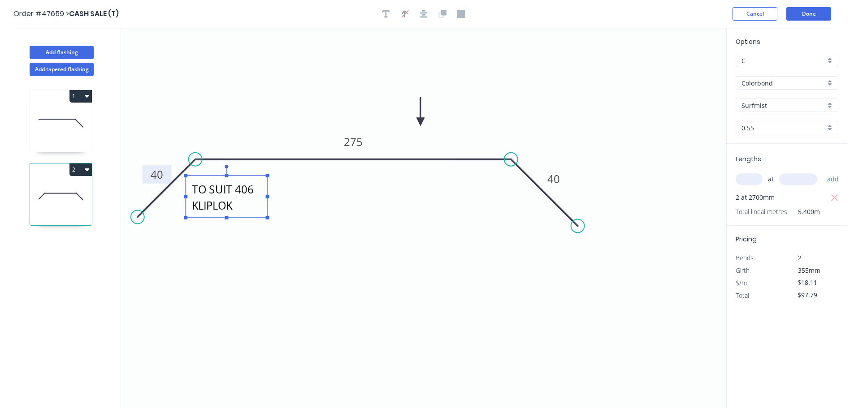
drag, startPoint x: 177, startPoint y: 60, endPoint x: 224, endPoint y: 193, distance: 141.6
click at [224, 193] on textarea "TO SUIT 406 KLIPLOK" at bounding box center [226, 196] width 73 height 33
click at [52, 130] on icon at bounding box center [61, 123] width 62 height 57
type input "$17.40"
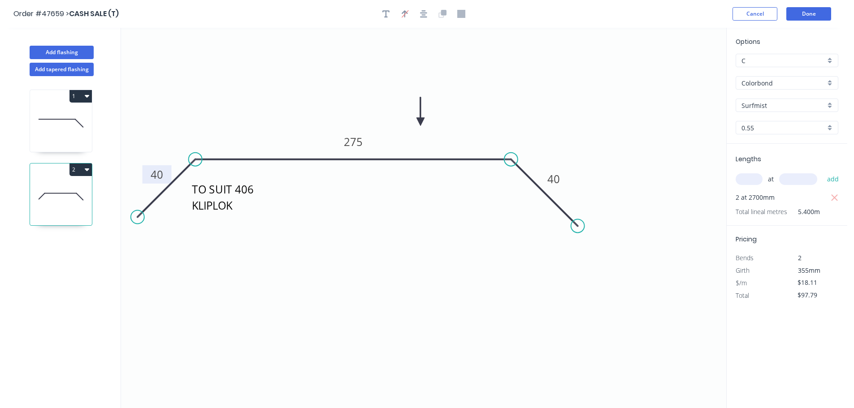
type input "$46.98"
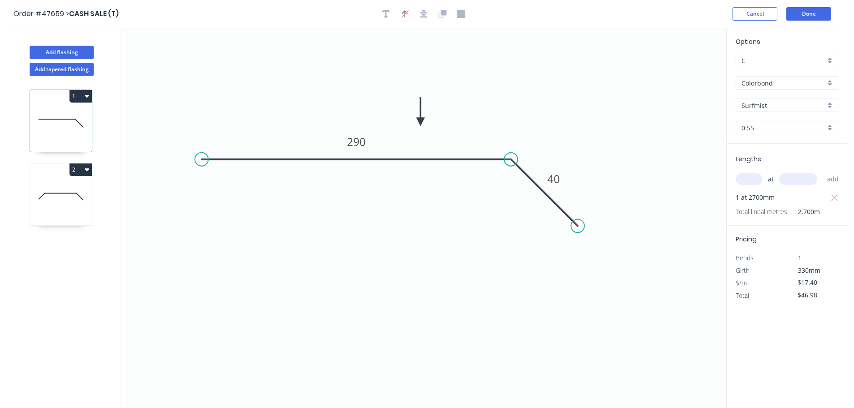
click at [380, 10] on button "button" at bounding box center [385, 13] width 13 height 13
click at [165, 56] on textarea at bounding box center [178, 63] width 73 height 33
click at [291, 82] on icon "TO SUIT 406 KLIPLOK 290 40" at bounding box center [423, 218] width 605 height 380
type textarea "TO SUIT 406 KLIPLOK"
drag, startPoint x: 202, startPoint y: 65, endPoint x: 498, endPoint y: 215, distance: 332.1
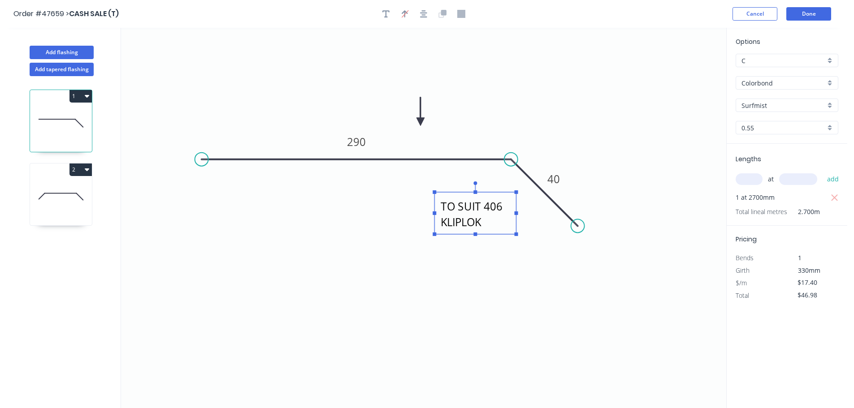
click at [498, 215] on textarea "TO SUIT 406 KLIPLOK" at bounding box center [475, 213] width 73 height 33
click at [811, 14] on button "Done" at bounding box center [808, 13] width 45 height 13
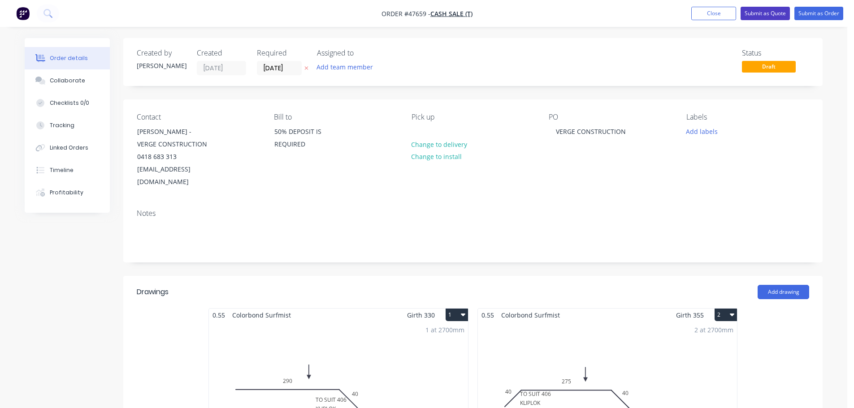
click at [766, 16] on button "Submit as Quote" at bounding box center [764, 13] width 49 height 13
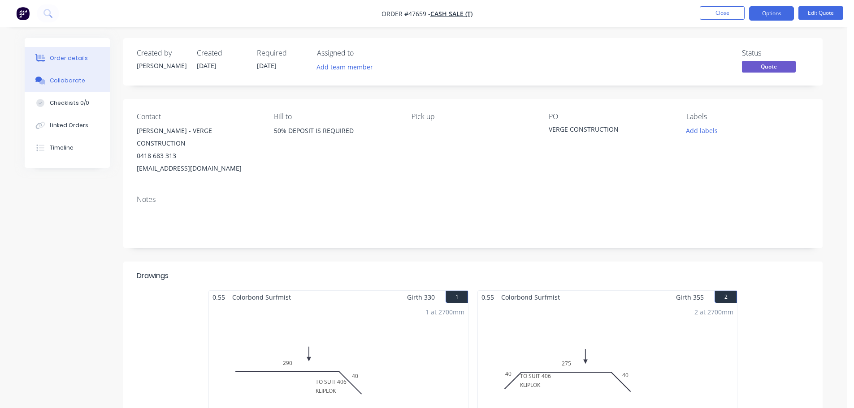
click at [67, 80] on div "Collaborate" at bounding box center [67, 81] width 35 height 8
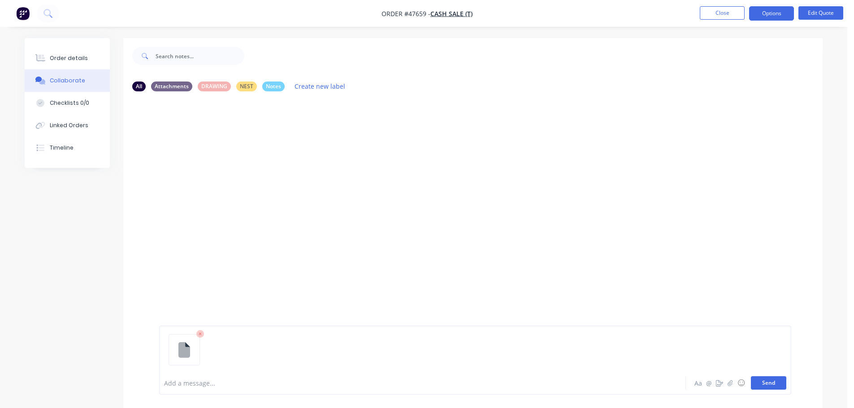
click at [772, 384] on button "Send" at bounding box center [768, 382] width 35 height 13
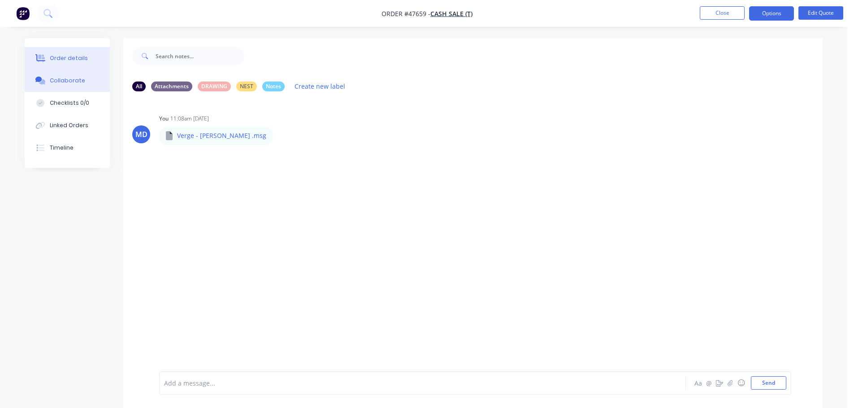
click at [78, 56] on div "Order details" at bounding box center [69, 58] width 38 height 8
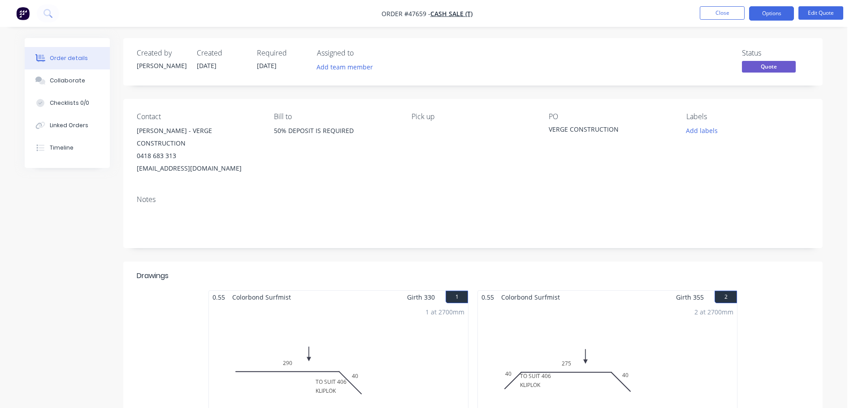
scroll to position [169, 0]
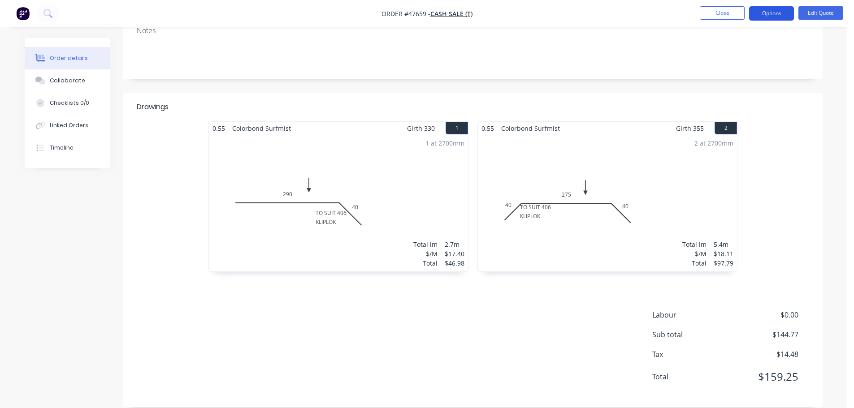
drag, startPoint x: 775, startPoint y: 14, endPoint x: 772, endPoint y: 19, distance: 5.8
click at [775, 14] on button "Options" at bounding box center [771, 13] width 45 height 14
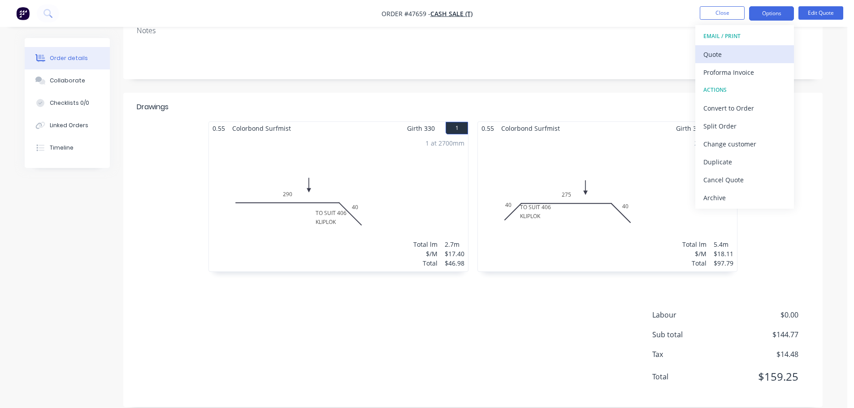
click at [743, 50] on div "Quote" at bounding box center [744, 54] width 82 height 13
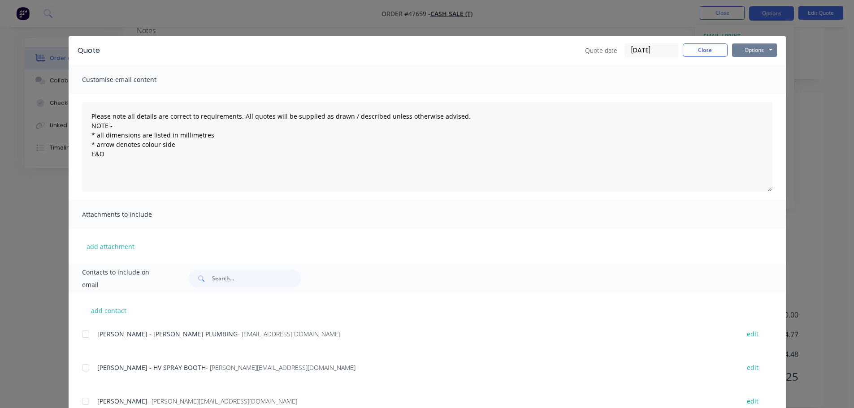
click at [750, 54] on button "Options" at bounding box center [754, 49] width 45 height 13
click at [747, 76] on button "Print" at bounding box center [760, 80] width 57 height 15
click at [706, 48] on button "Close" at bounding box center [704, 49] width 45 height 13
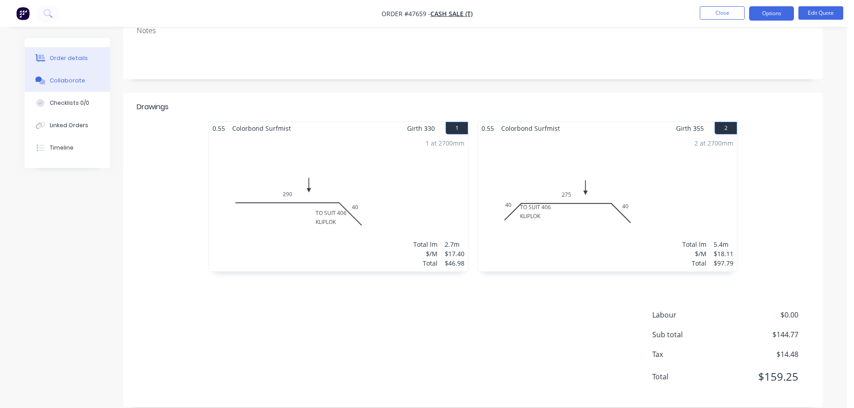
drag, startPoint x: 47, startPoint y: 79, endPoint x: 84, endPoint y: 73, distance: 38.1
click at [47, 79] on div at bounding box center [40, 81] width 13 height 8
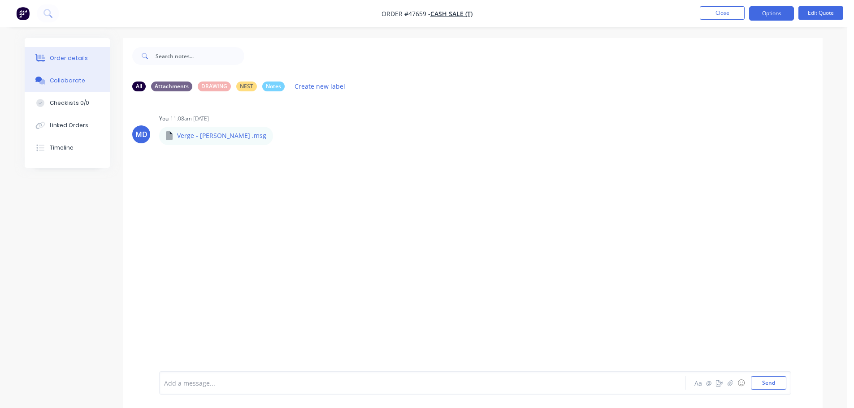
click at [82, 55] on div "Order details" at bounding box center [69, 58] width 38 height 8
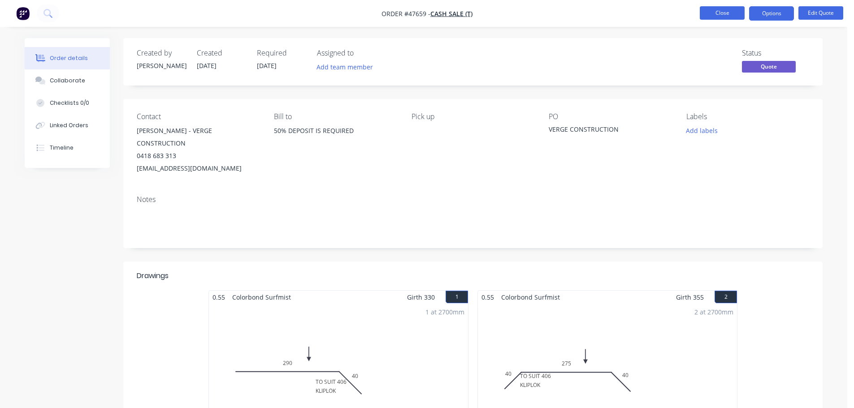
click at [717, 7] on button "Close" at bounding box center [721, 12] width 45 height 13
